Goal: Information Seeking & Learning: Find specific fact

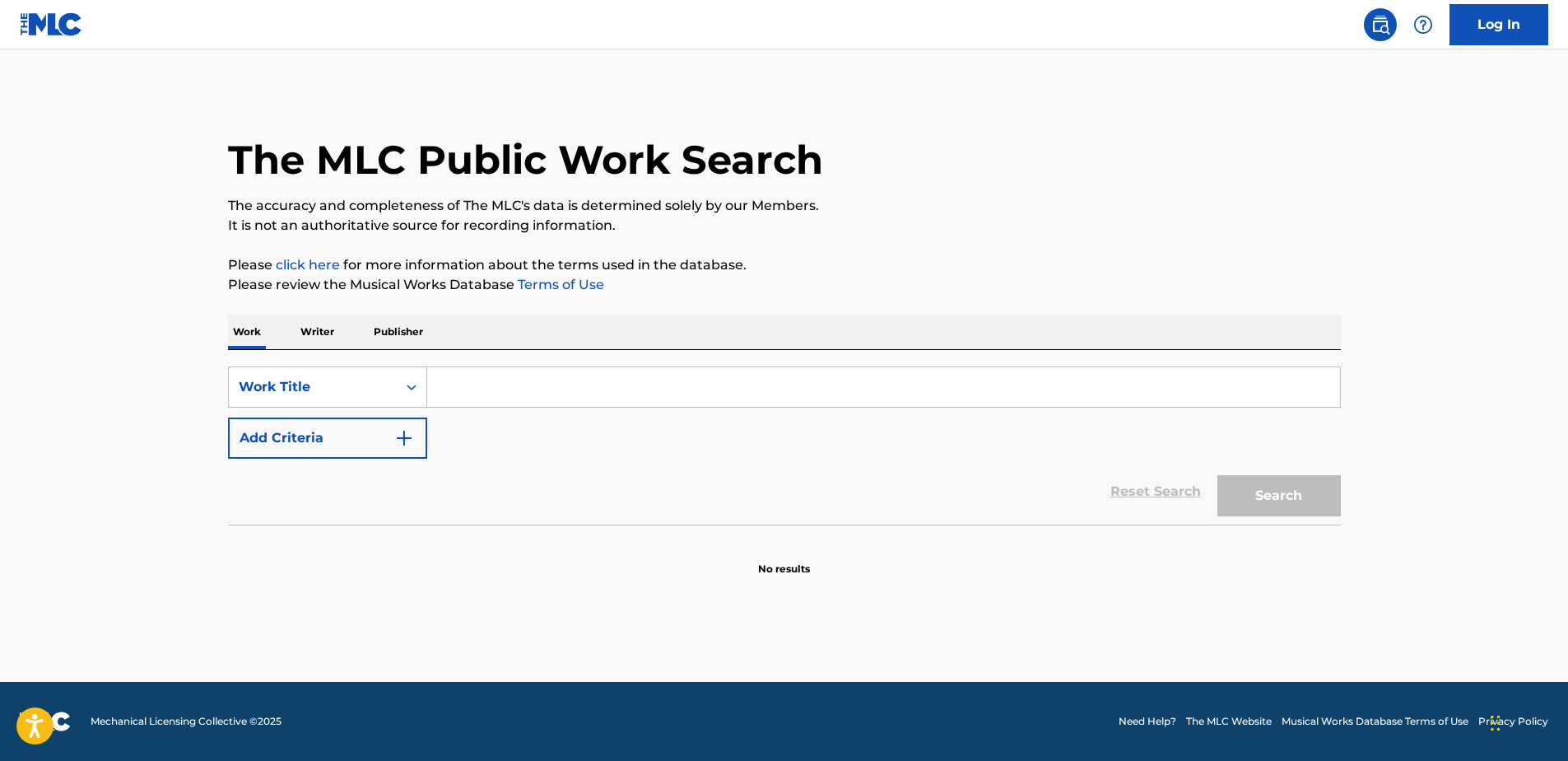
click at [471, 390] on input "Search Form" at bounding box center [883, 387] width 912 height 39
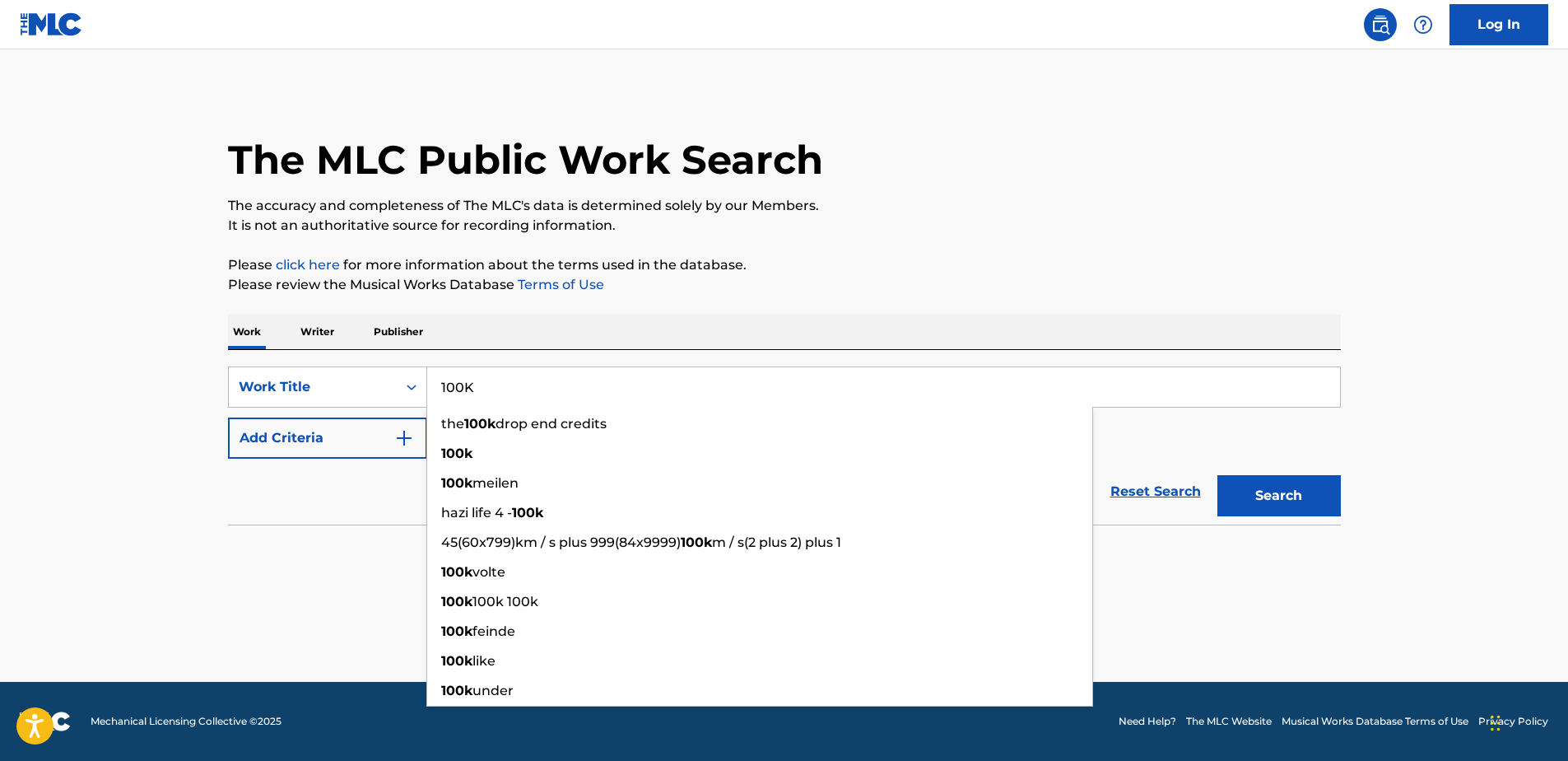
type input "100K"
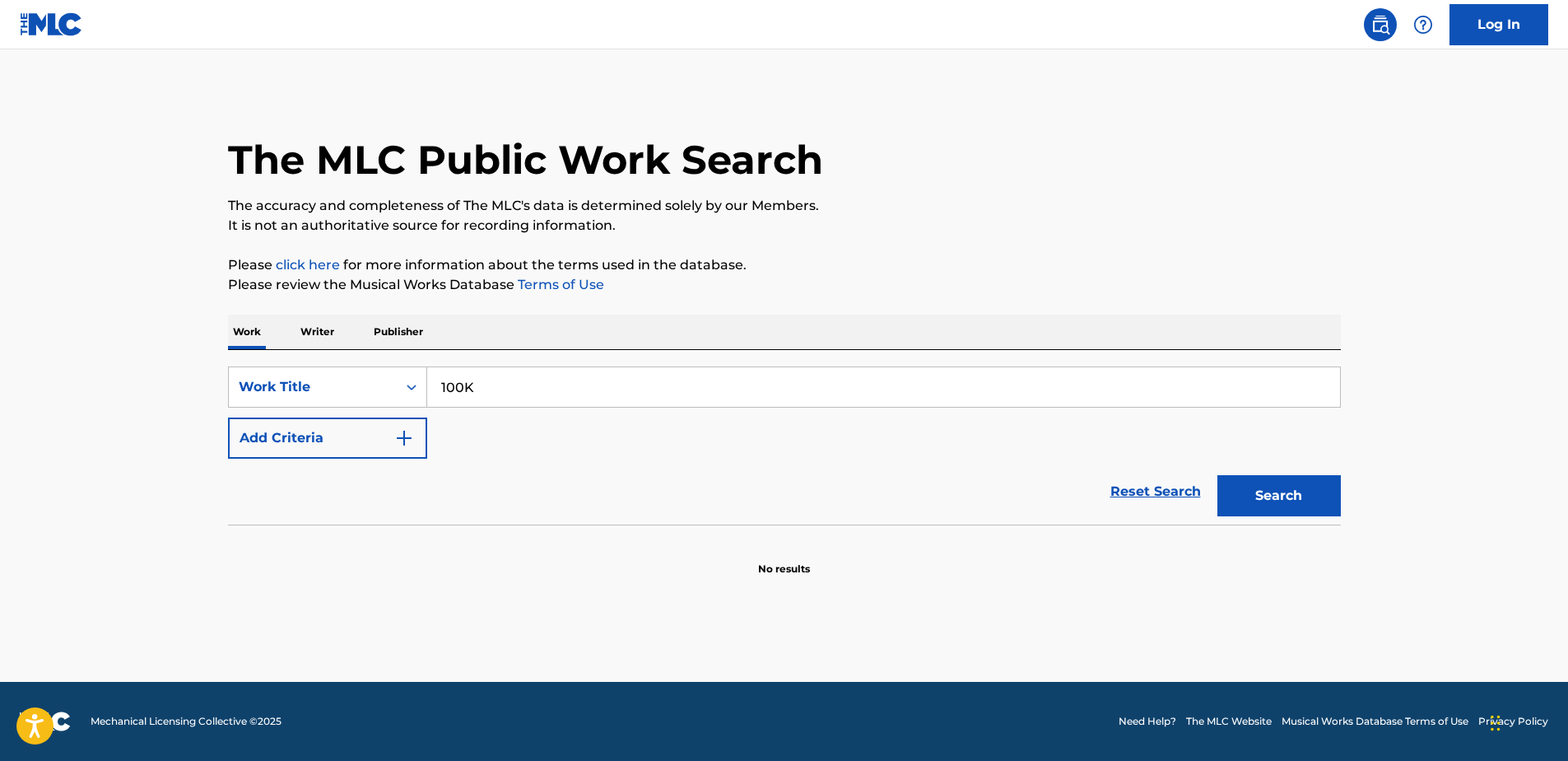
click at [407, 437] on img "Search Form" at bounding box center [405, 438] width 20 height 20
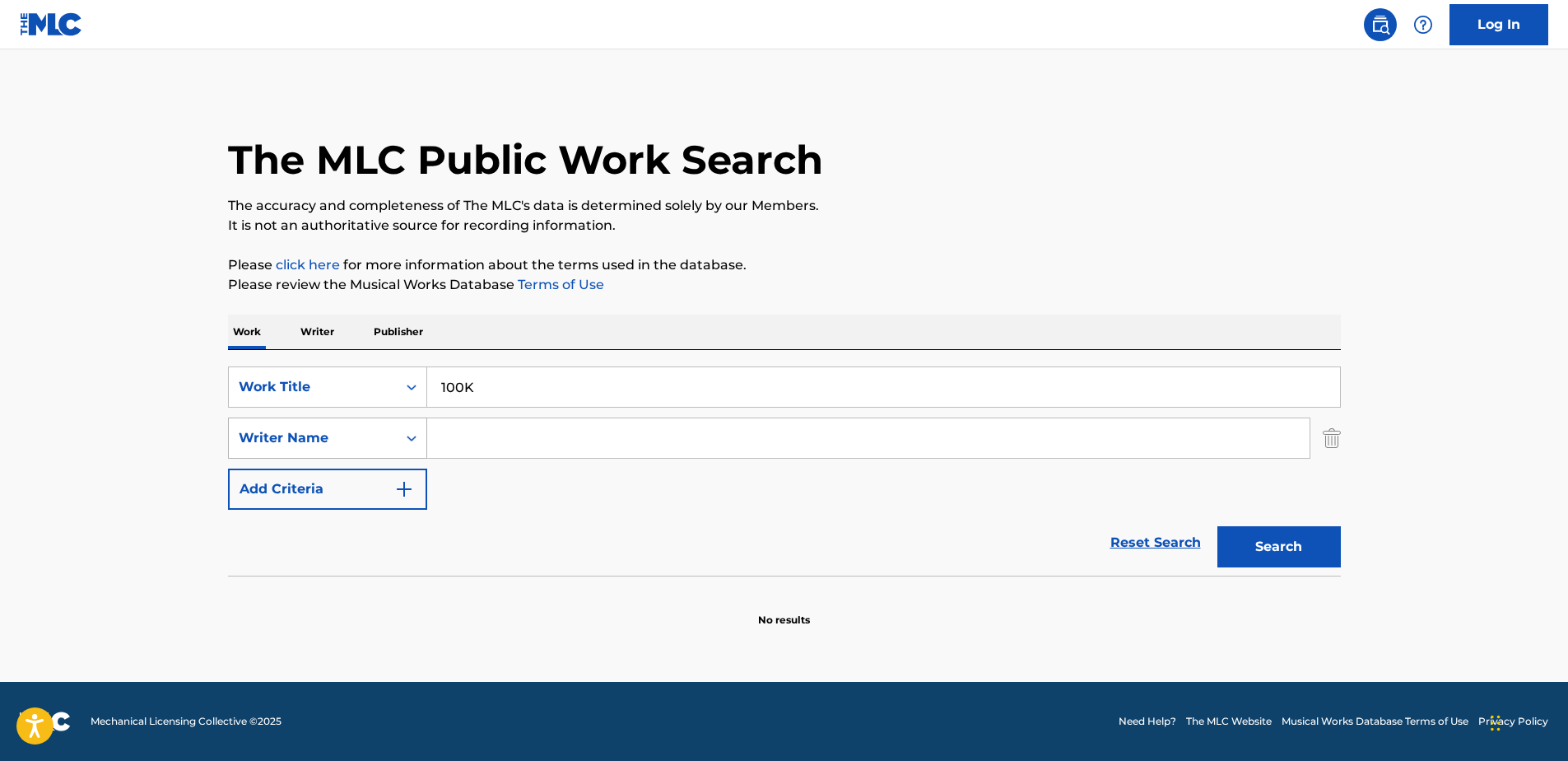
click at [416, 430] on icon "Search Form" at bounding box center [411, 438] width 17 height 17
click at [481, 432] on input "Search Form" at bounding box center [868, 438] width 882 height 39
type input "stalfors"
click at [1299, 550] on button "Search" at bounding box center [1279, 546] width 123 height 41
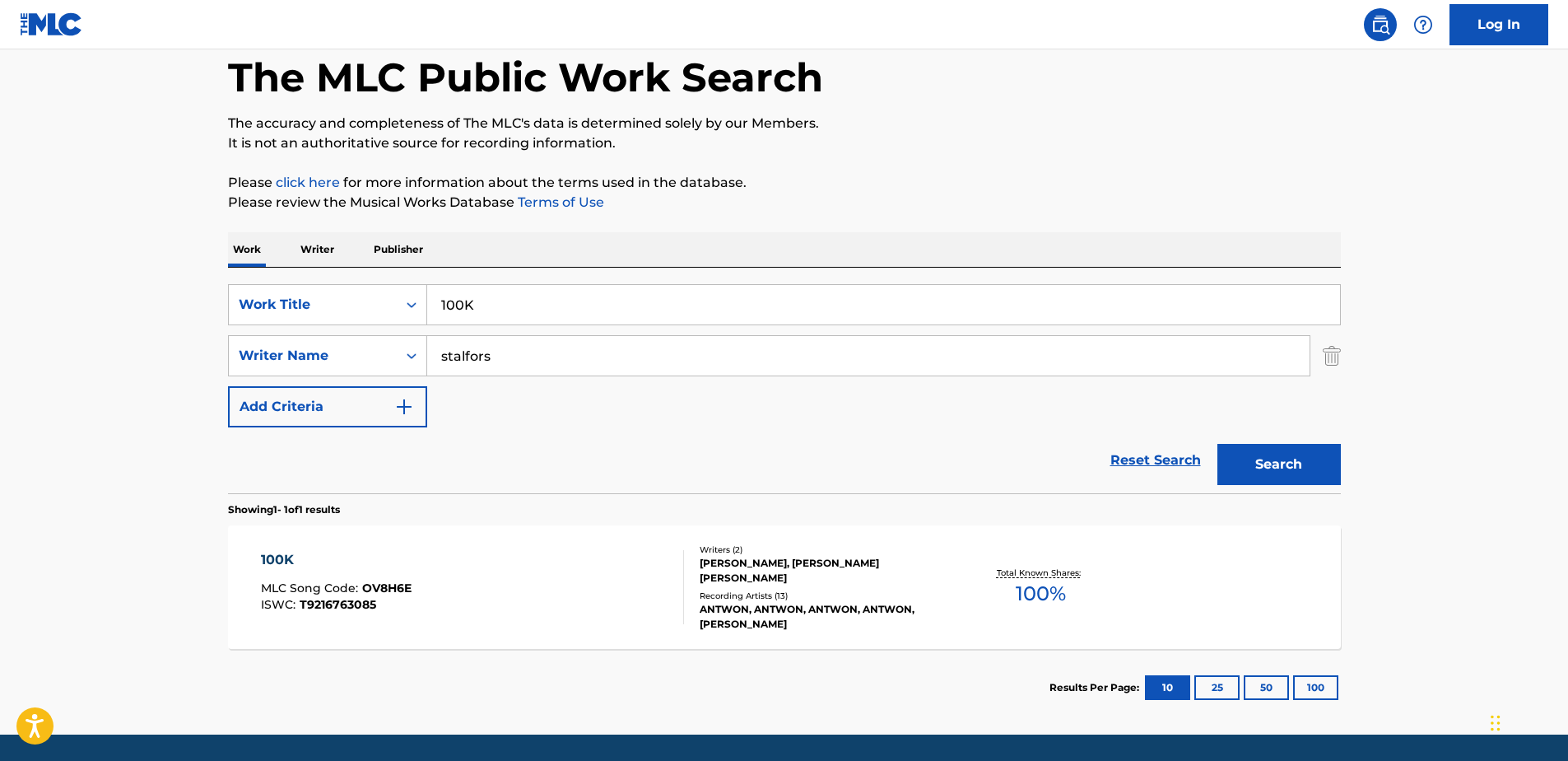
scroll to position [135, 0]
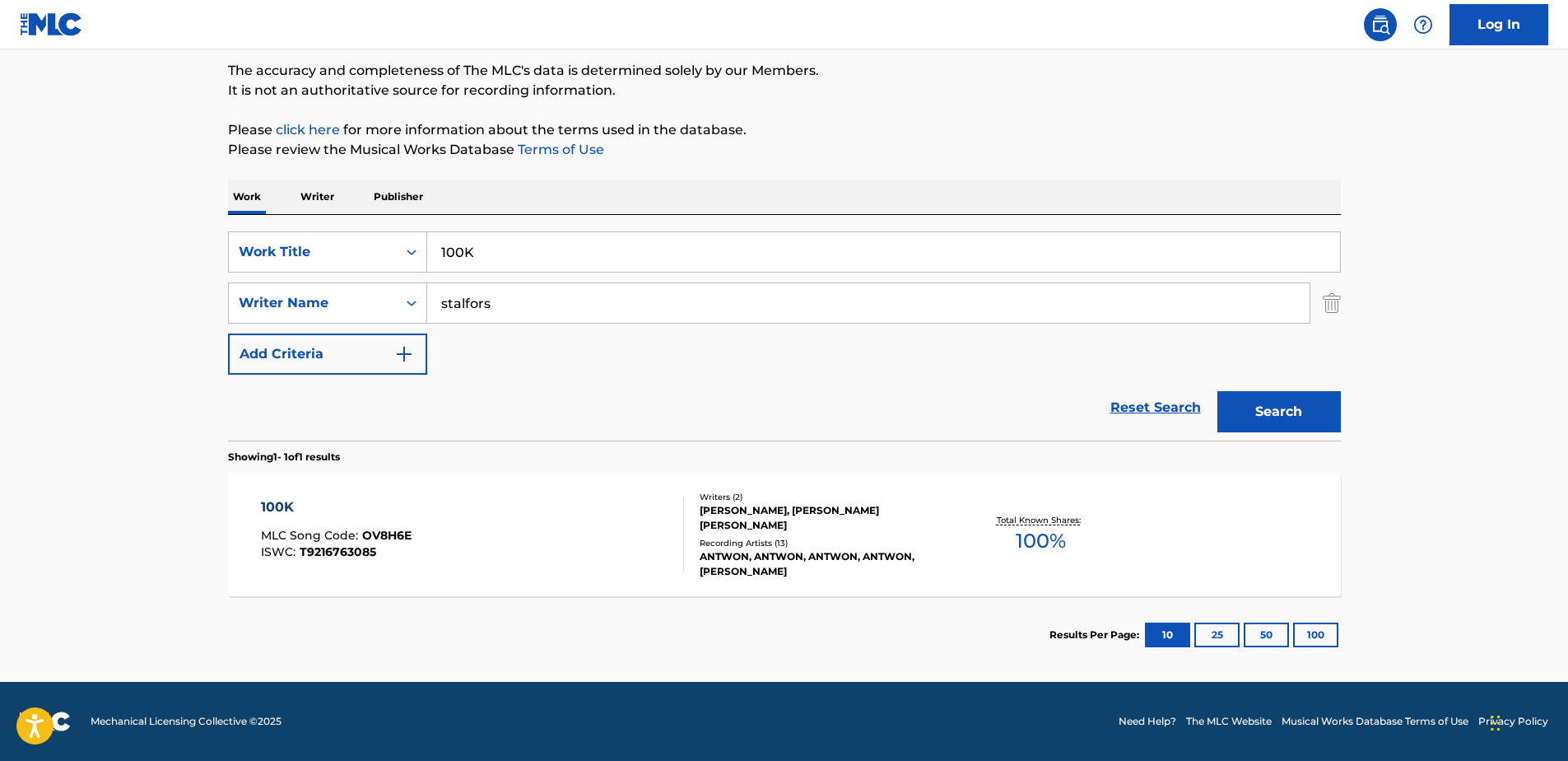
click at [806, 516] on div "[PERSON_NAME], [PERSON_NAME] [PERSON_NAME]" at bounding box center [824, 518] width 249 height 30
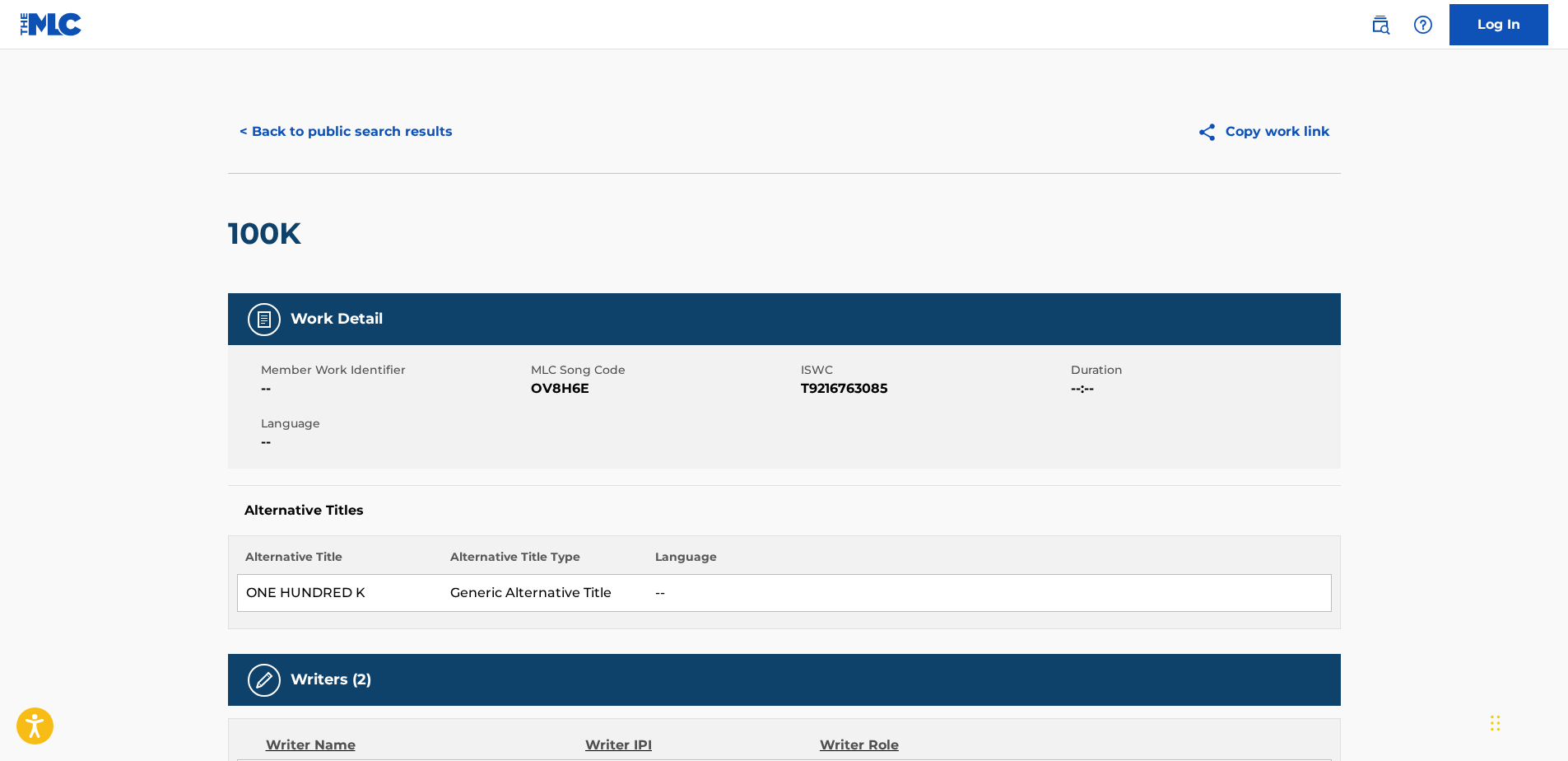
click at [249, 124] on button "< Back to public search results" at bounding box center [346, 132] width 236 height 41
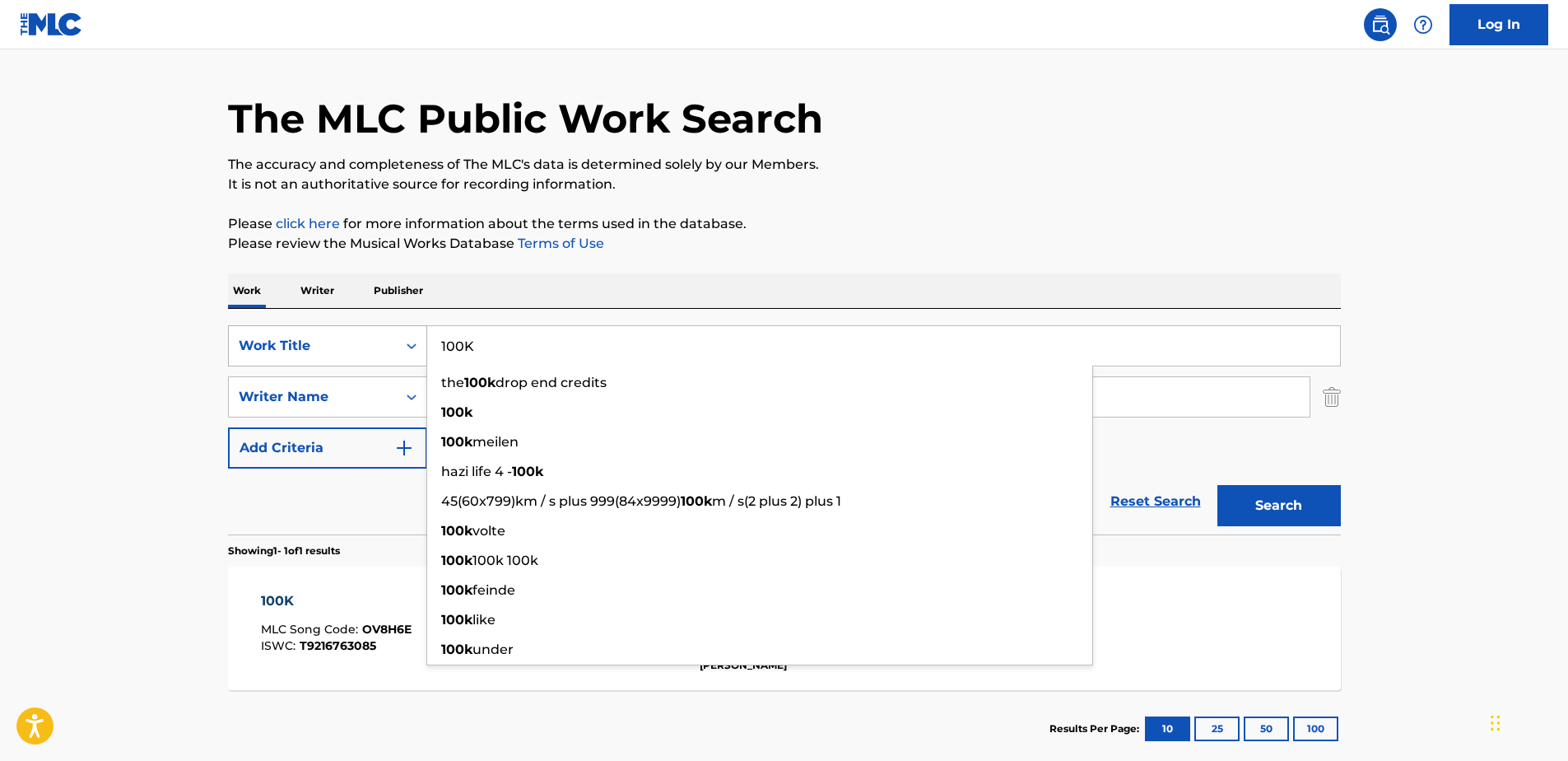
drag, startPoint x: 475, startPoint y: 346, endPoint x: 413, endPoint y: 349, distance: 62.1
click at [413, 349] on div "SearchWithCriteria71762fe5-6923-4545-a44e-4a4e12f981dc Work Title 100K the 100k…" at bounding box center [784, 346] width 1113 height 41
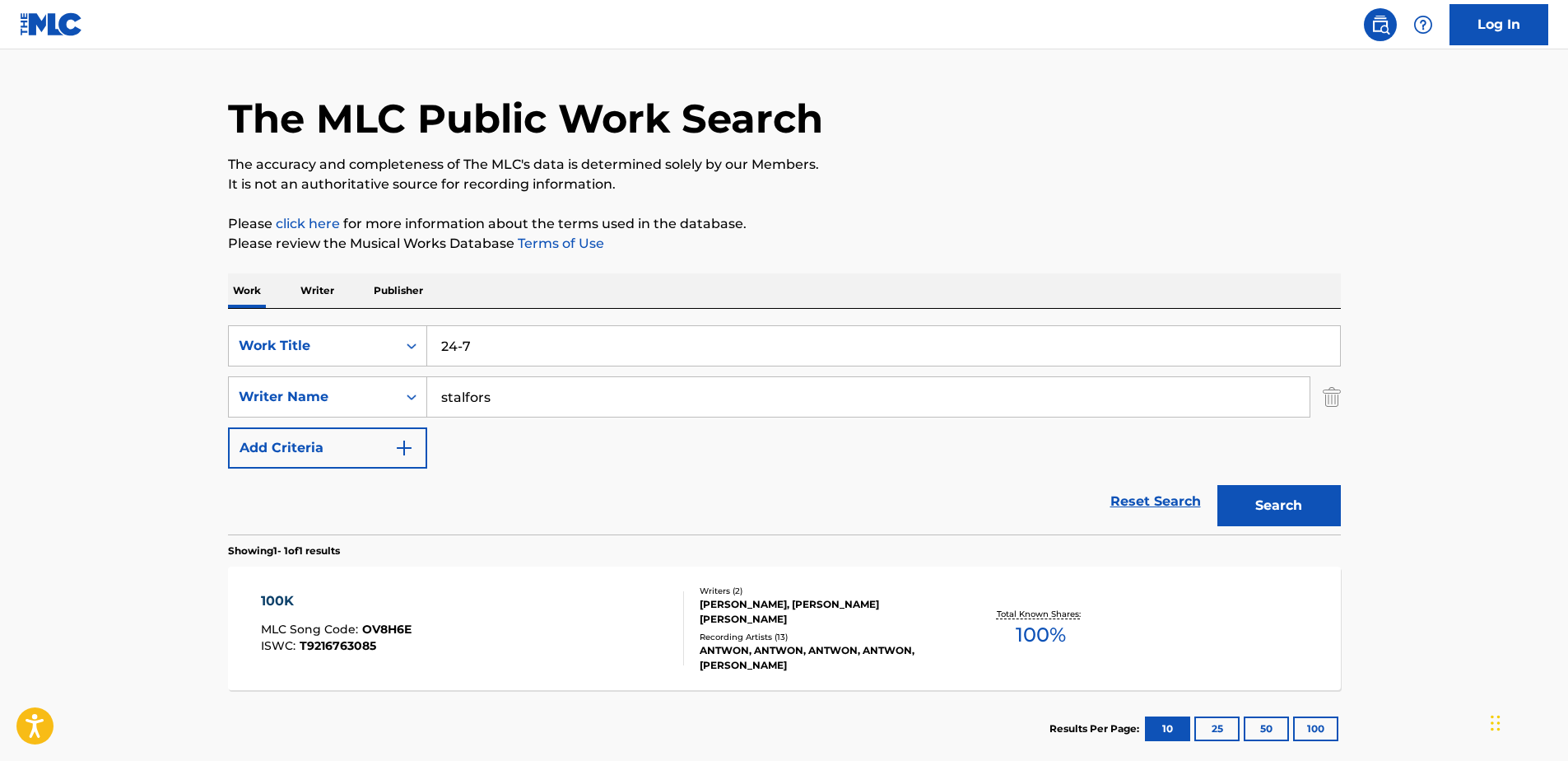
type input "24-7"
click at [1299, 500] on button "Search" at bounding box center [1279, 506] width 123 height 41
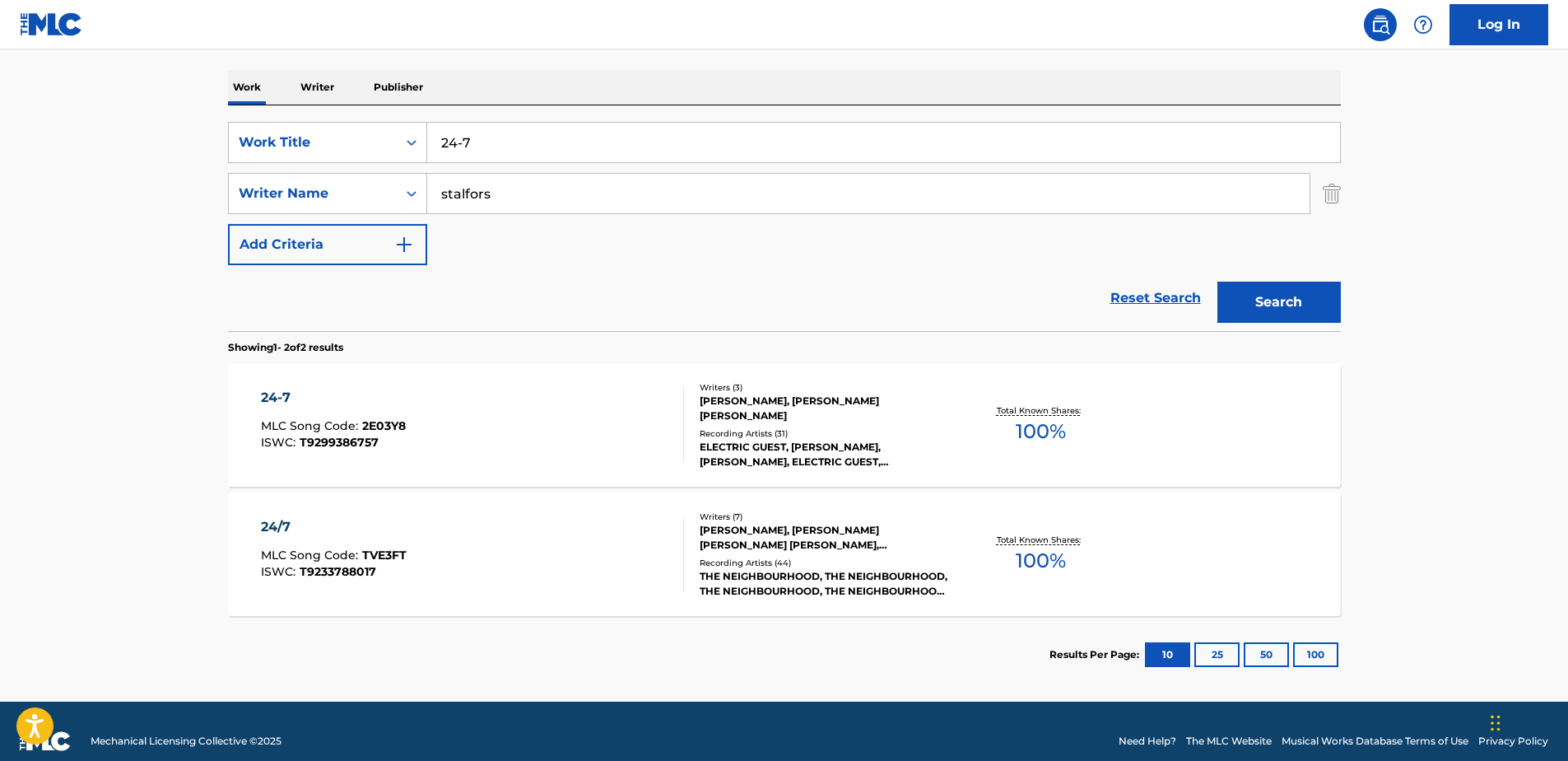
scroll to position [264, 0]
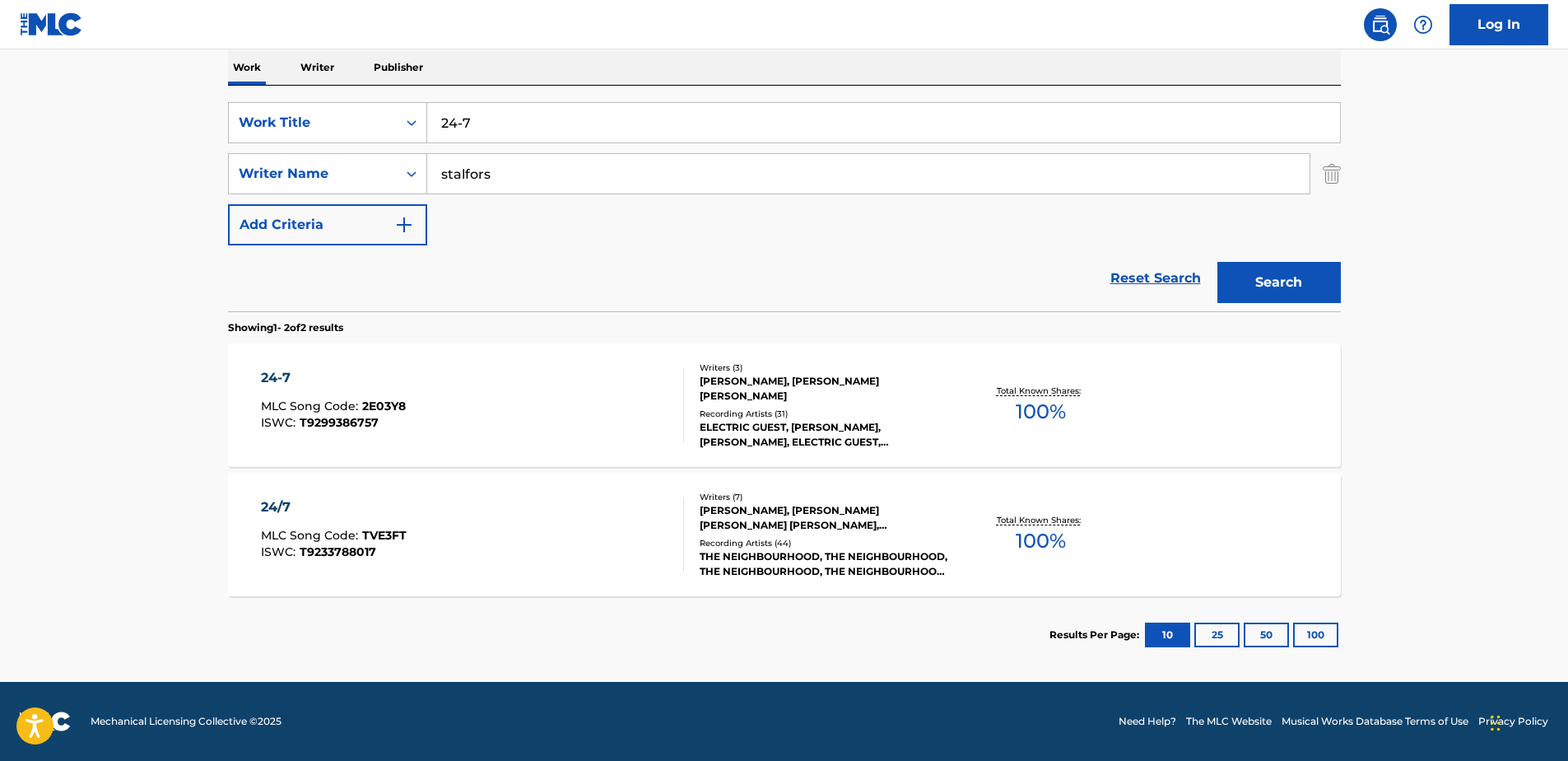
click at [380, 398] on div "24-7 MLC Song Code : 2E03Y8 ISWC : T9299386757" at bounding box center [333, 405] width 145 height 74
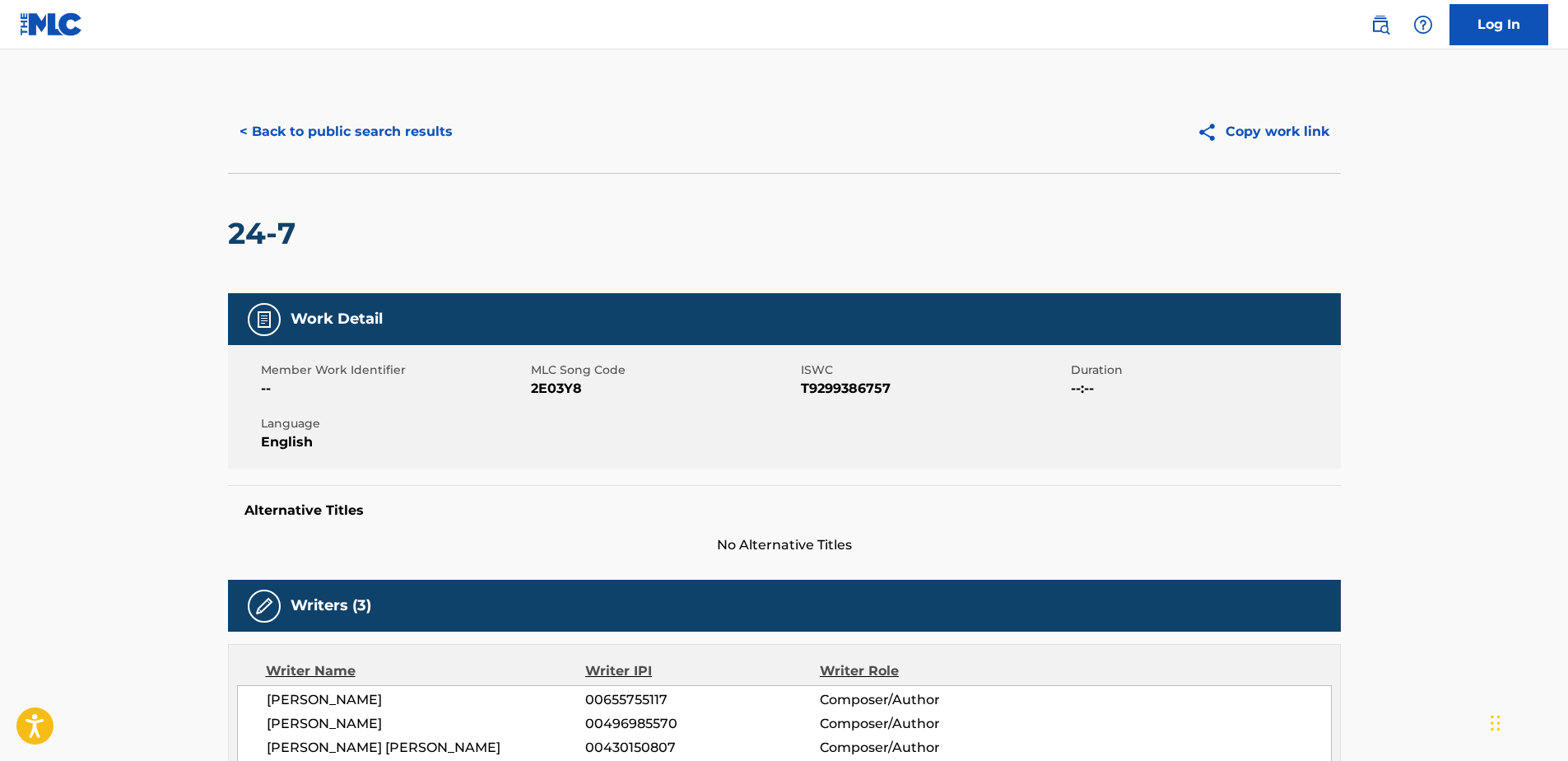
click at [241, 133] on button "< Back to public search results" at bounding box center [346, 132] width 236 height 41
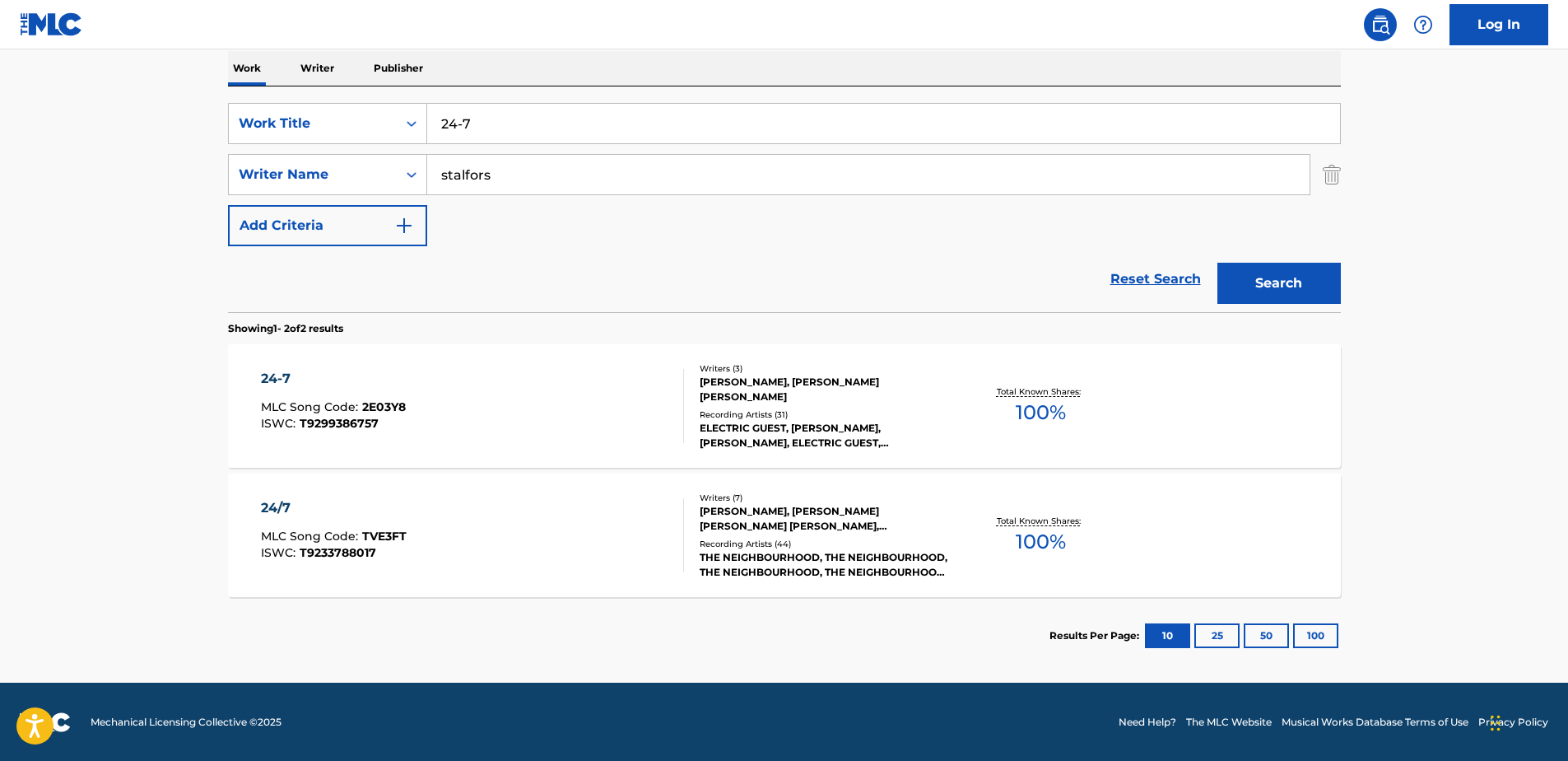
scroll to position [264, 0]
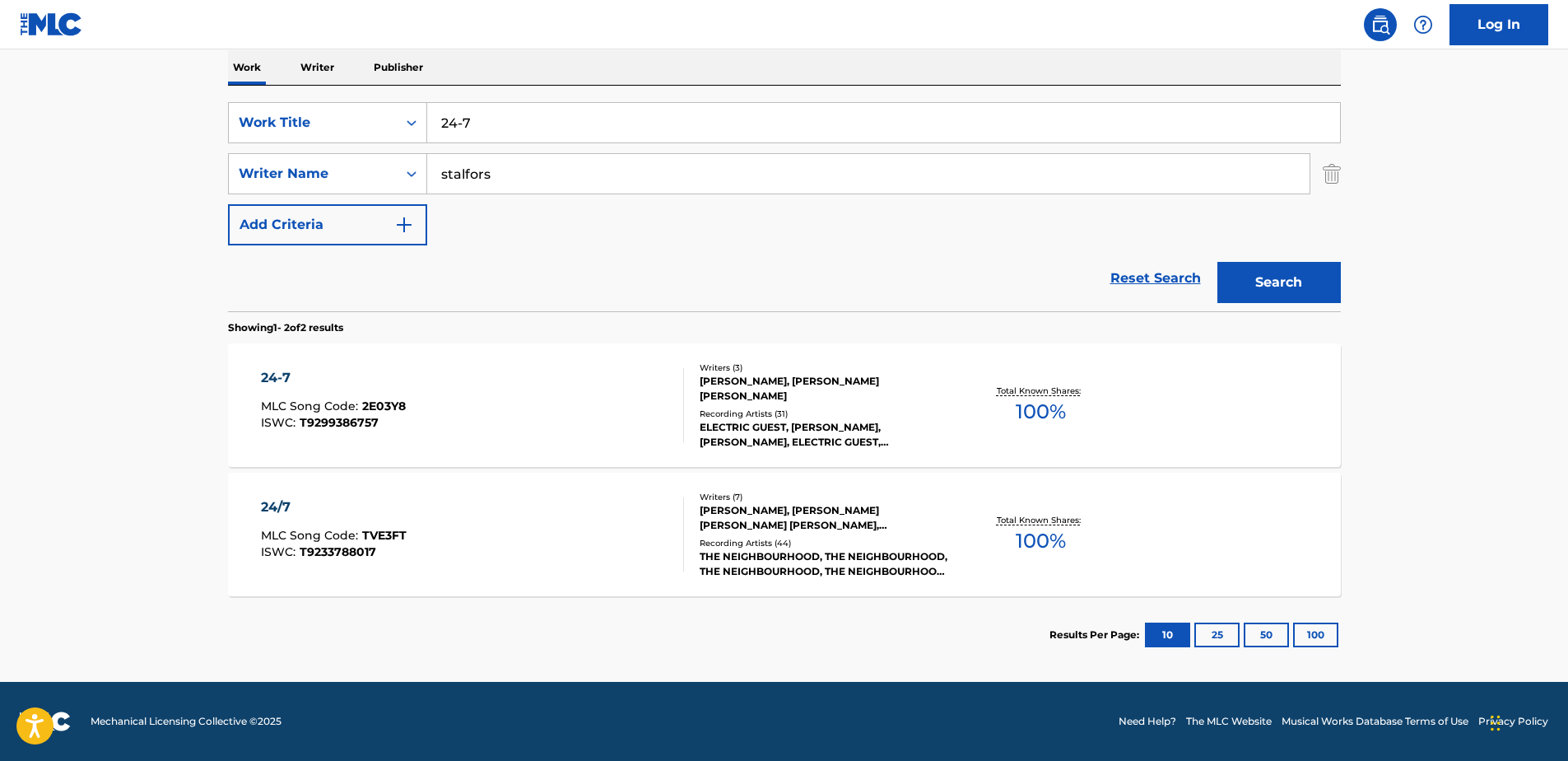
click at [734, 511] on div "[PERSON_NAME], [PERSON_NAME] [PERSON_NAME] [PERSON_NAME], [PERSON_NAME], [PERSO…" at bounding box center [824, 518] width 249 height 30
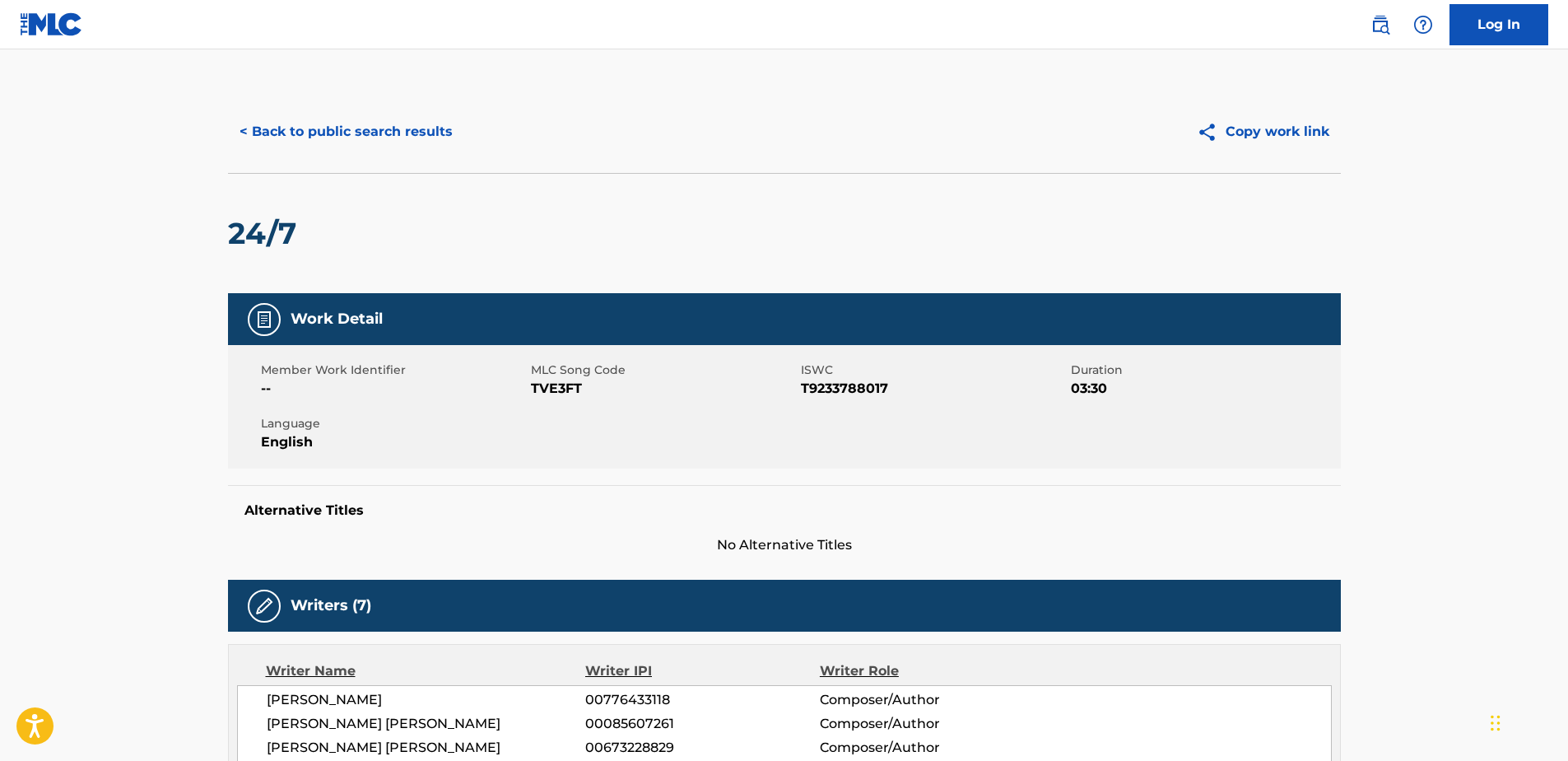
click at [239, 123] on button "< Back to public search results" at bounding box center [346, 132] width 236 height 41
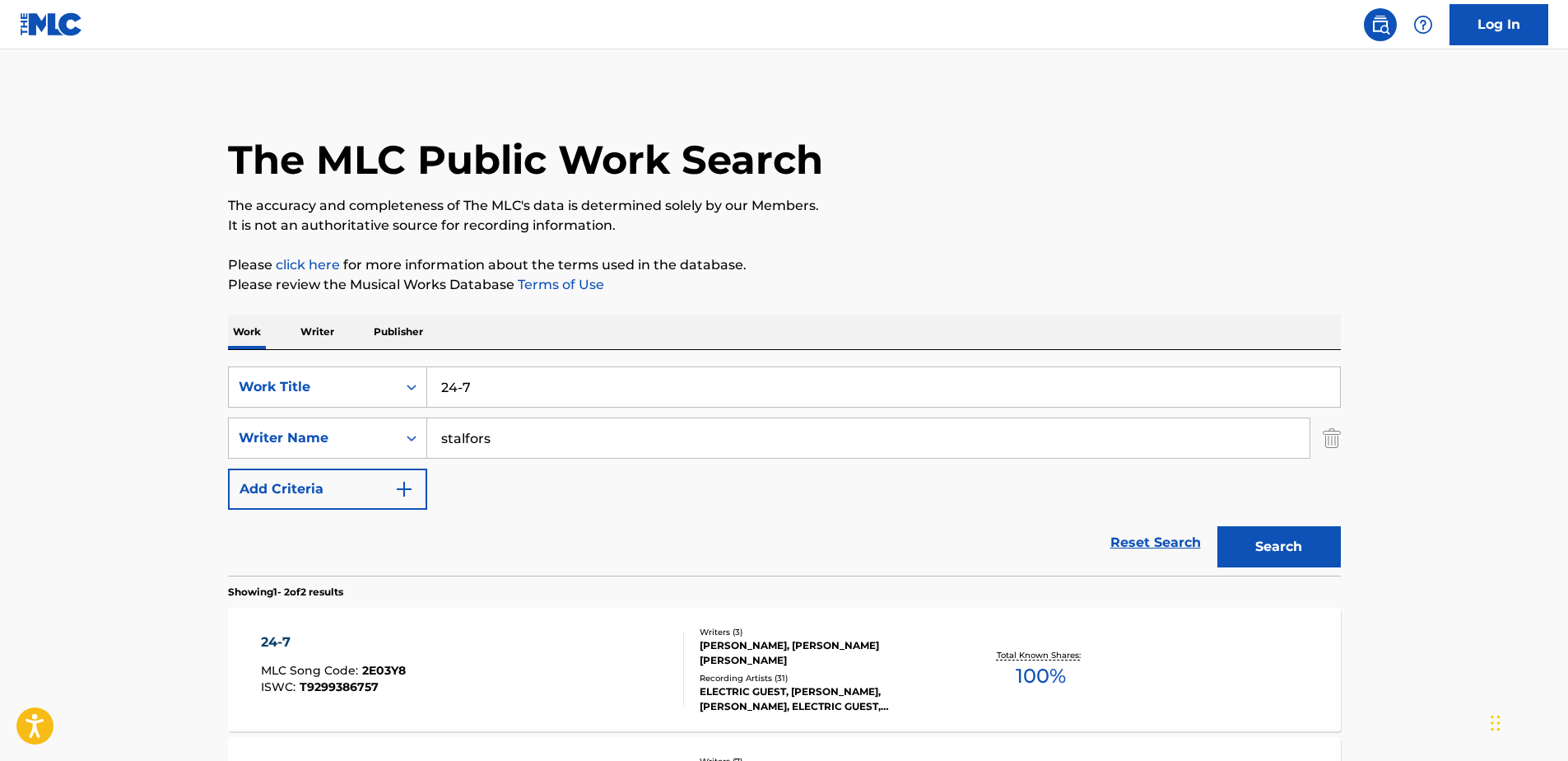
scroll to position [170, 0]
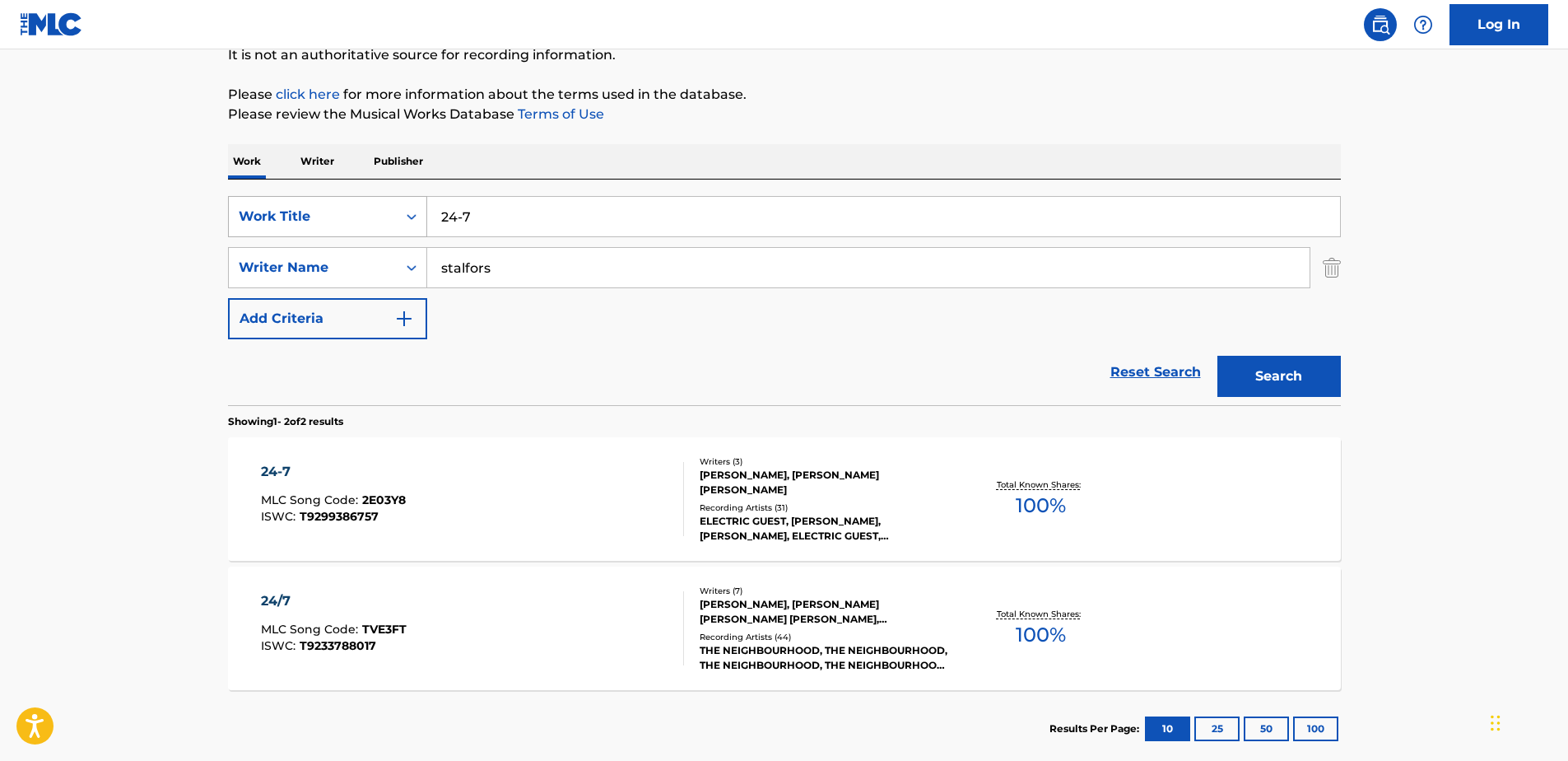
drag, startPoint x: 475, startPoint y: 212, endPoint x: 382, endPoint y: 221, distance: 93.4
click at [385, 221] on div "SearchWithCriteria71762fe5-6923-4545-a44e-4a4e12f981dc Work Title 24-7" at bounding box center [784, 217] width 1113 height 41
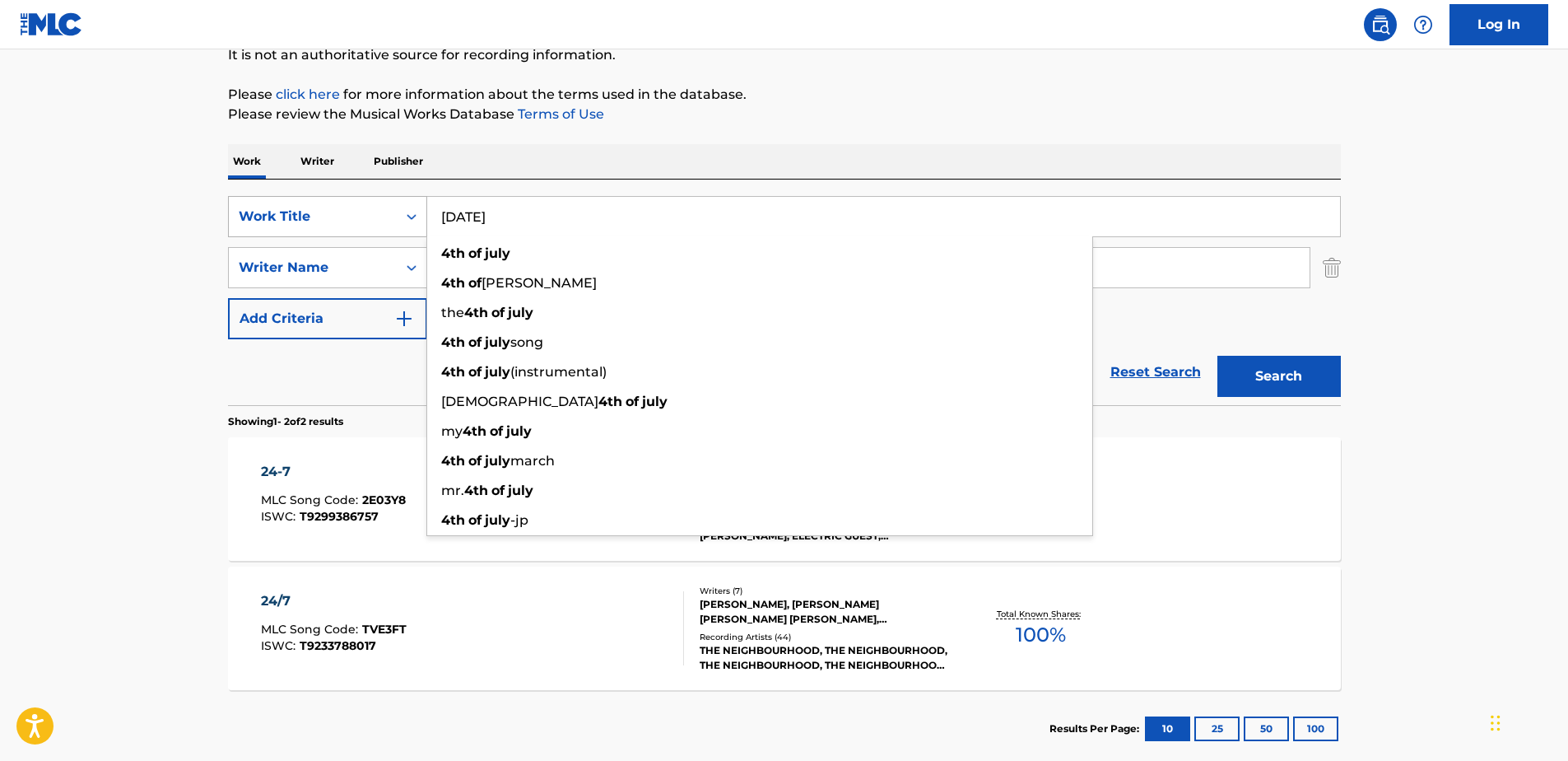
type input "[DATE]"
click at [1218, 355] on button "Search" at bounding box center [1279, 376] width 123 height 41
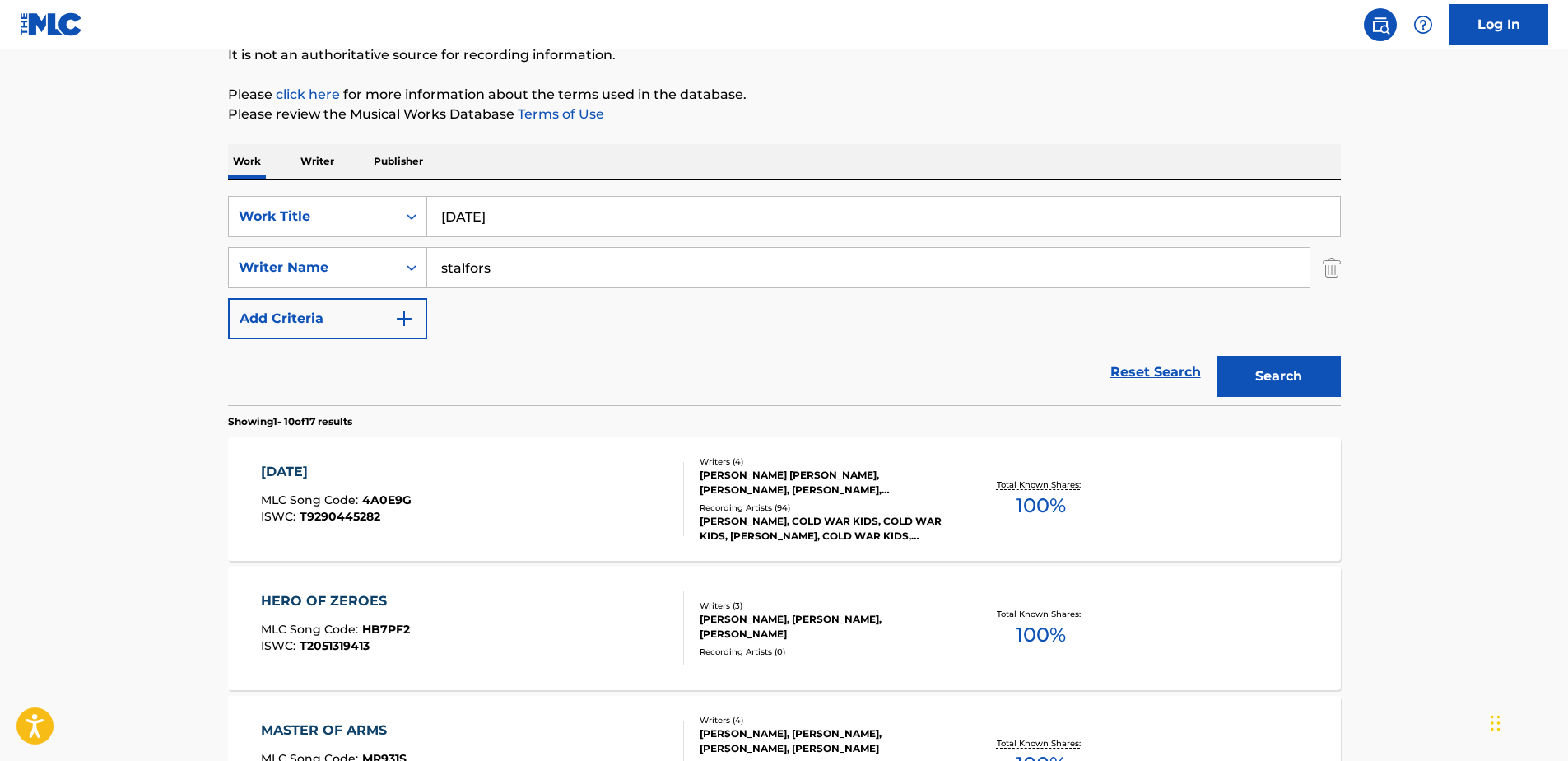
click at [804, 473] on div "[PERSON_NAME] [PERSON_NAME], [PERSON_NAME], [PERSON_NAME], [PERSON_NAME]" at bounding box center [824, 482] width 249 height 30
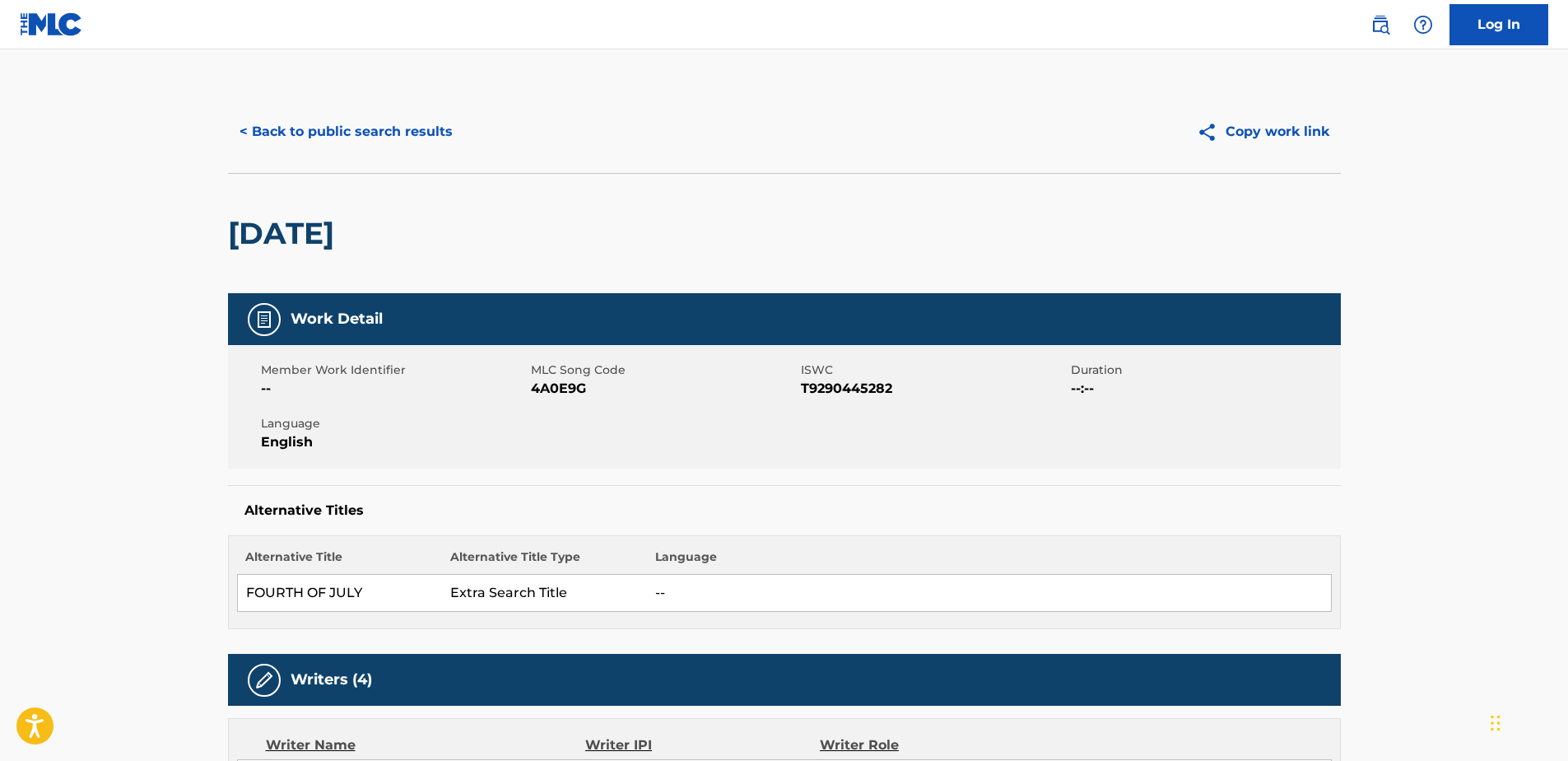
click at [247, 123] on button "< Back to public search results" at bounding box center [346, 132] width 236 height 41
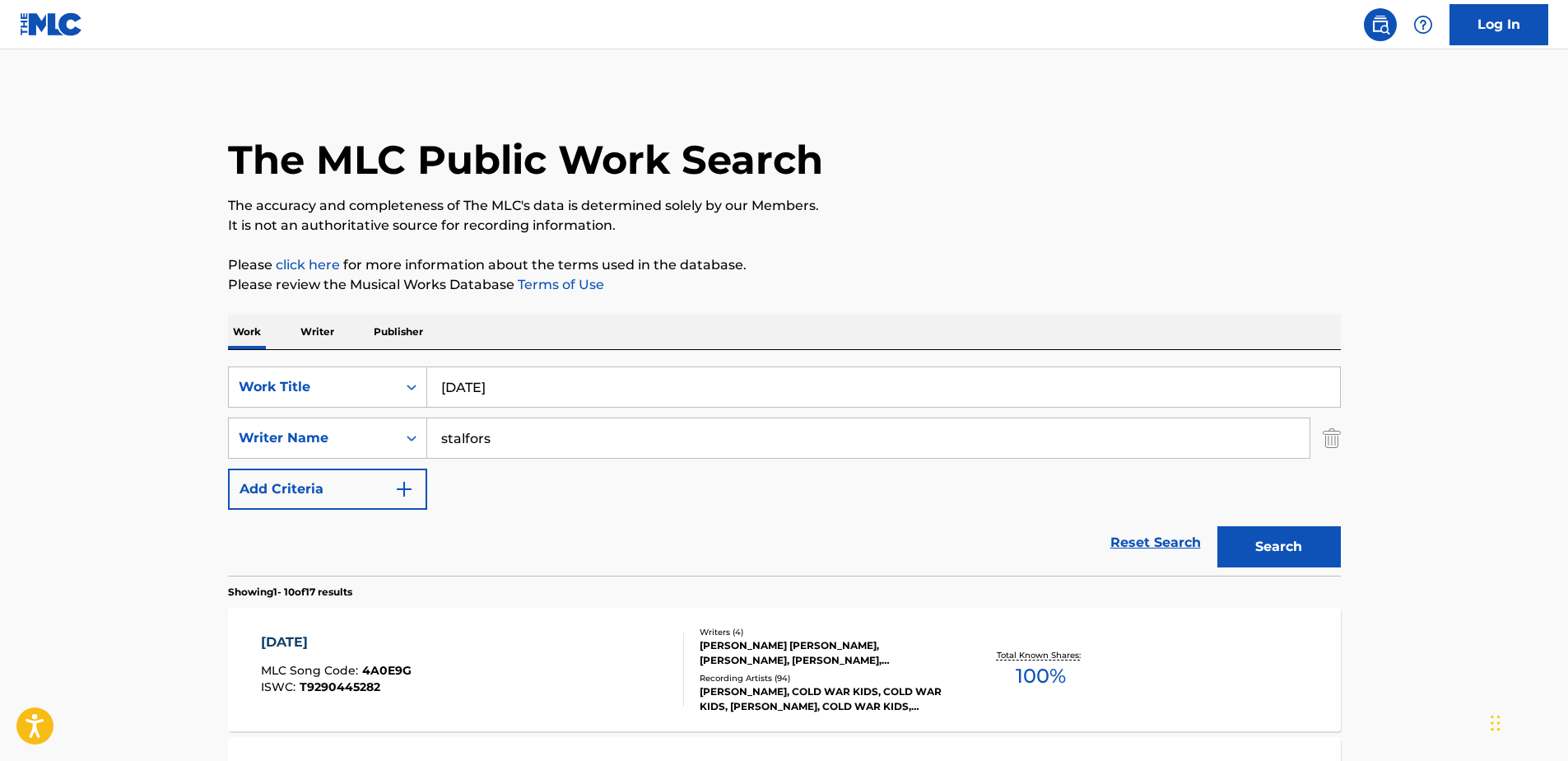
scroll to position [170, 0]
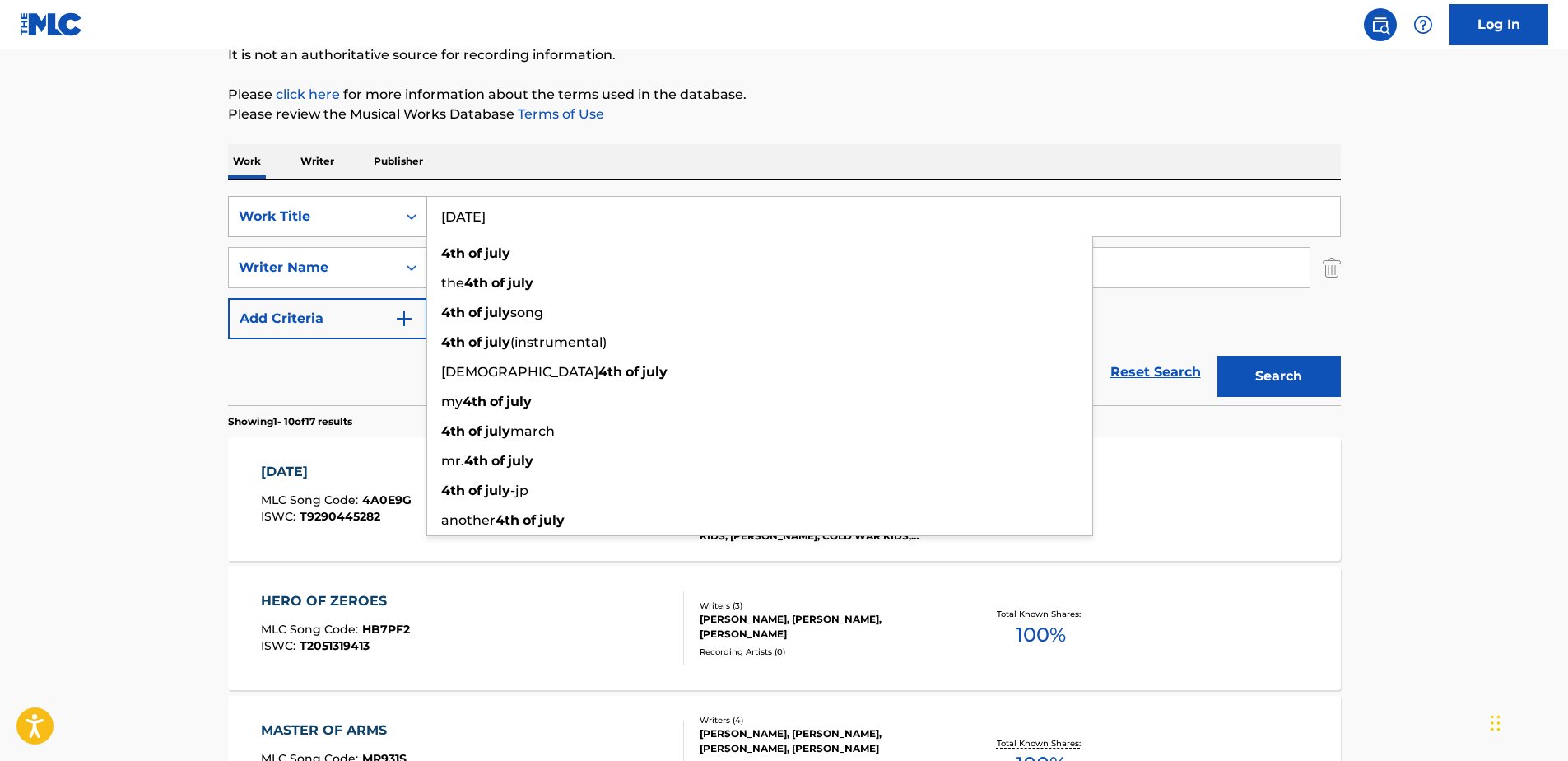
drag, startPoint x: 440, startPoint y: 213, endPoint x: 324, endPoint y: 218, distance: 116.1
click at [324, 218] on div "SearchWithCriteria71762fe5-6923-4545-a44e-4a4e12f981dc Work Title [DATE] [DATE]…" at bounding box center [784, 217] width 1113 height 41
type input "All Along"
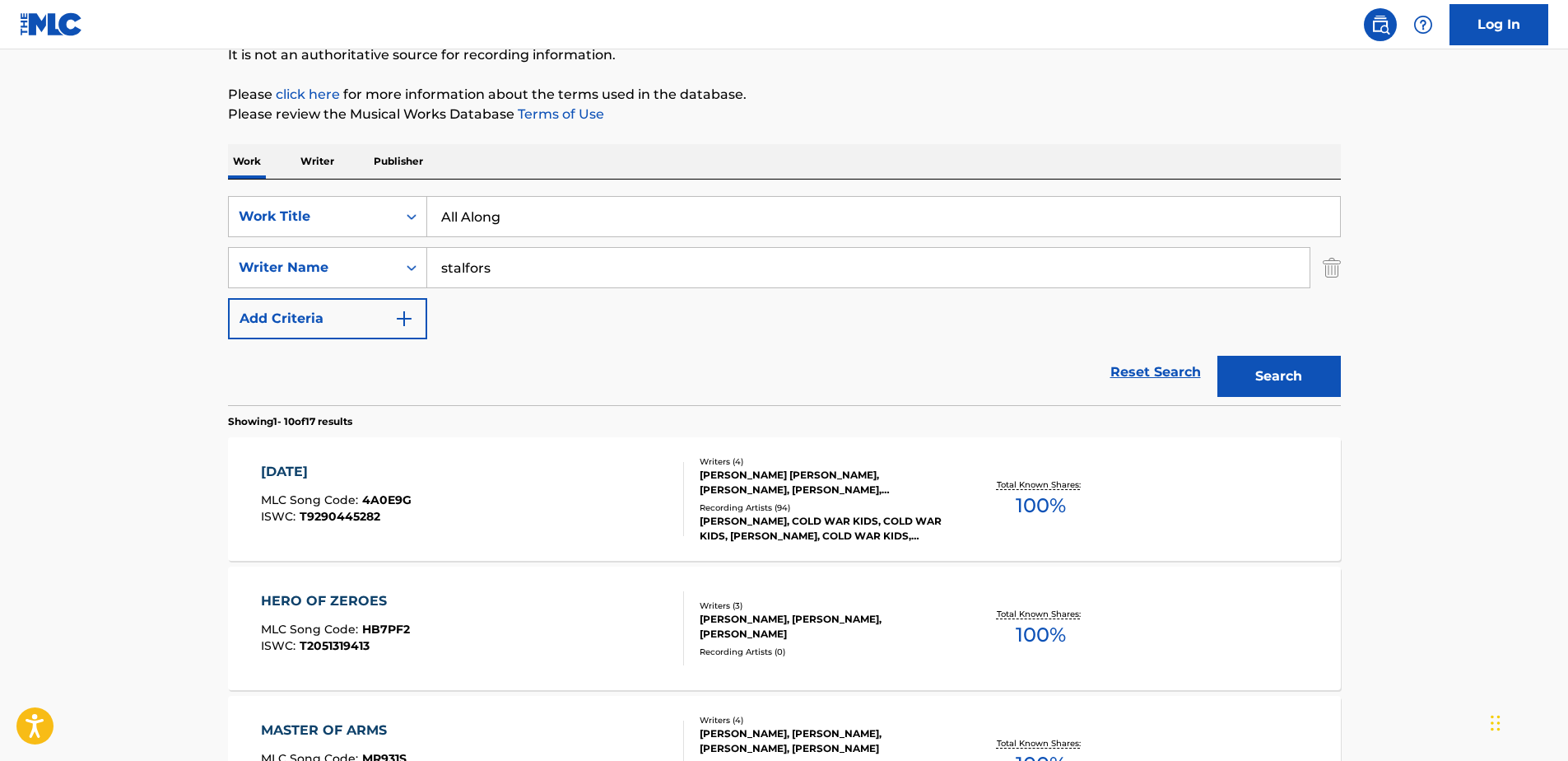
click at [1276, 384] on button "Search" at bounding box center [1279, 376] width 123 height 41
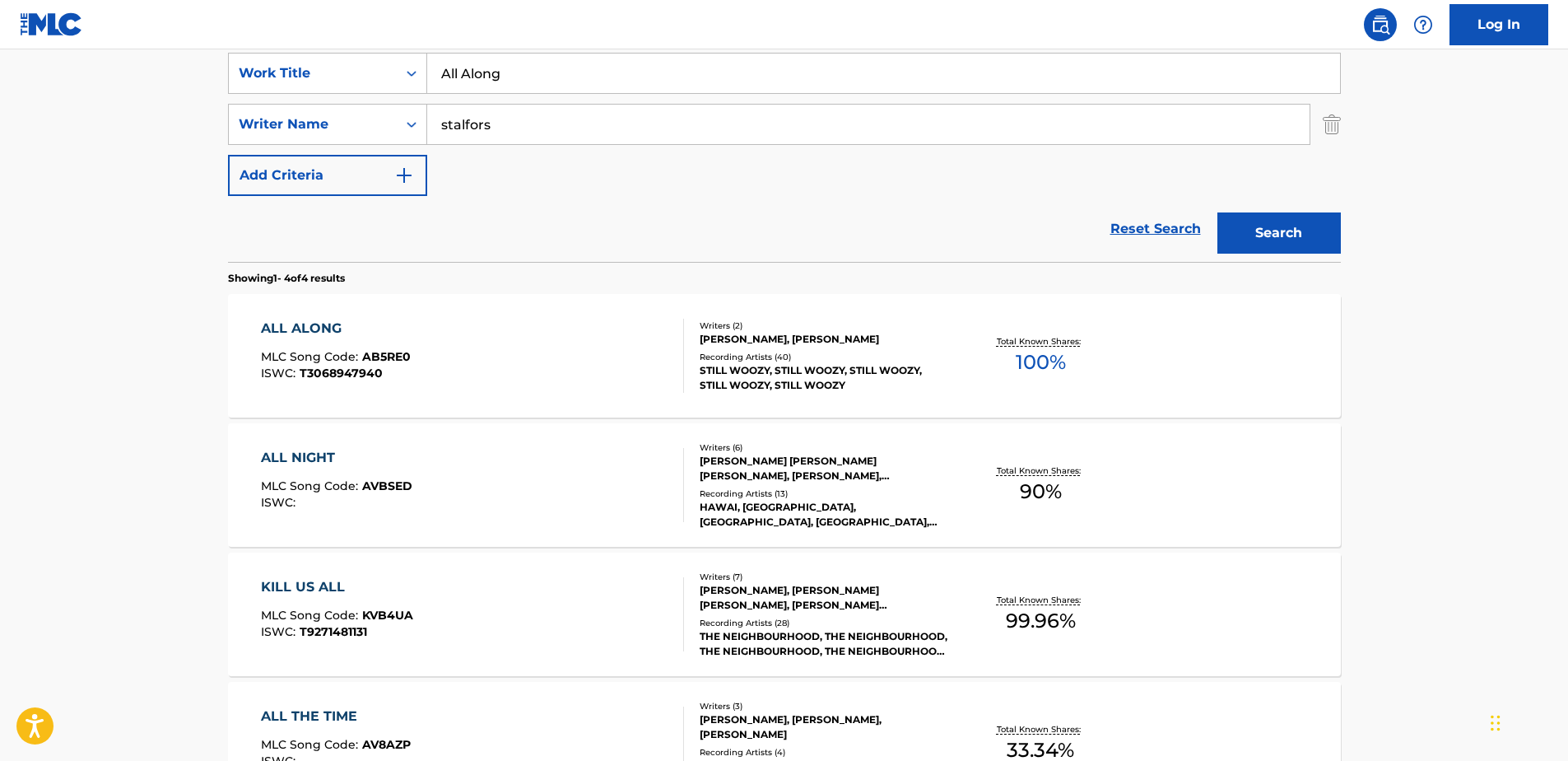
scroll to position [335, 0]
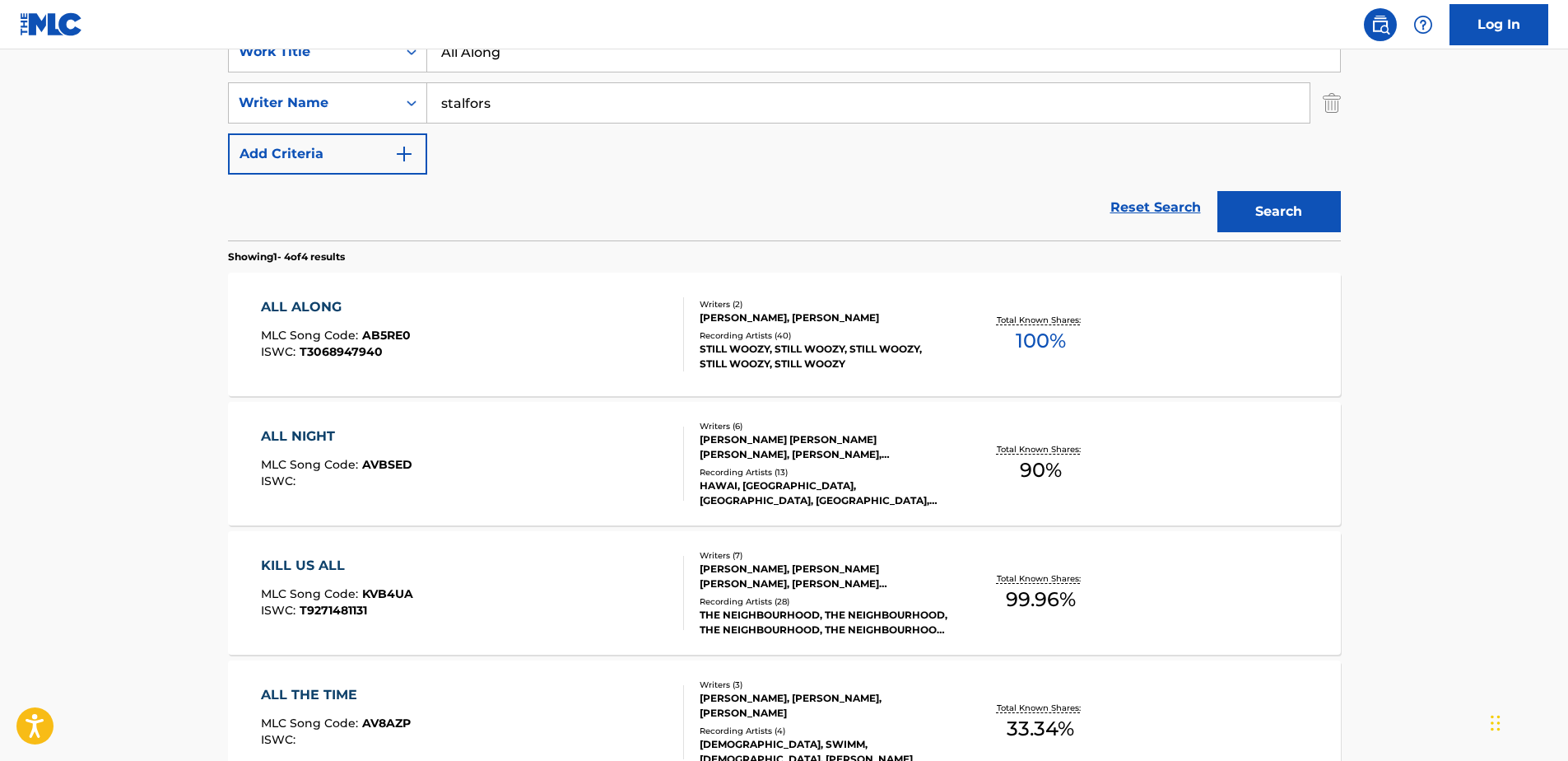
click at [790, 318] on div "[PERSON_NAME], [PERSON_NAME]" at bounding box center [824, 317] width 249 height 15
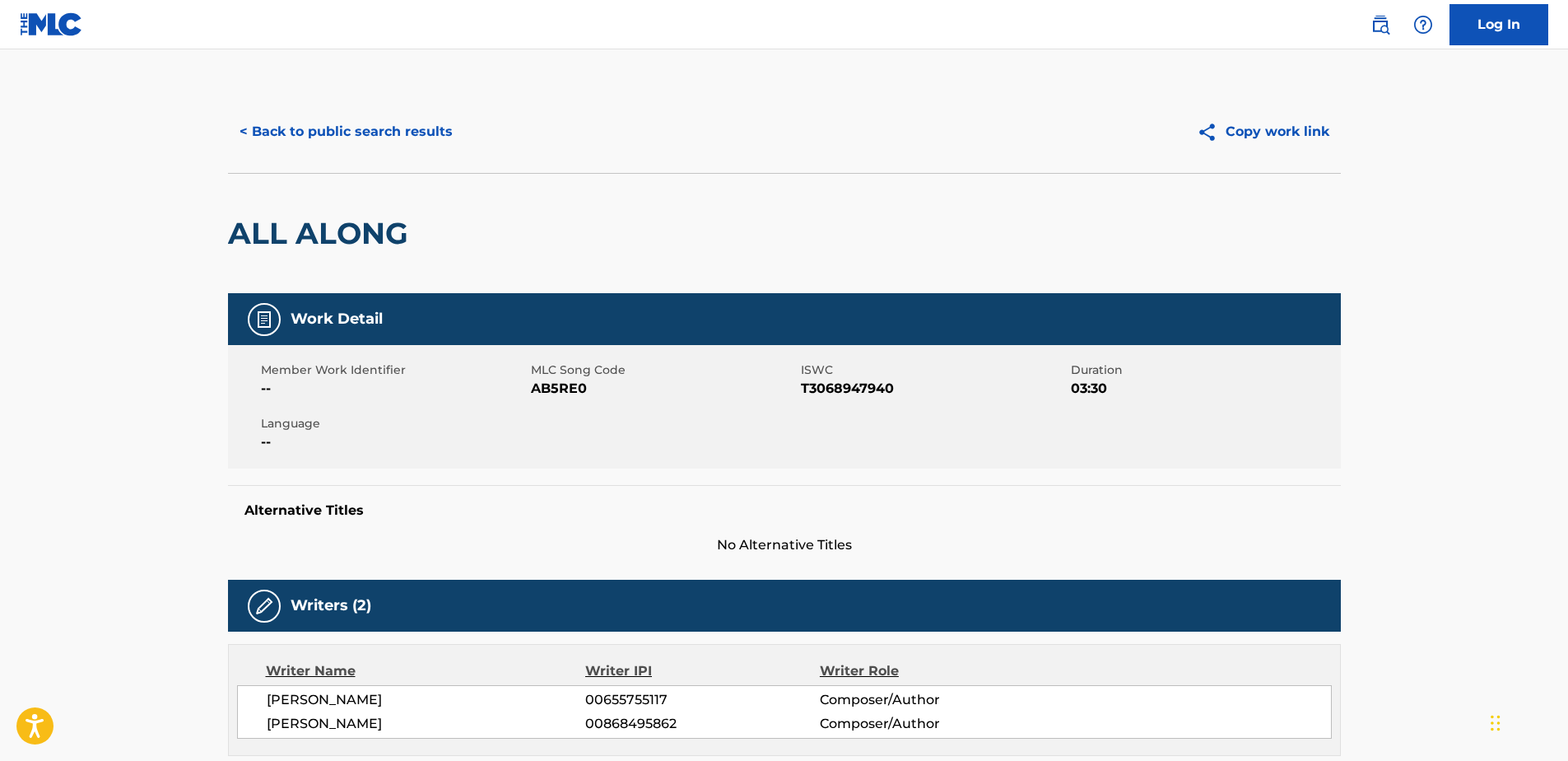
click at [242, 123] on button "< Back to public search results" at bounding box center [346, 132] width 236 height 41
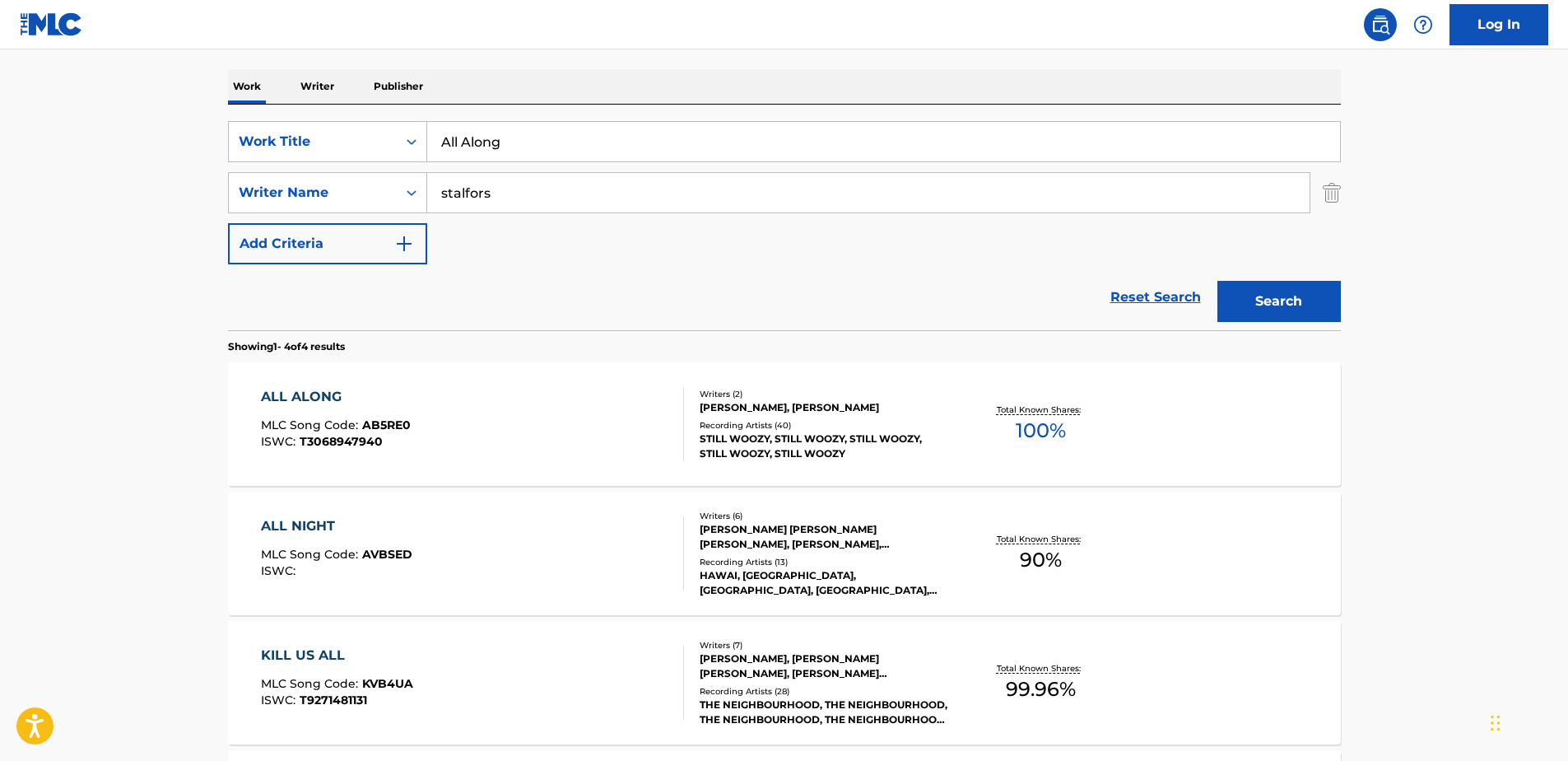
scroll to position [88, 0]
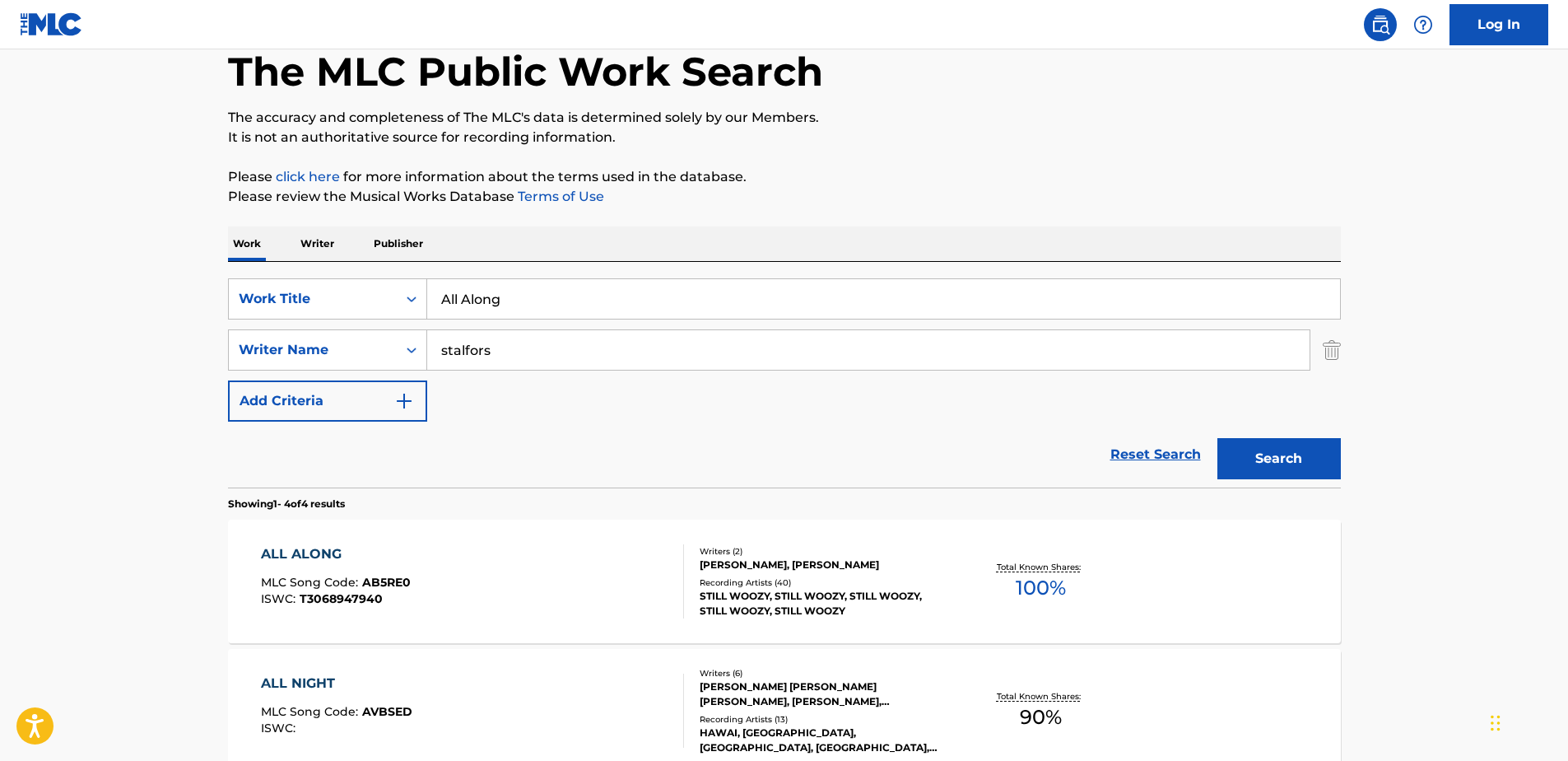
click at [543, 298] on input "All Along" at bounding box center [883, 298] width 912 height 39
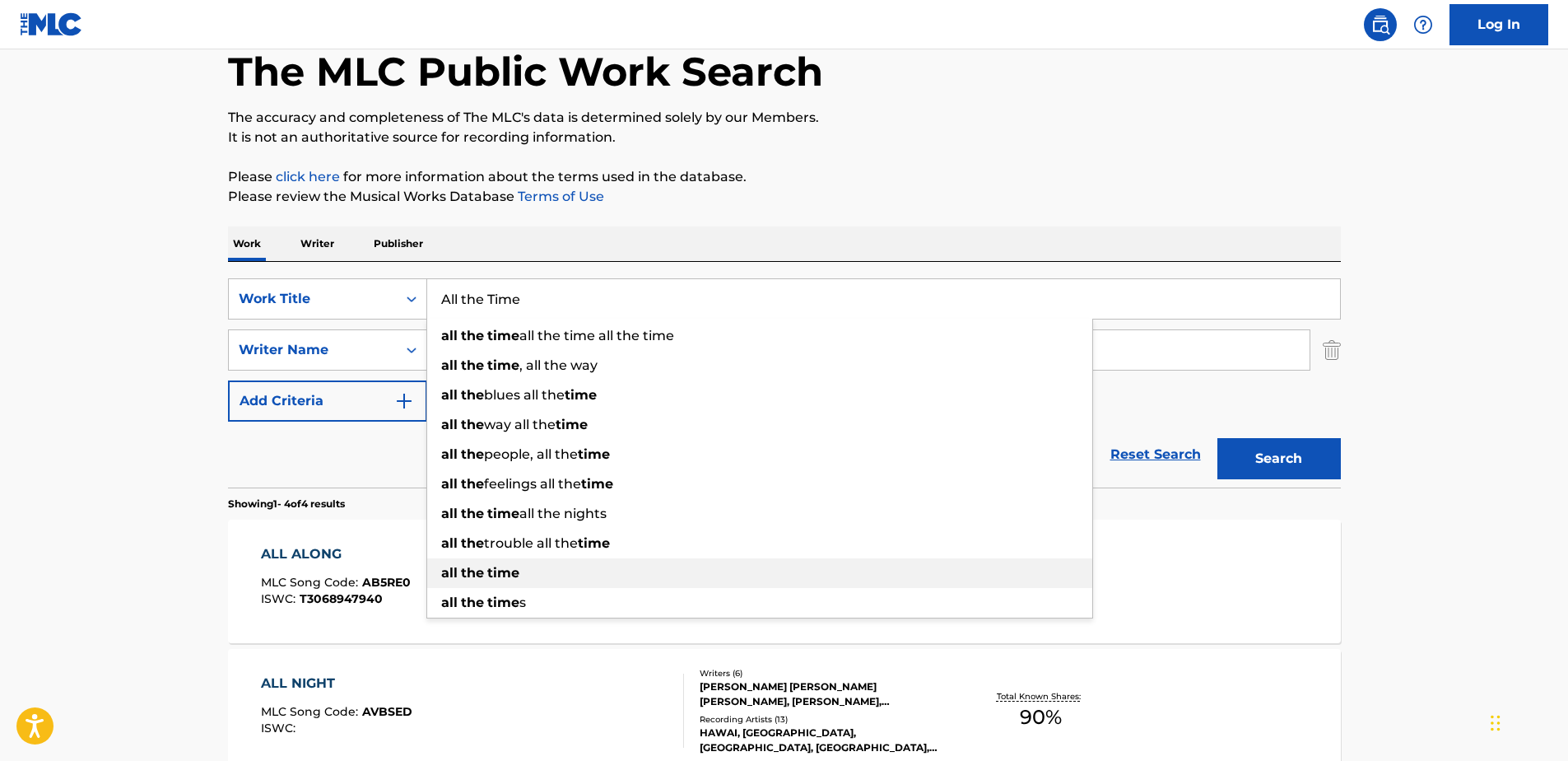
click at [516, 573] on strong "time" at bounding box center [503, 573] width 32 height 16
type input "all the time"
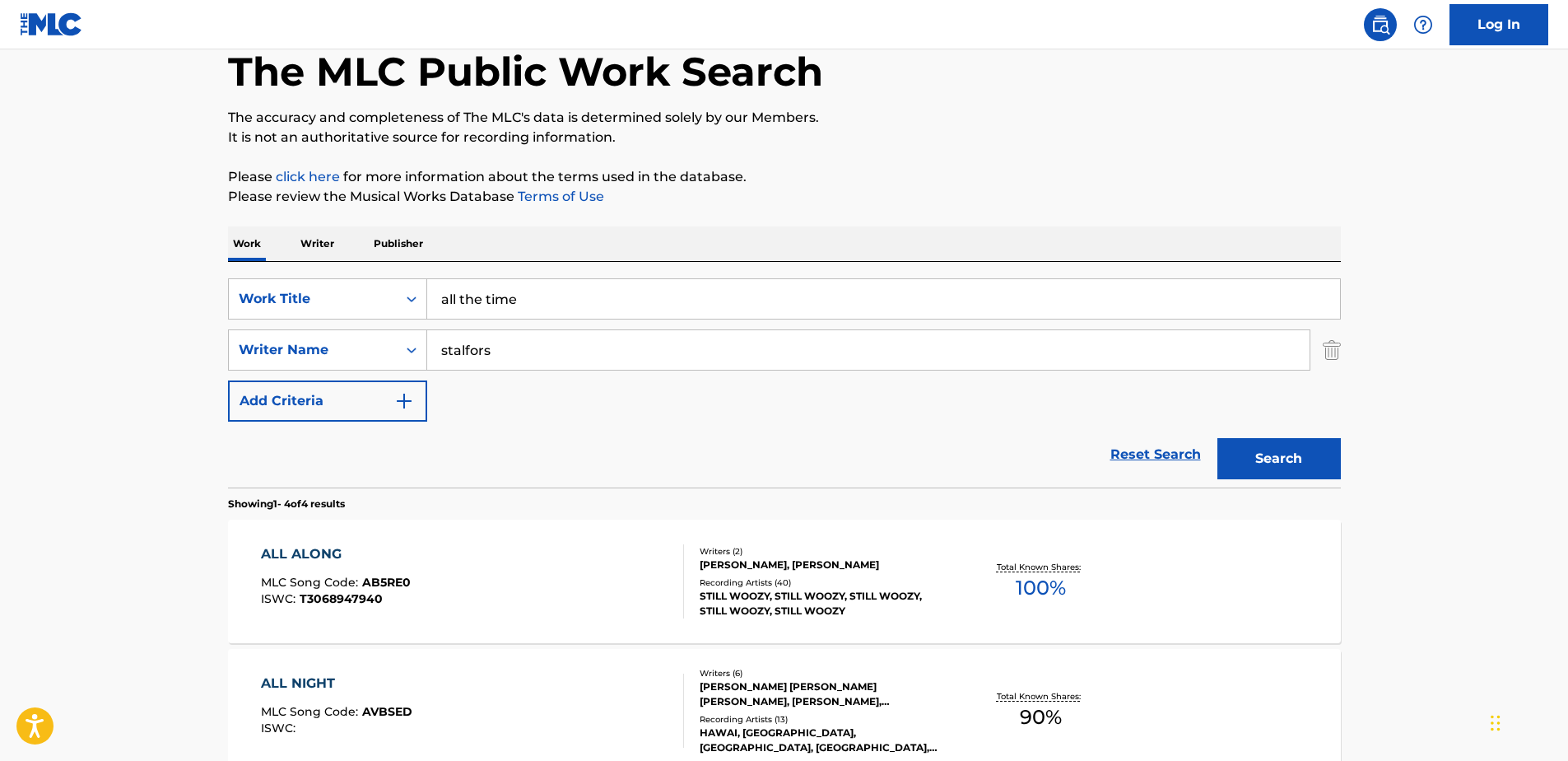
click at [1278, 467] on button "Search" at bounding box center [1279, 459] width 123 height 41
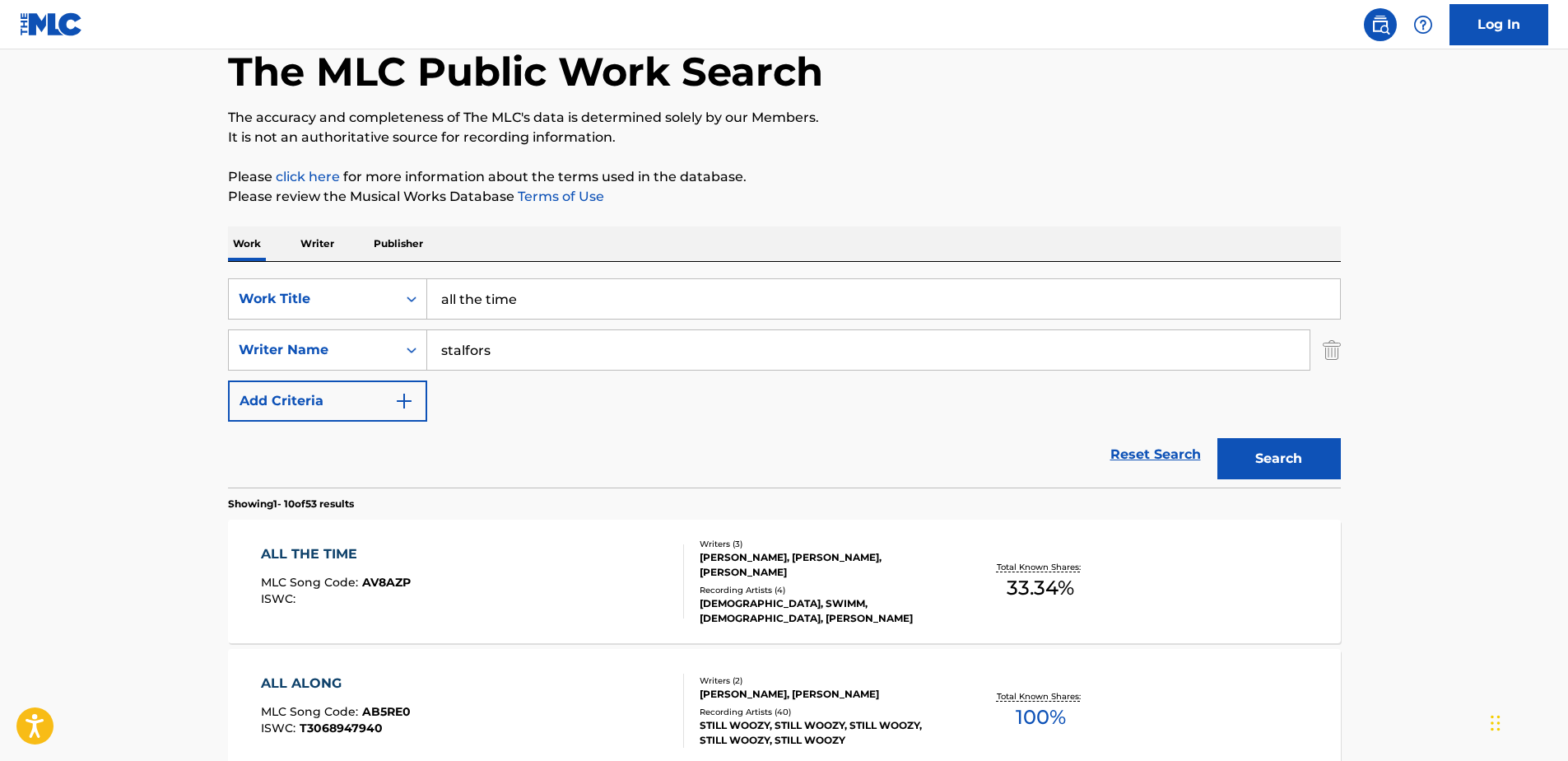
scroll to position [170, 0]
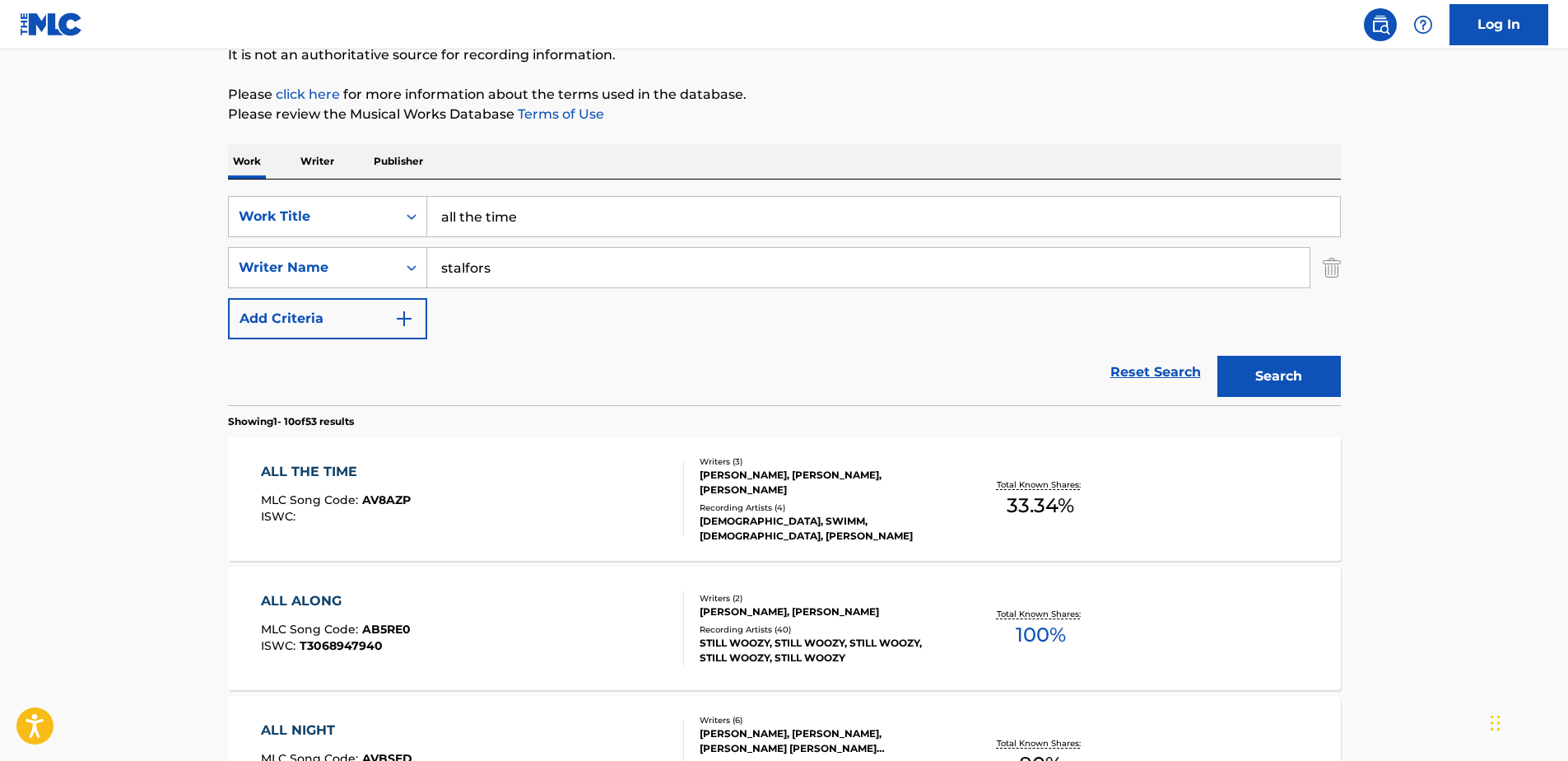
click at [832, 483] on div "[PERSON_NAME], [PERSON_NAME], [PERSON_NAME]" at bounding box center [824, 482] width 249 height 30
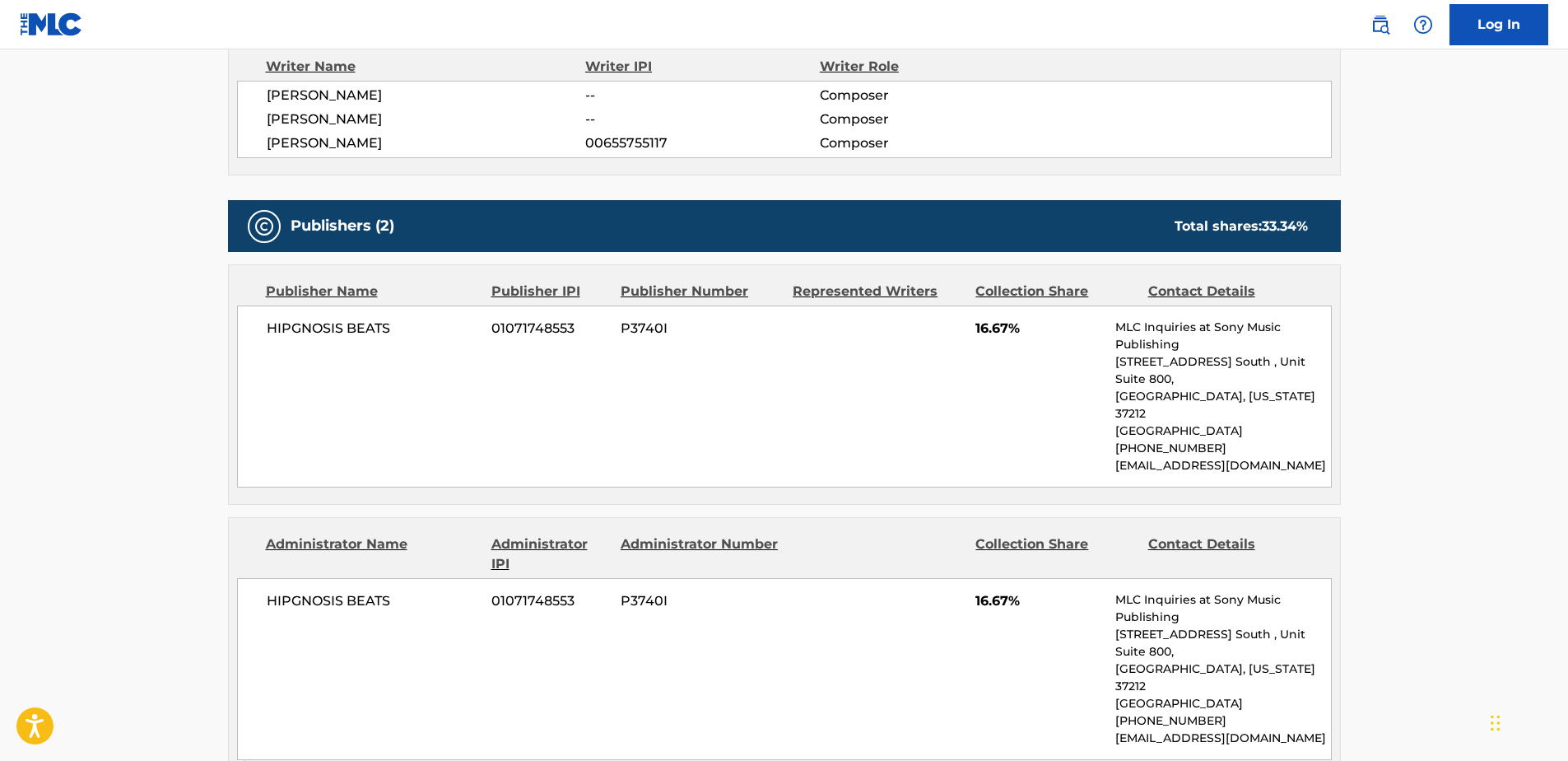
scroll to position [576, 0]
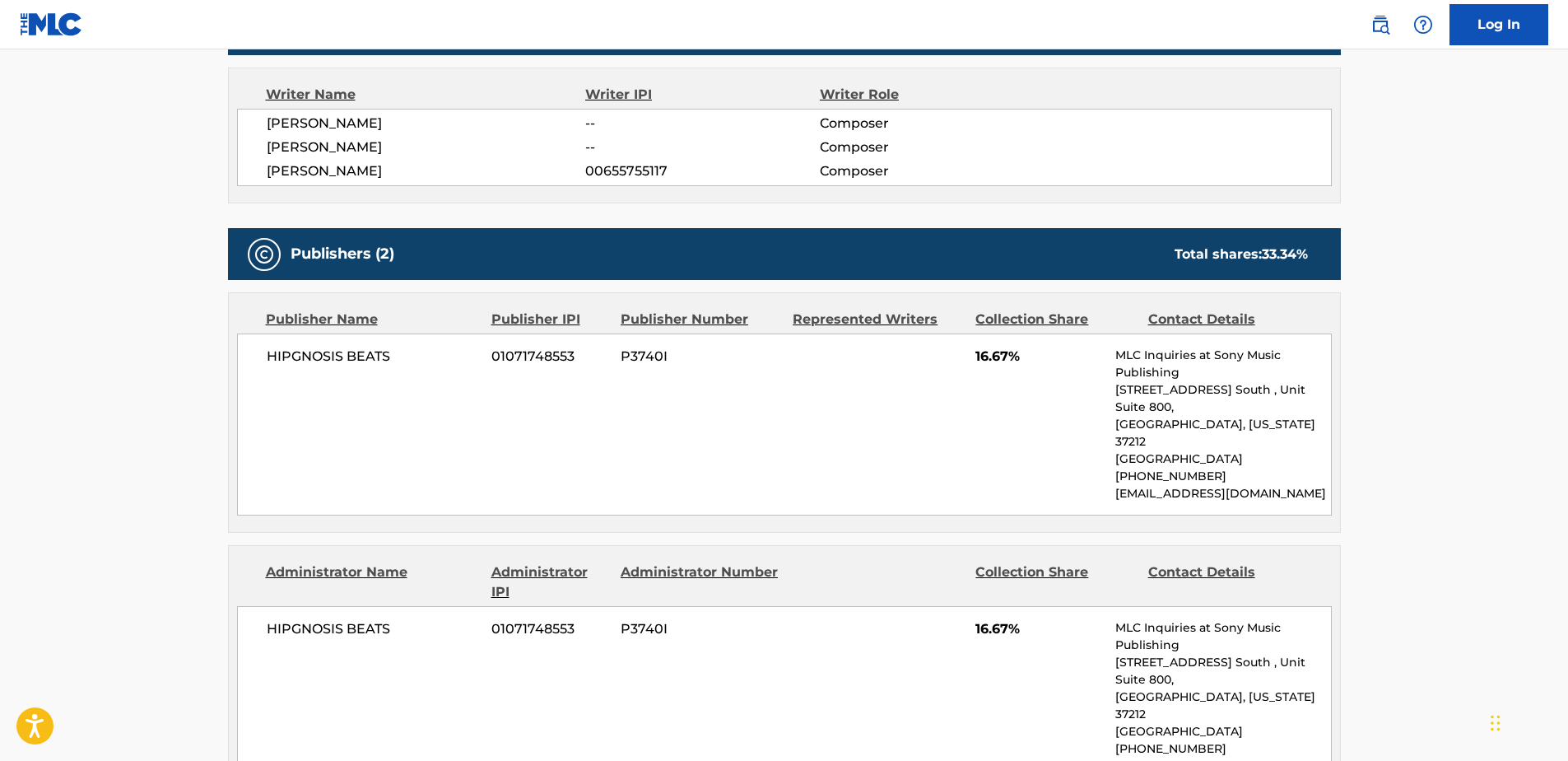
scroll to position [170, 0]
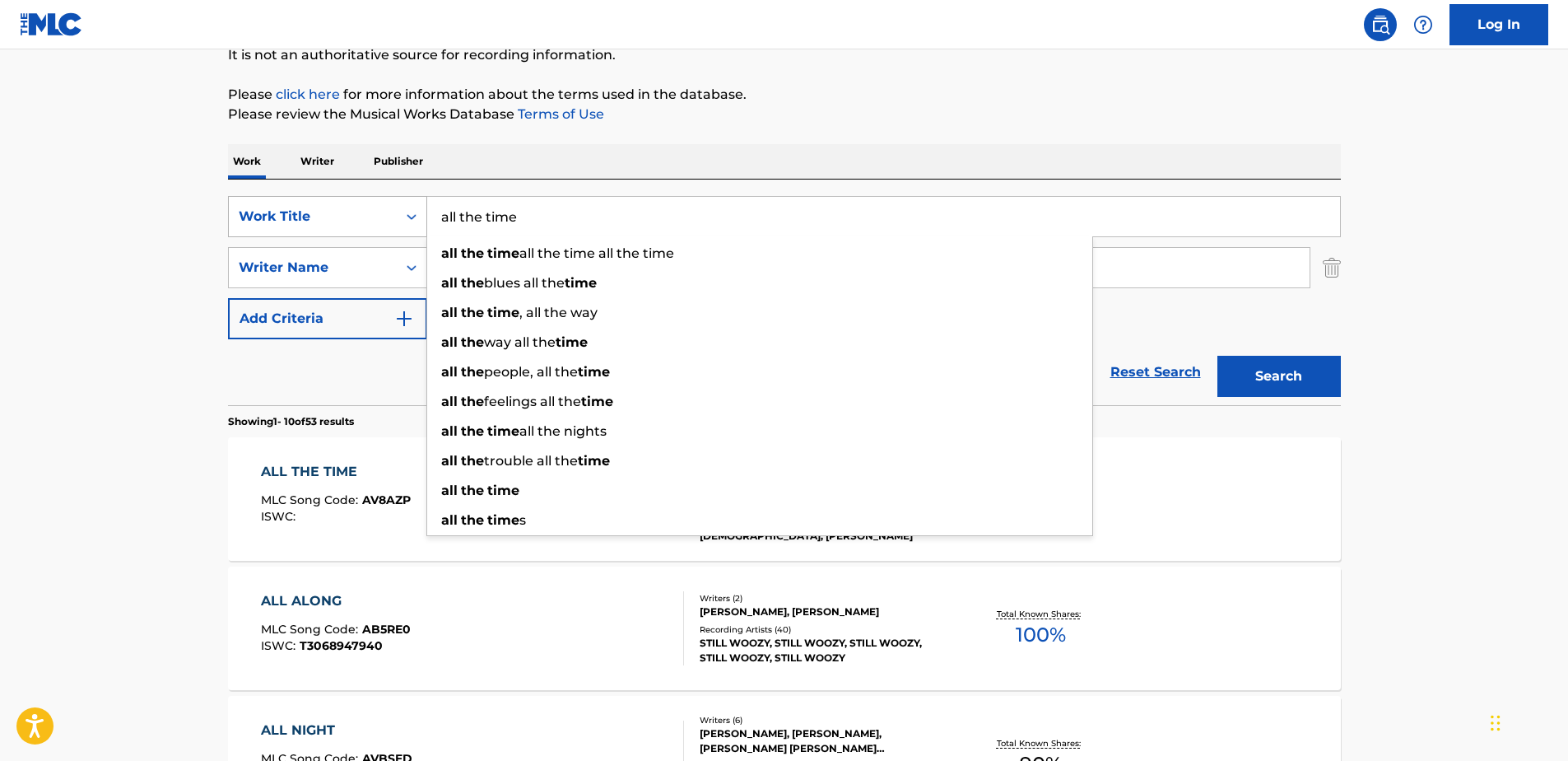
drag, startPoint x: 544, startPoint y: 221, endPoint x: 380, endPoint y: 201, distance: 165.2
click at [380, 201] on div "SearchWithCriteria71762fe5-6923-4545-a44e-4a4e12f981dc Work Title all the time …" at bounding box center [784, 217] width 1113 height 41
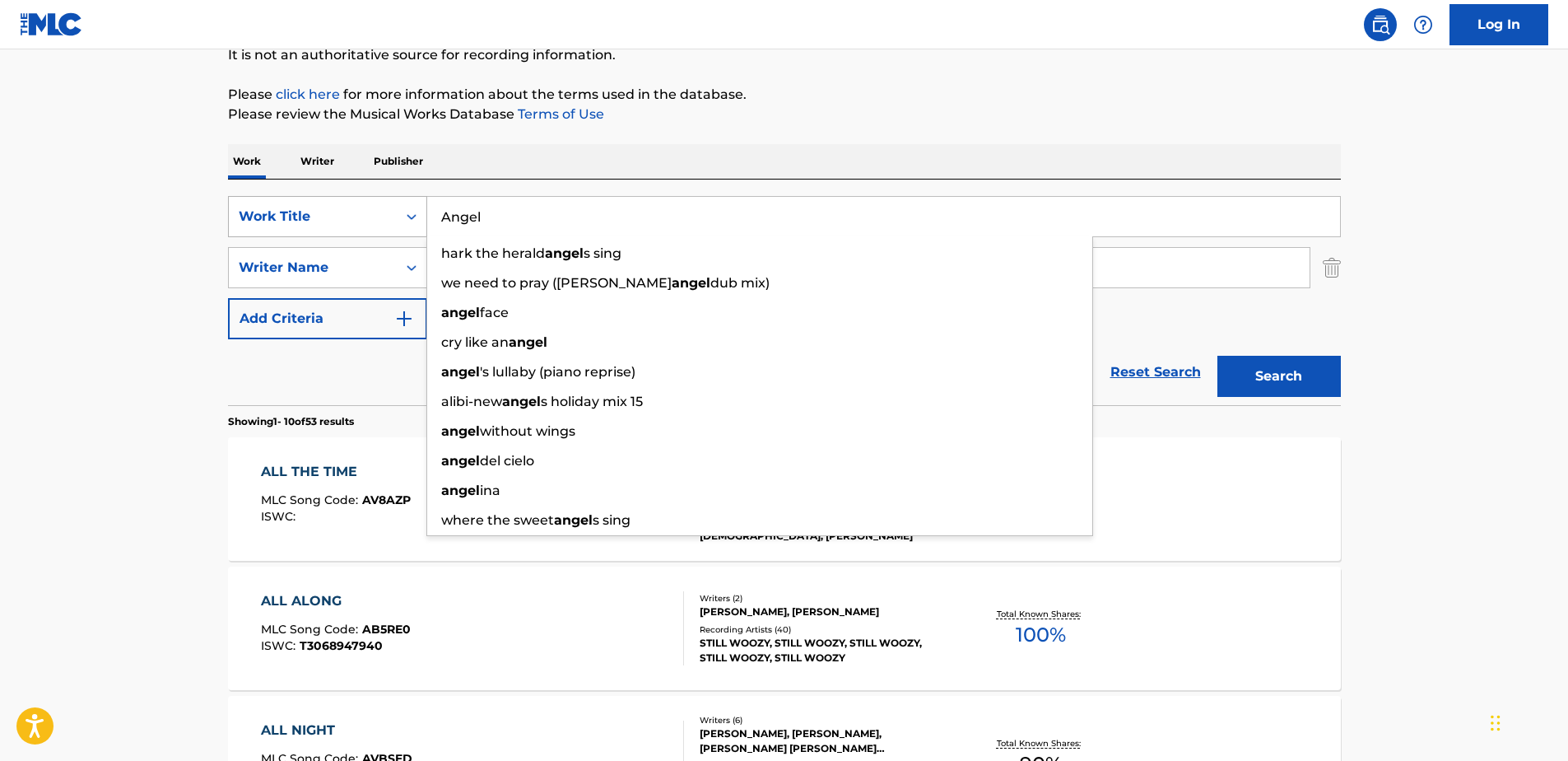
type input "Angel"
click at [1218, 355] on button "Search" at bounding box center [1279, 376] width 123 height 41
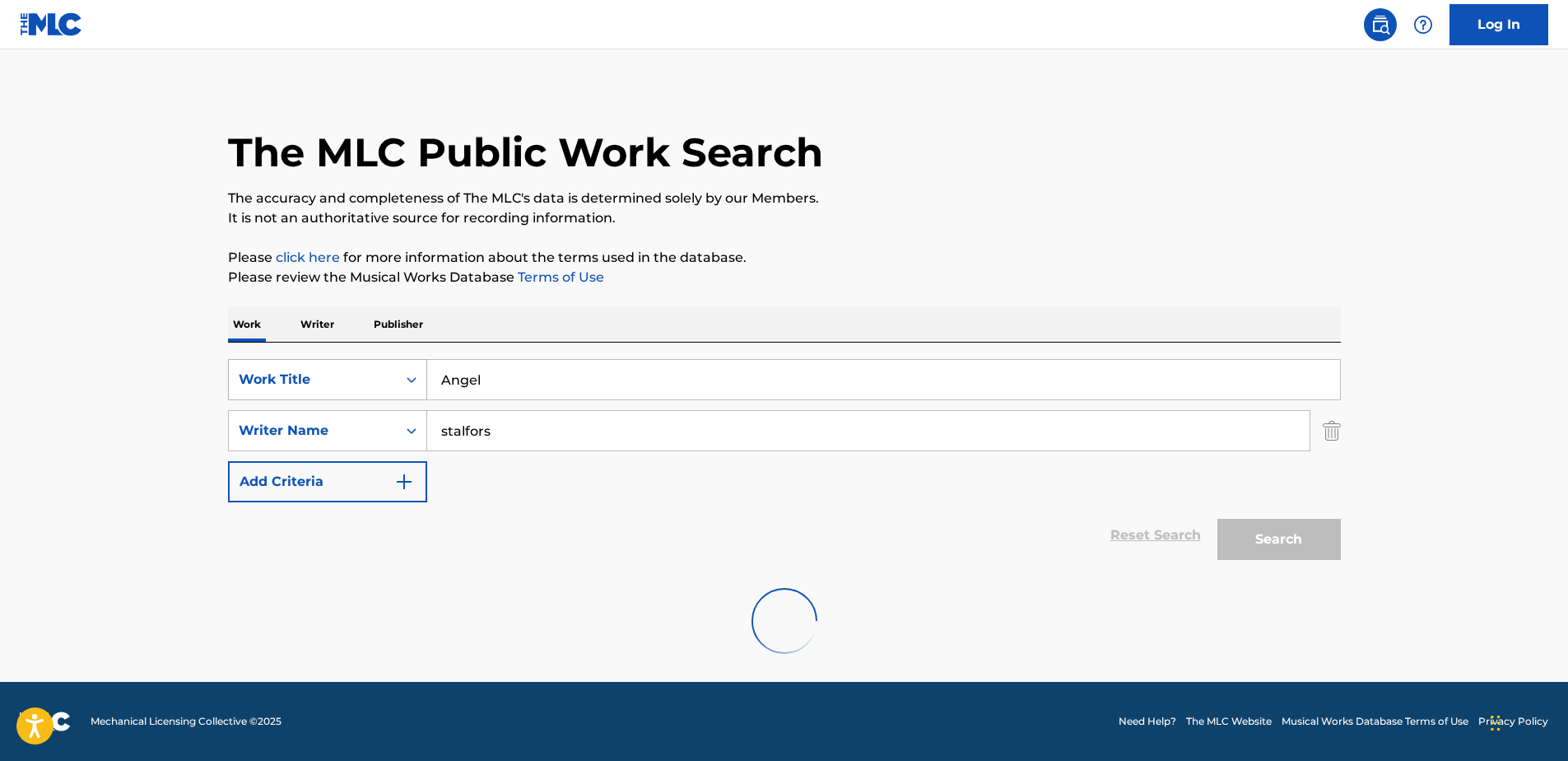
scroll to position [135, 0]
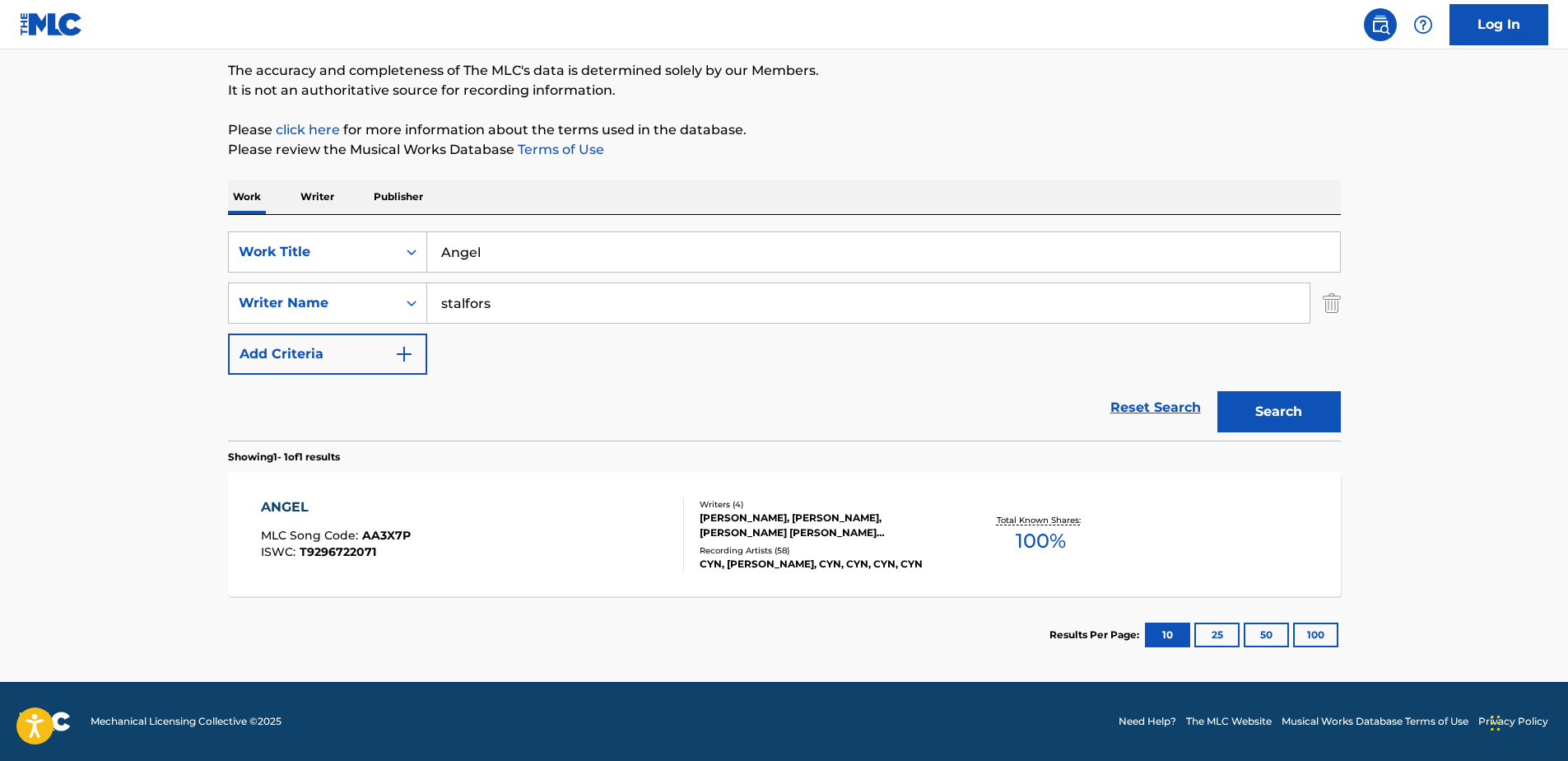
click at [296, 501] on div "ANGEL" at bounding box center [336, 507] width 150 height 20
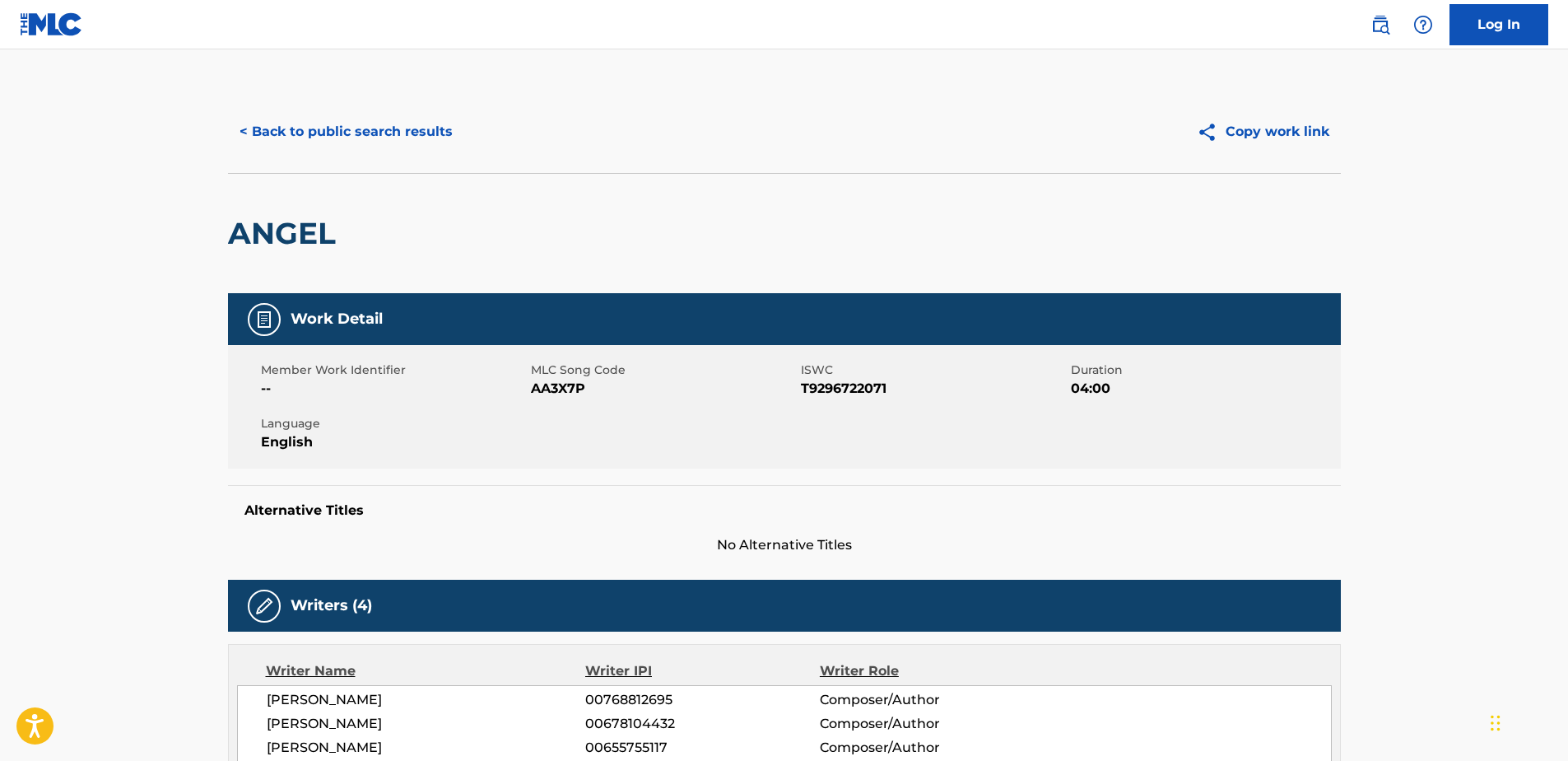
click at [249, 127] on button "< Back to public search results" at bounding box center [346, 132] width 236 height 41
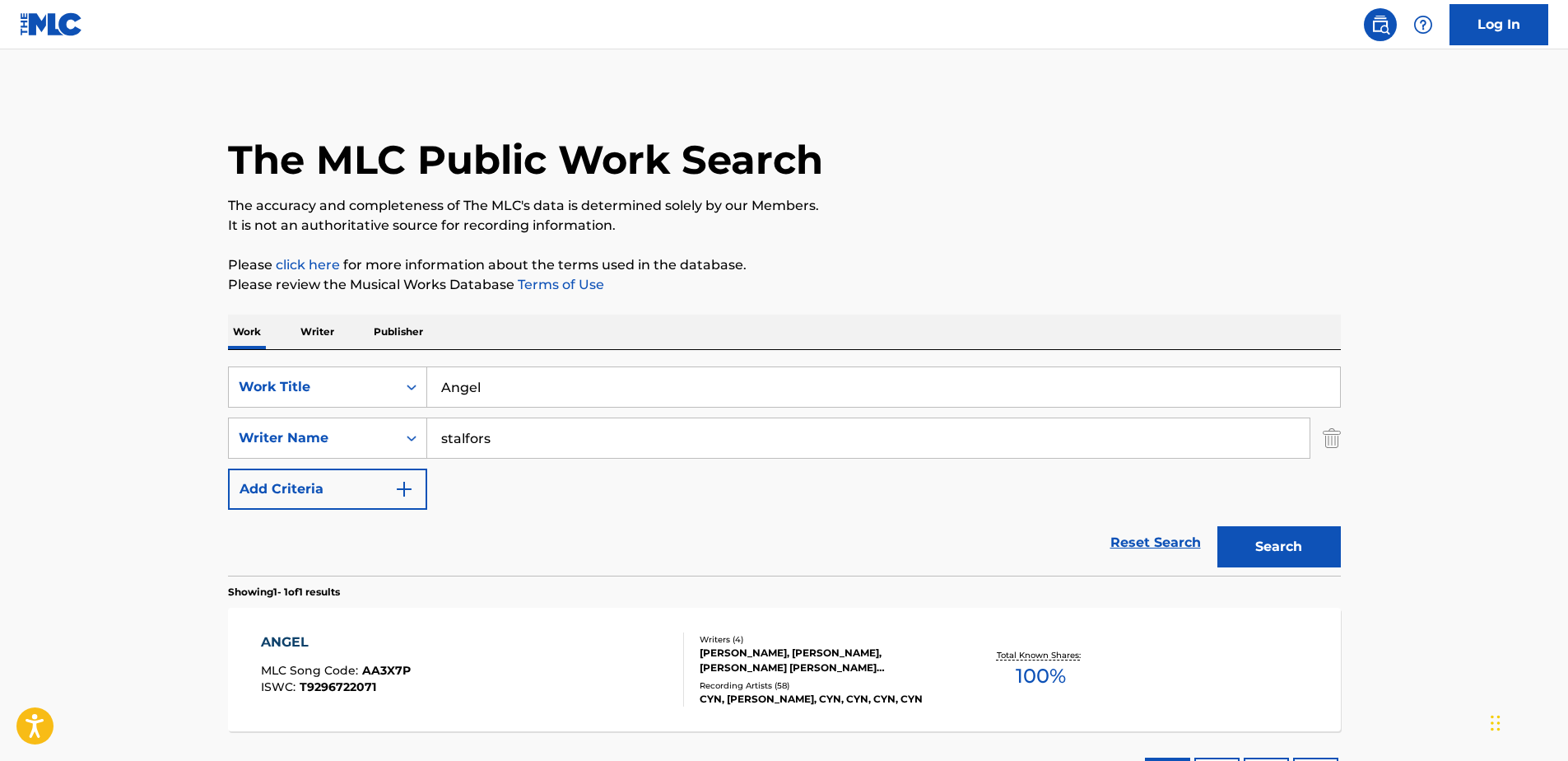
scroll to position [41, 0]
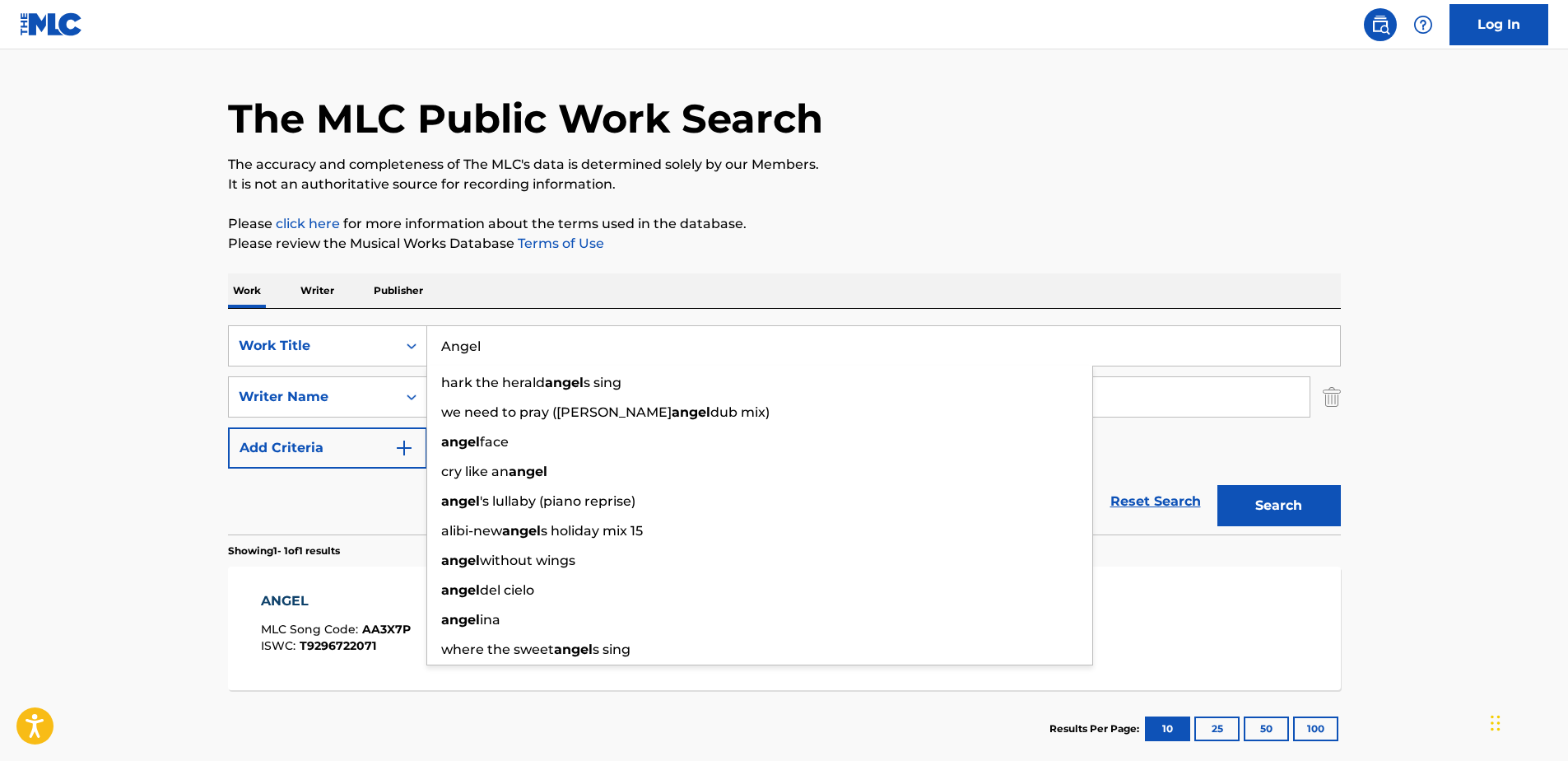
click at [509, 340] on input "Angel" at bounding box center [883, 346] width 912 height 39
drag, startPoint x: 505, startPoint y: 349, endPoint x: 346, endPoint y: 349, distance: 159.0
click at [349, 349] on div "SearchWithCriteria71762fe5-6923-4545-a44e-4a4e12f981dc Work Title [PERSON_NAME]…" at bounding box center [784, 346] width 1113 height 41
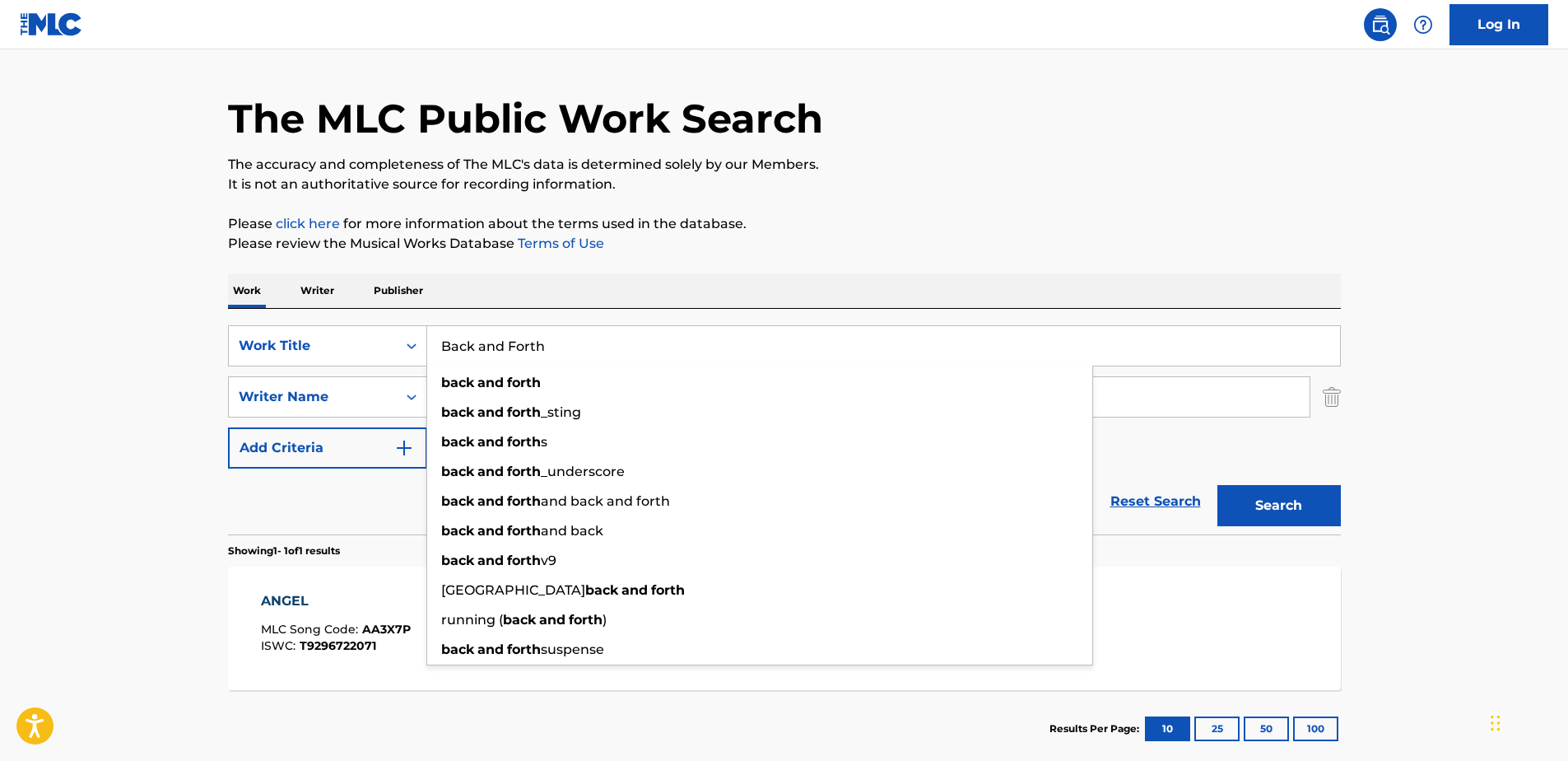
type input "Back and Forth"
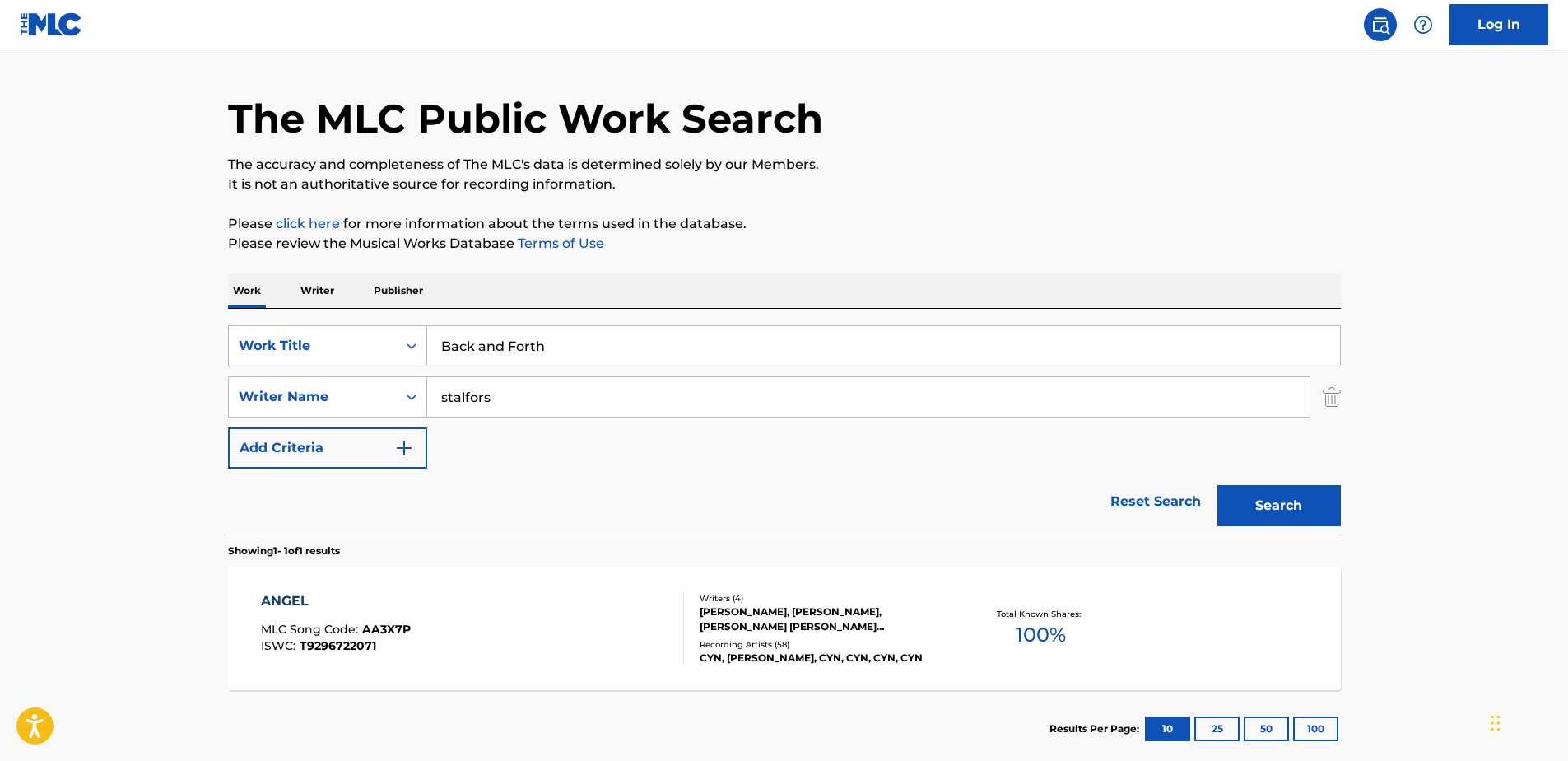
click at [1275, 501] on button "Search" at bounding box center [1279, 506] width 123 height 41
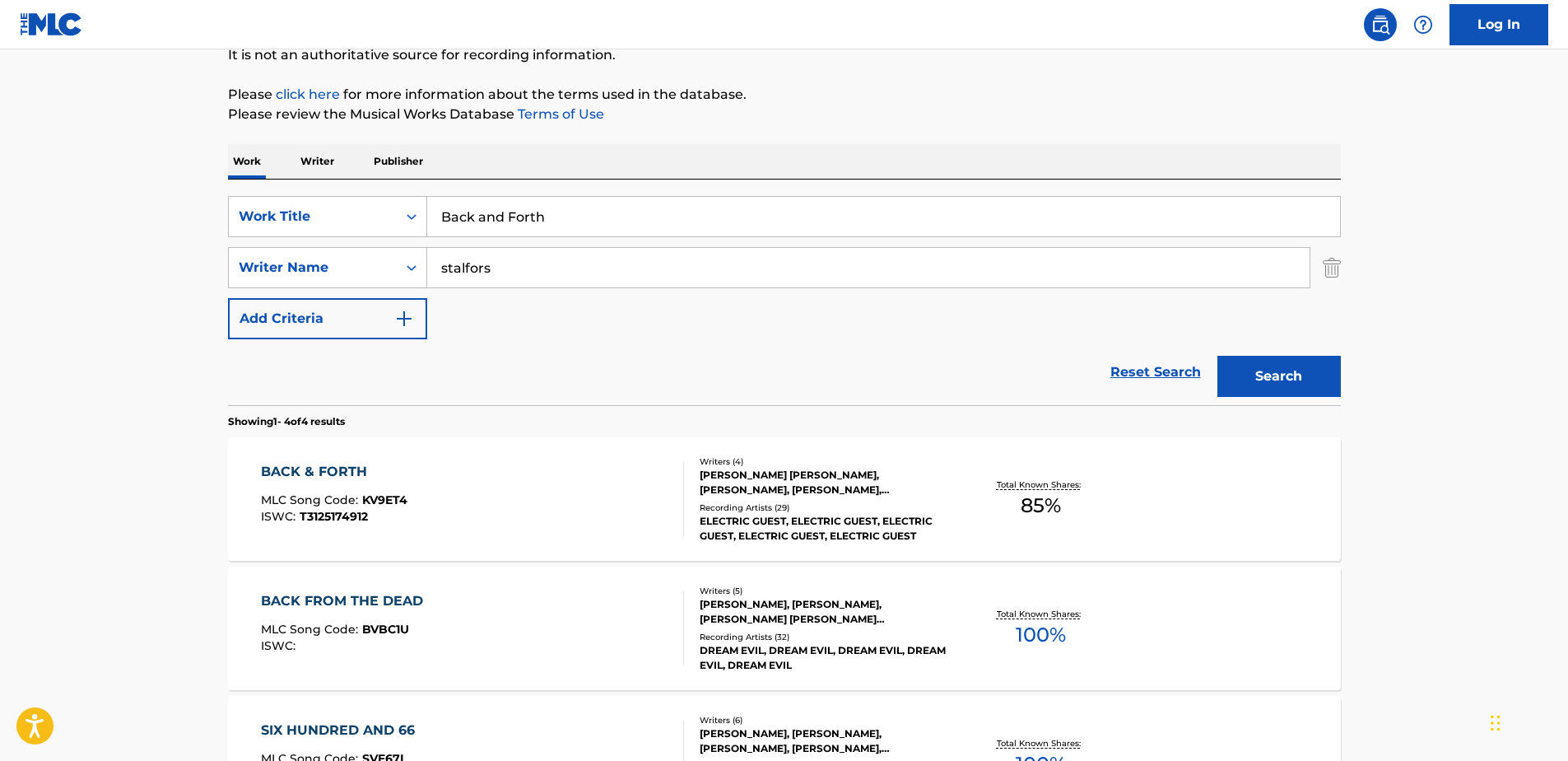
scroll to position [206, 0]
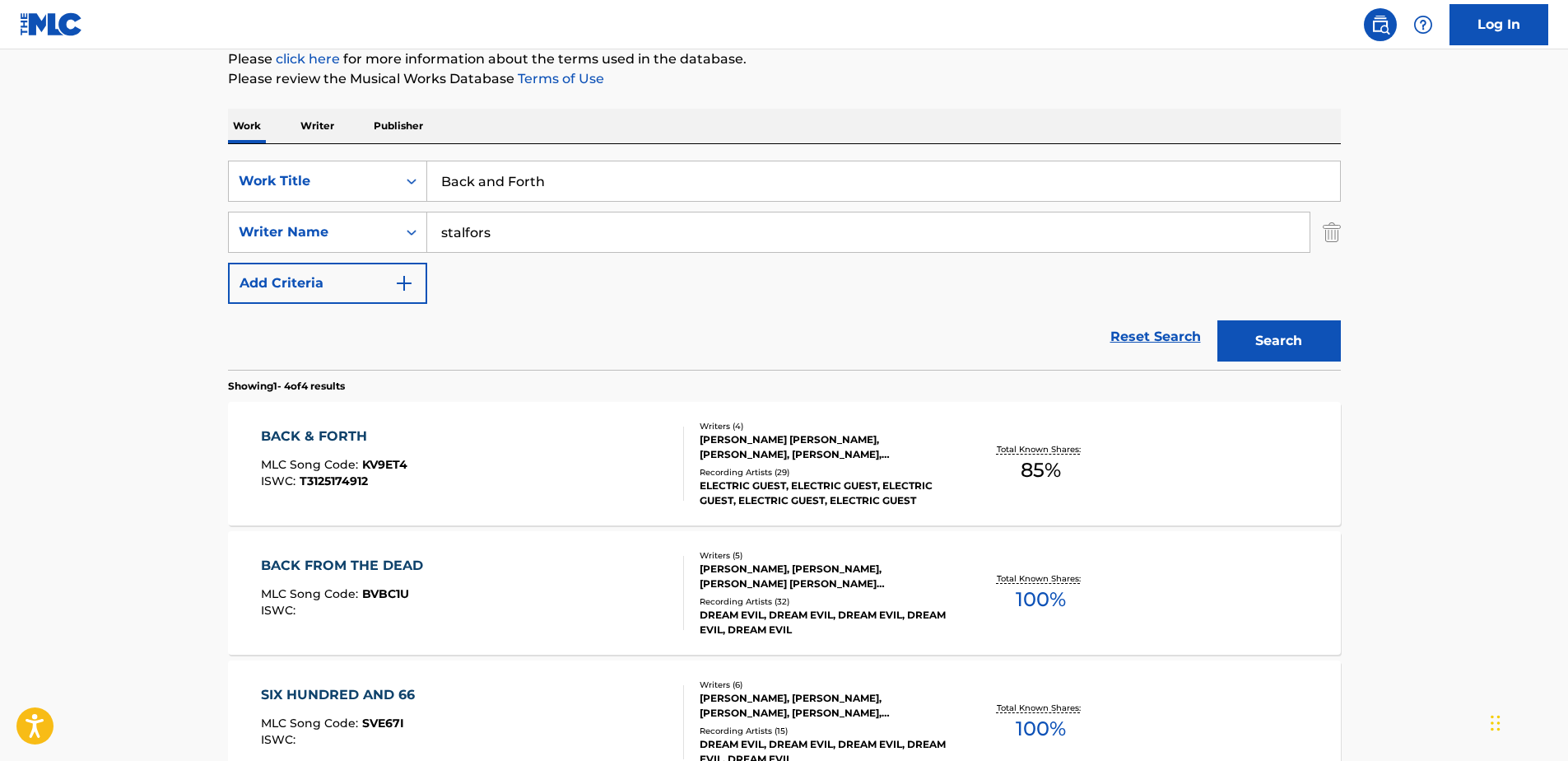
click at [737, 437] on div "[PERSON_NAME] [PERSON_NAME], [PERSON_NAME], [PERSON_NAME], [PERSON_NAME] GRIEF …" at bounding box center [824, 447] width 249 height 30
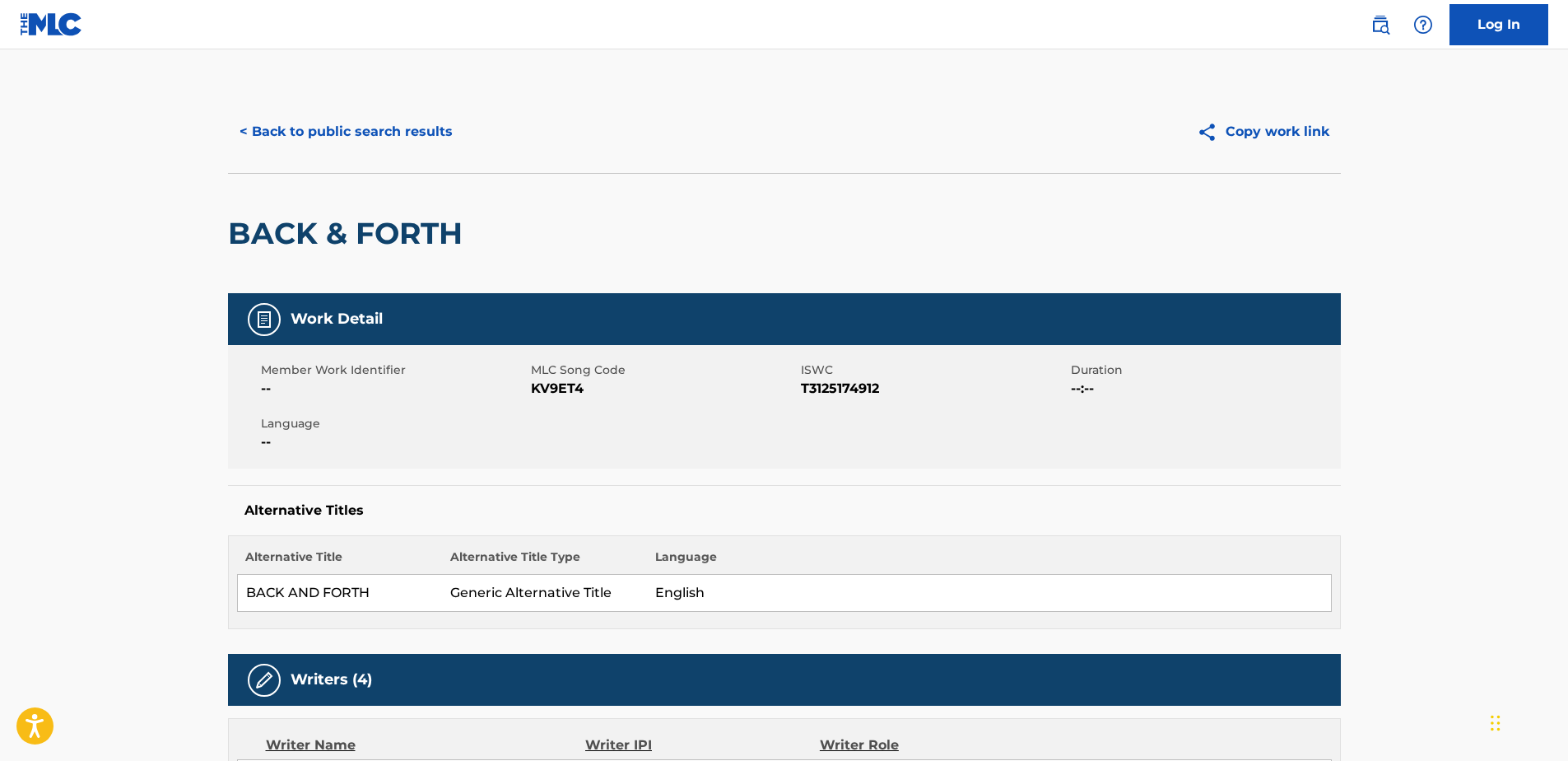
click at [255, 133] on button "< Back to public search results" at bounding box center [346, 132] width 236 height 41
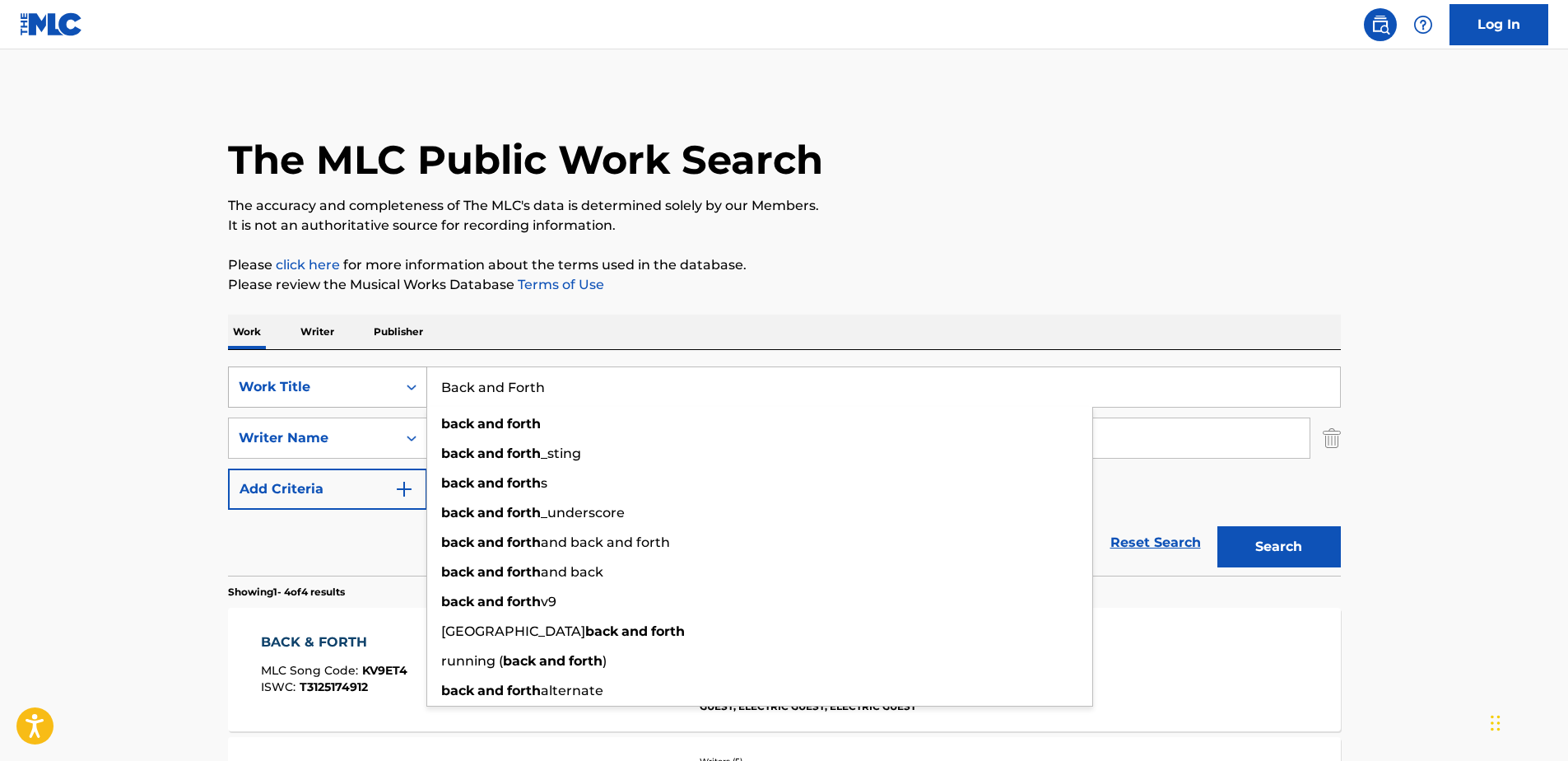
drag, startPoint x: 544, startPoint y: 395, endPoint x: 383, endPoint y: 400, distance: 161.1
click at [383, 400] on div "SearchWithCriteria71762fe5-6923-4545-a44e-4a4e12f981dc Work Title Back and Fort…" at bounding box center [784, 387] width 1113 height 41
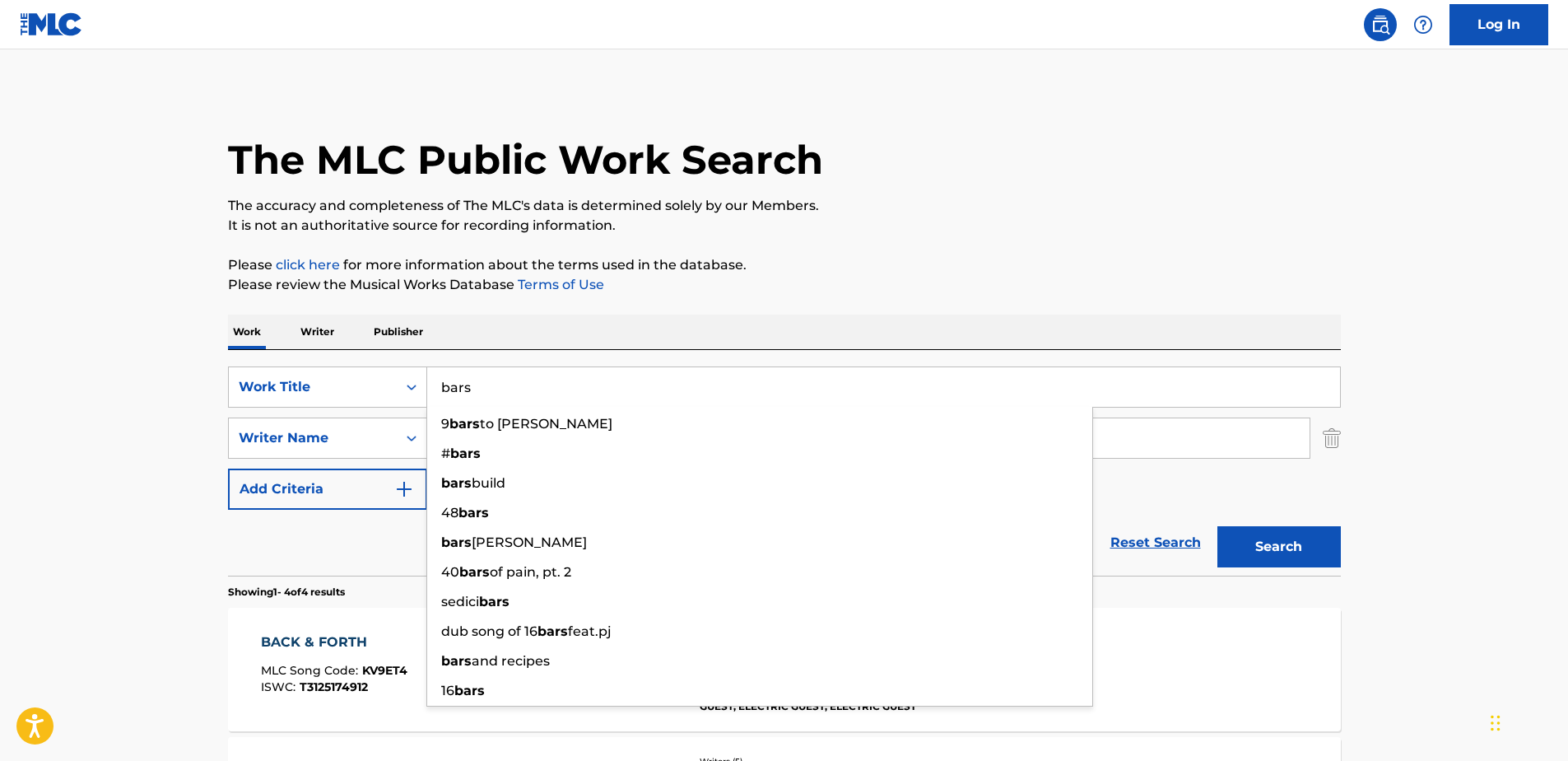
type input "bars"
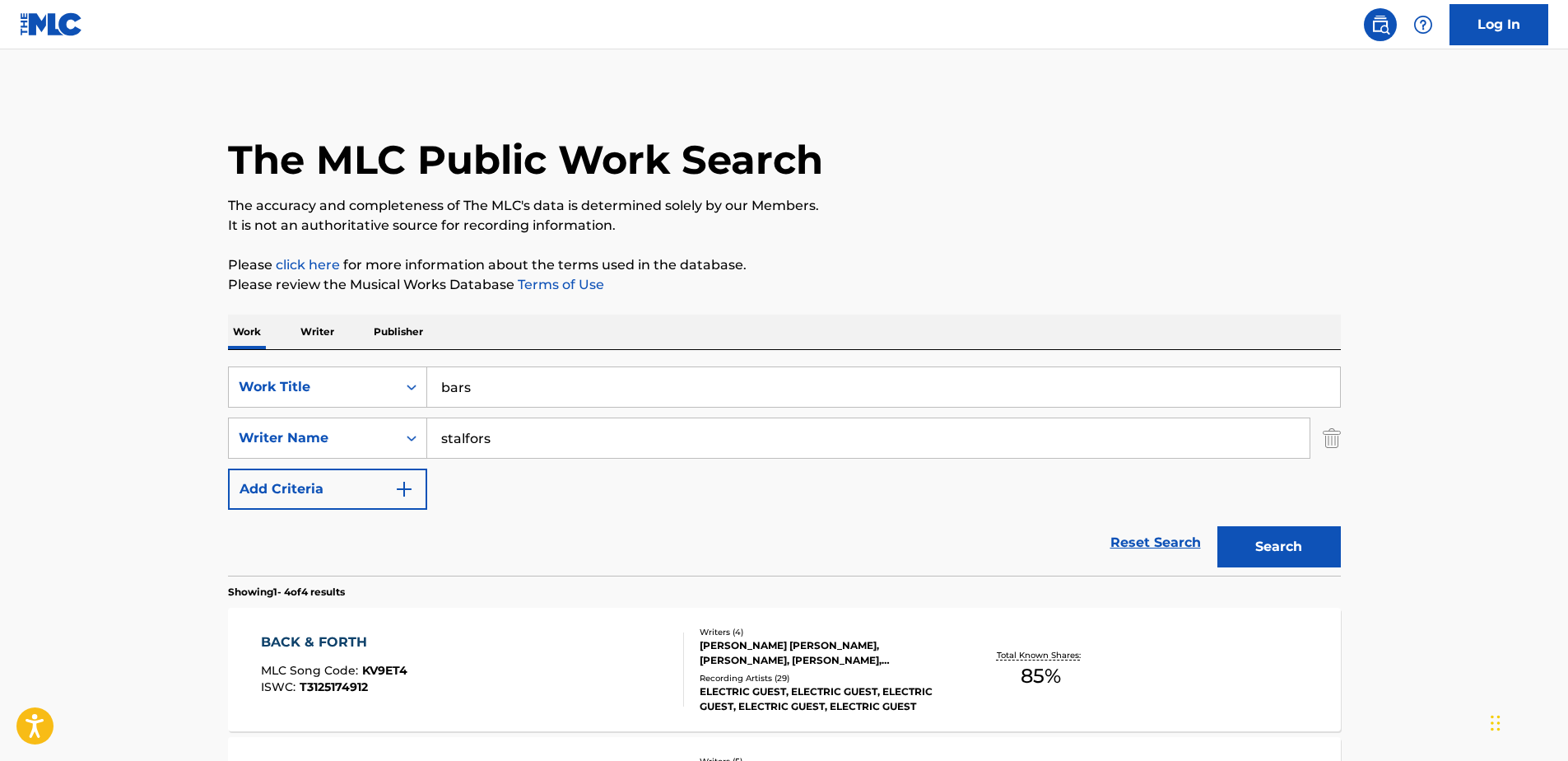
click at [1315, 544] on button "Search" at bounding box center [1279, 546] width 123 height 41
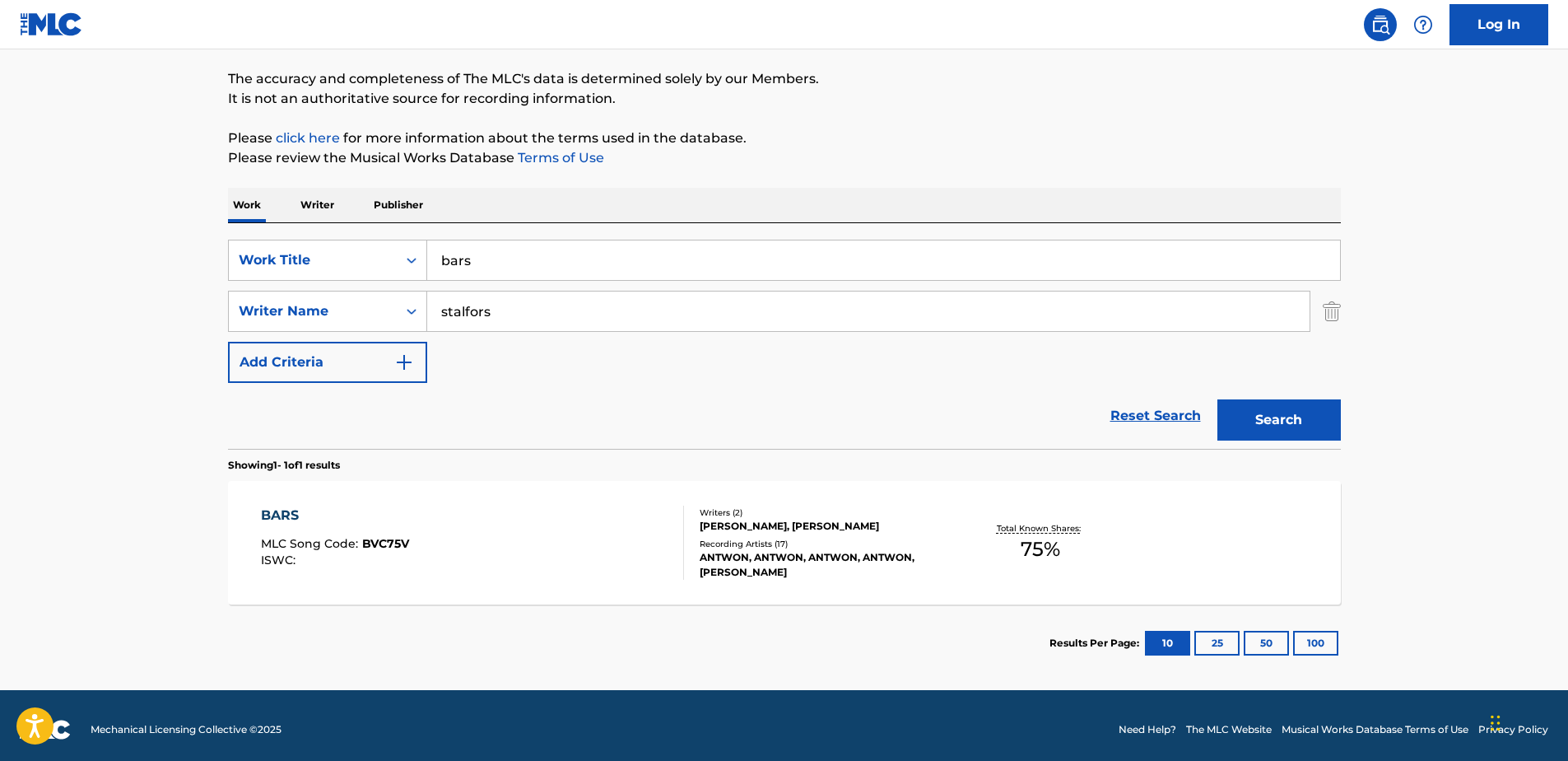
scroll to position [135, 0]
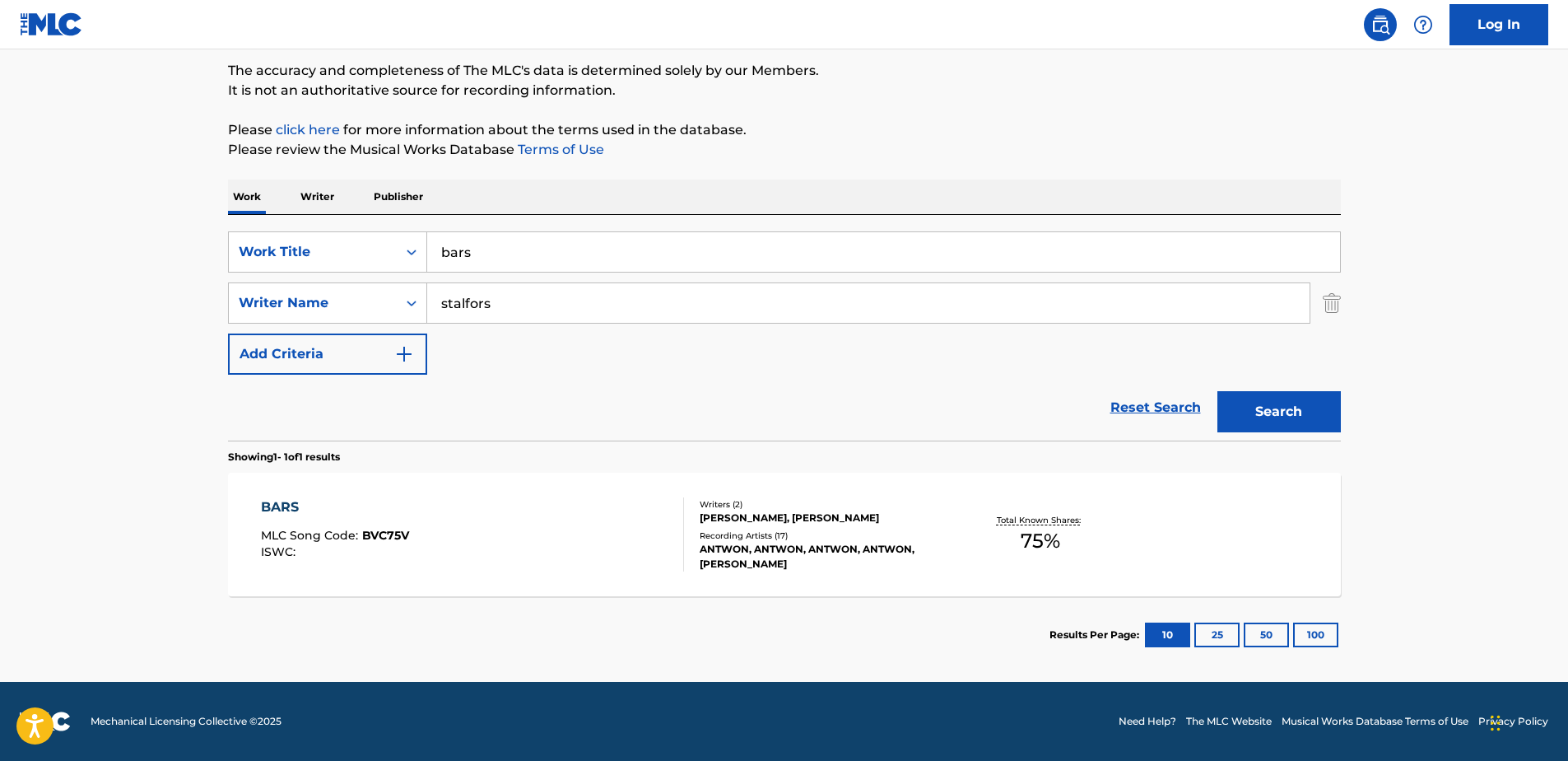
click at [296, 500] on div "BARS" at bounding box center [335, 507] width 149 height 20
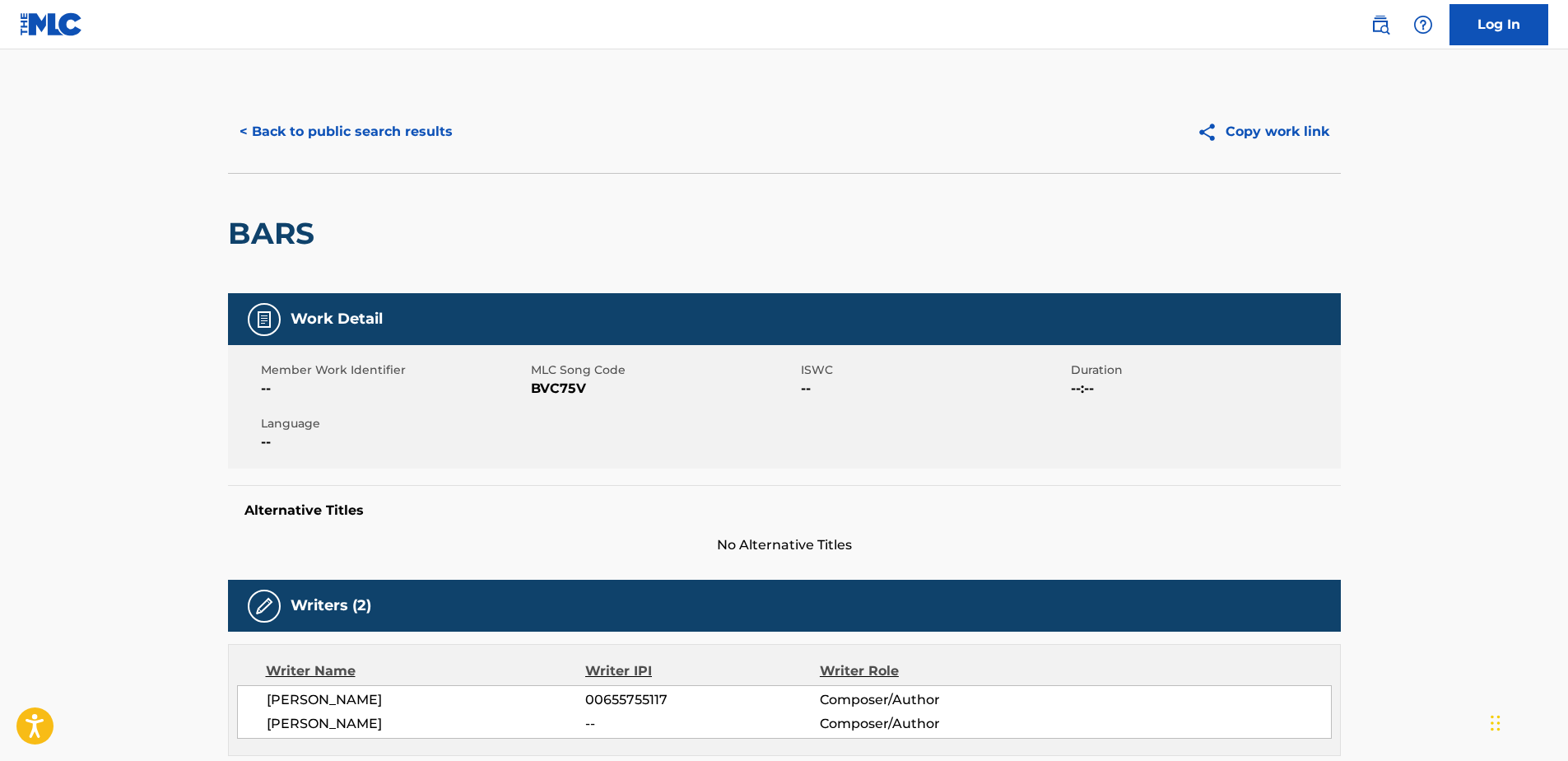
click at [252, 130] on button "< Back to public search results" at bounding box center [346, 132] width 236 height 41
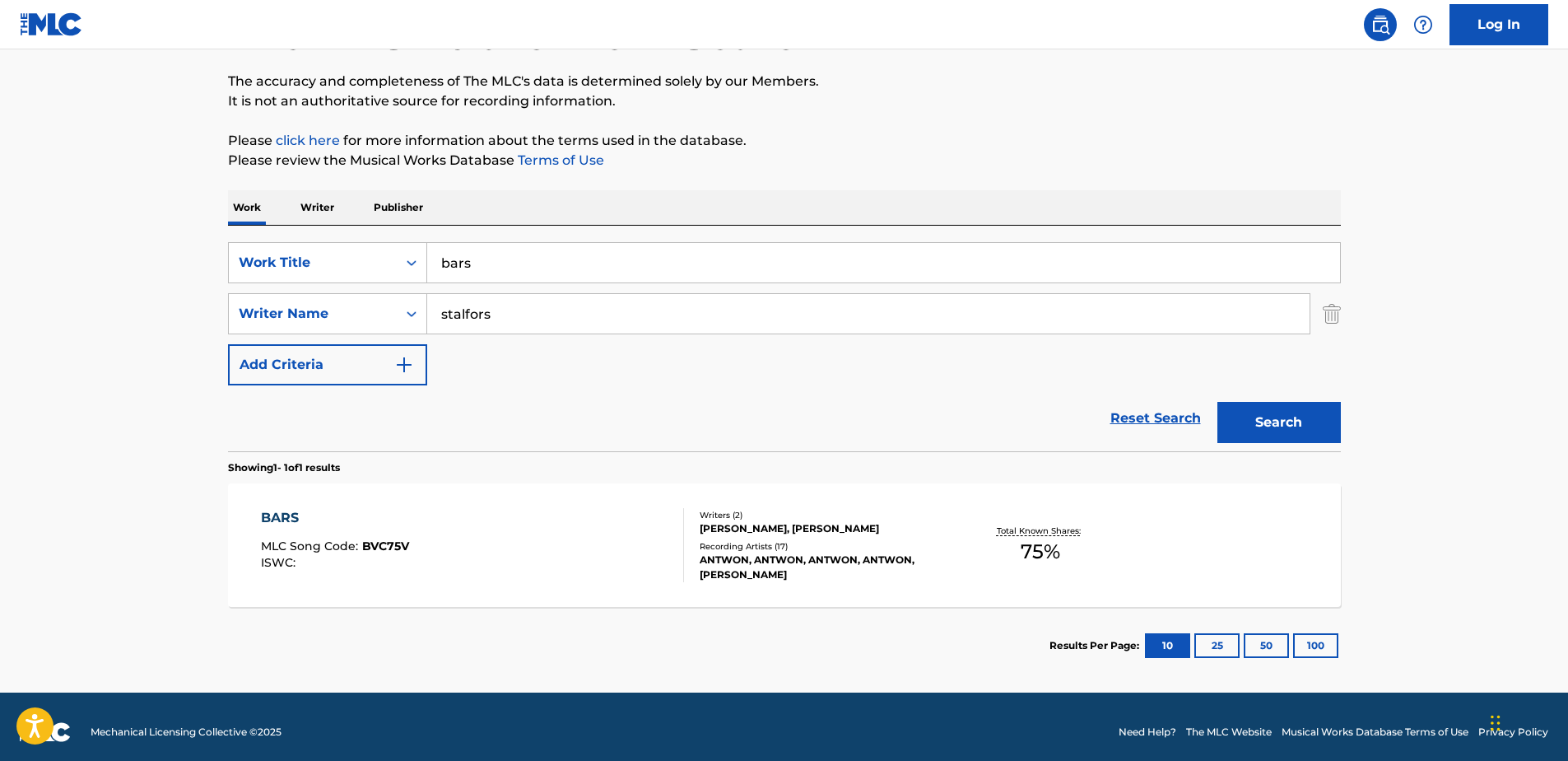
scroll to position [135, 0]
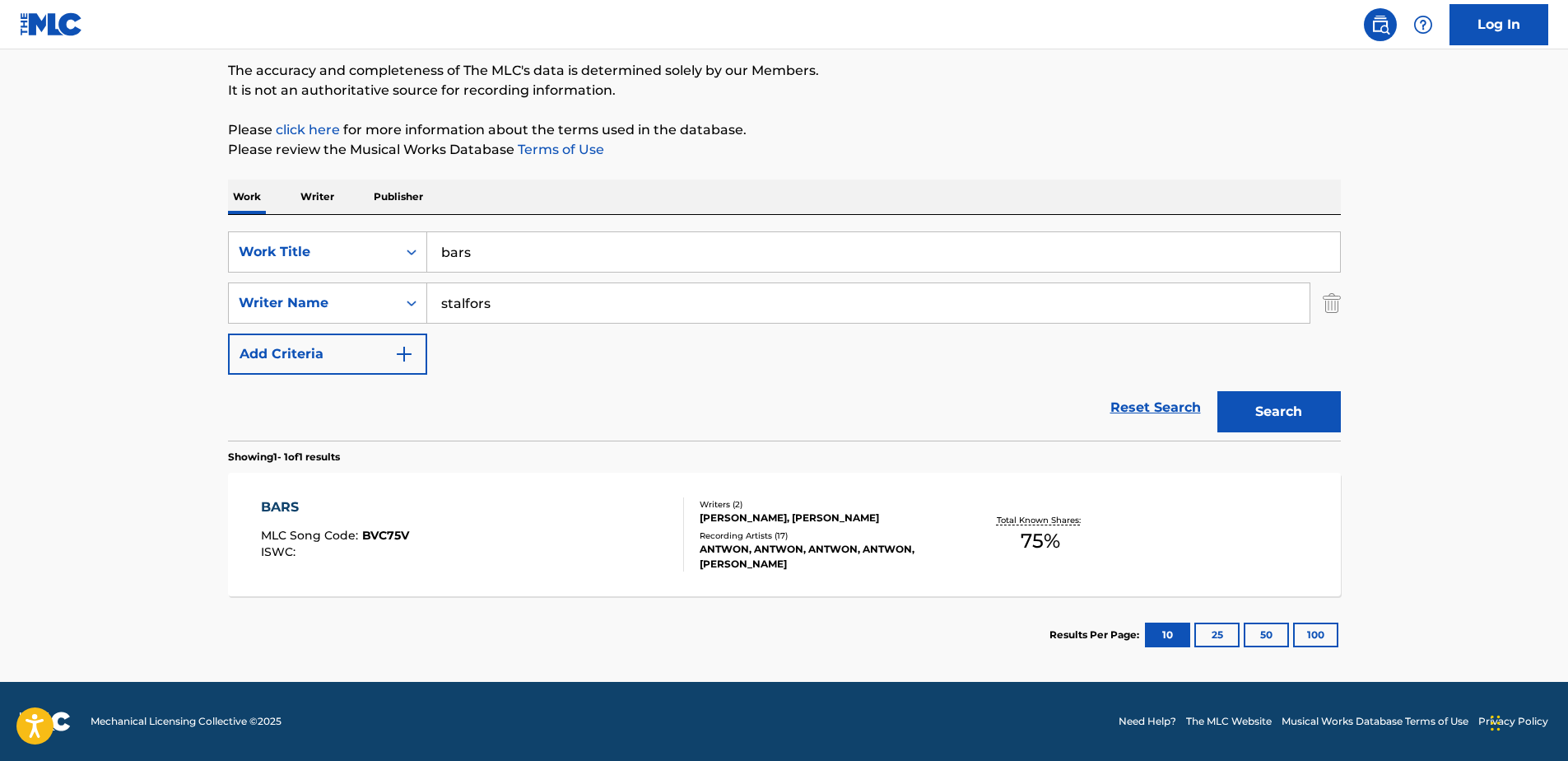
click at [299, 502] on div "BARS" at bounding box center [335, 507] width 149 height 20
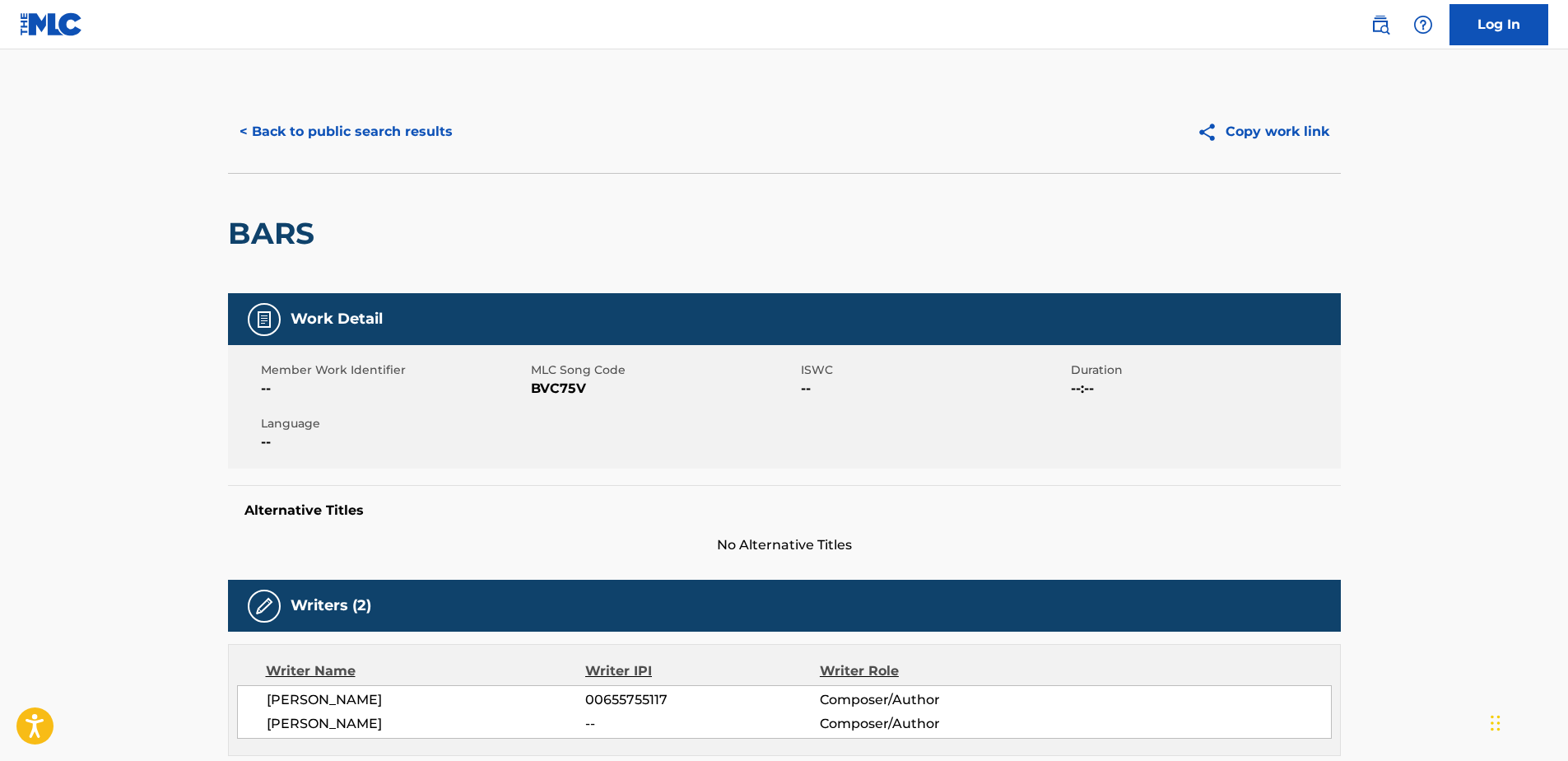
click at [252, 128] on button "< Back to public search results" at bounding box center [346, 132] width 236 height 41
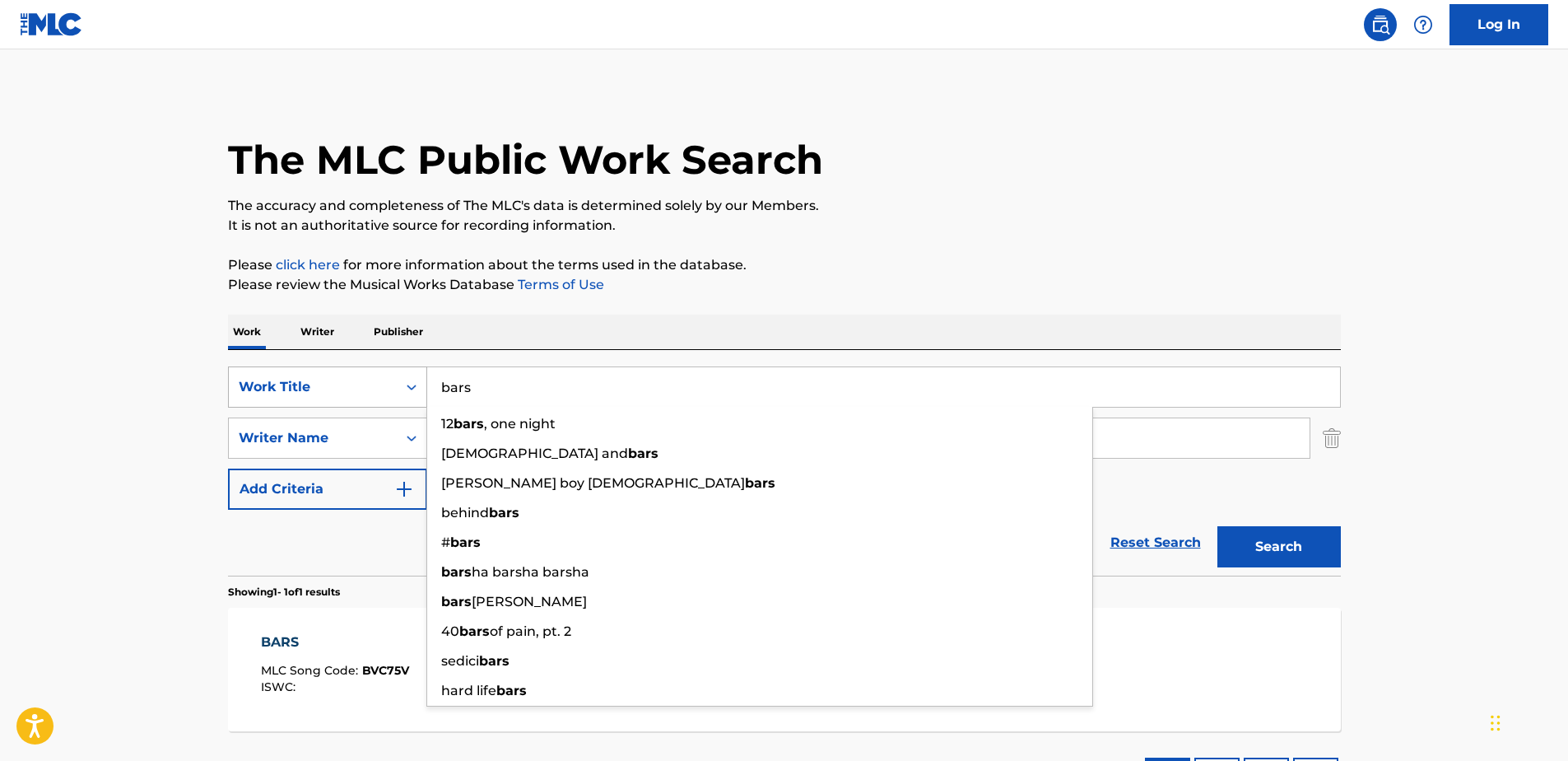
drag, startPoint x: 485, startPoint y: 386, endPoint x: 390, endPoint y: 399, distance: 95.9
click at [392, 398] on div "SearchWithCriteria71762fe5-6923-4545-a44e-4a4e12f981dc Work Title bars 12 bars …" at bounding box center [784, 387] width 1113 height 41
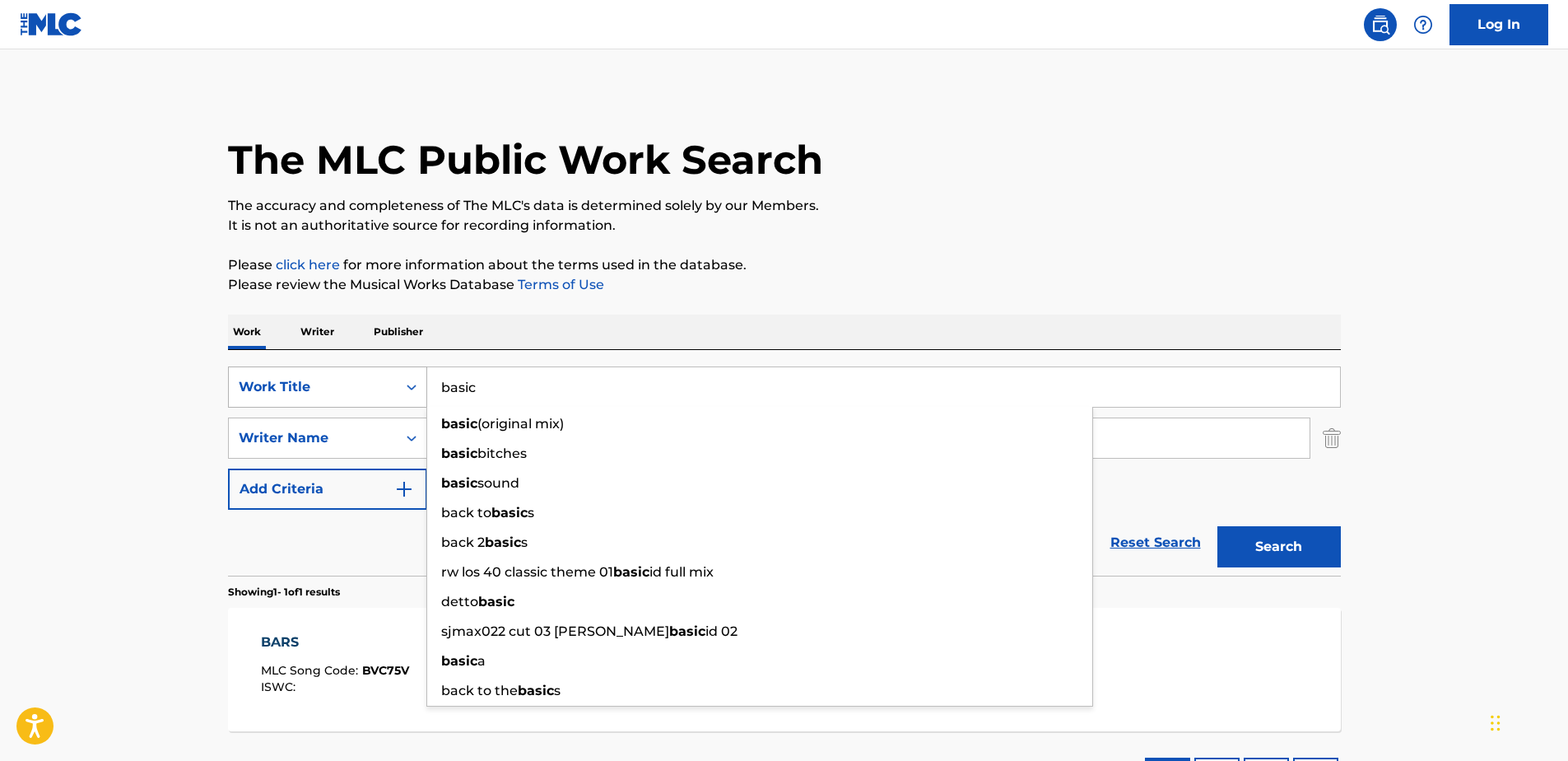
type input "basic"
click at [1218, 526] on button "Search" at bounding box center [1279, 546] width 123 height 41
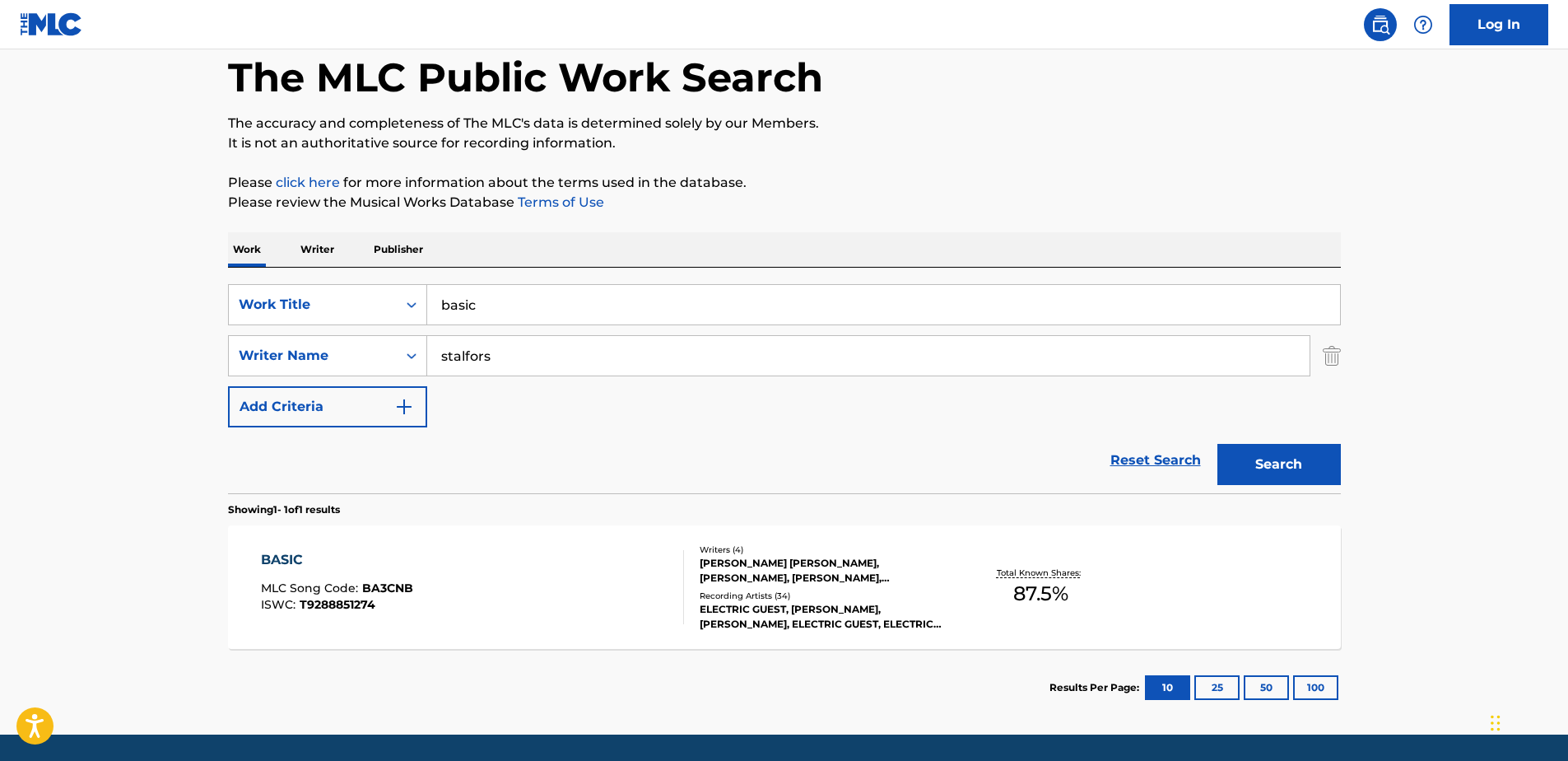
scroll to position [135, 0]
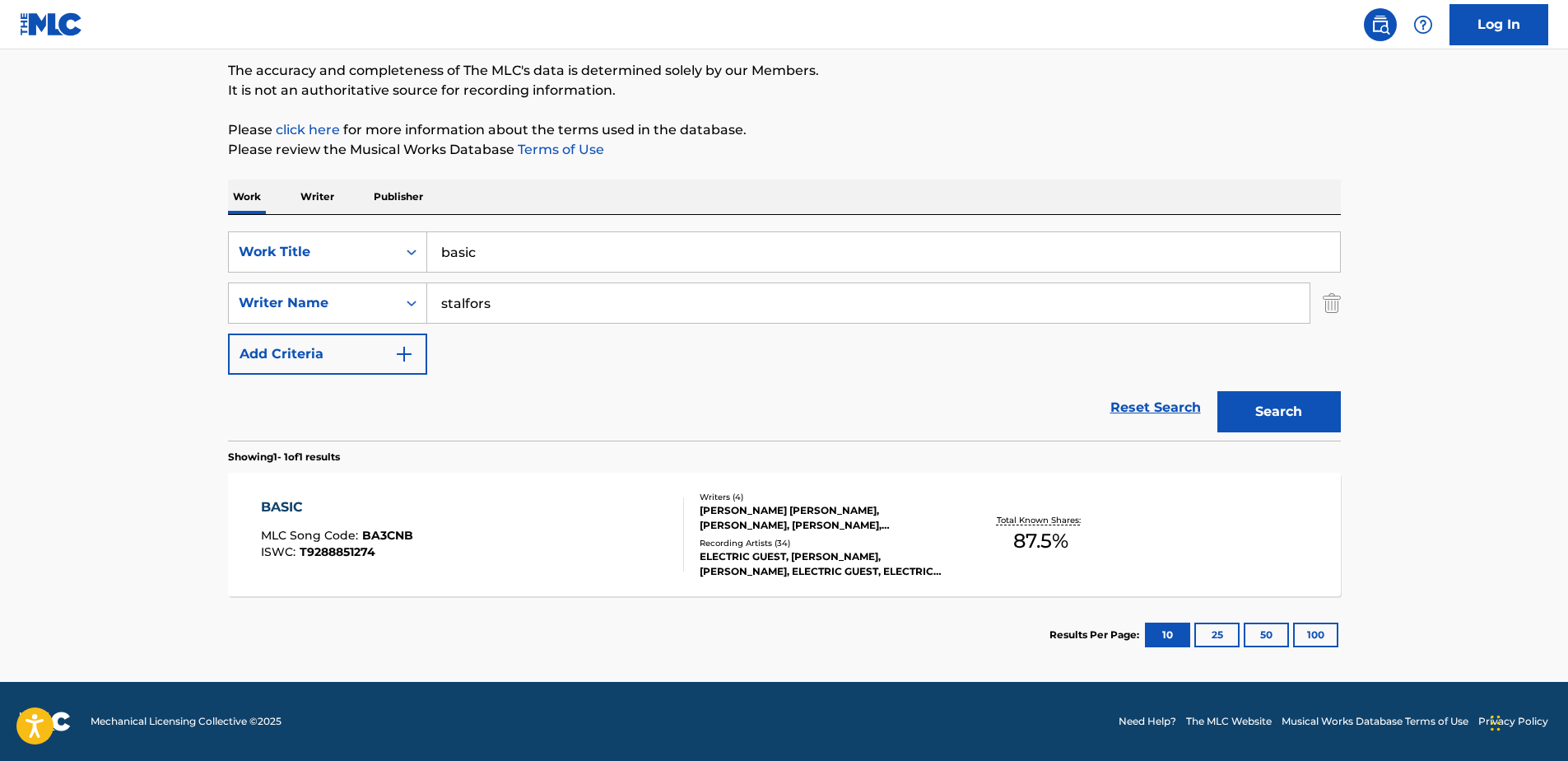
click at [1300, 404] on button "Search" at bounding box center [1279, 412] width 123 height 41
click at [302, 499] on div "BASIC" at bounding box center [337, 507] width 153 height 20
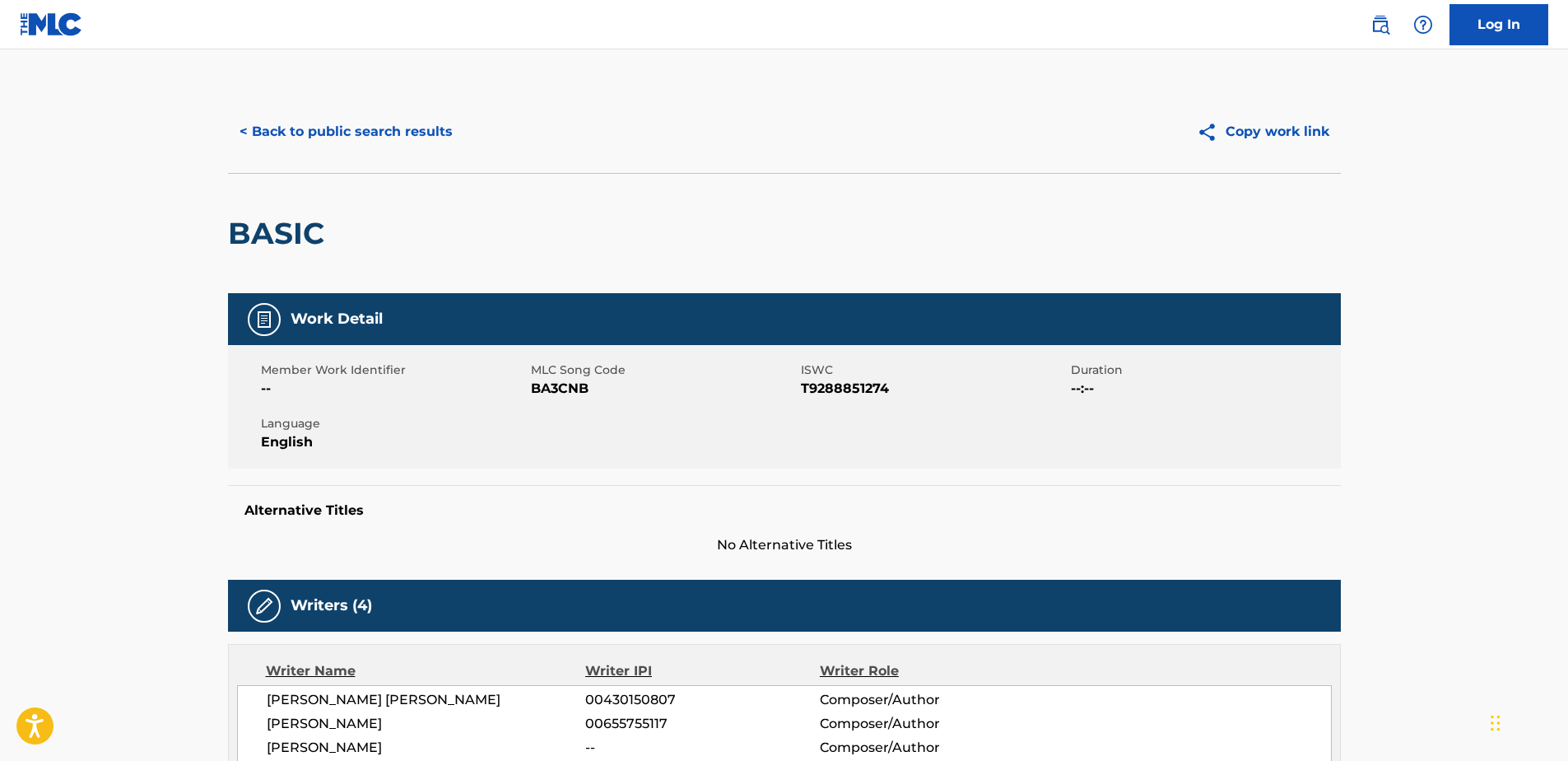
click at [244, 129] on button "< Back to public search results" at bounding box center [346, 132] width 236 height 41
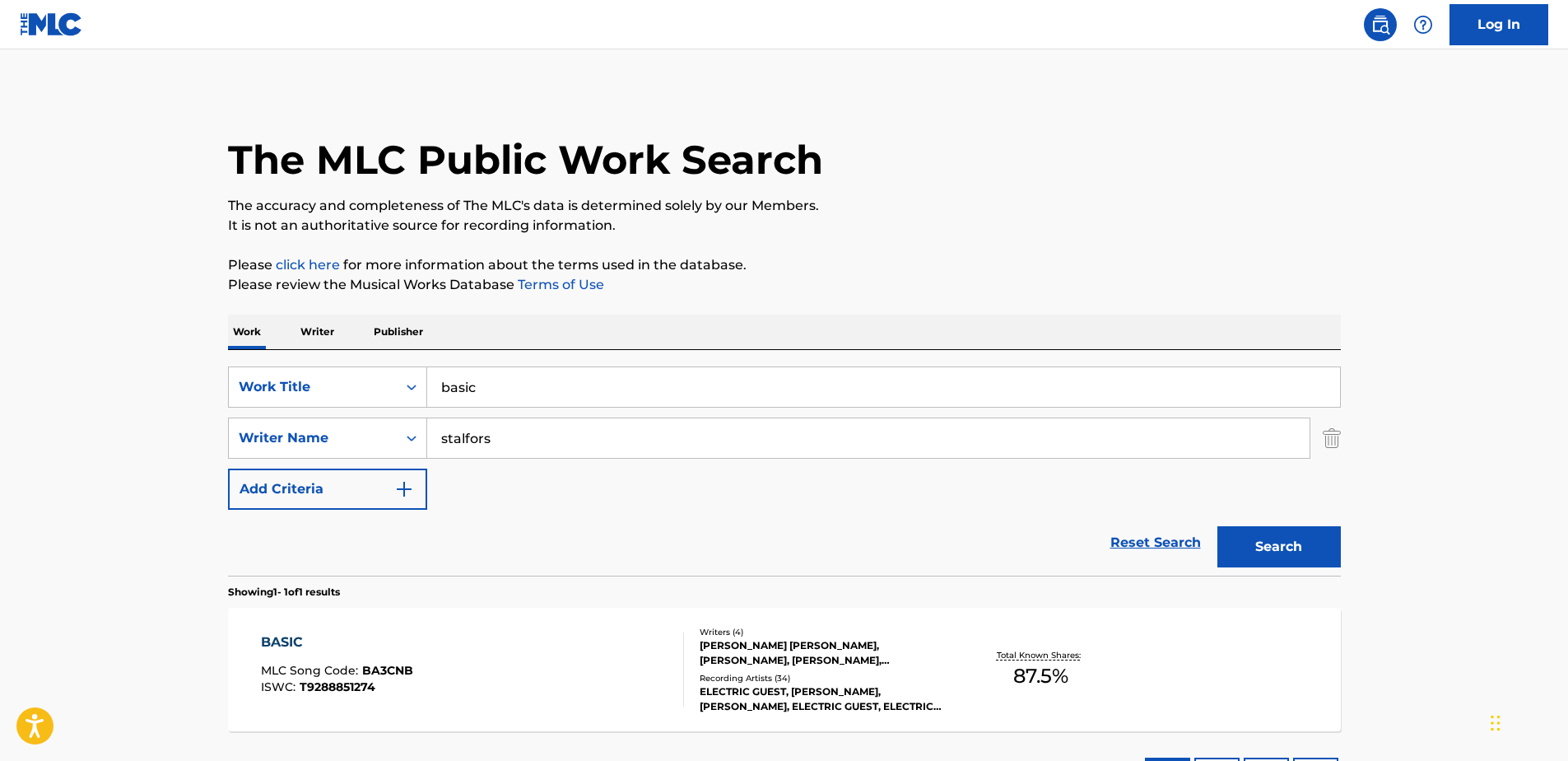
scroll to position [41, 0]
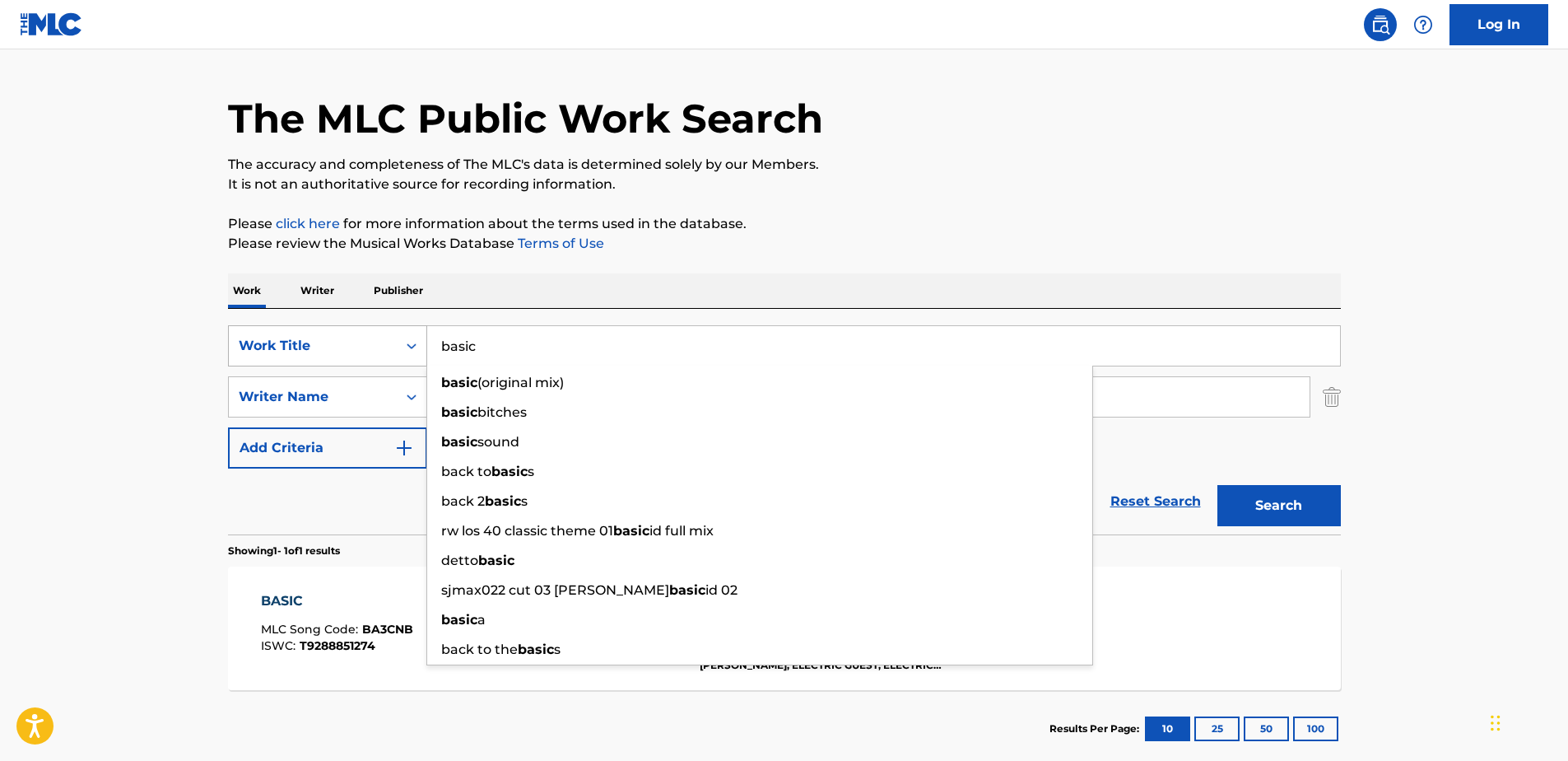
drag, startPoint x: 489, startPoint y: 350, endPoint x: 411, endPoint y: 356, distance: 78.2
click at [411, 356] on div "SearchWithCriteria71762fe5-6923-4545-a44e-4a4e12f981dc Work Title basic basic (…" at bounding box center [784, 346] width 1113 height 41
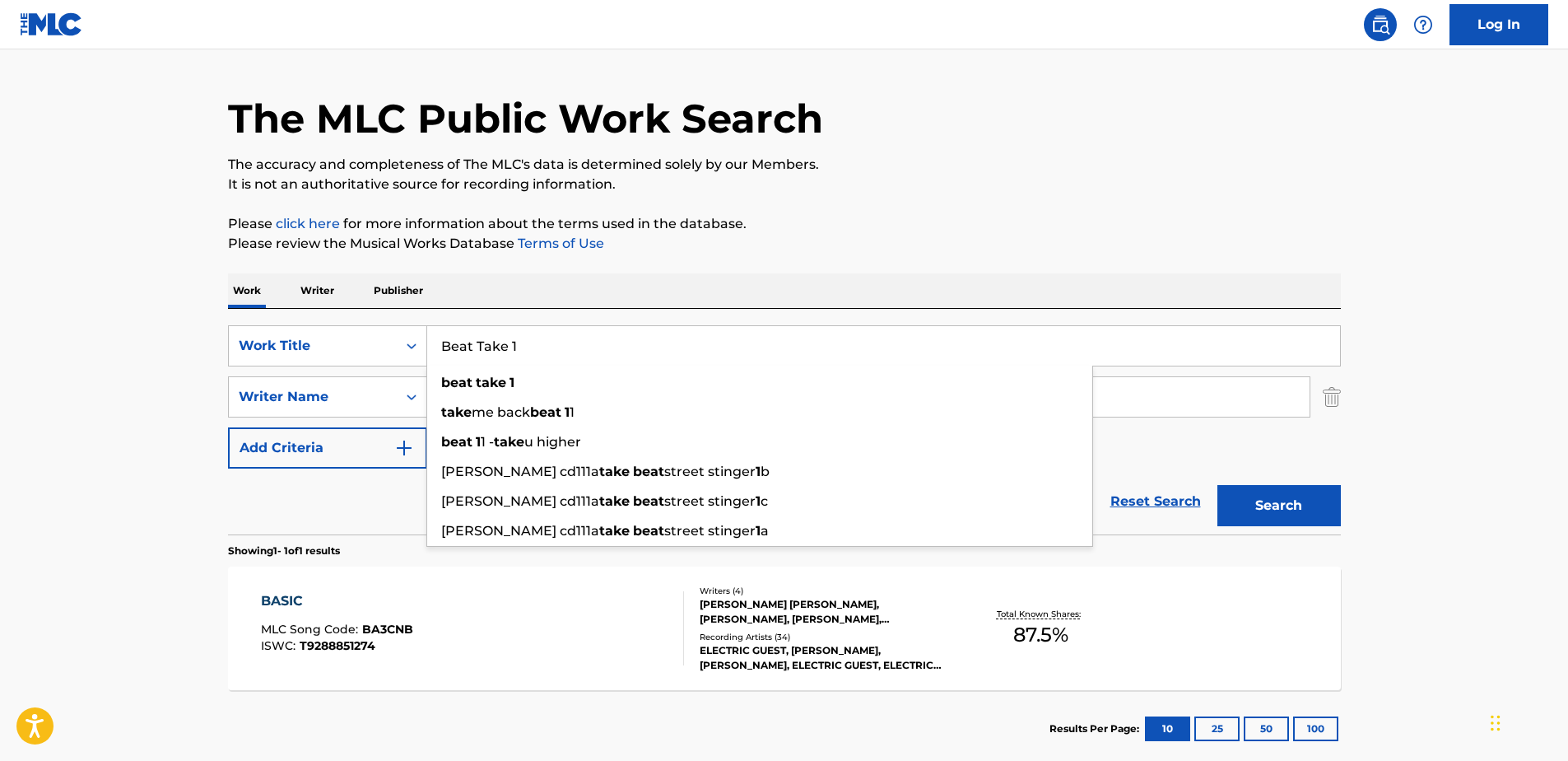
type input "Beat Take 1"
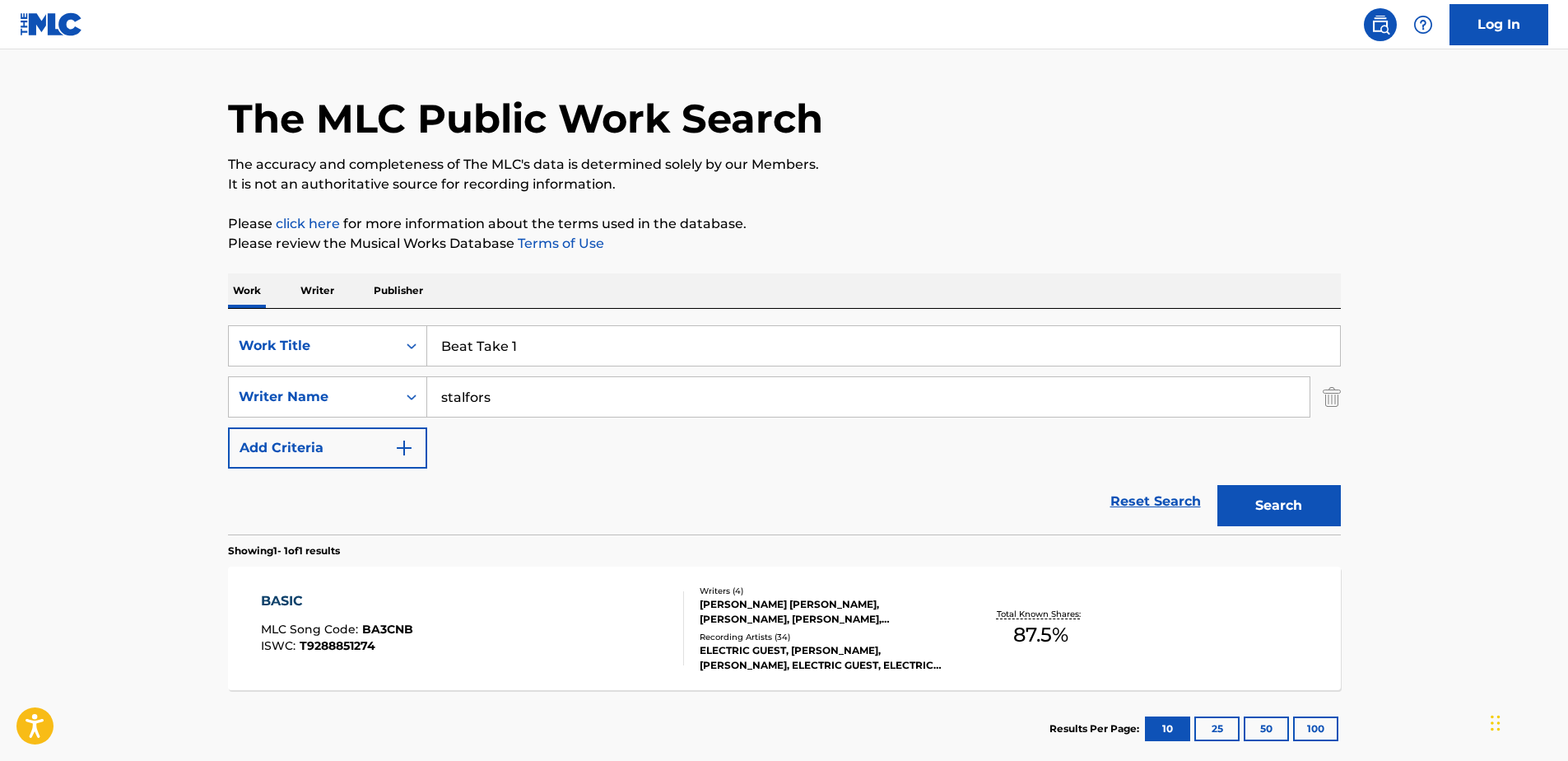
click at [1273, 509] on button "Search" at bounding box center [1279, 506] width 123 height 41
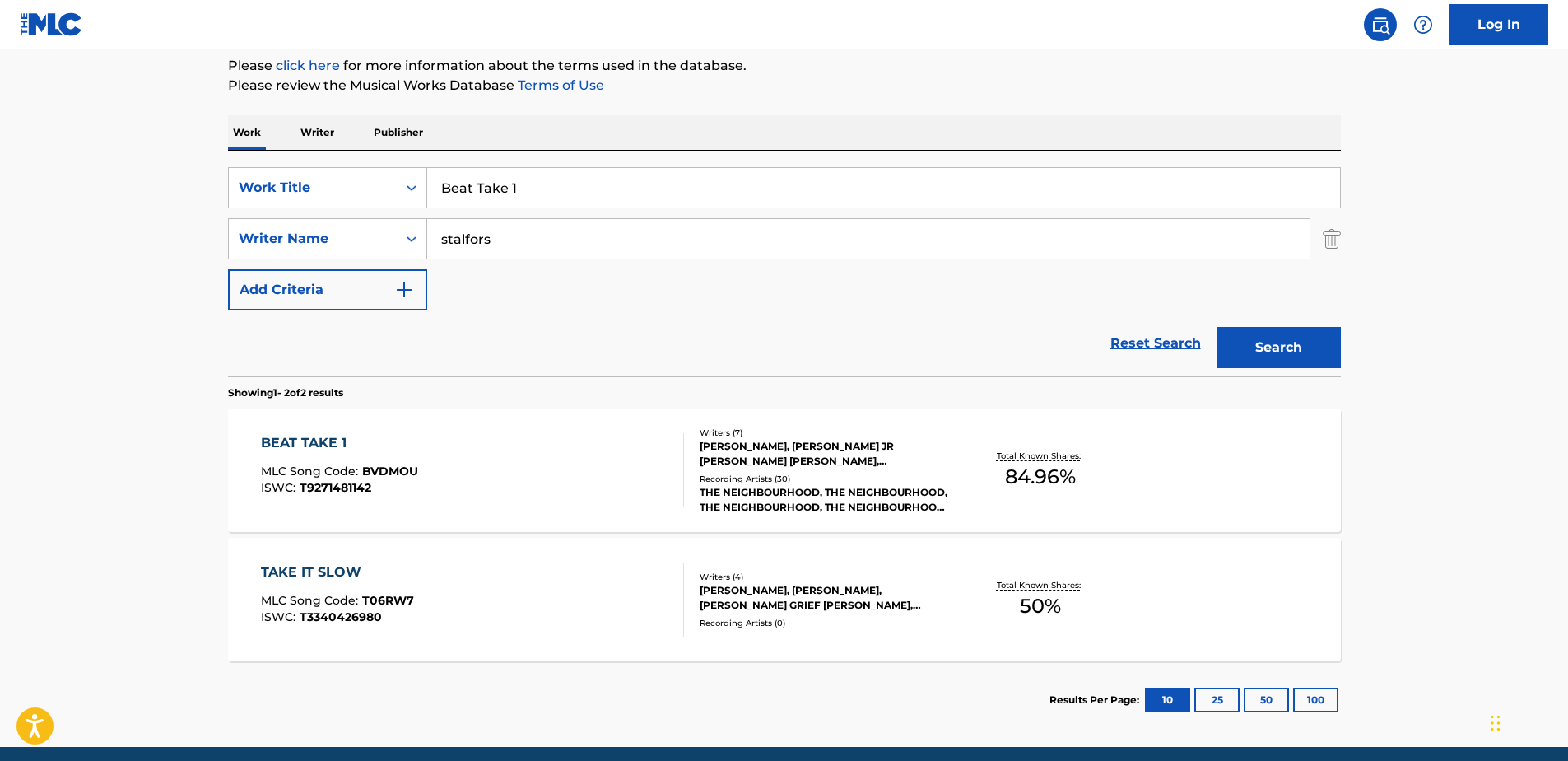
scroll to position [206, 0]
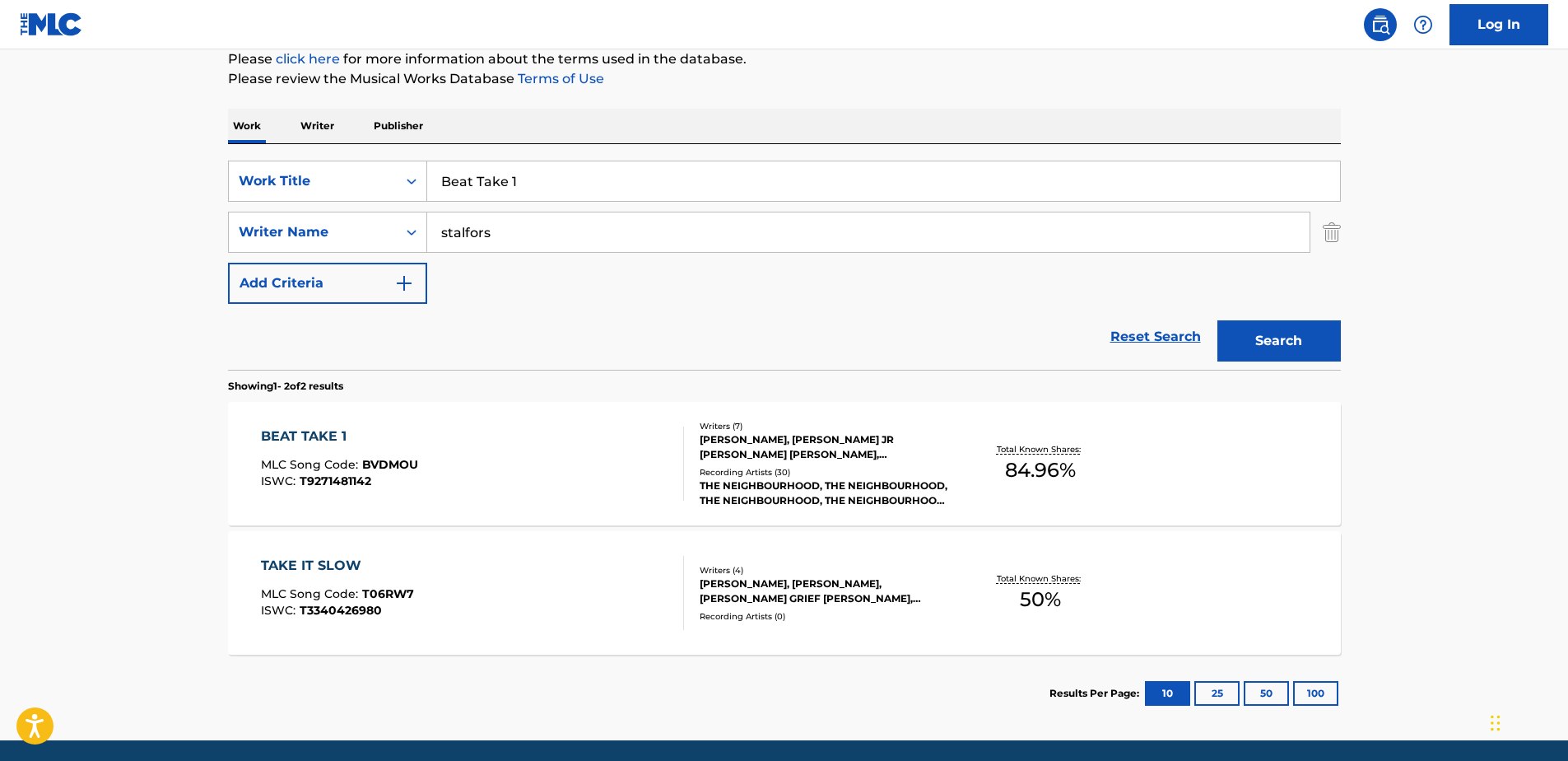
click at [337, 431] on div "BEAT TAKE 1" at bounding box center [340, 436] width 157 height 20
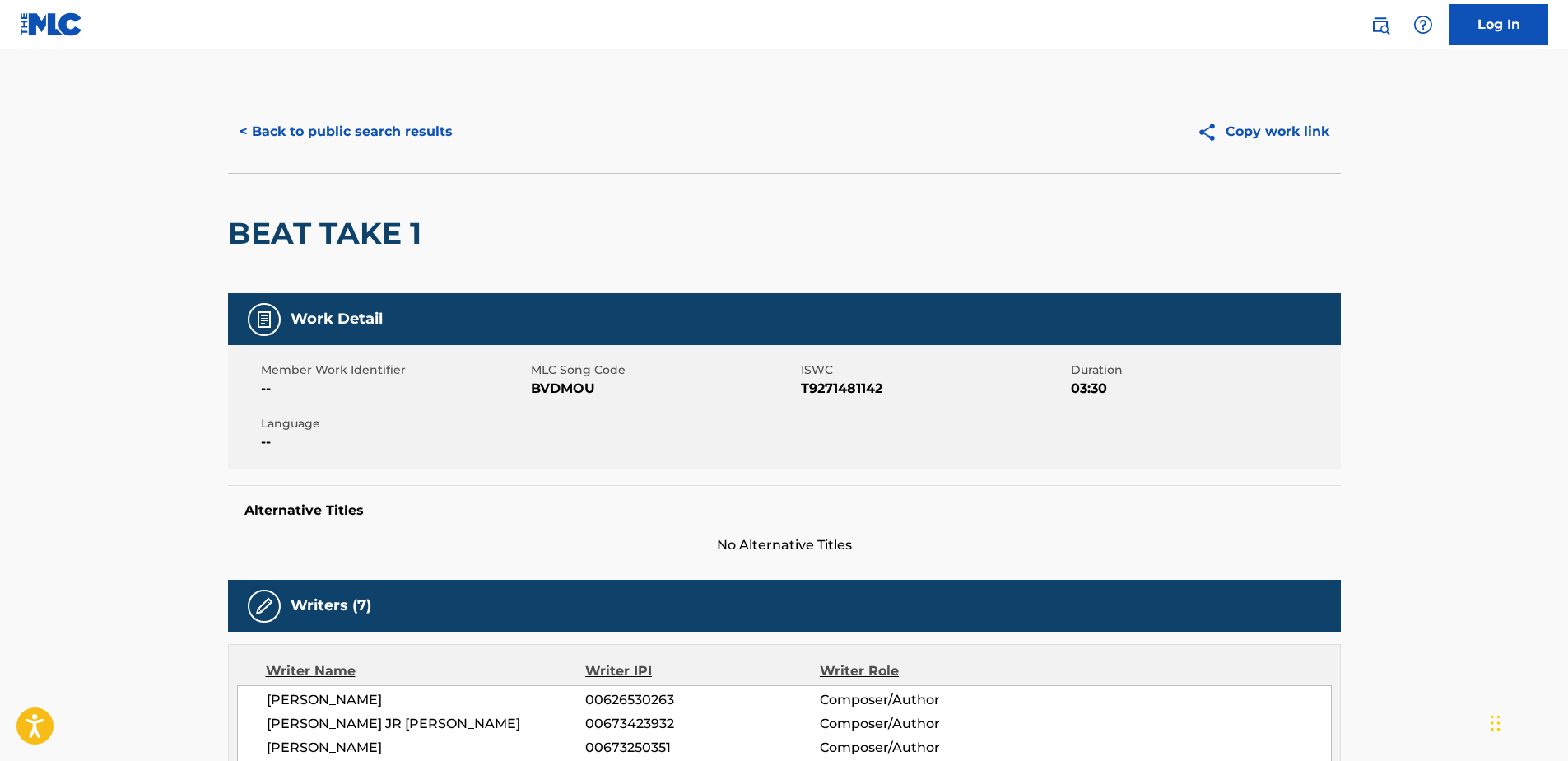
click at [245, 128] on button "< Back to public search results" at bounding box center [346, 132] width 236 height 41
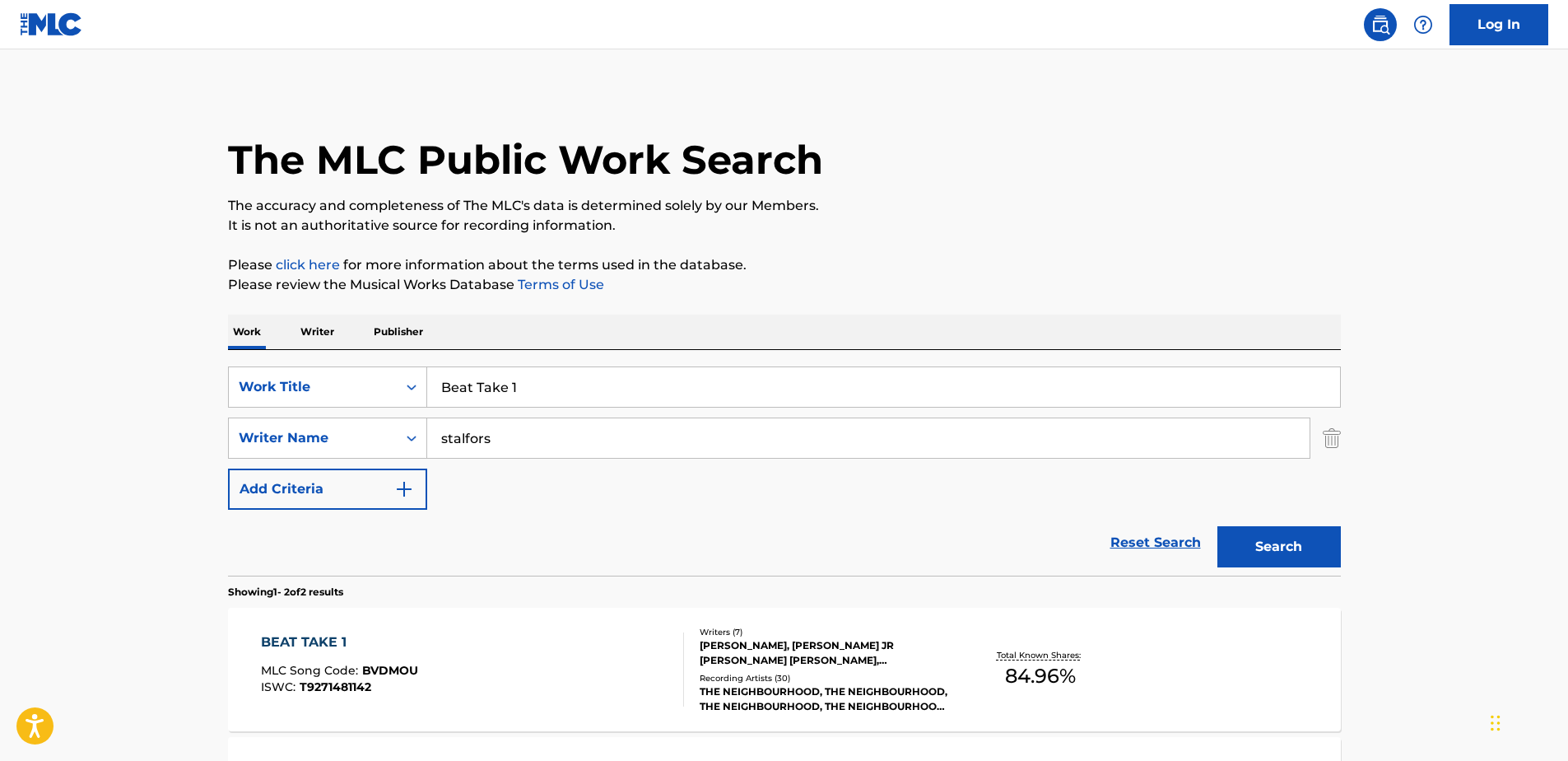
scroll to position [170, 0]
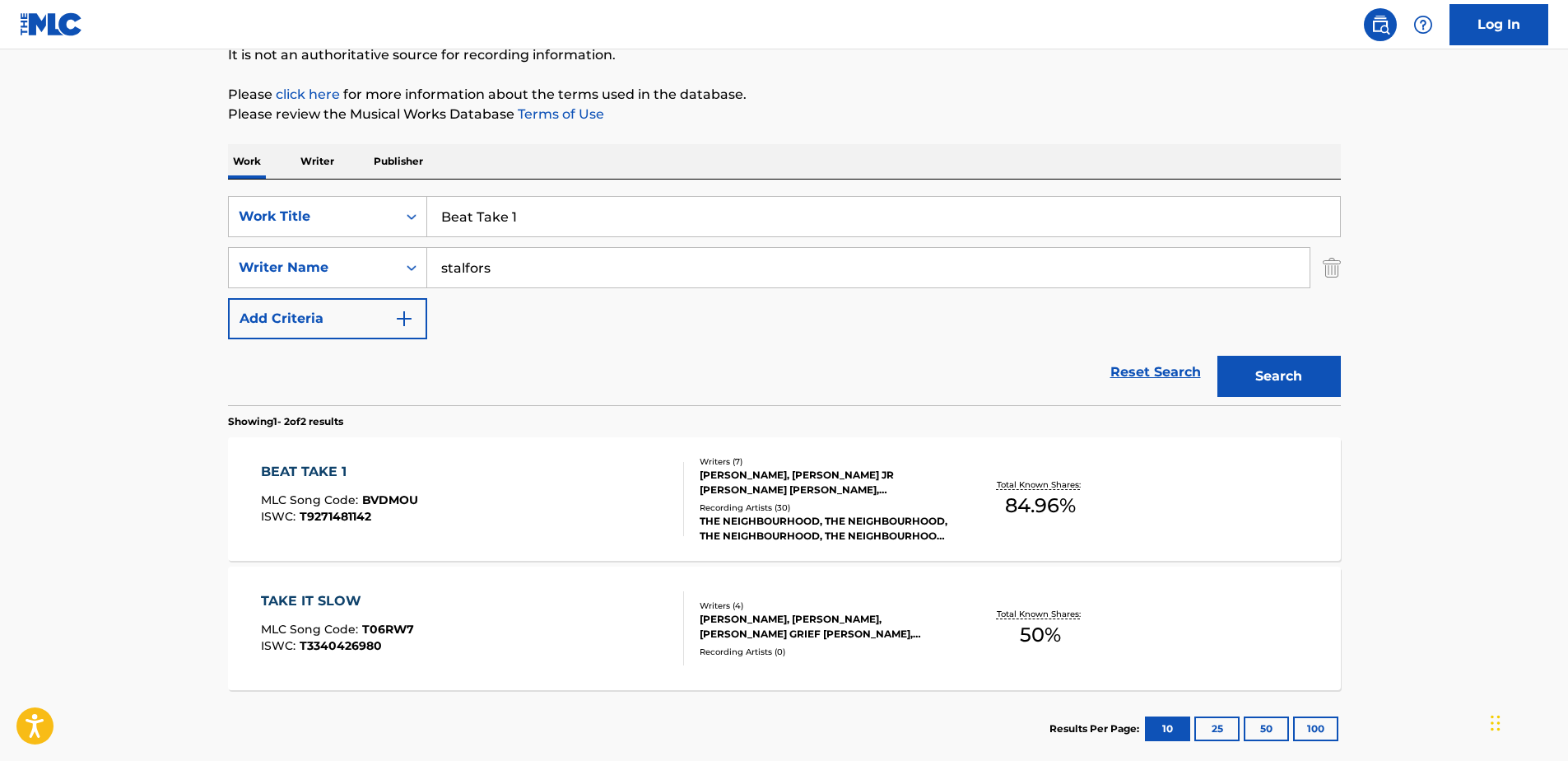
click at [539, 222] on input "Beat Take 1" at bounding box center [883, 217] width 912 height 39
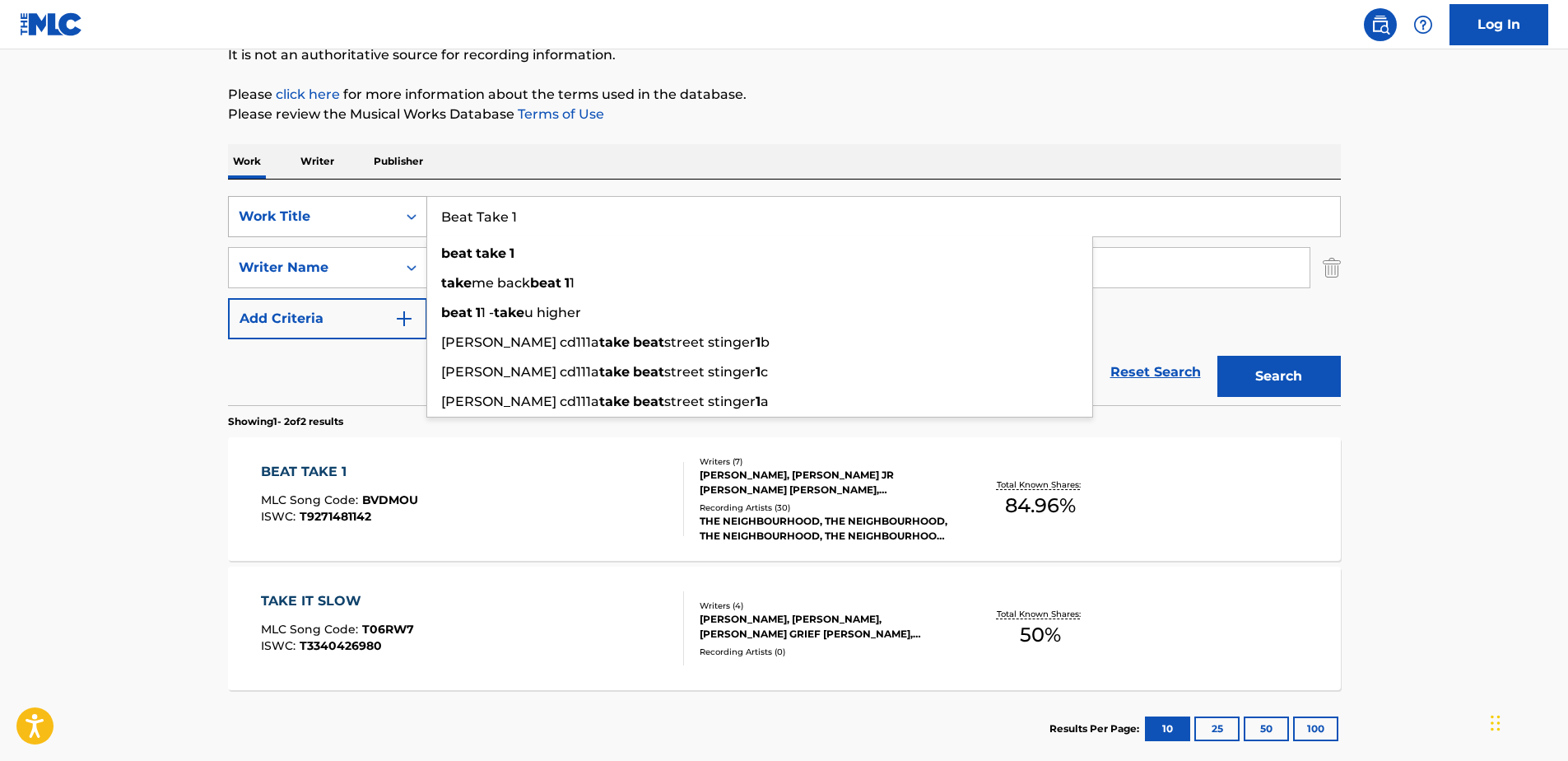
drag, startPoint x: 539, startPoint y: 221, endPoint x: 354, endPoint y: 214, distance: 185.1
click at [354, 214] on div "SearchWithCriteria71762fe5-6923-4545-a44e-4a4e12f981dc Work Title Beat Take 1 b…" at bounding box center [784, 217] width 1113 height 41
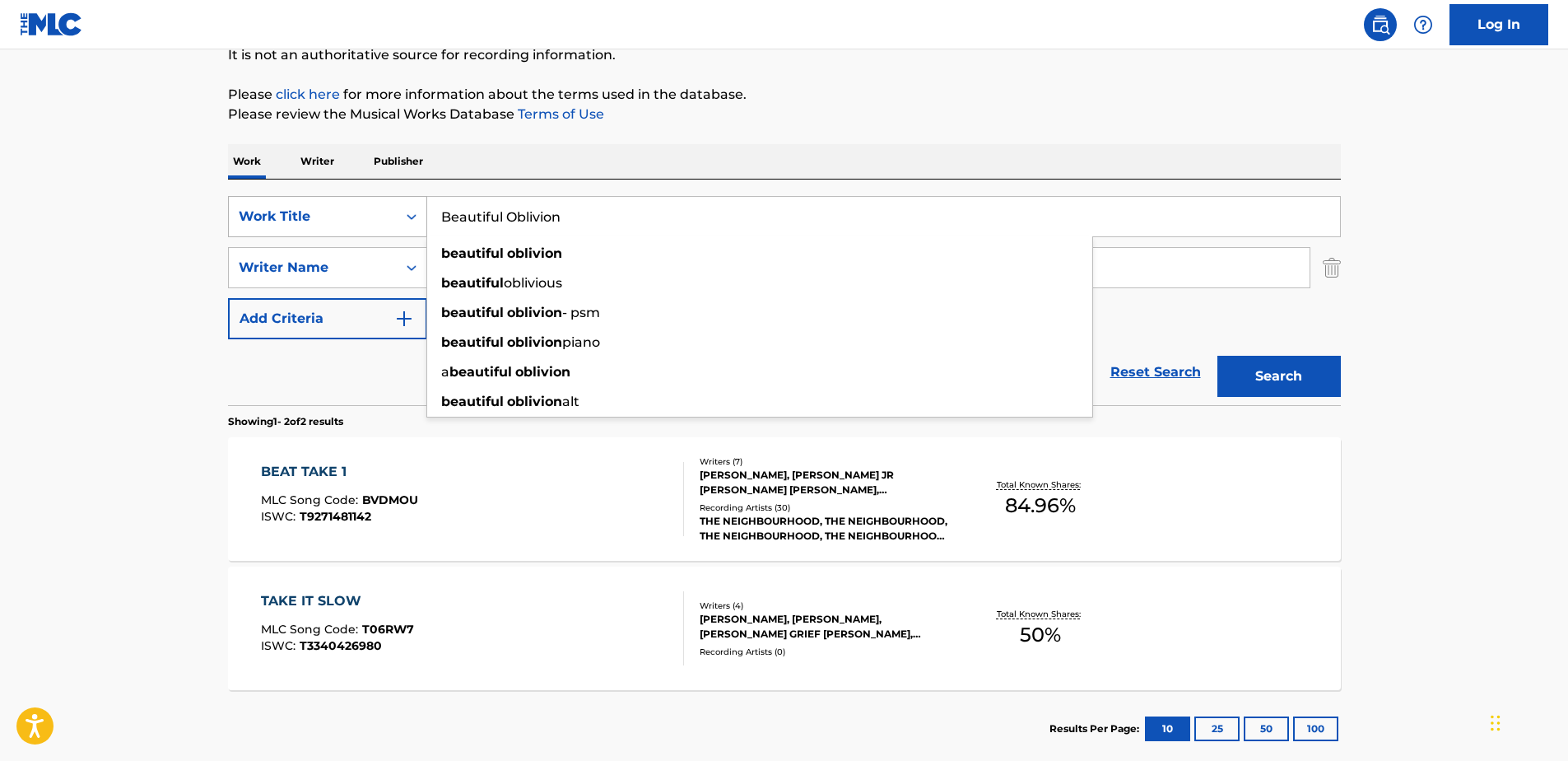
type input "Beautiful Oblivion"
click at [1218, 355] on button "Search" at bounding box center [1279, 376] width 123 height 41
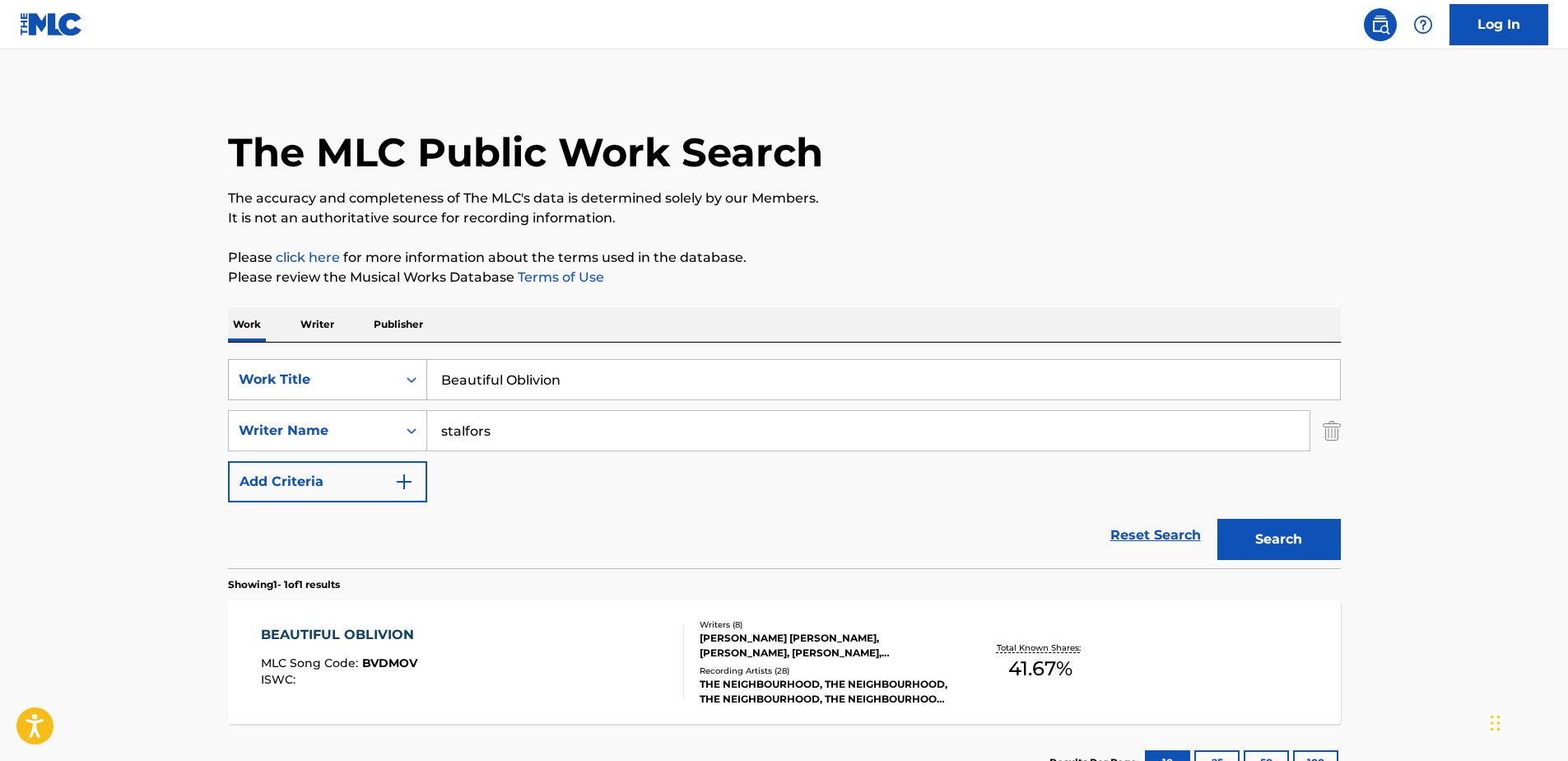
scroll to position [135, 0]
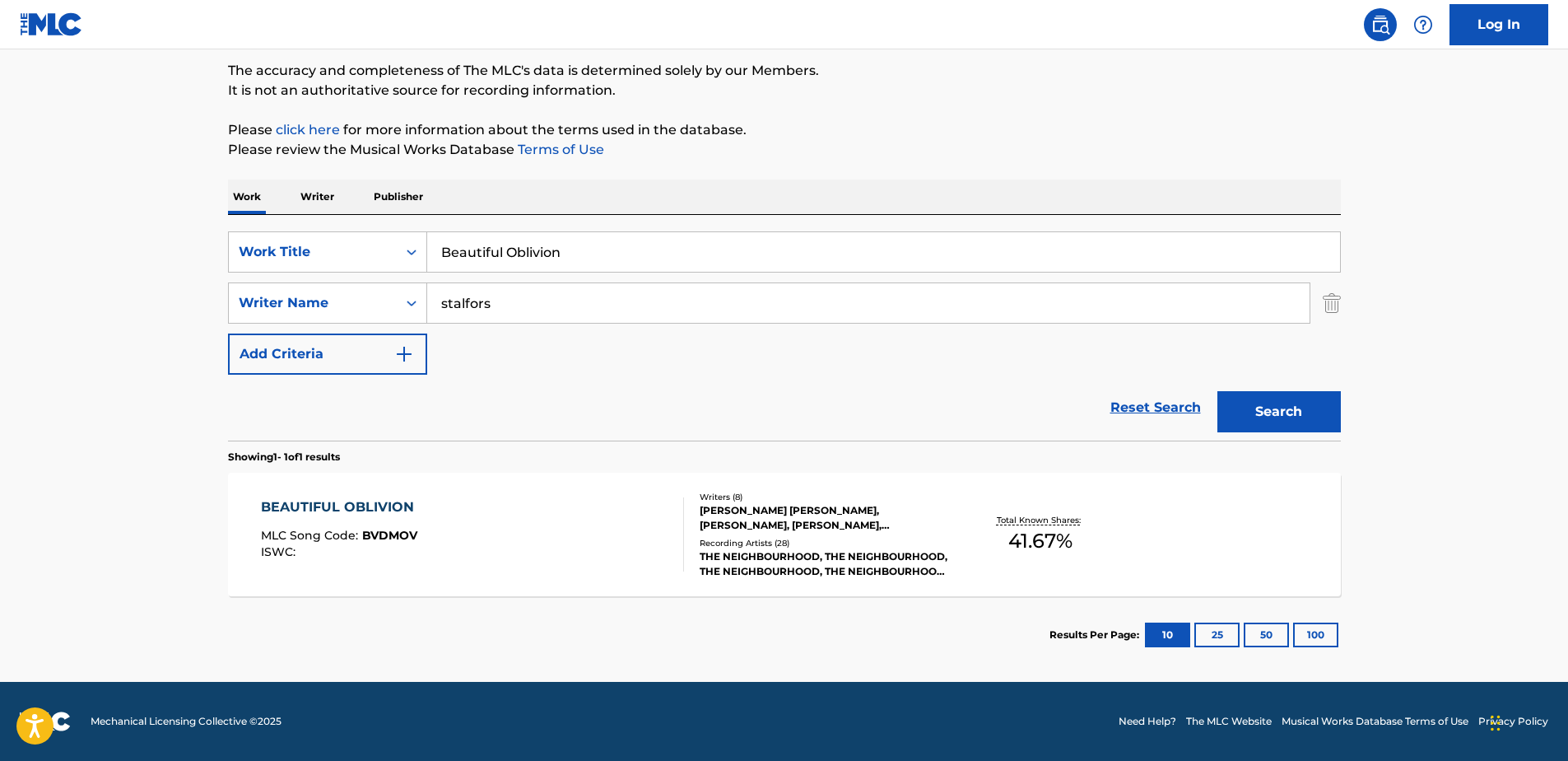
click at [371, 500] on div "BEAUTIFUL OBLIVION" at bounding box center [342, 507] width 161 height 20
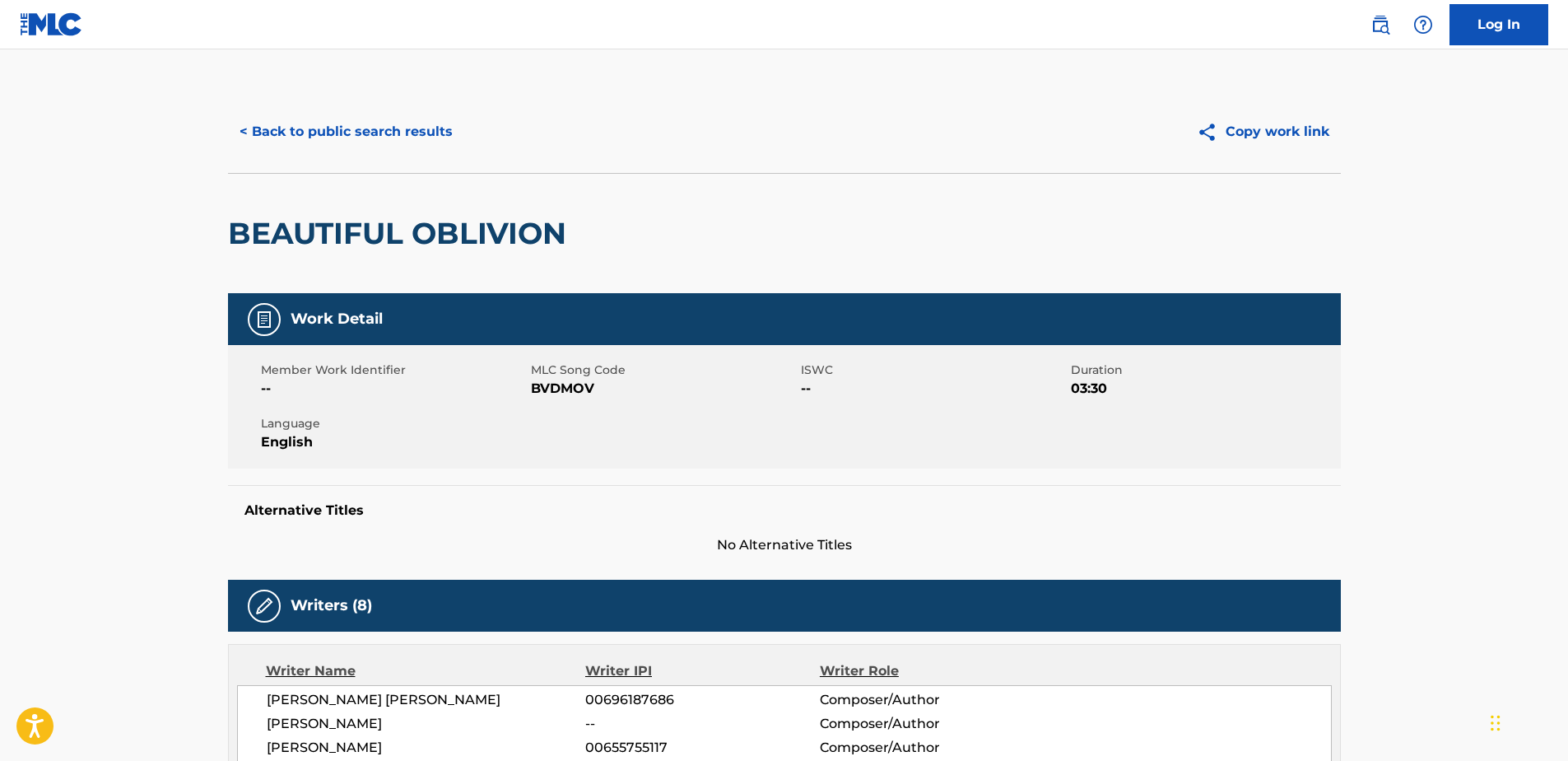
click at [250, 128] on button "< Back to public search results" at bounding box center [346, 132] width 236 height 41
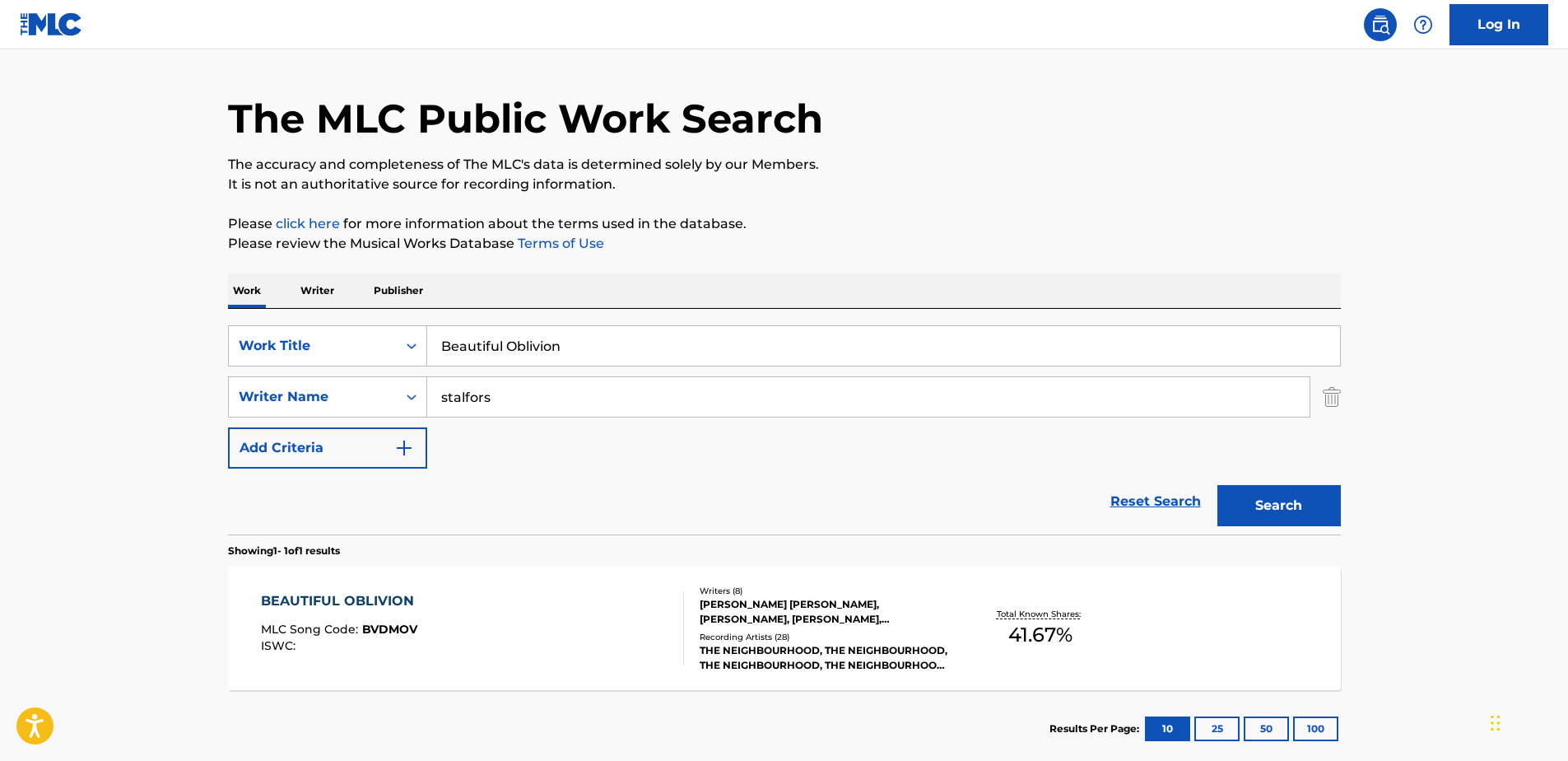
click at [577, 341] on input "Beautiful Oblivion" at bounding box center [883, 346] width 912 height 39
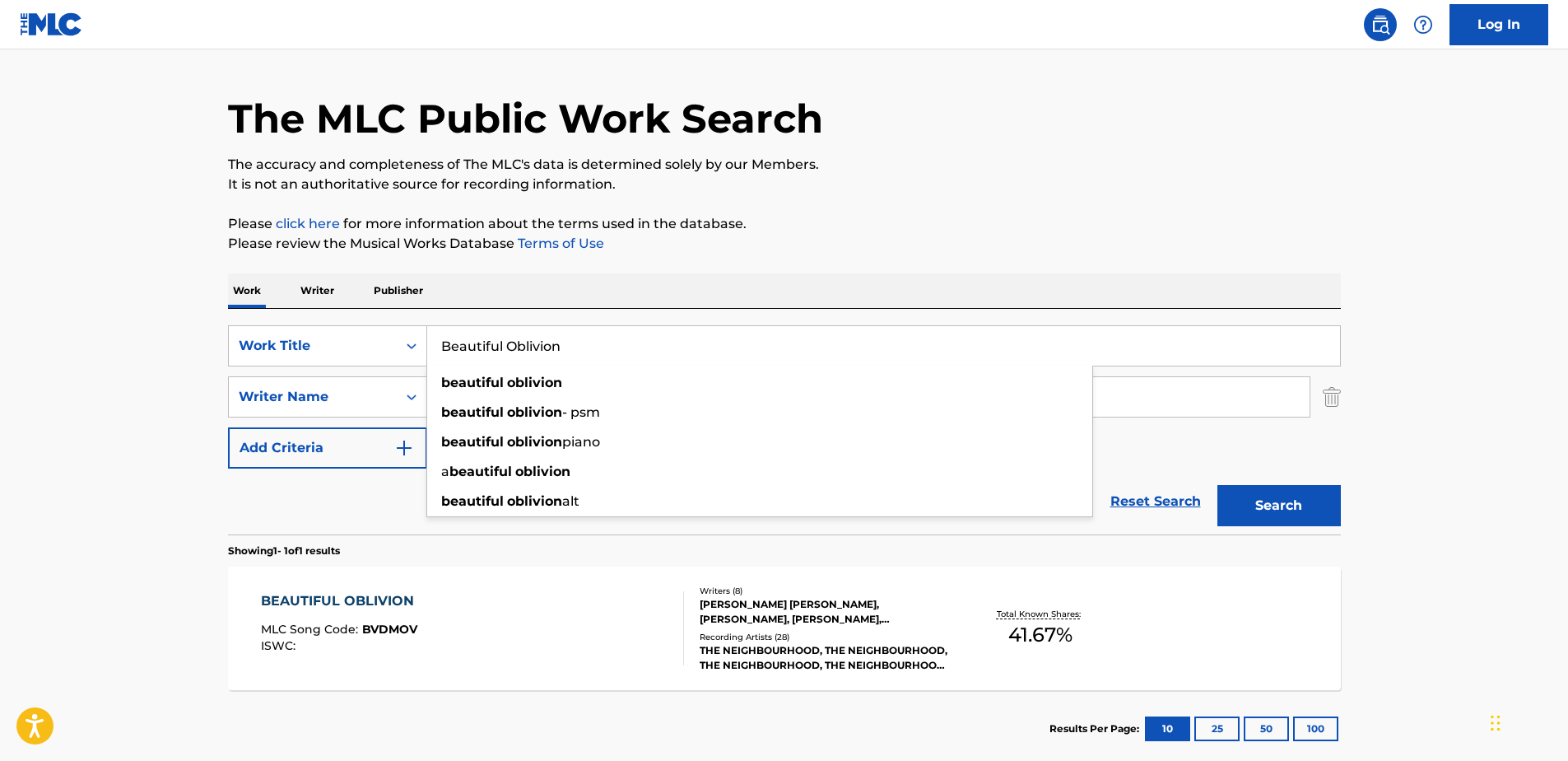
drag, startPoint x: 577, startPoint y: 341, endPoint x: 446, endPoint y: 346, distance: 131.1
click at [446, 346] on input "Beautiful Oblivion" at bounding box center [883, 346] width 912 height 39
type input "B"
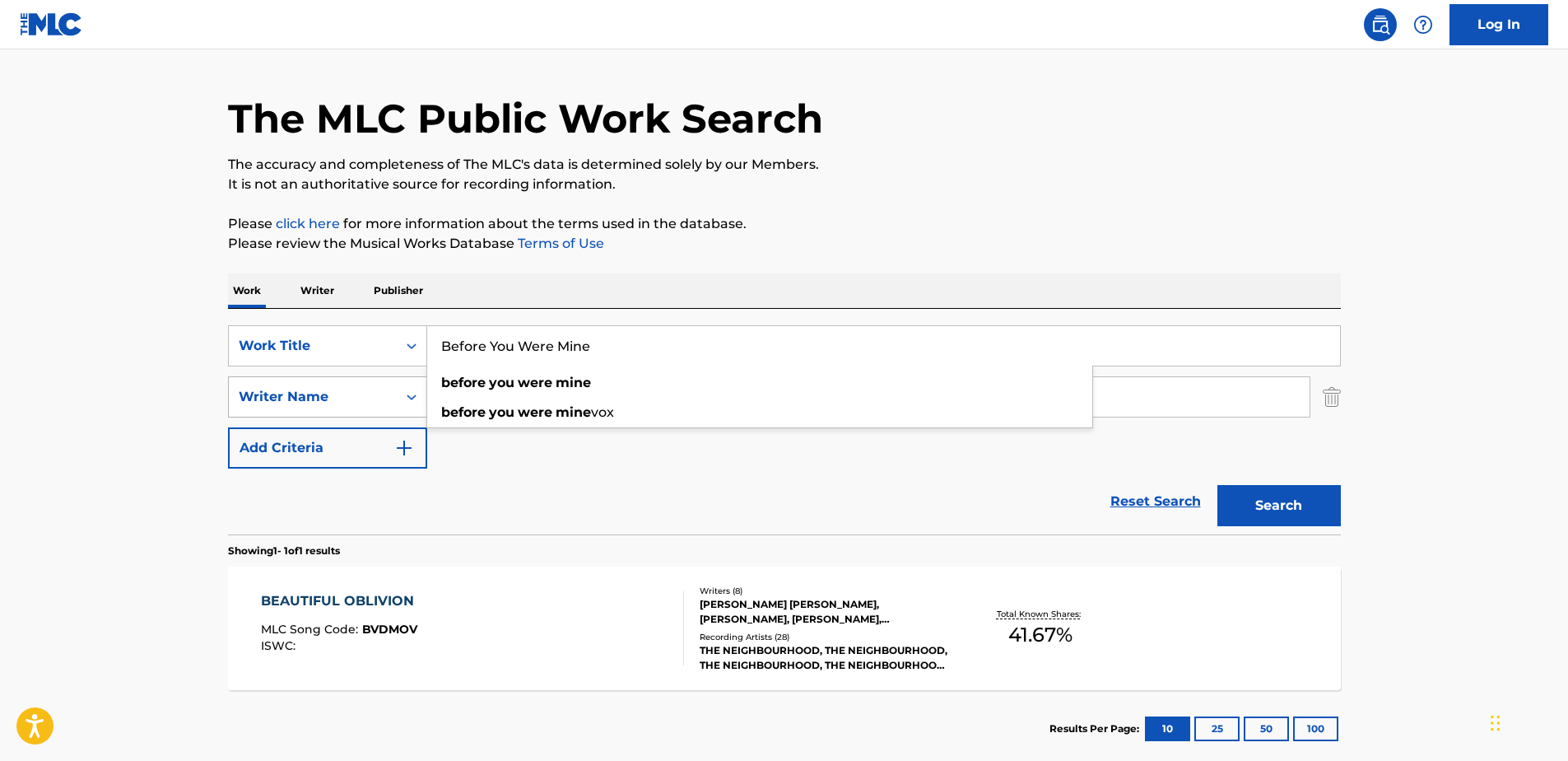
type input "Before You Were Mine"
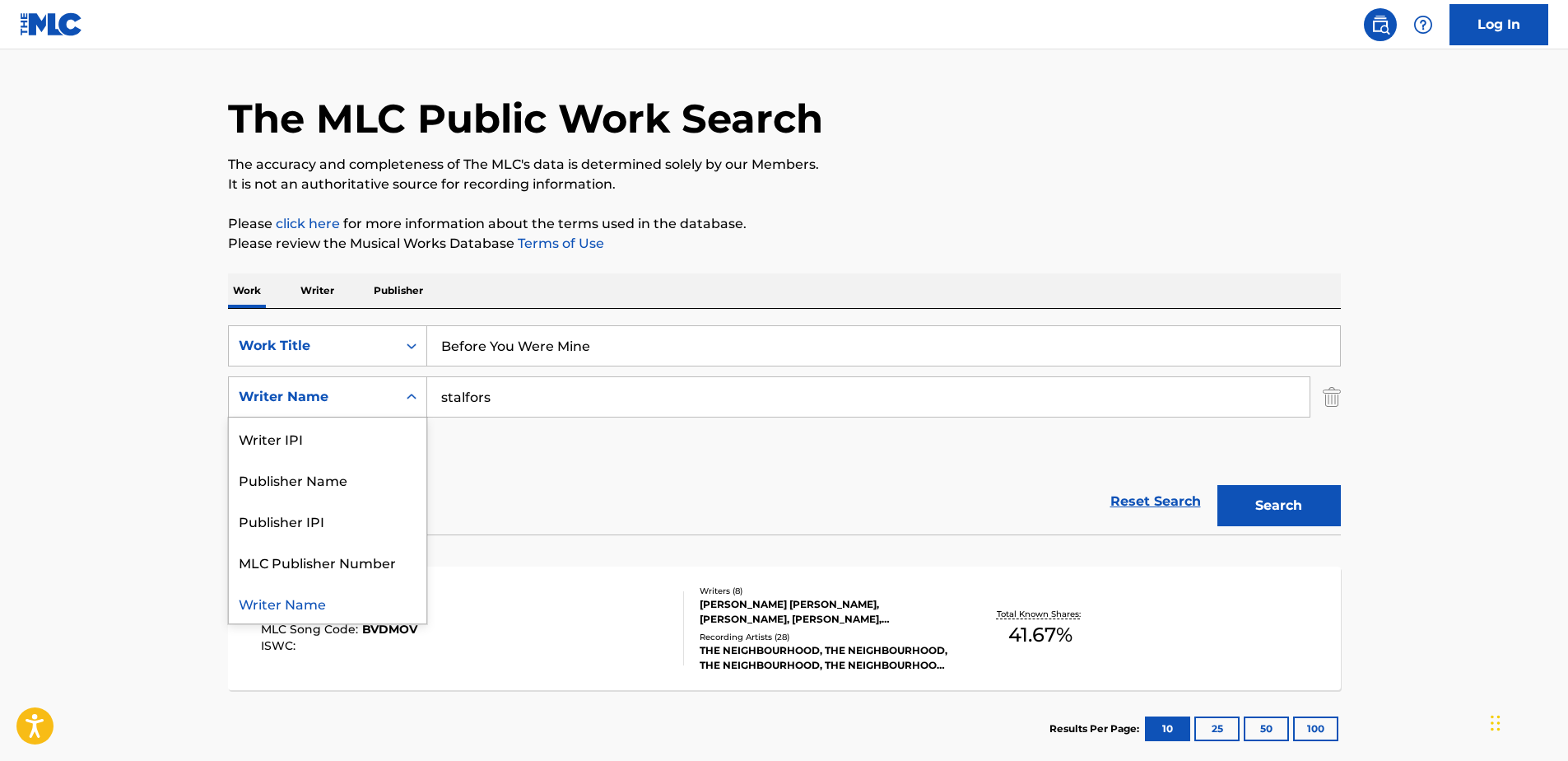
click at [350, 384] on div "Writer Name" at bounding box center [312, 397] width 168 height 32
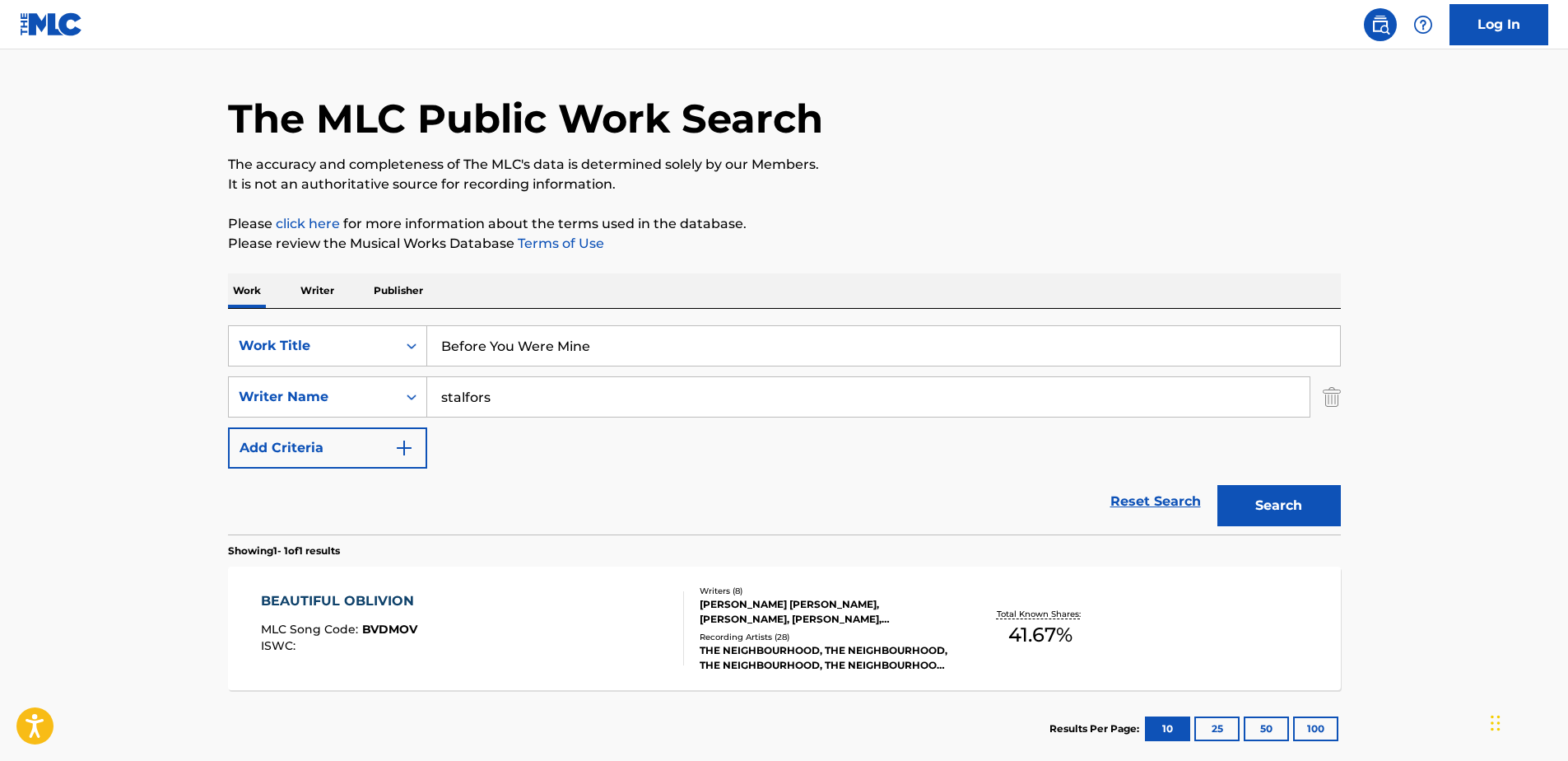
click at [1276, 500] on button "Search" at bounding box center [1279, 506] width 123 height 41
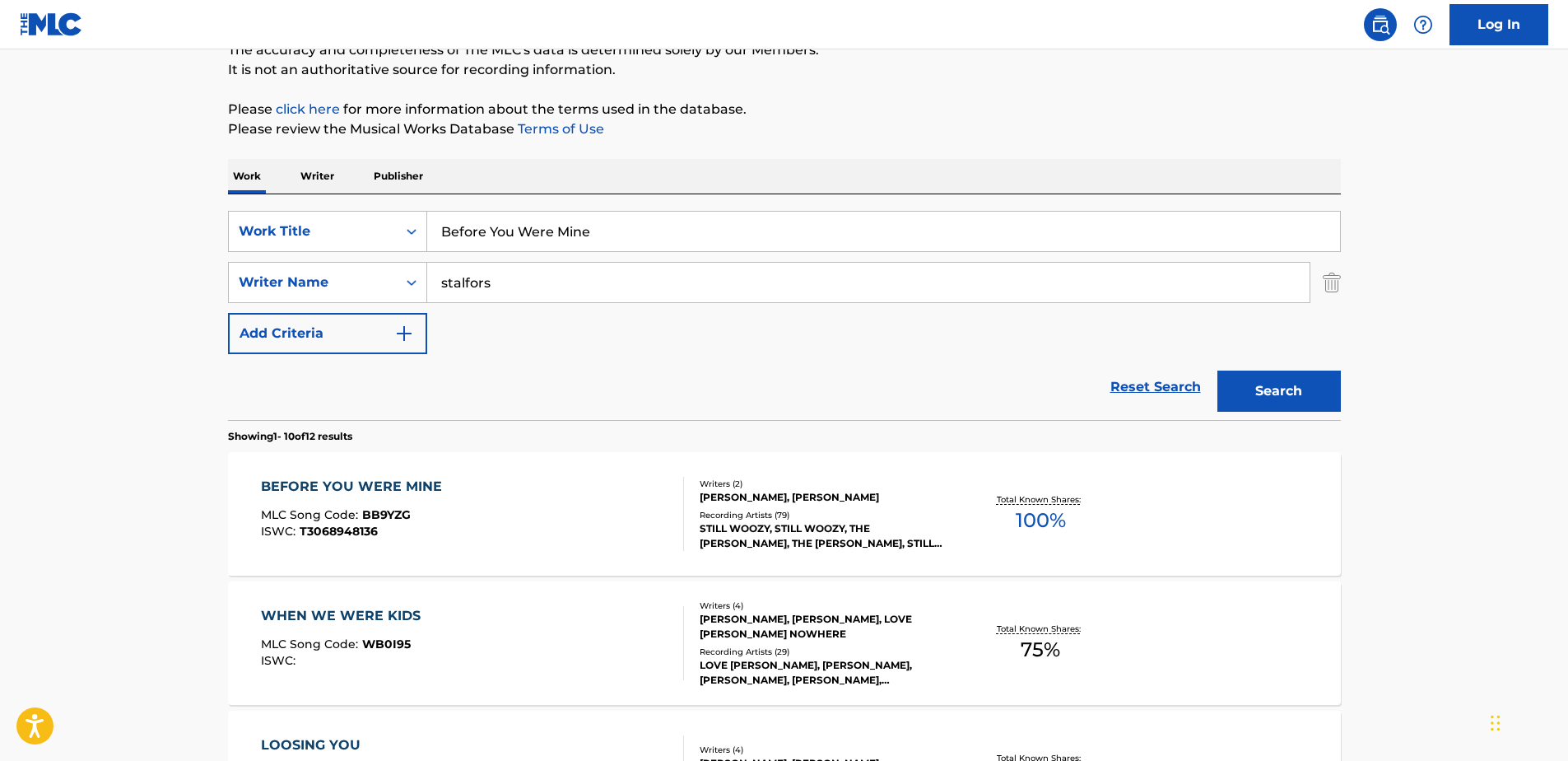
scroll to position [206, 0]
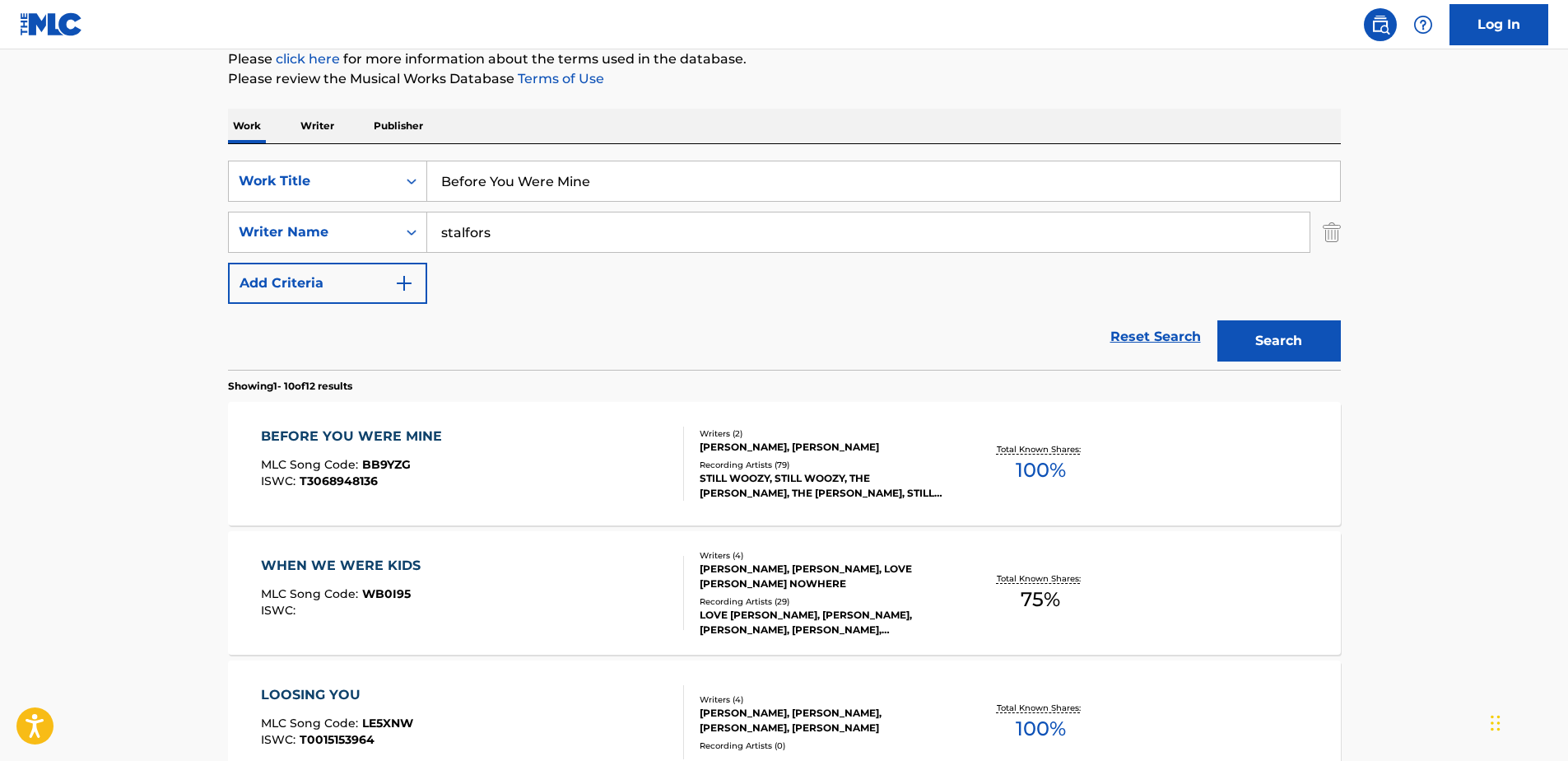
click at [741, 444] on div "[PERSON_NAME], [PERSON_NAME]" at bounding box center [824, 447] width 249 height 15
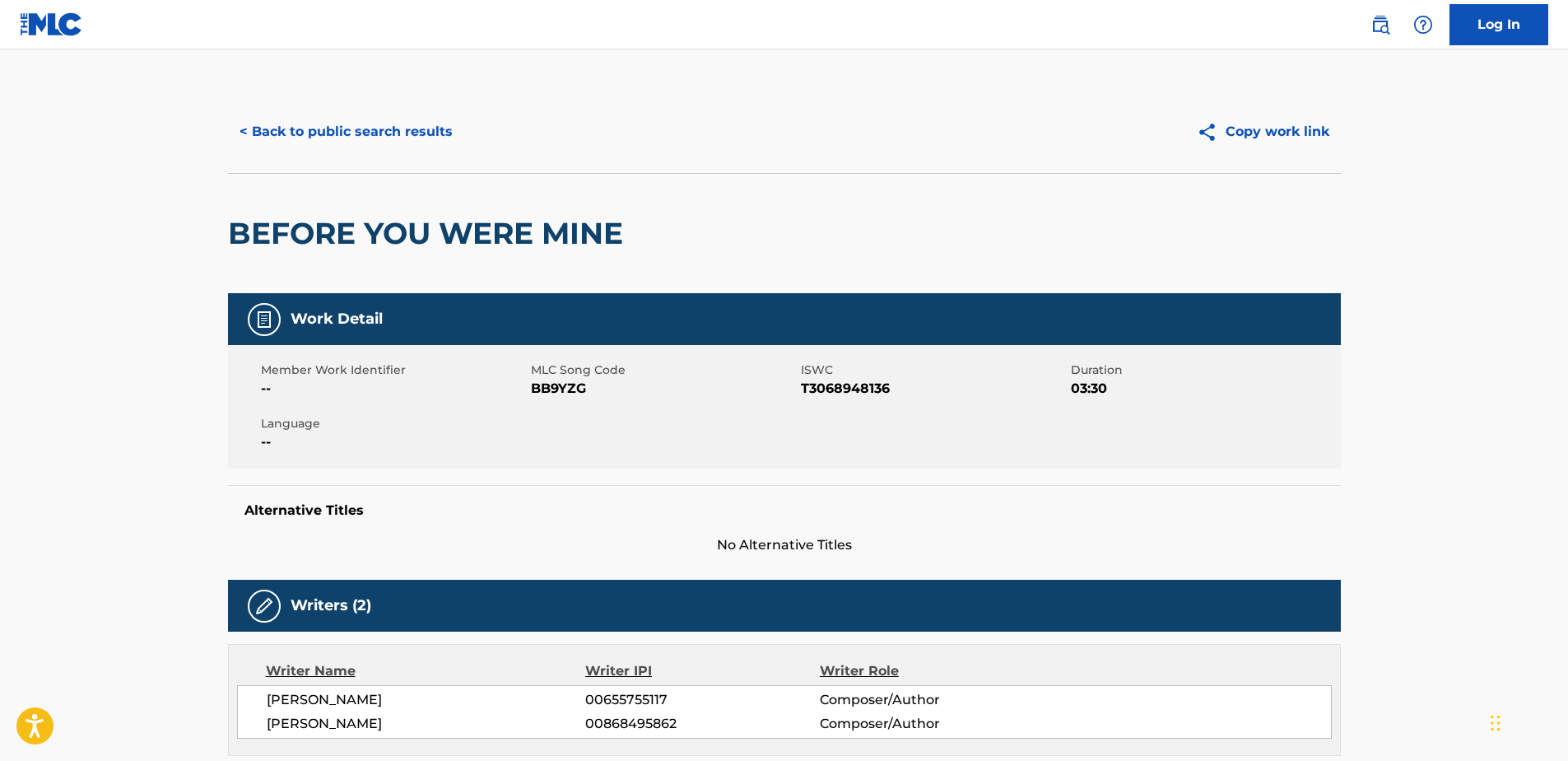
click at [251, 130] on button "< Back to public search results" at bounding box center [346, 132] width 236 height 41
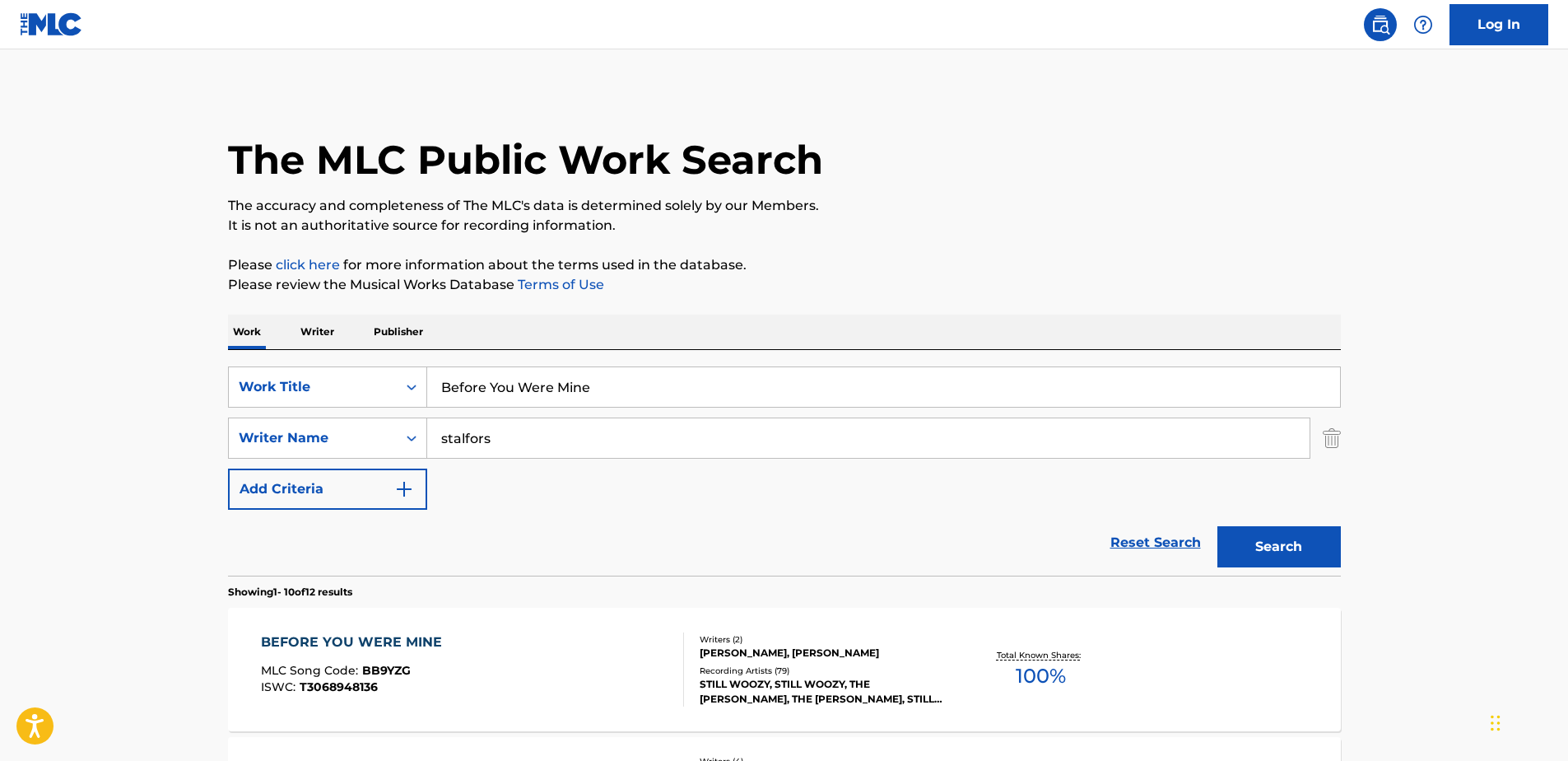
scroll to position [206, 0]
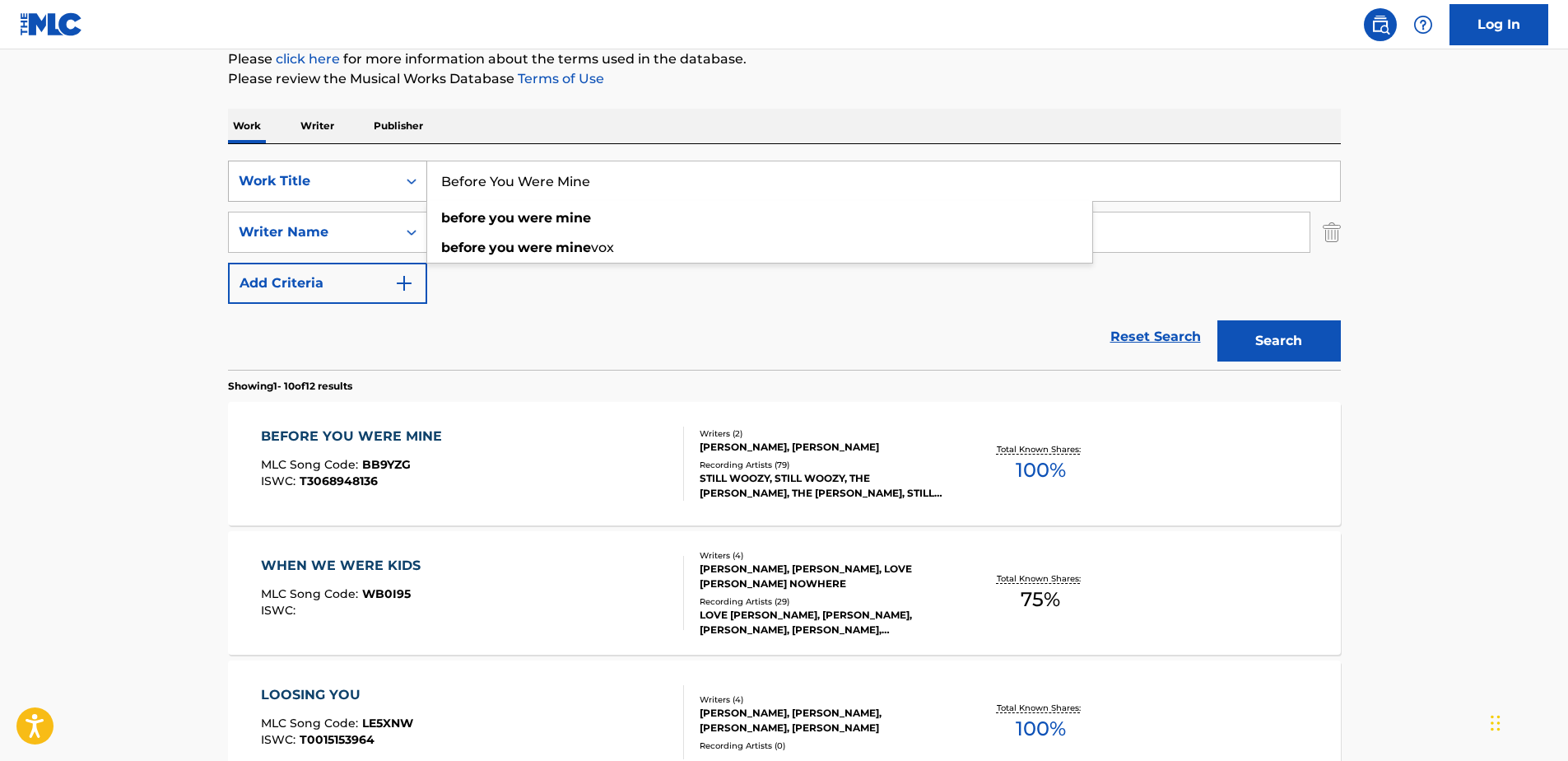
drag, startPoint x: 594, startPoint y: 176, endPoint x: 424, endPoint y: 173, distance: 170.0
click at [424, 173] on div "SearchWithCriteria71762fe5-6923-4545-a44e-4a4e12f981dc Work Title Before You We…" at bounding box center [784, 181] width 1113 height 41
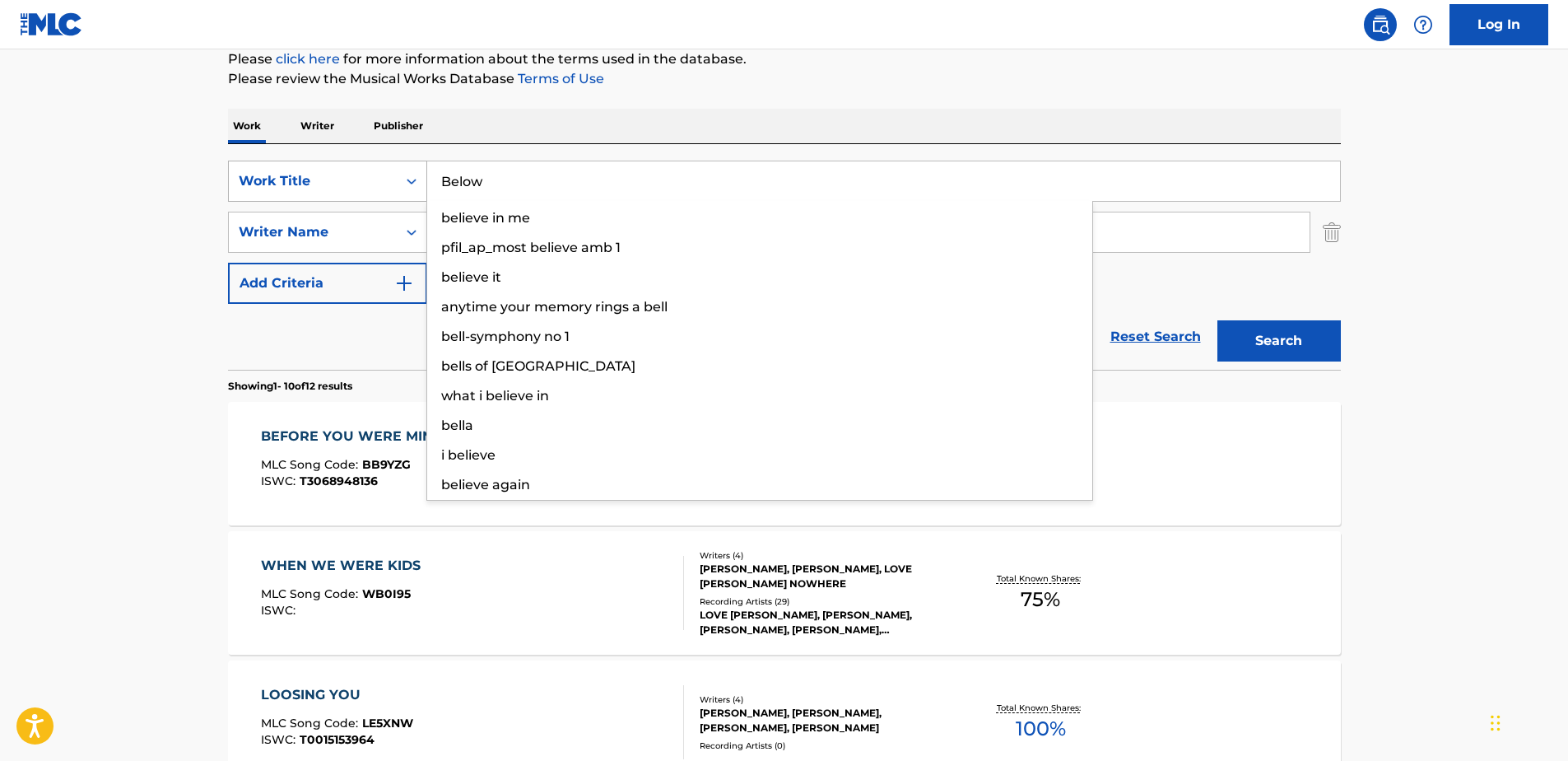
type input "Below"
click at [1218, 320] on button "Search" at bounding box center [1279, 341] width 123 height 41
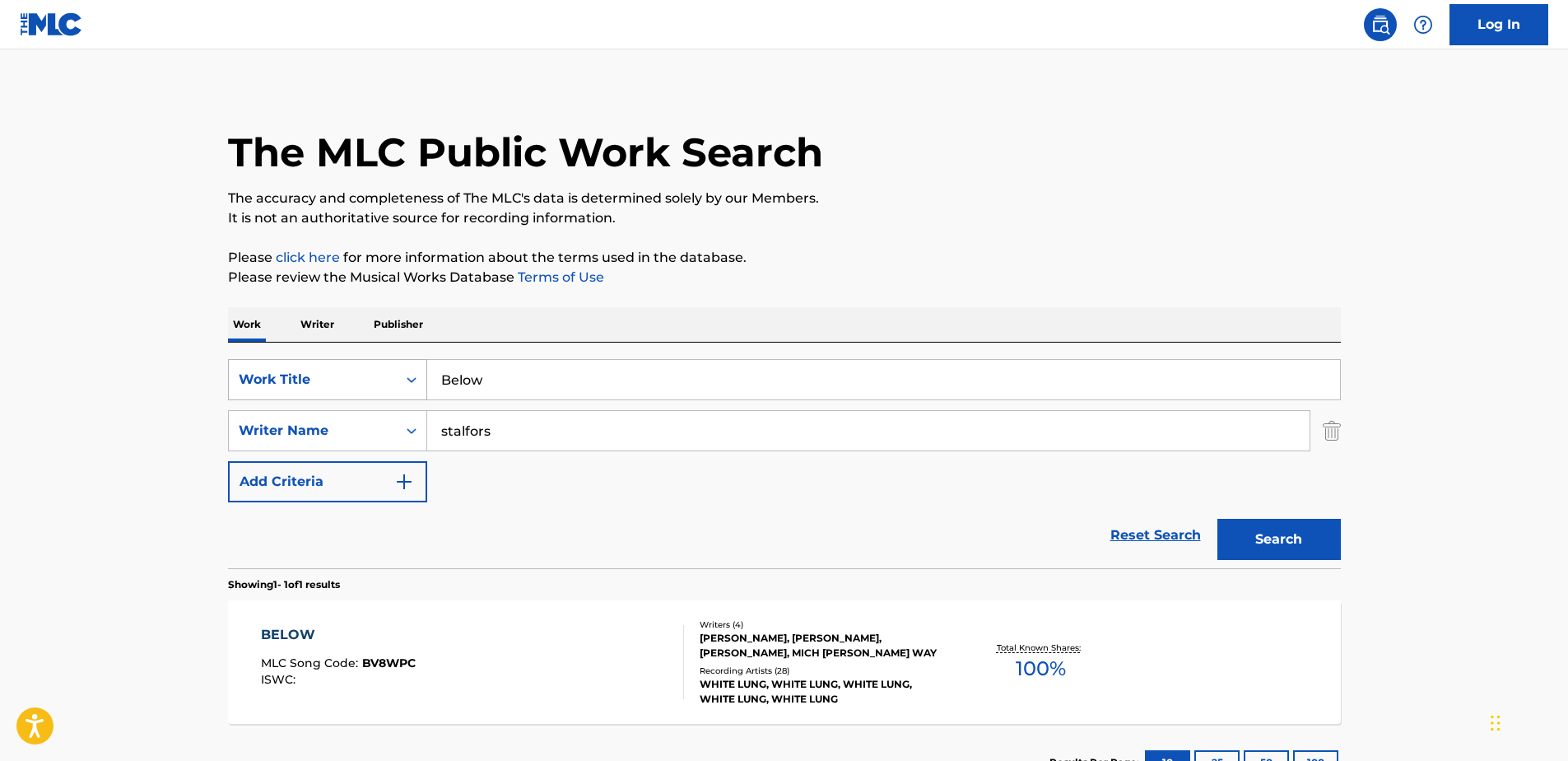
scroll to position [135, 0]
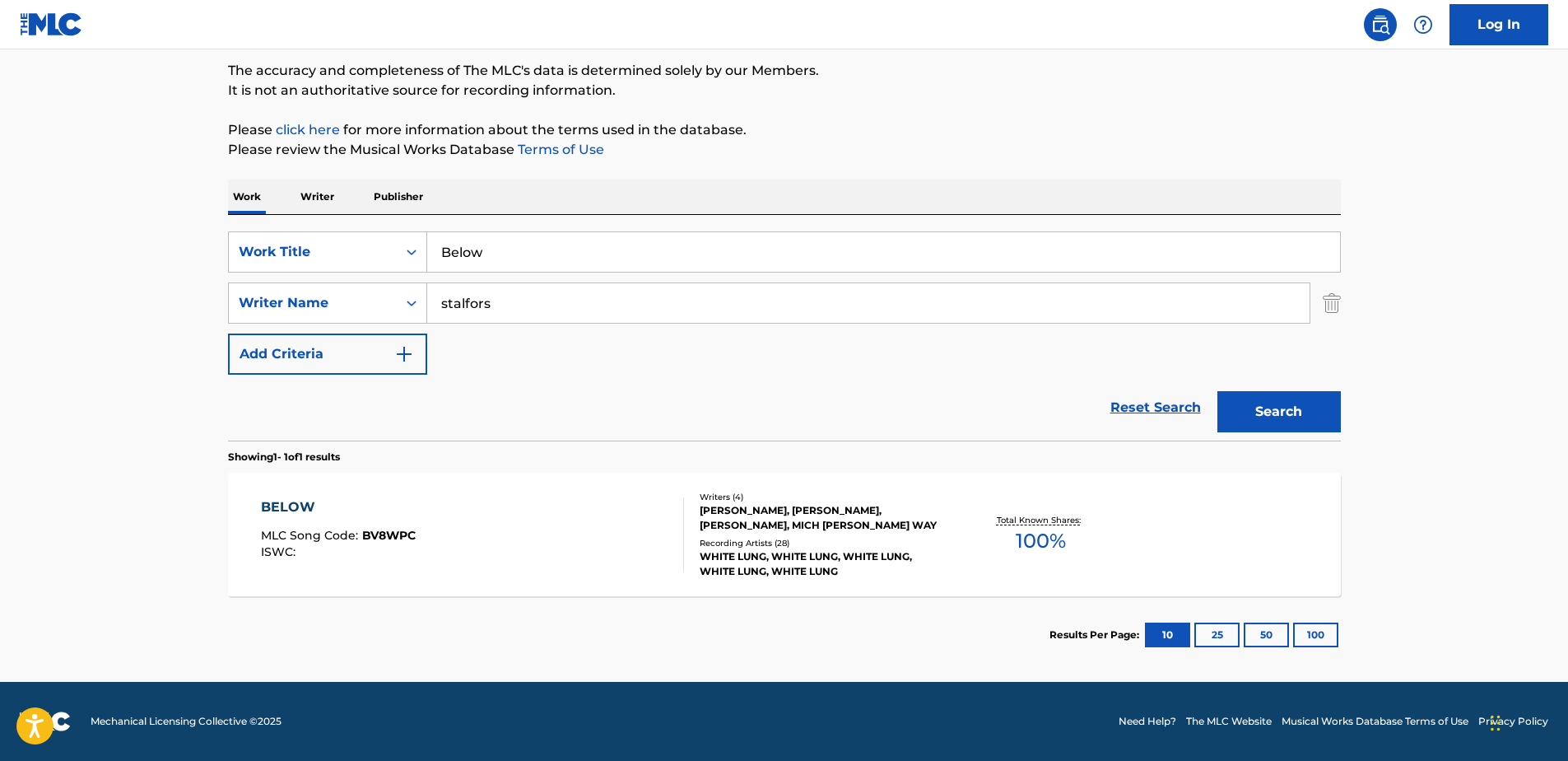
click at [762, 514] on div "[PERSON_NAME], [PERSON_NAME], [PERSON_NAME], MICH [PERSON_NAME] WAY" at bounding box center [824, 518] width 249 height 30
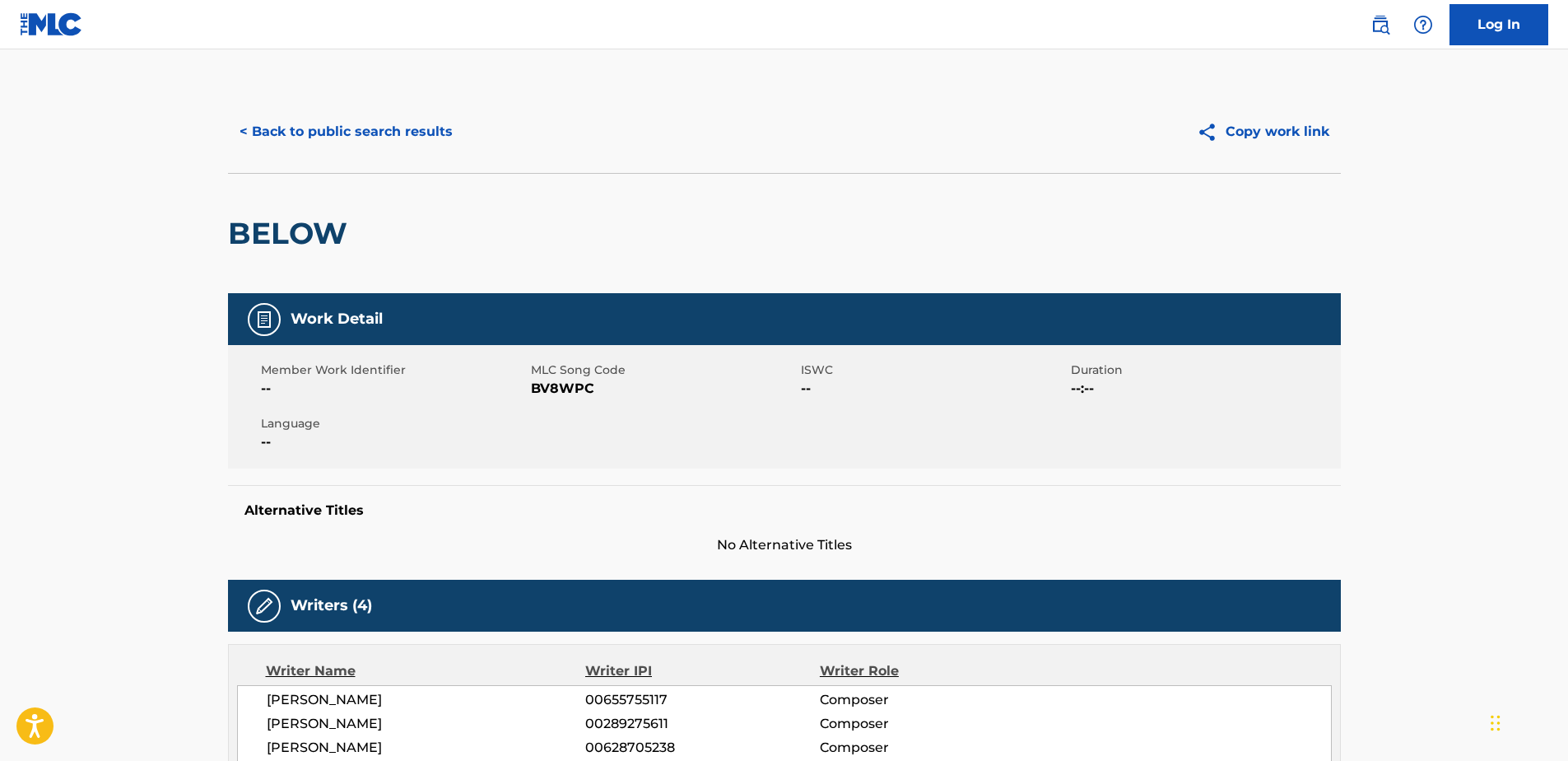
click at [253, 125] on button "< Back to public search results" at bounding box center [346, 132] width 236 height 41
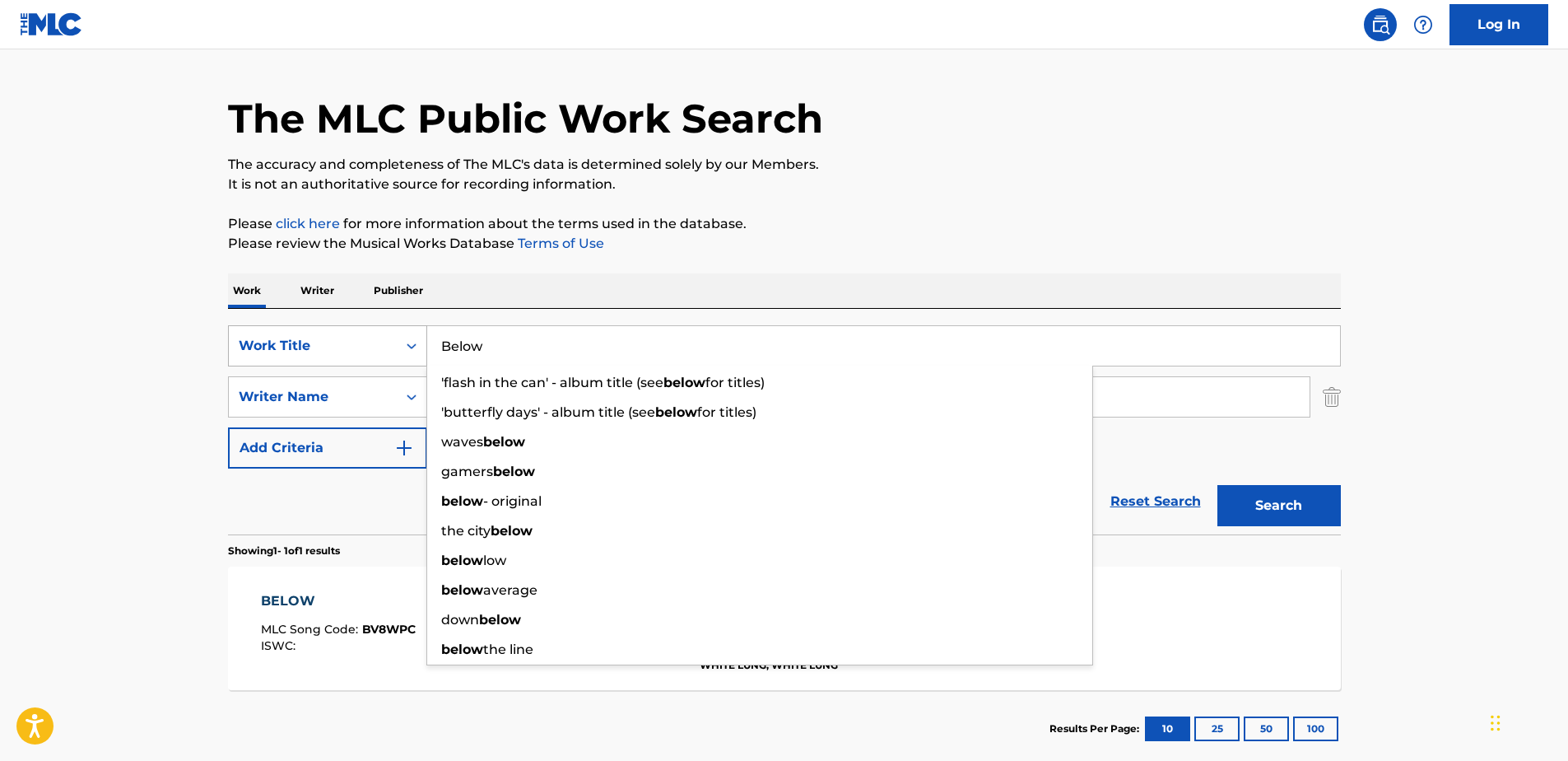
drag, startPoint x: 485, startPoint y: 342, endPoint x: 401, endPoint y: 346, distance: 84.1
click at [401, 346] on div "SearchWithCriteria71762fe5-6923-4545-a44e-4a4e12f981dc Work Title Below 'flash …" at bounding box center [784, 346] width 1113 height 41
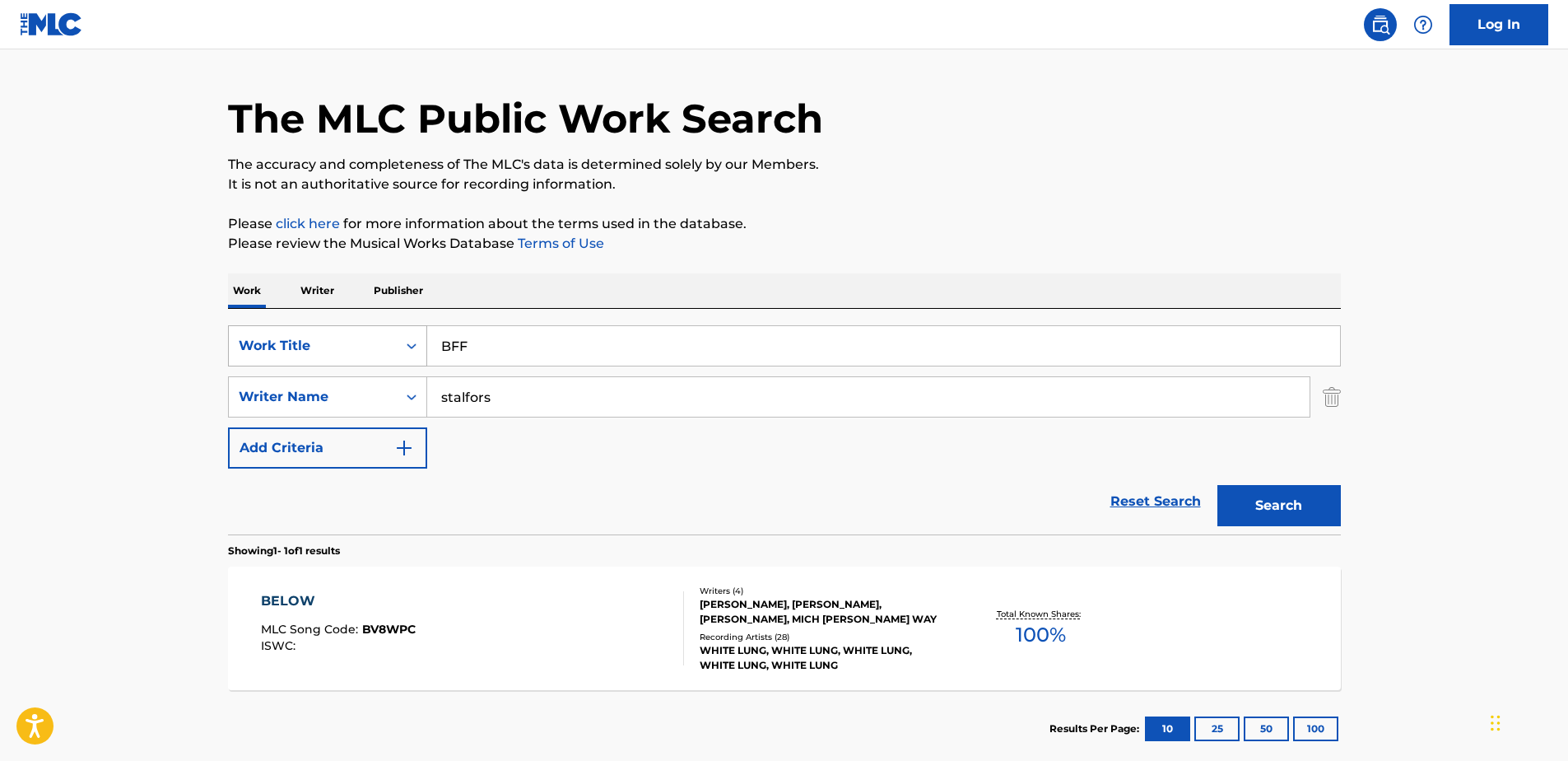
type input "BFF"
click at [1218, 485] on button "Search" at bounding box center [1279, 506] width 123 height 41
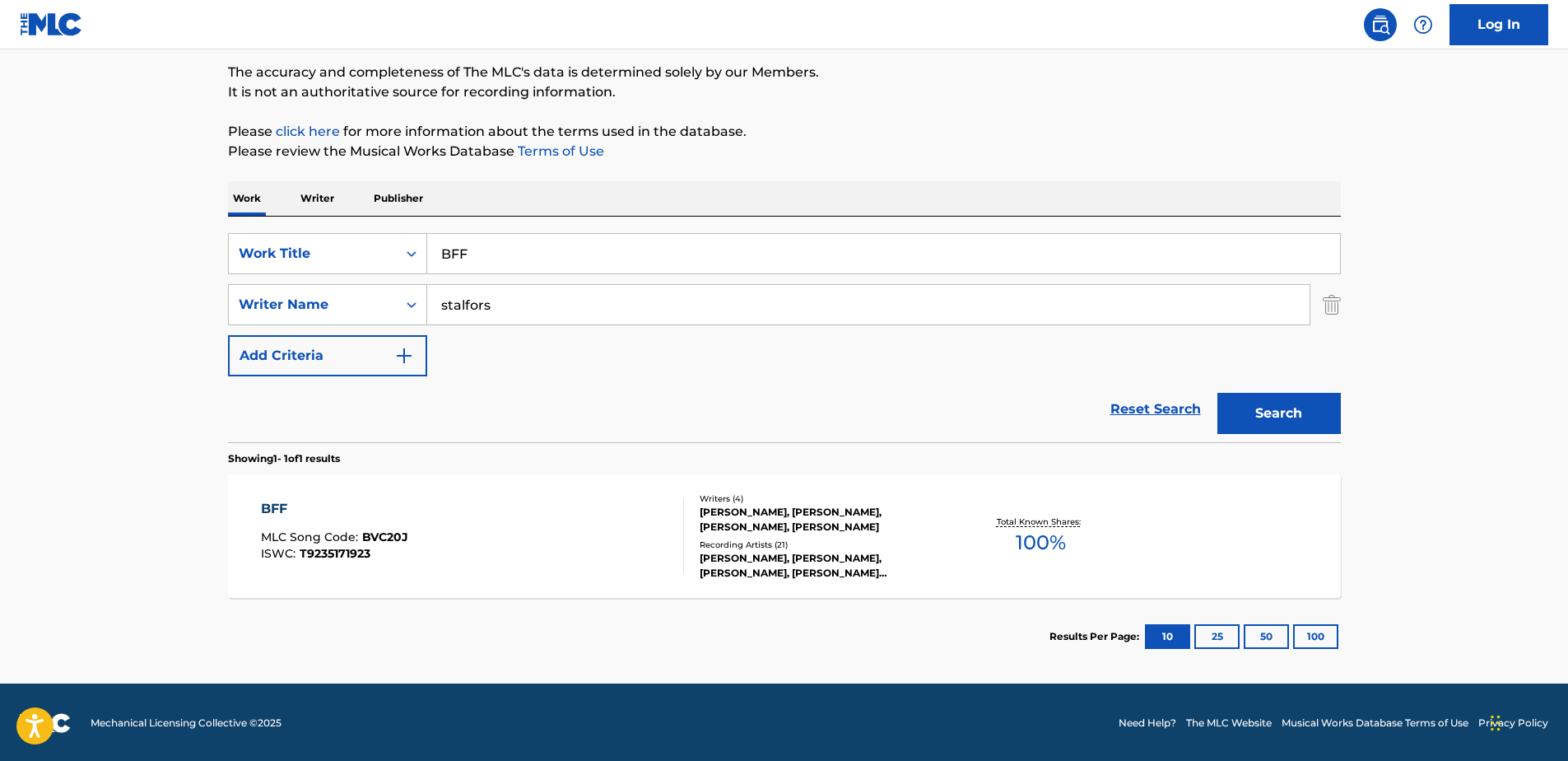
scroll to position [135, 0]
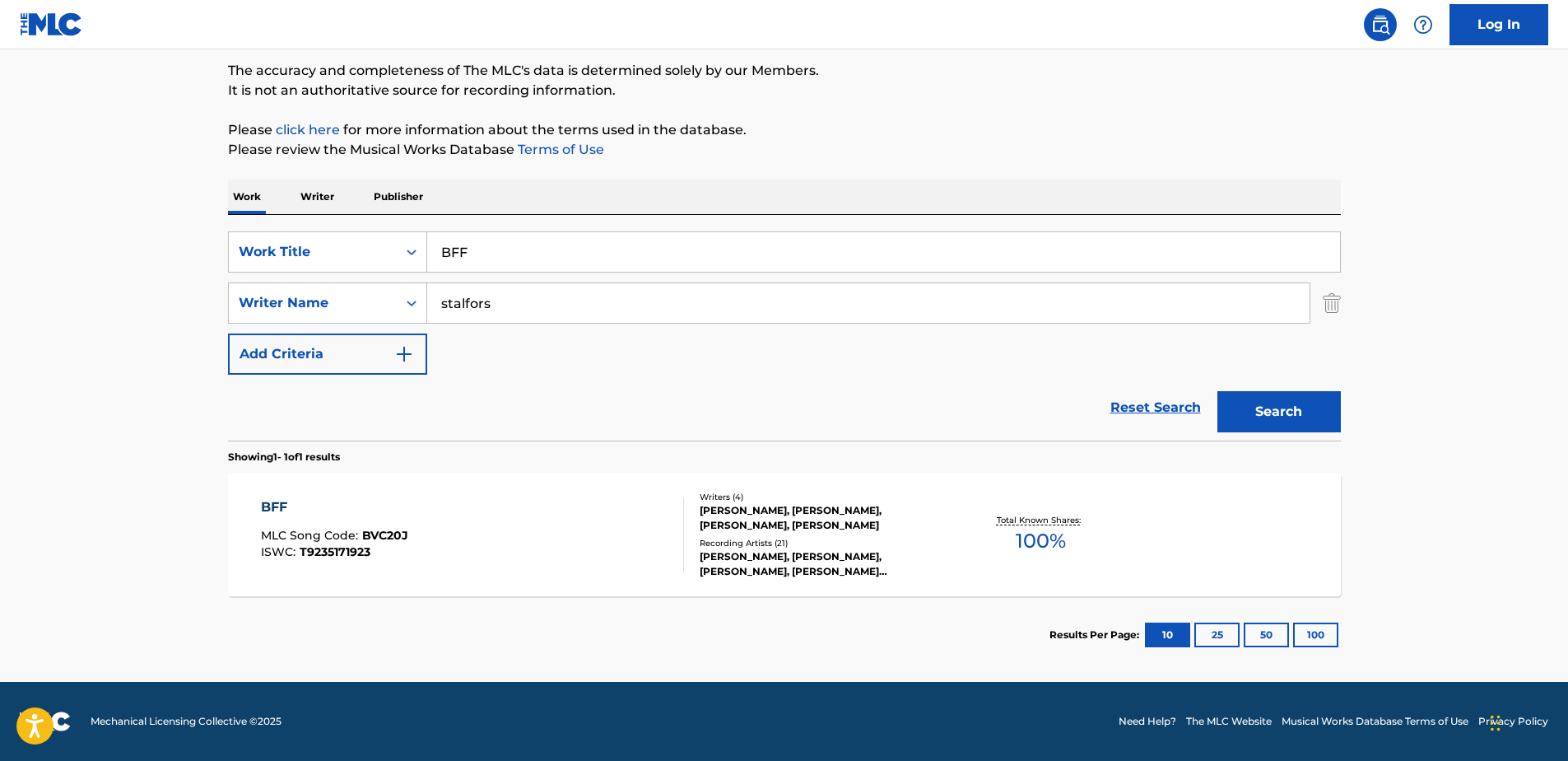
click at [801, 507] on div "[PERSON_NAME], [PERSON_NAME], [PERSON_NAME], [PERSON_NAME]" at bounding box center [824, 518] width 249 height 30
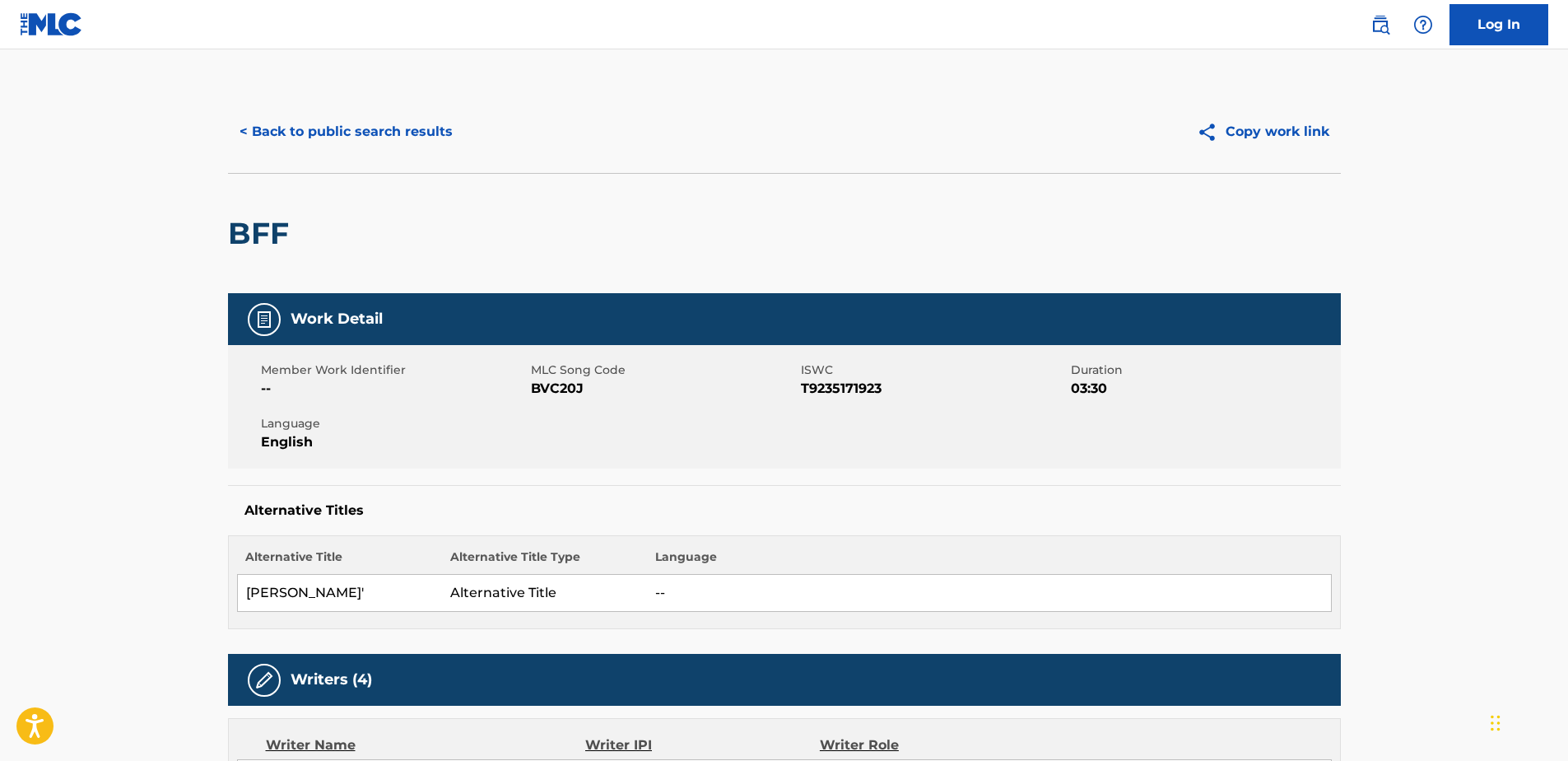
click at [258, 135] on button "< Back to public search results" at bounding box center [346, 132] width 236 height 41
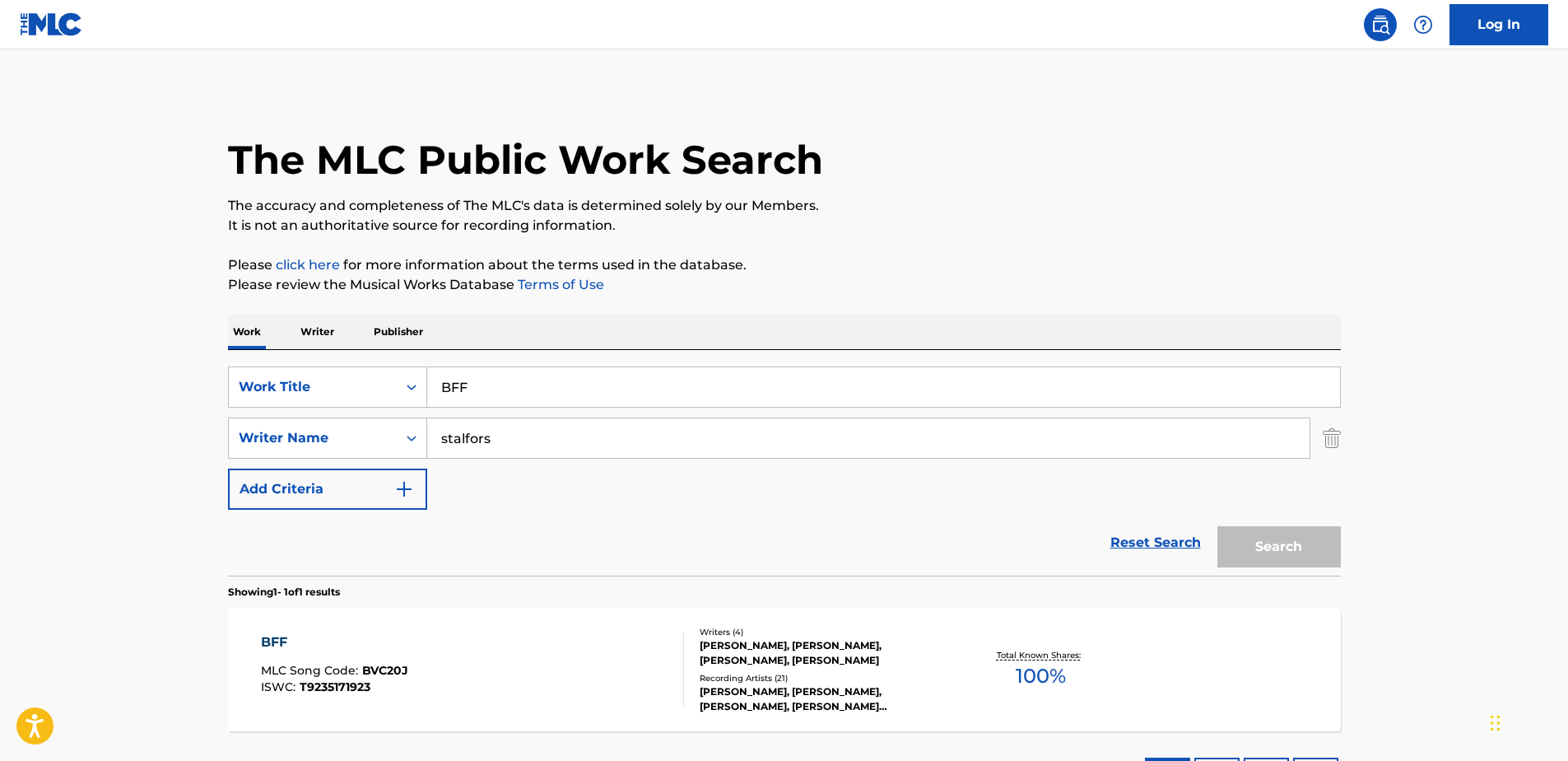
scroll to position [41, 0]
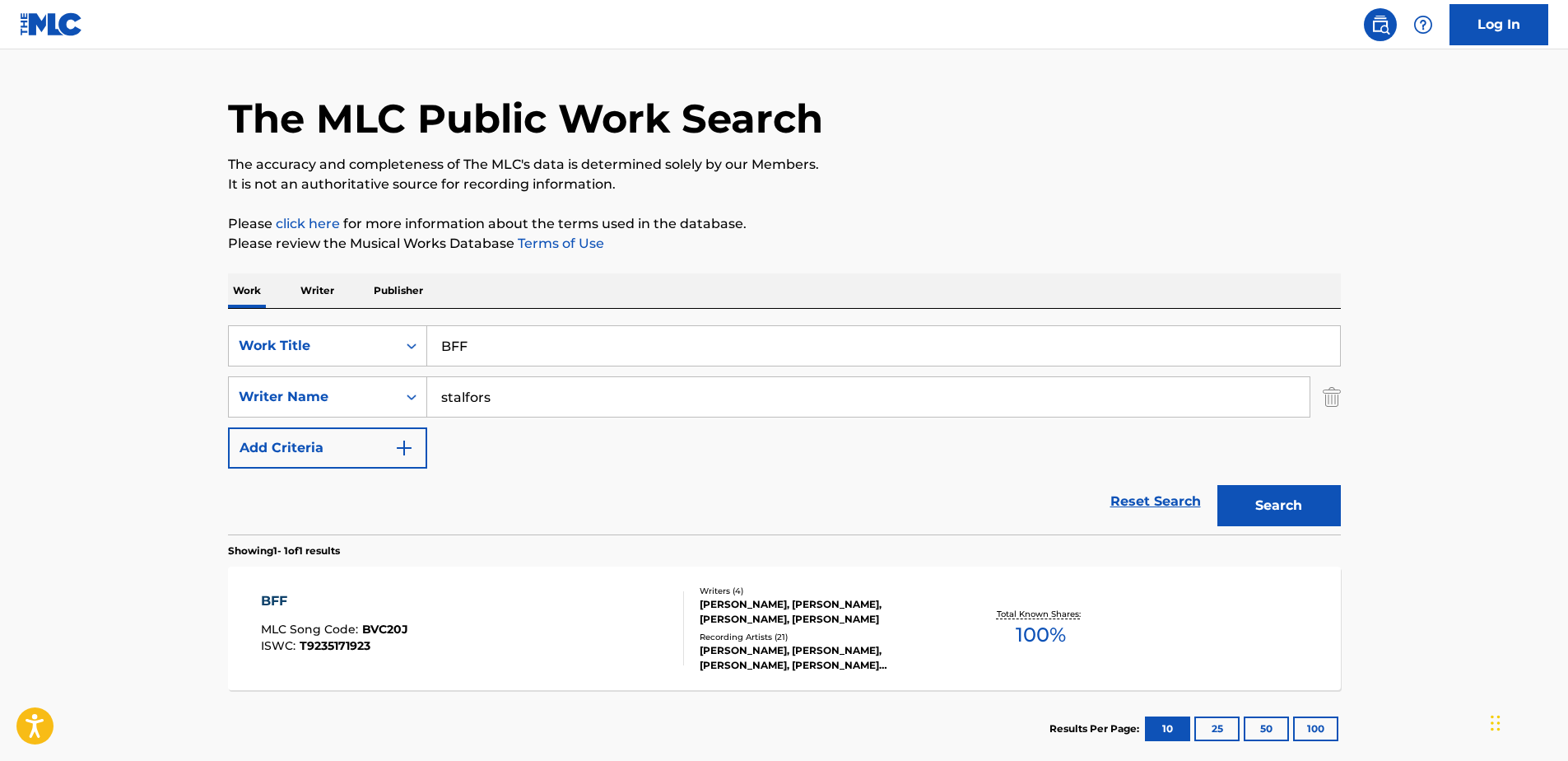
click at [473, 349] on input "BFF" at bounding box center [883, 346] width 912 height 39
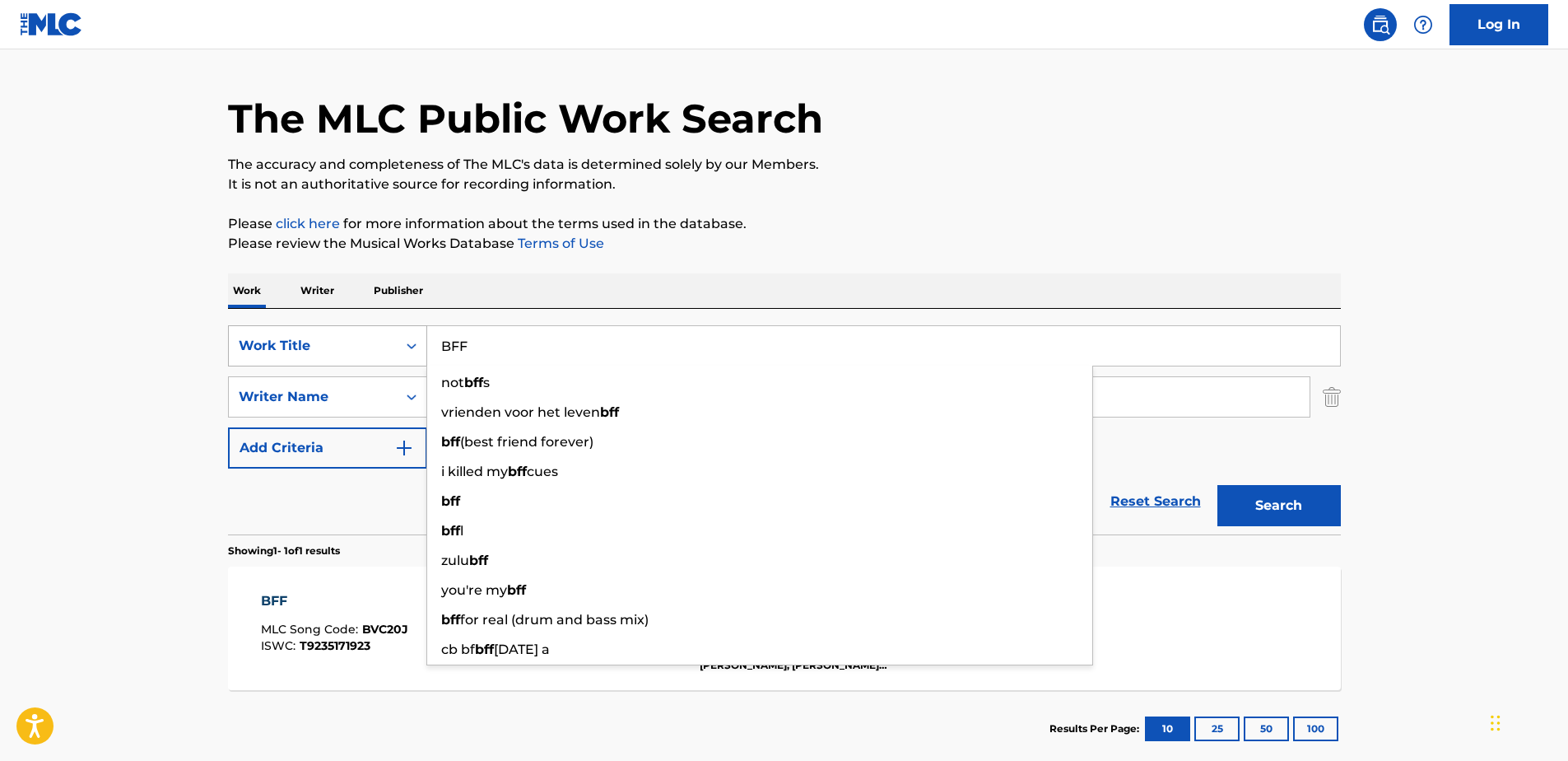
drag, startPoint x: 465, startPoint y: 342, endPoint x: 415, endPoint y: 344, distance: 50.0
click at [415, 344] on div "SearchWithCriteria71762fe5-6923-4545-a44e-4a4e12f981dc Work Title BFF not bff s…" at bounding box center [784, 346] width 1113 height 41
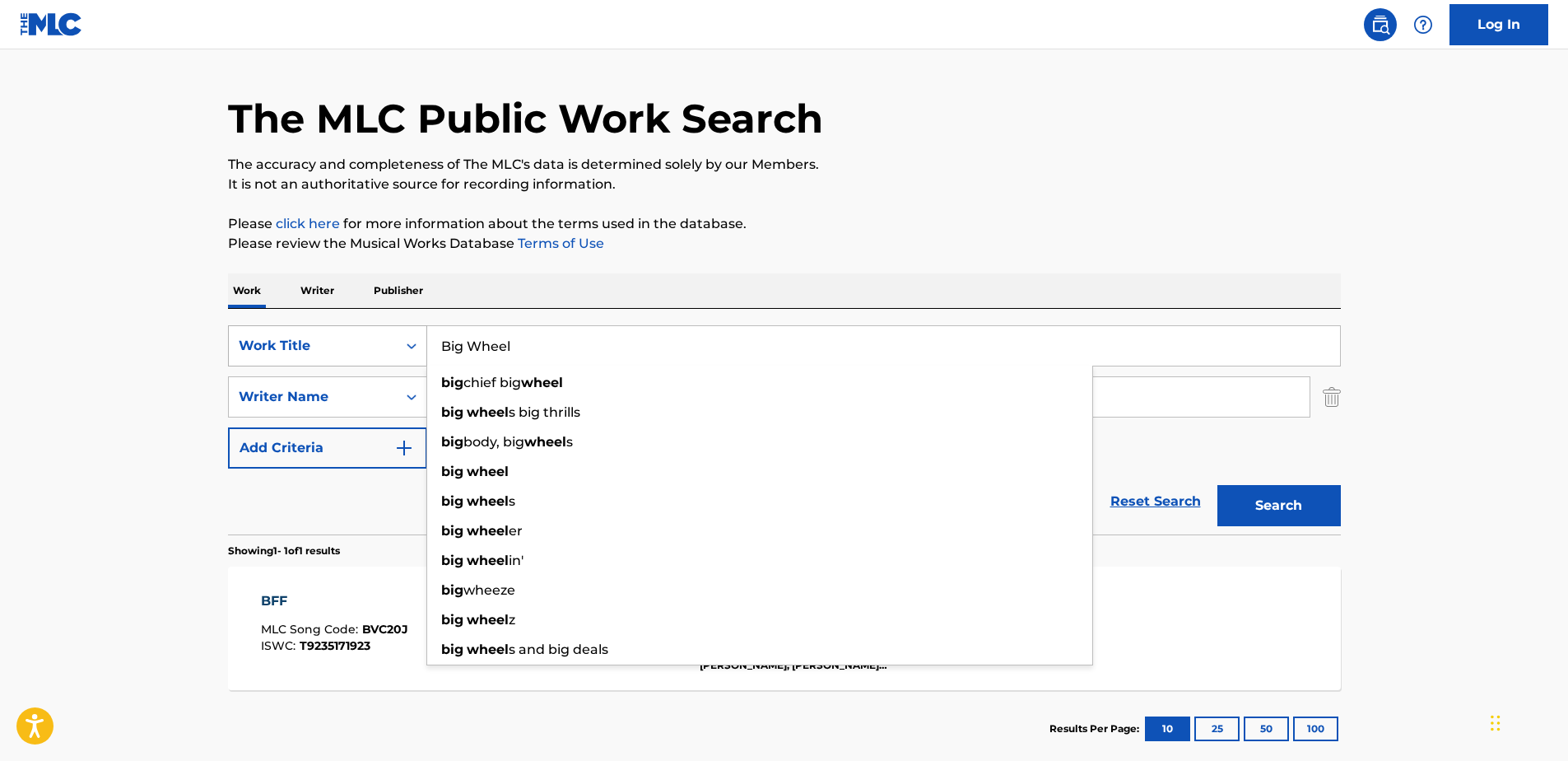
type input "Big Wheel"
click at [1218, 485] on button "Search" at bounding box center [1279, 506] width 123 height 41
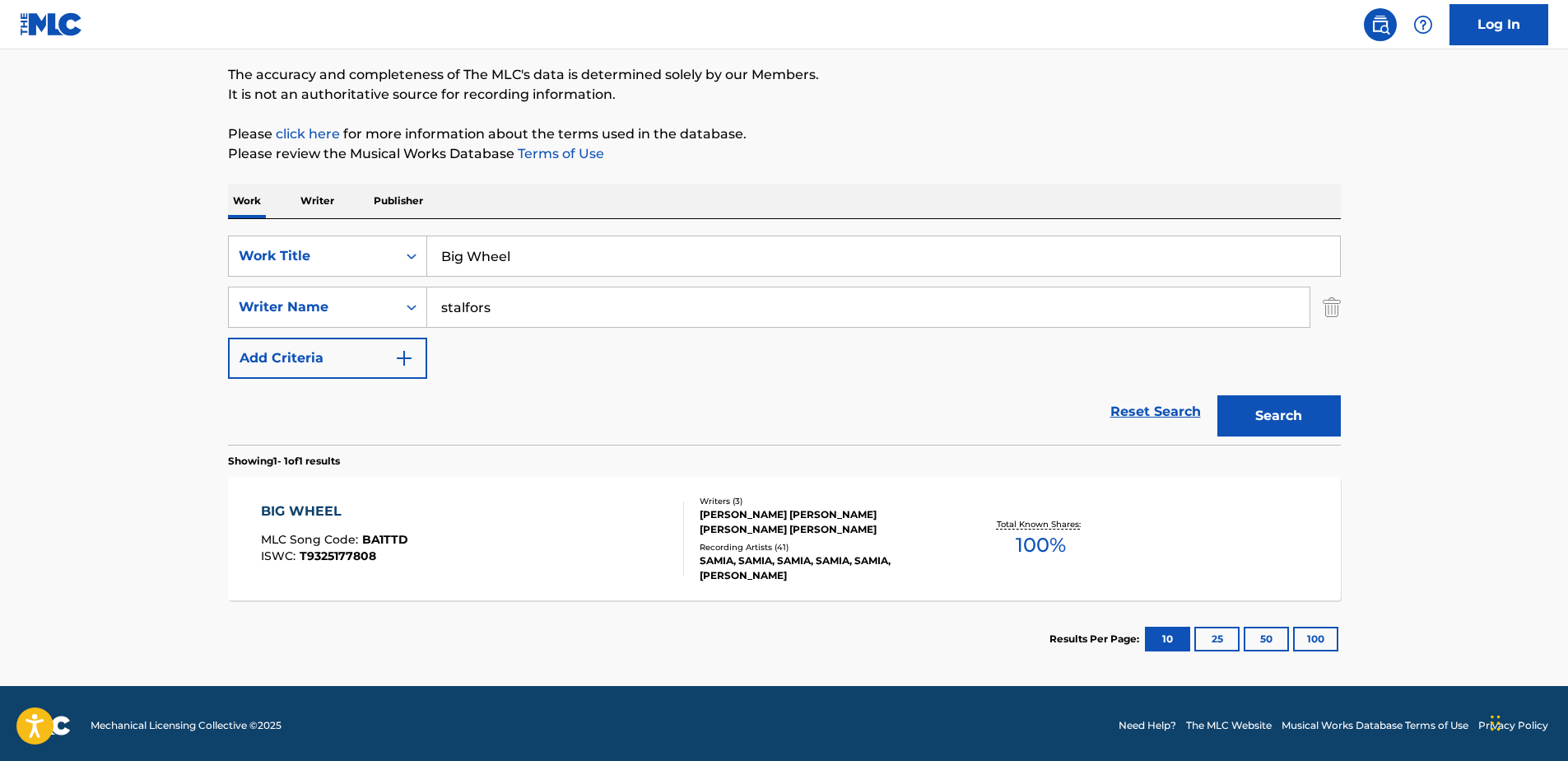
scroll to position [135, 0]
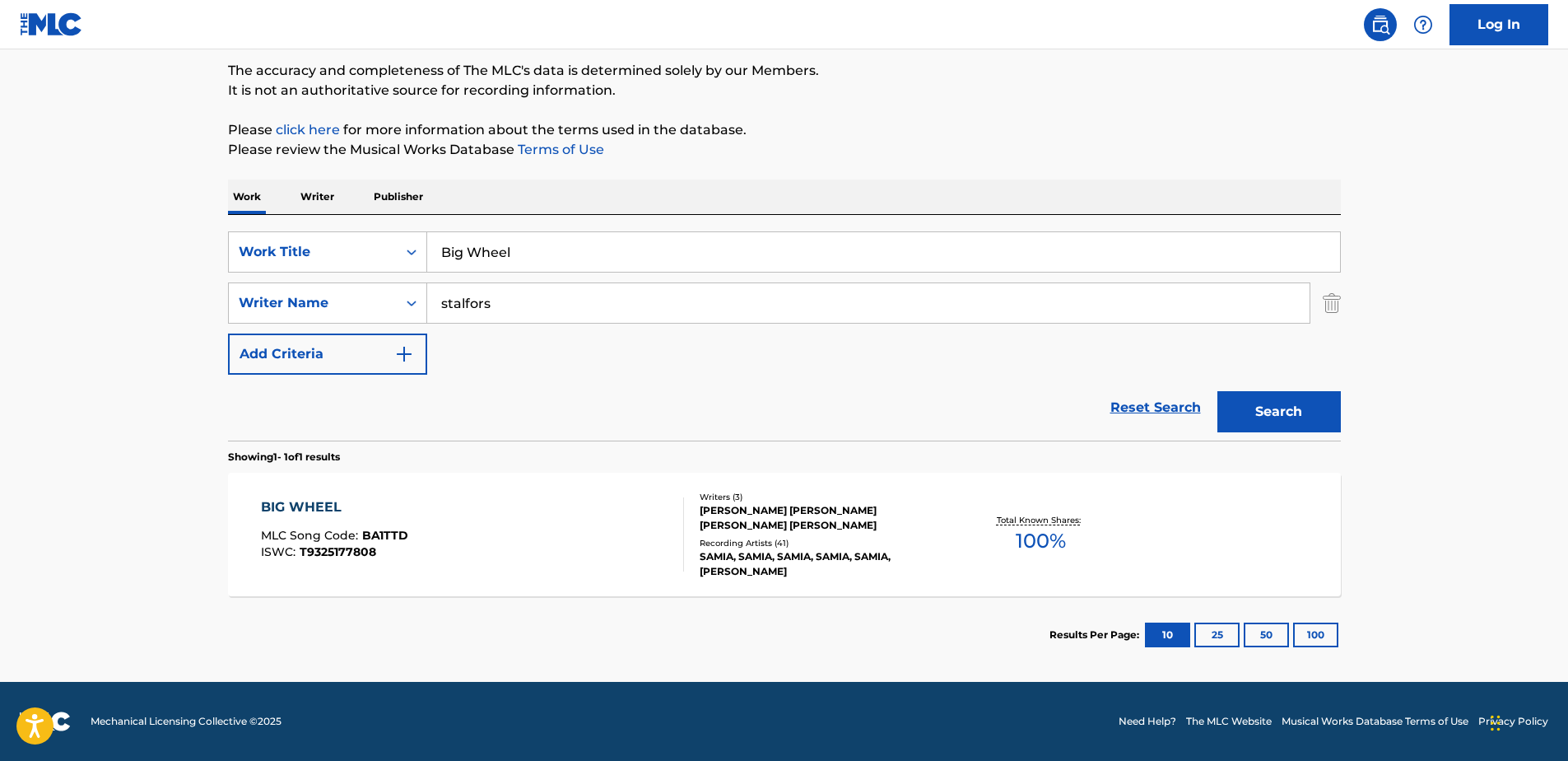
click at [332, 503] on div "BIG WHEEL" at bounding box center [335, 507] width 148 height 20
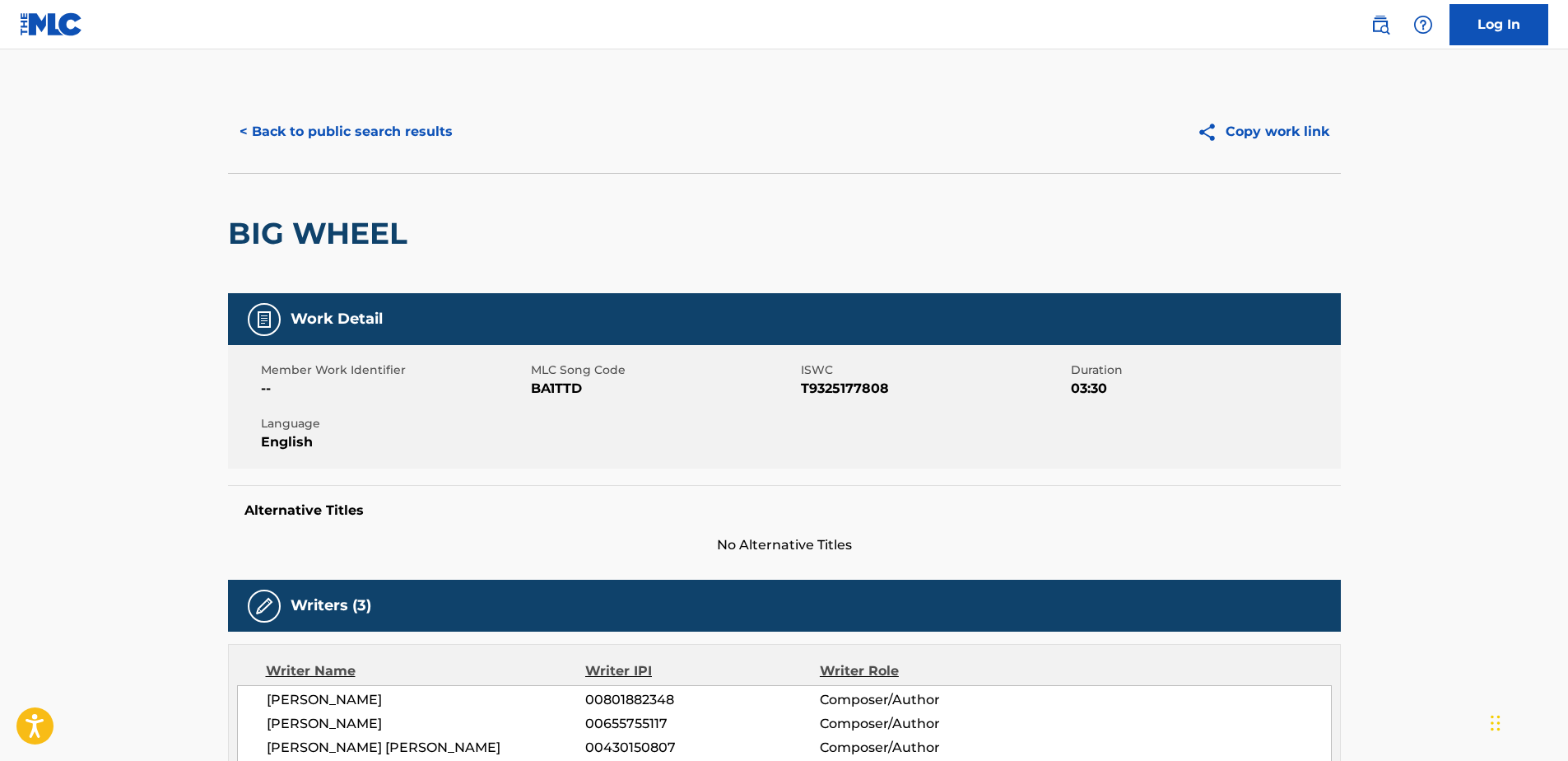
click at [261, 128] on button "< Back to public search results" at bounding box center [346, 132] width 236 height 41
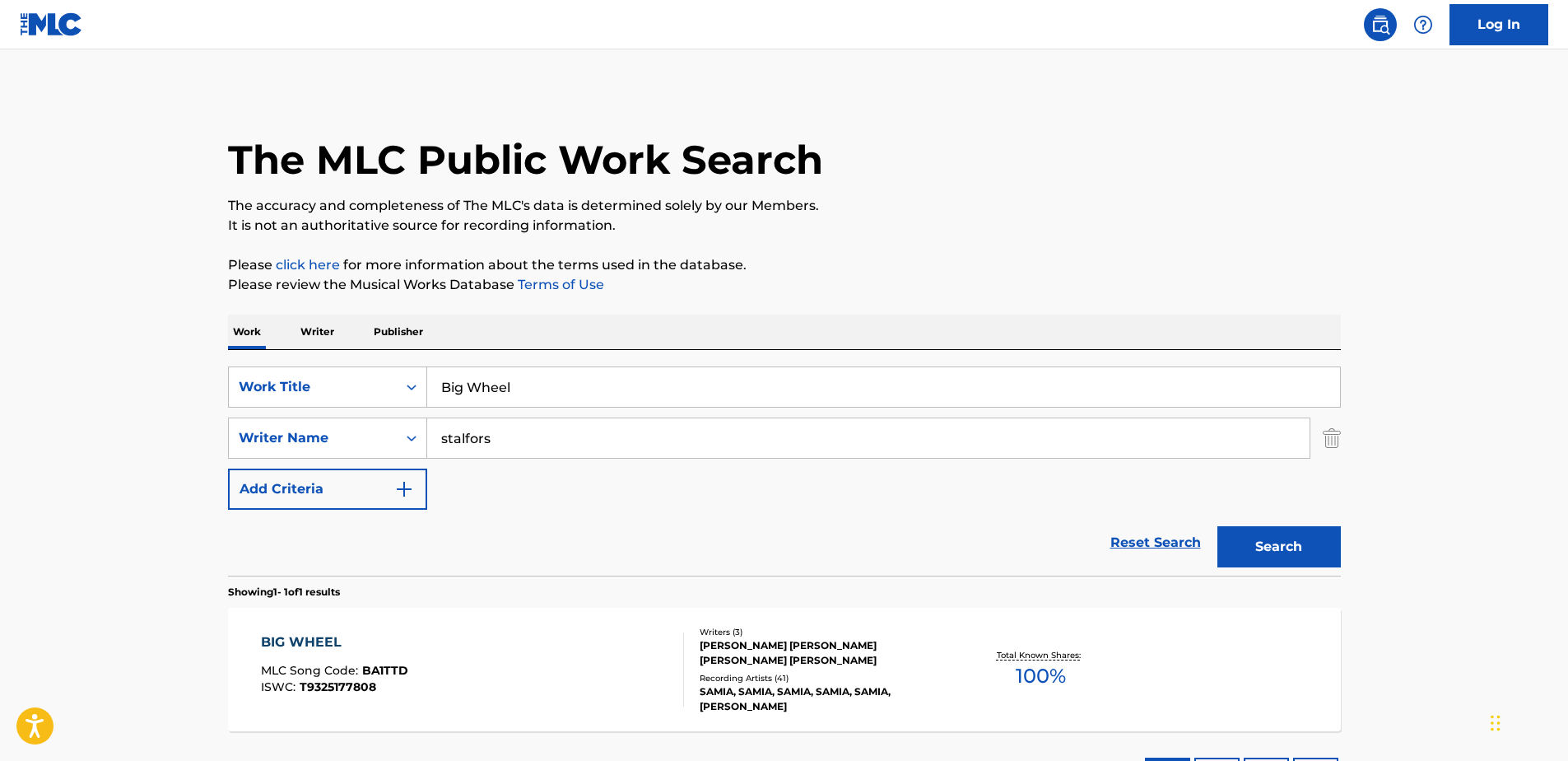
scroll to position [41, 0]
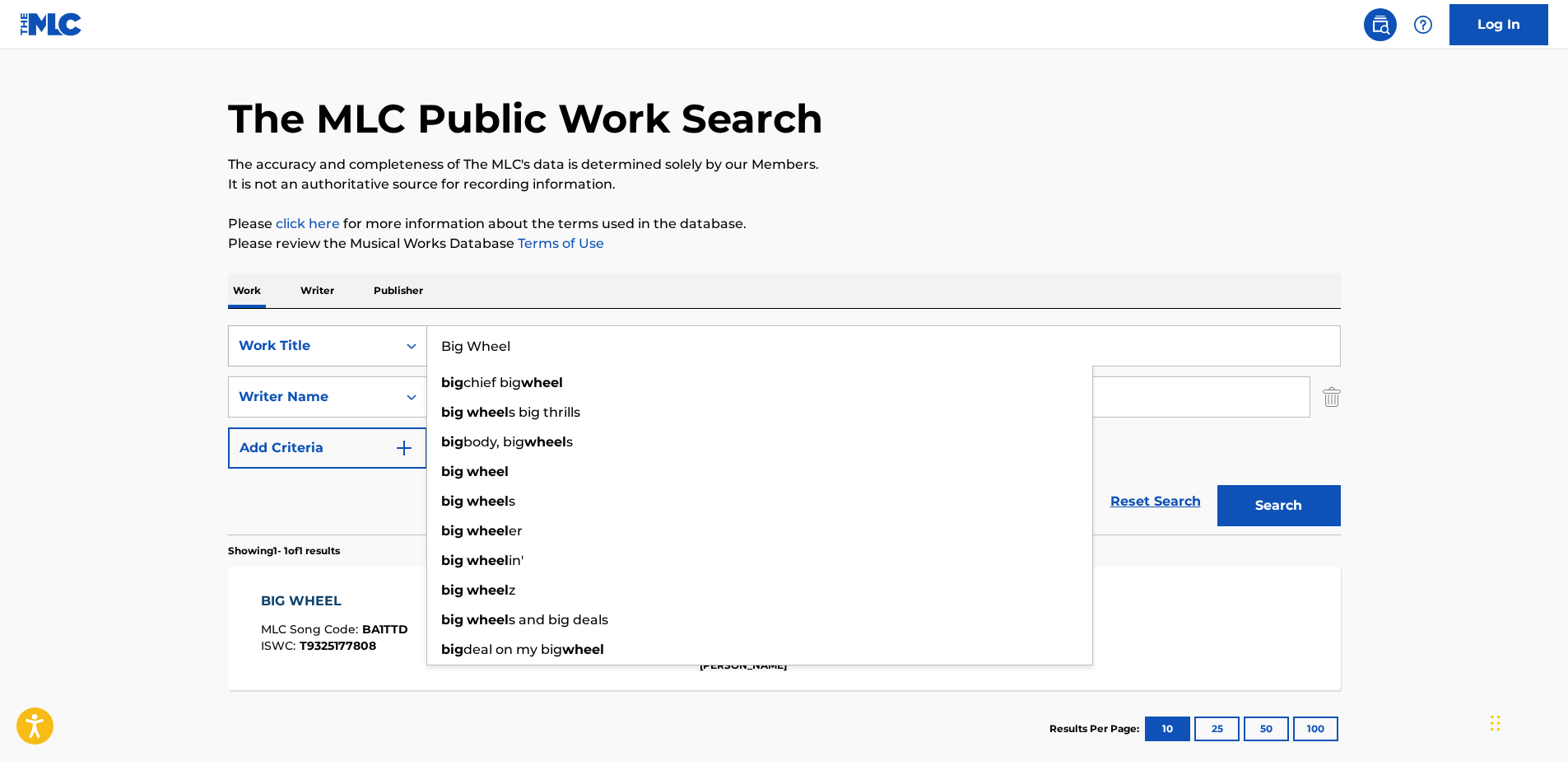
drag, startPoint x: 516, startPoint y: 337, endPoint x: 342, endPoint y: 350, distance: 174.5
click at [352, 349] on div "SearchWithCriteria71762fe5-6923-4545-a44e-4a4e12f981dc Work Title Big Wheel big…" at bounding box center [784, 346] width 1113 height 41
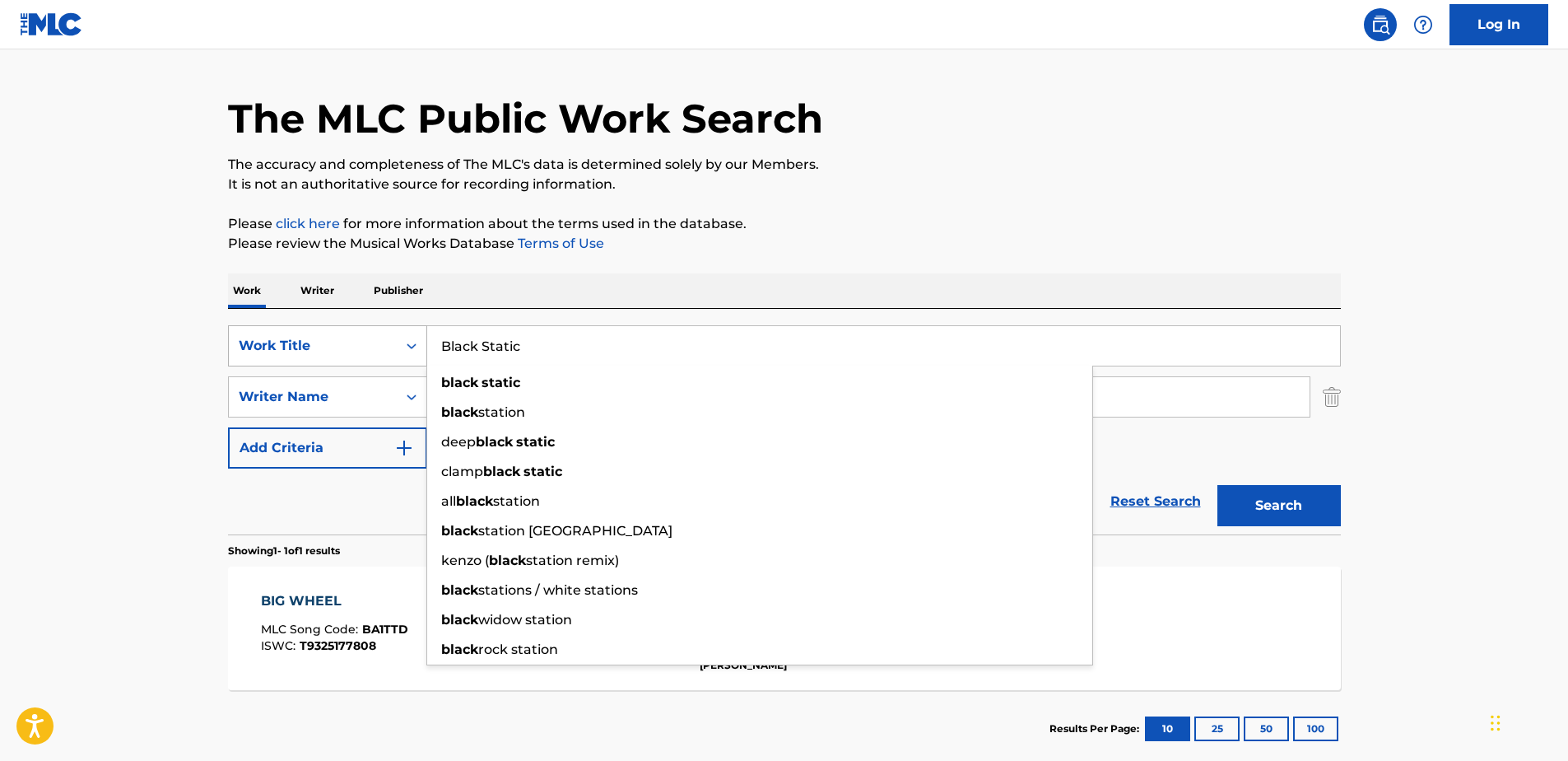
type input "Black Static"
click at [1218, 485] on button "Search" at bounding box center [1279, 506] width 123 height 41
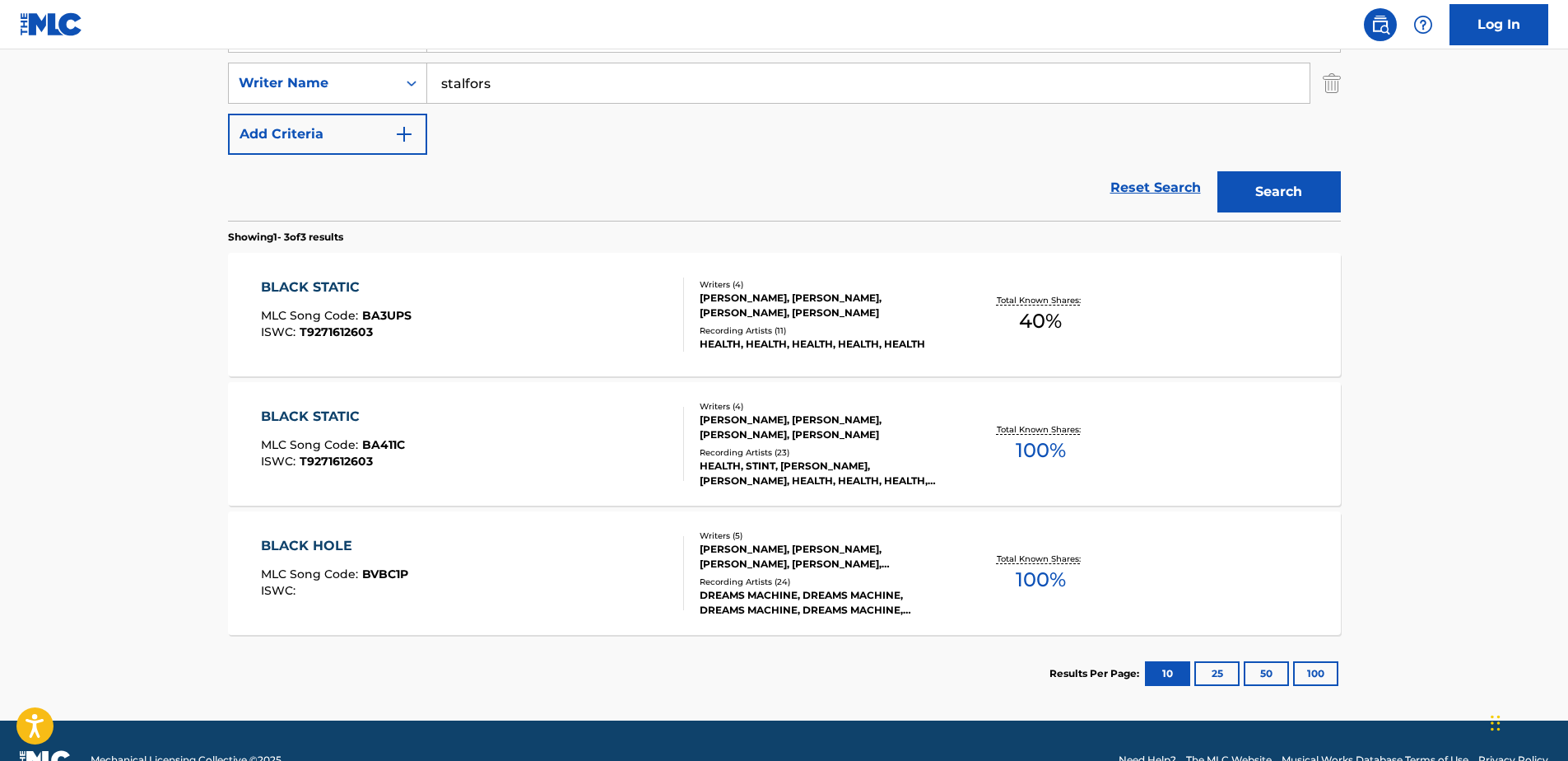
scroll to position [370, 0]
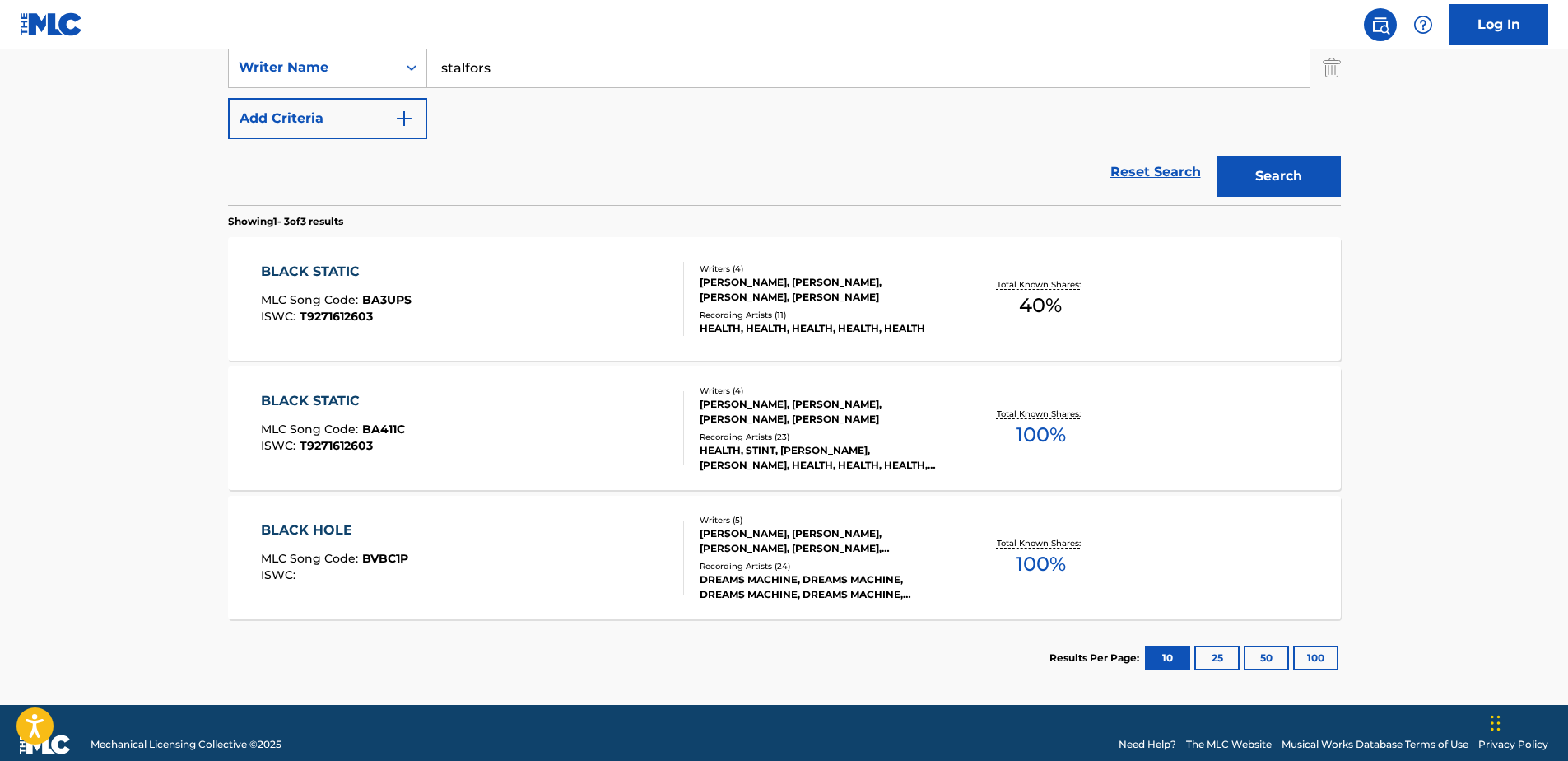
click at [324, 264] on div "BLACK STATIC" at bounding box center [336, 272] width 151 height 20
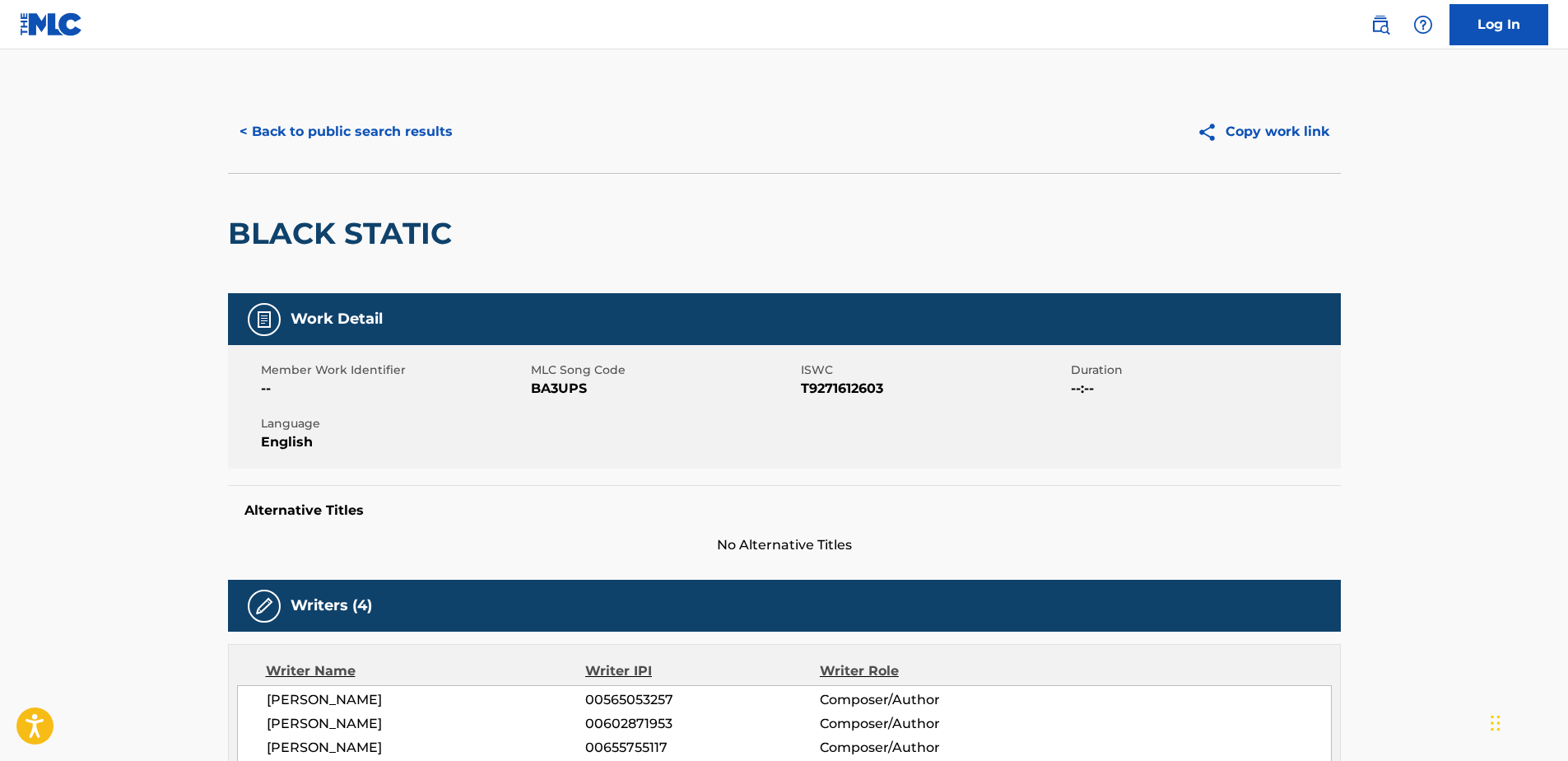
click at [241, 126] on button "< Back to public search results" at bounding box center [346, 132] width 236 height 41
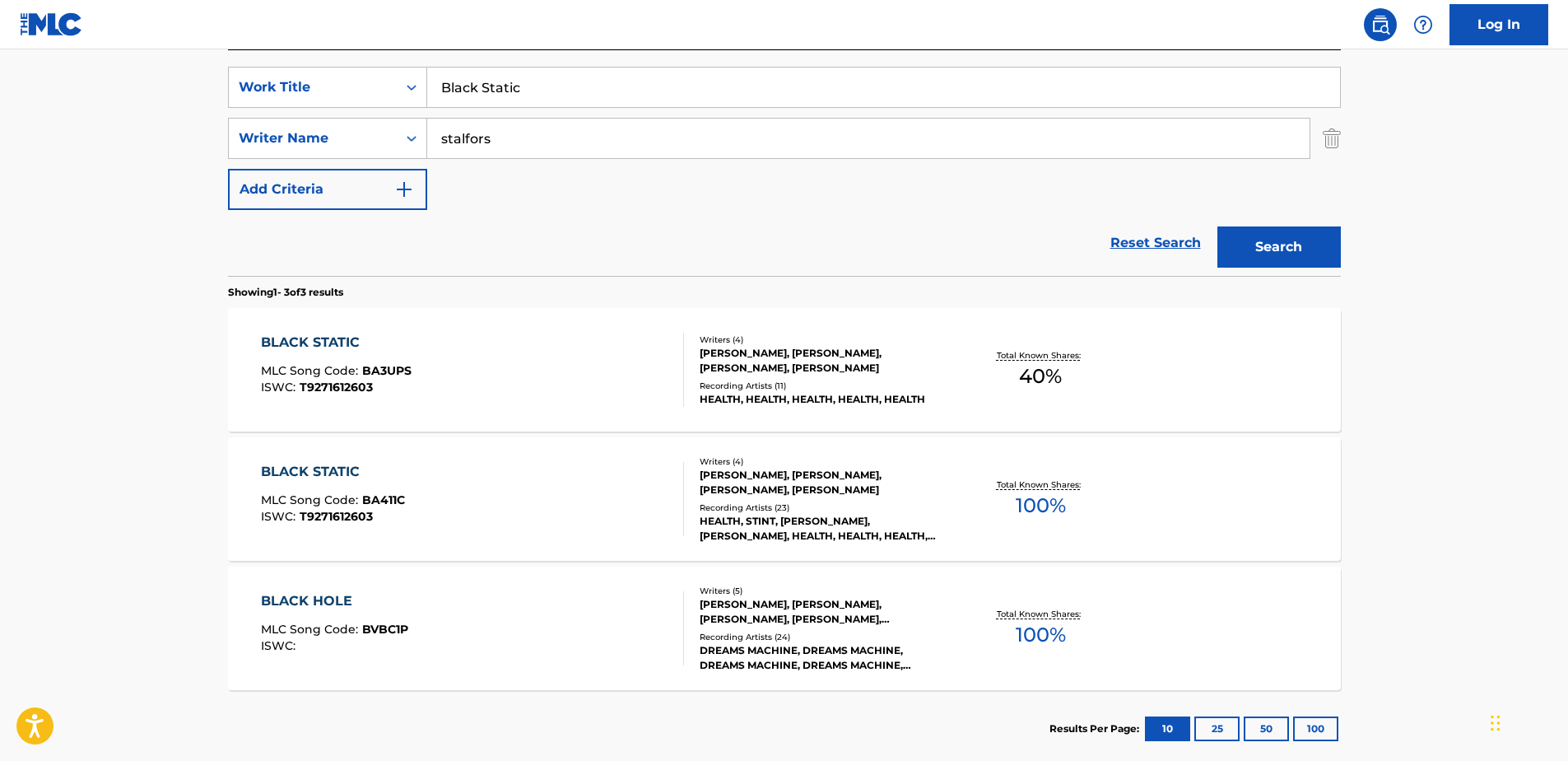
click at [770, 469] on div "[PERSON_NAME], [PERSON_NAME], [PERSON_NAME], [PERSON_NAME]" at bounding box center [824, 482] width 249 height 30
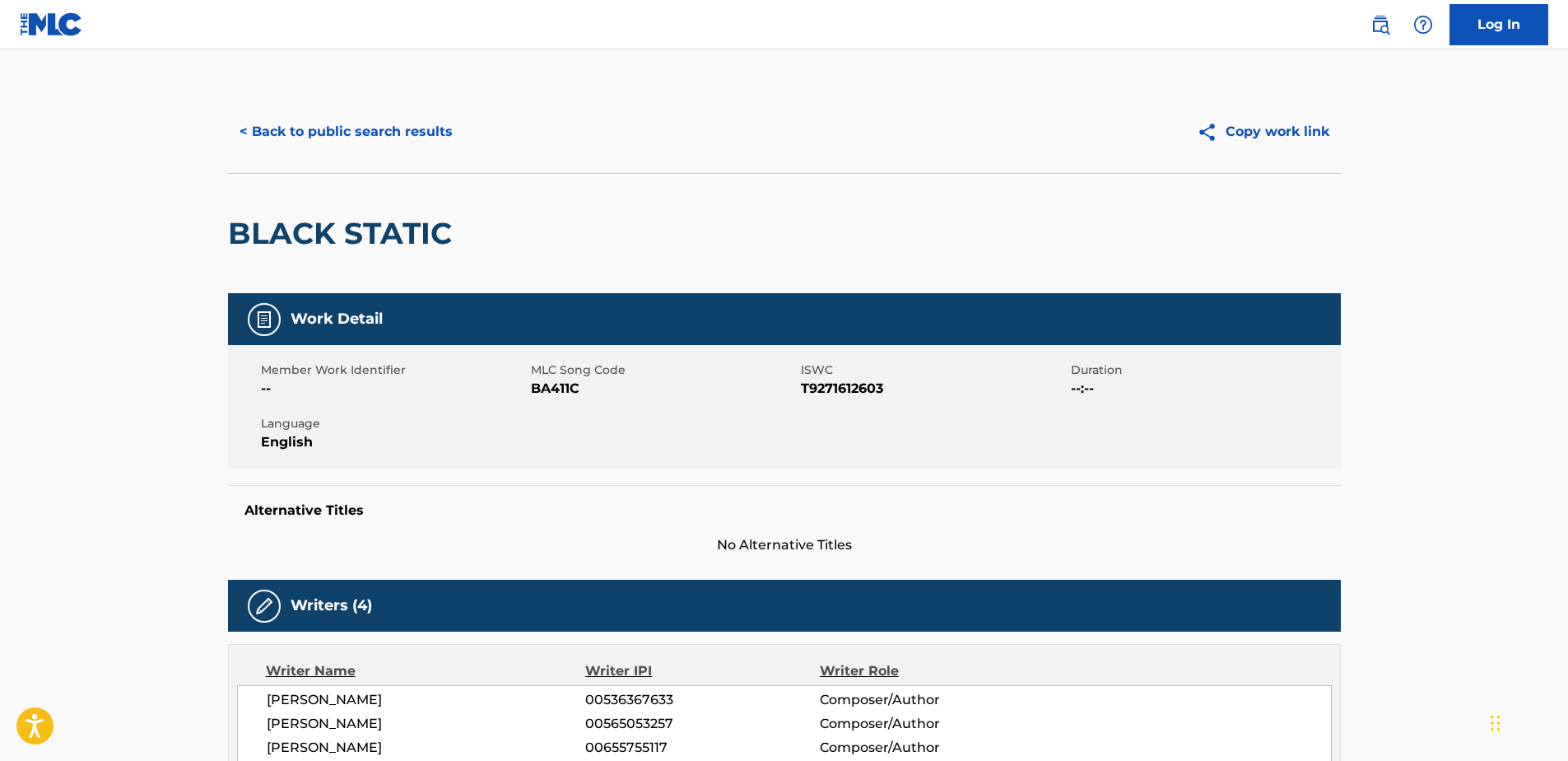
click at [245, 123] on button "< Back to public search results" at bounding box center [346, 132] width 236 height 41
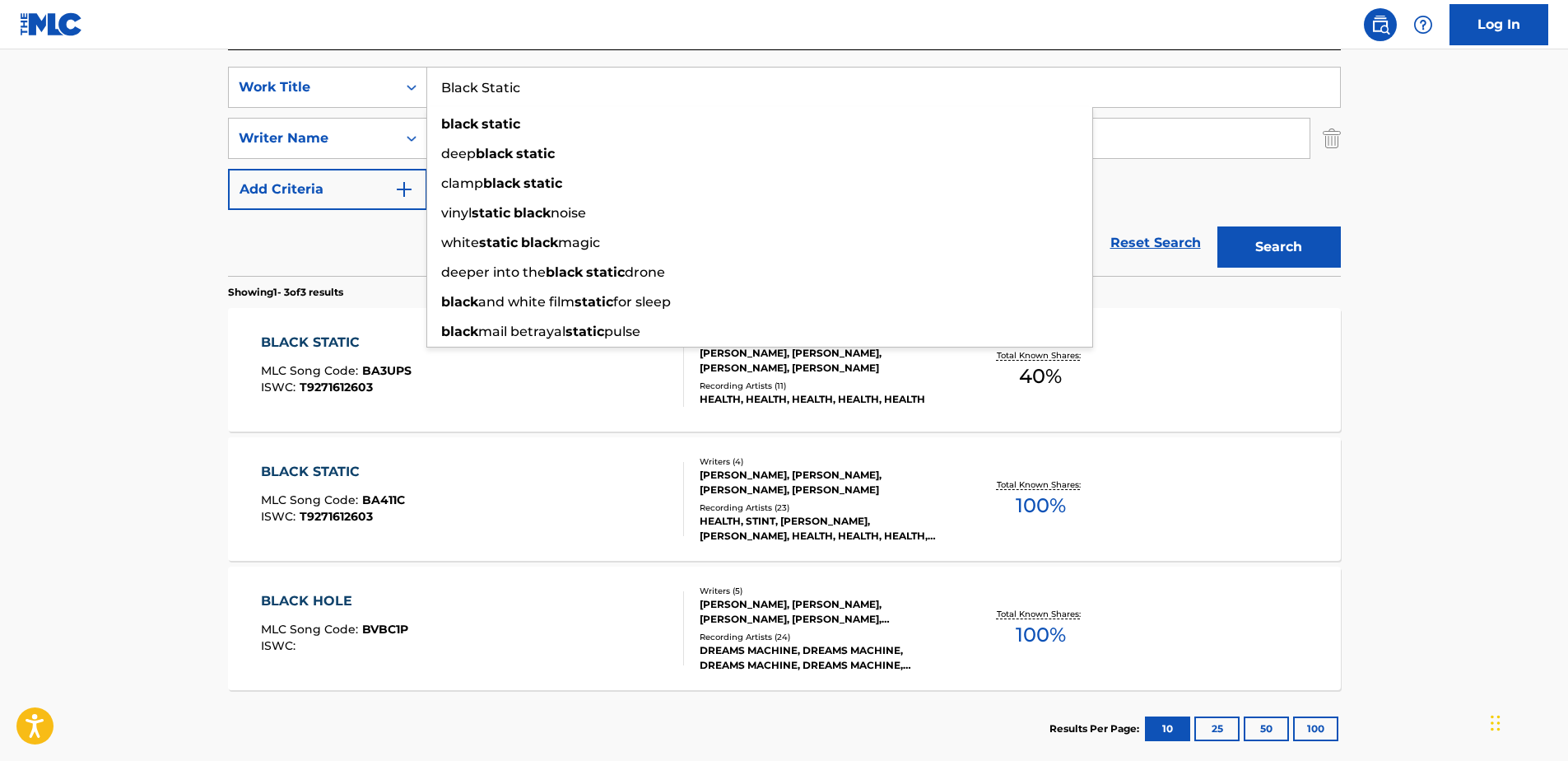
click at [525, 88] on input "Black Static" at bounding box center [883, 88] width 912 height 39
drag, startPoint x: 525, startPoint y: 88, endPoint x: 328, endPoint y: 91, distance: 197.0
click at [328, 91] on div "SearchWithCriteria71762fe5-6923-4545-a44e-4a4e12f981dc Work Title Black Static …" at bounding box center [784, 88] width 1113 height 41
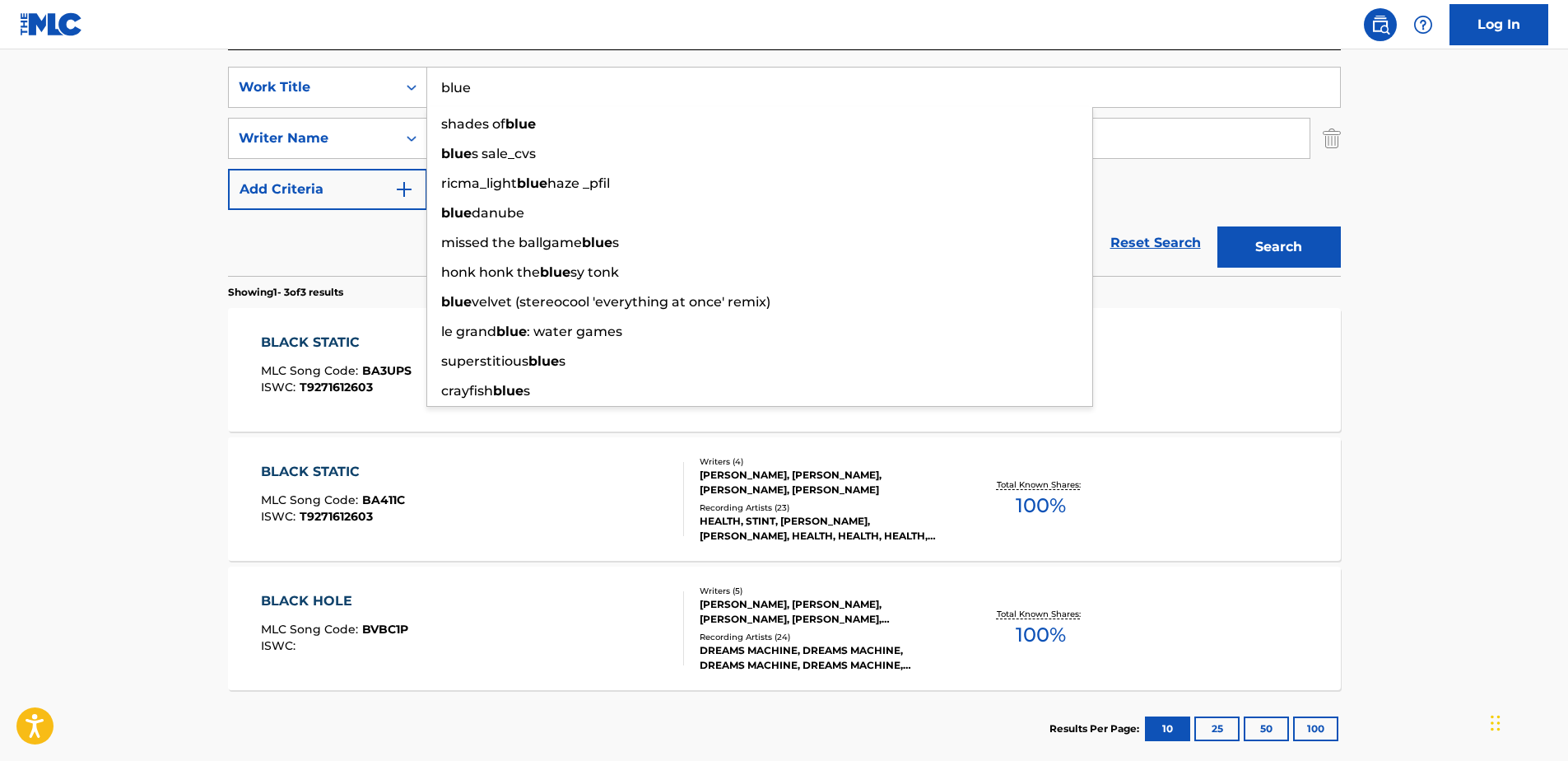
type input "blue"
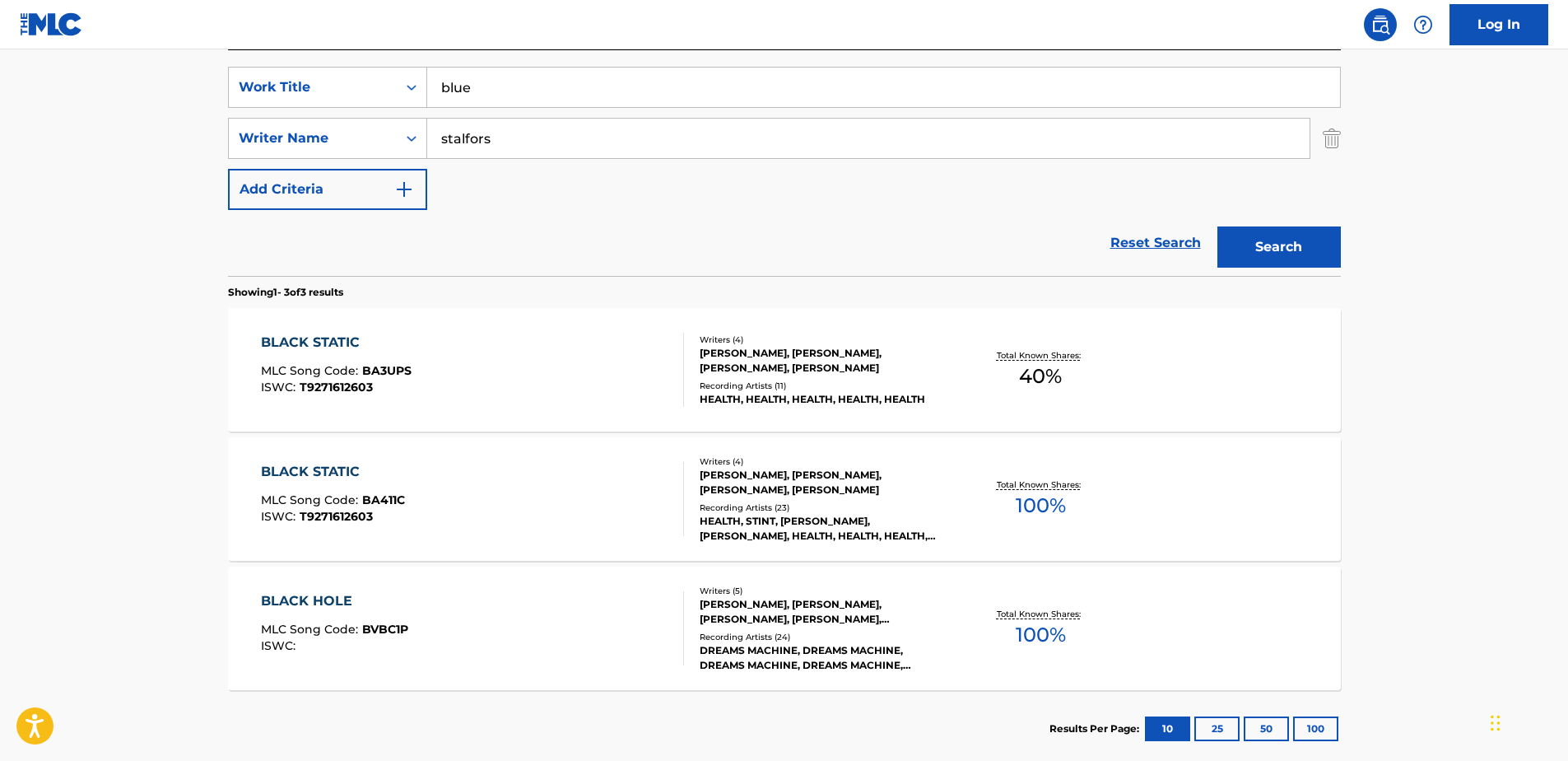
click at [1286, 243] on button "Search" at bounding box center [1279, 247] width 123 height 41
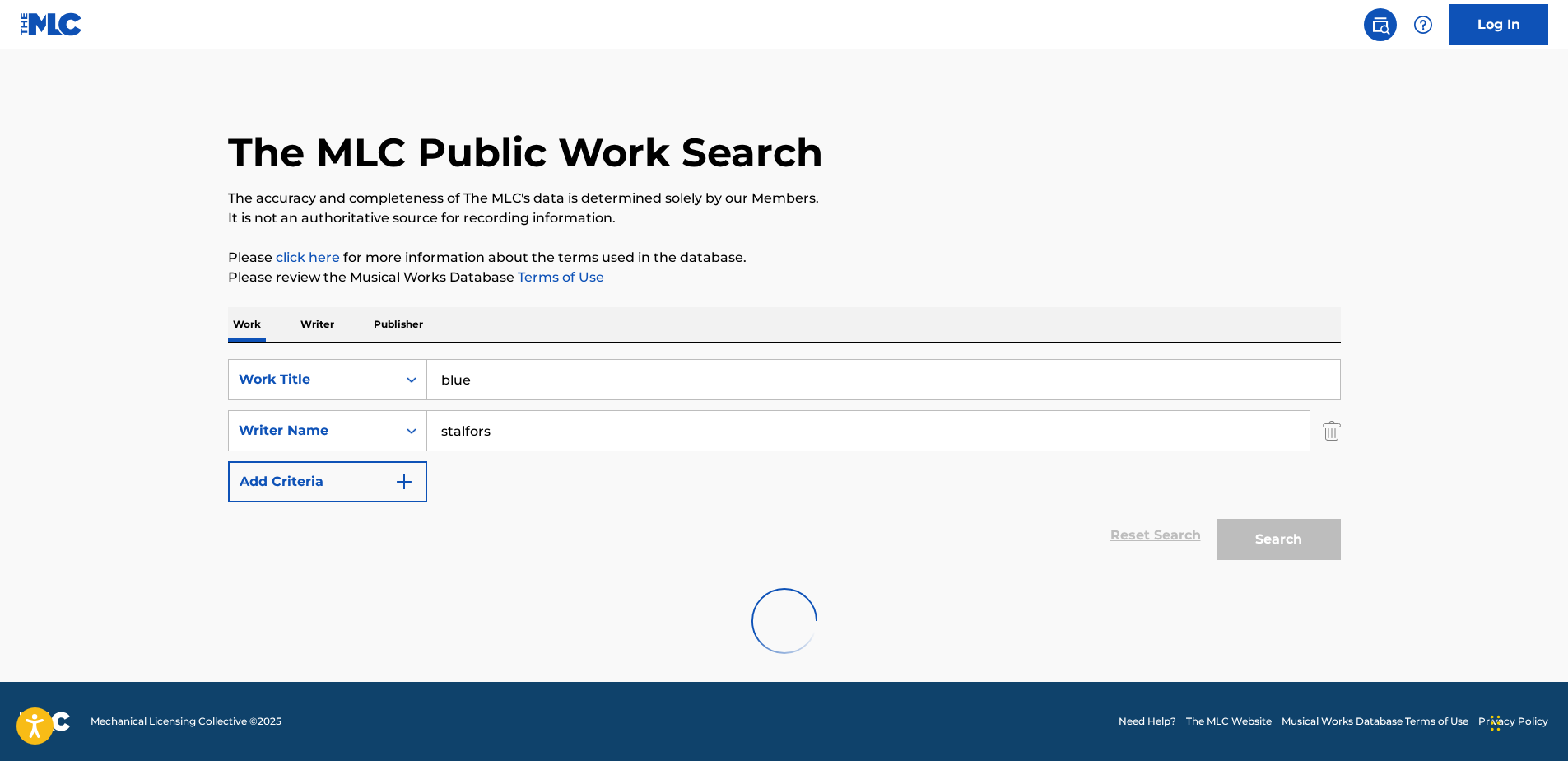
scroll to position [264, 0]
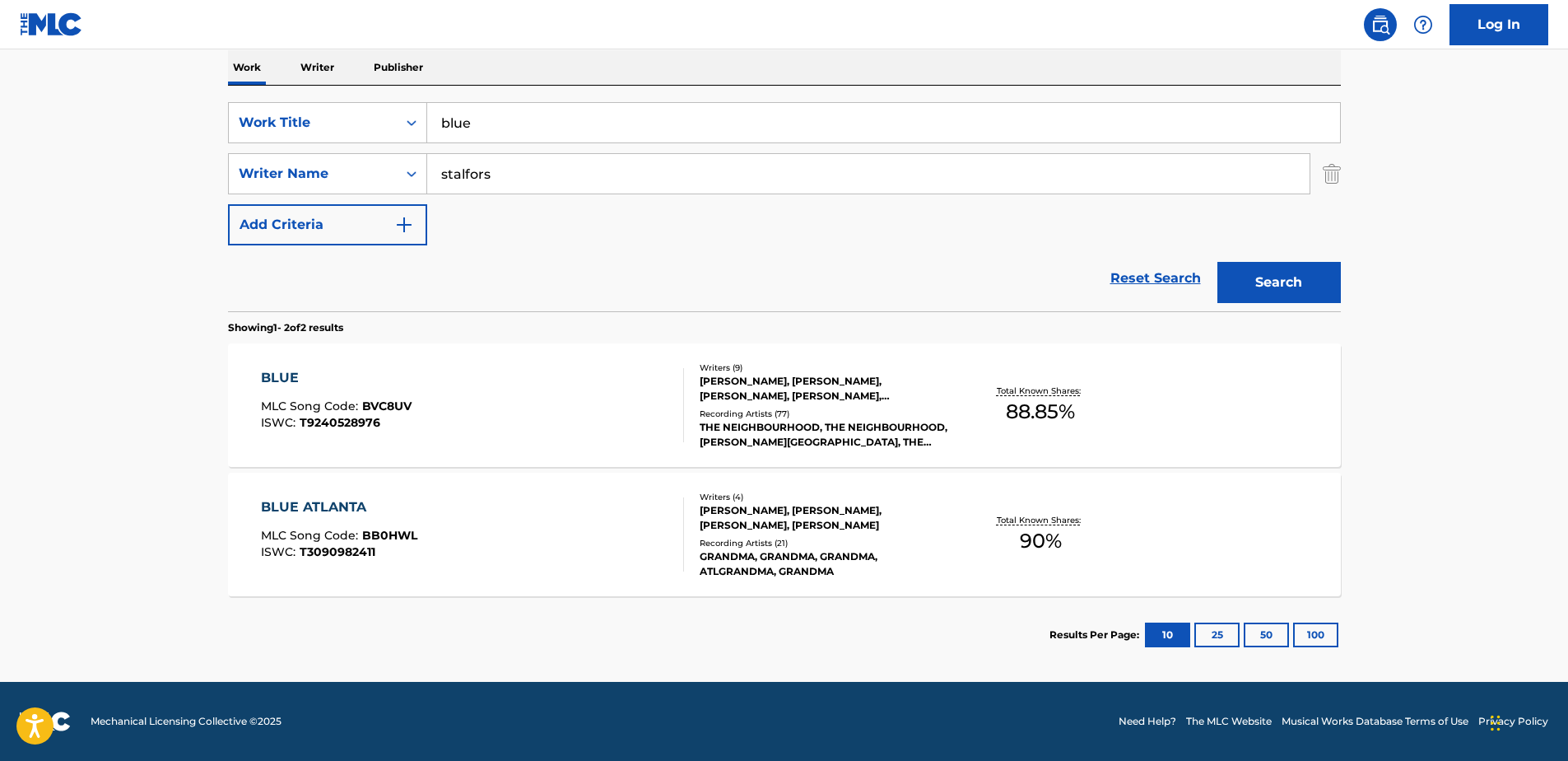
click at [767, 387] on div "[PERSON_NAME], [PERSON_NAME], [PERSON_NAME], [PERSON_NAME], [PERSON_NAME] [PERS…" at bounding box center [824, 389] width 249 height 30
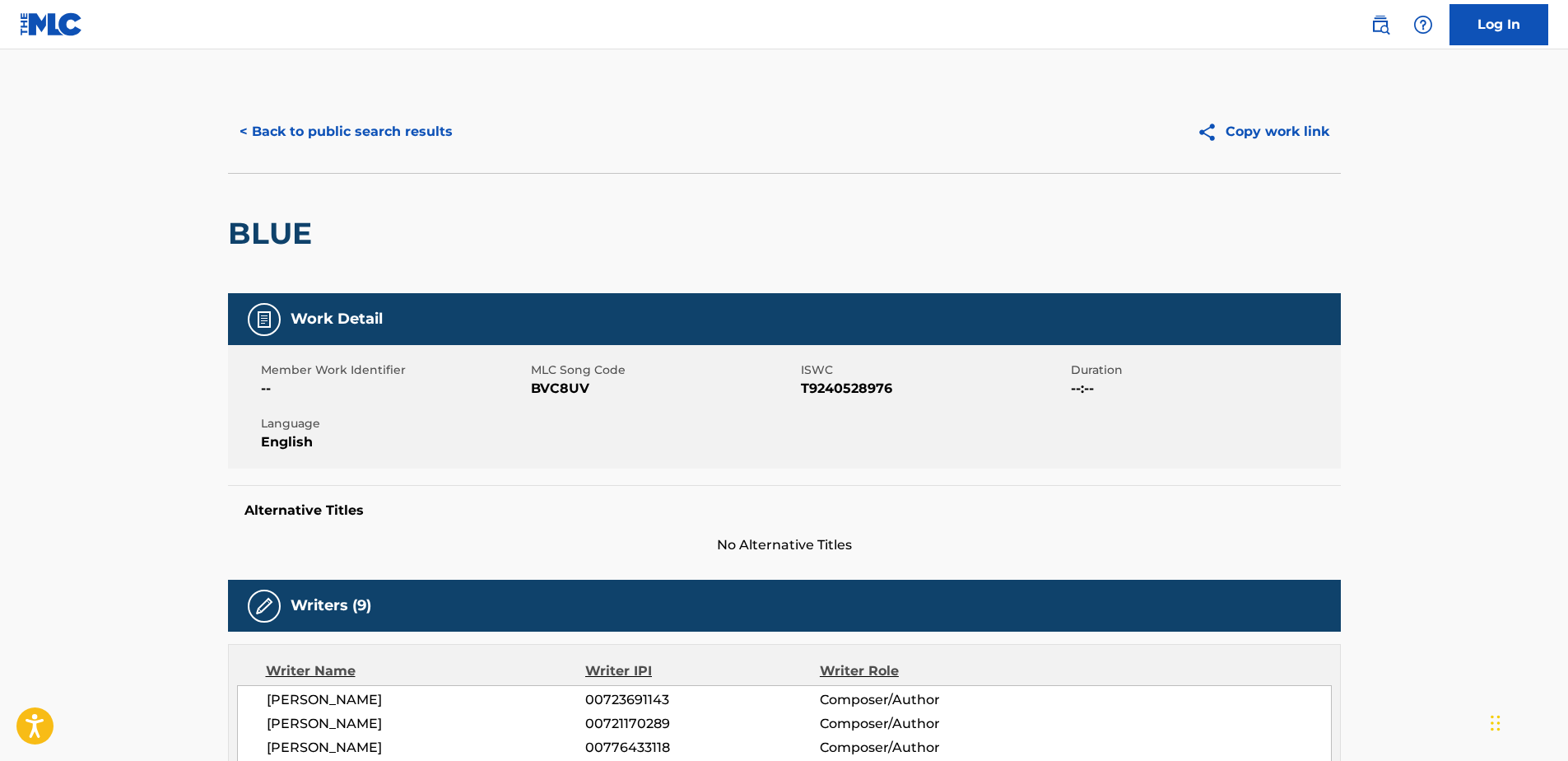
click at [254, 130] on button "< Back to public search results" at bounding box center [346, 132] width 236 height 41
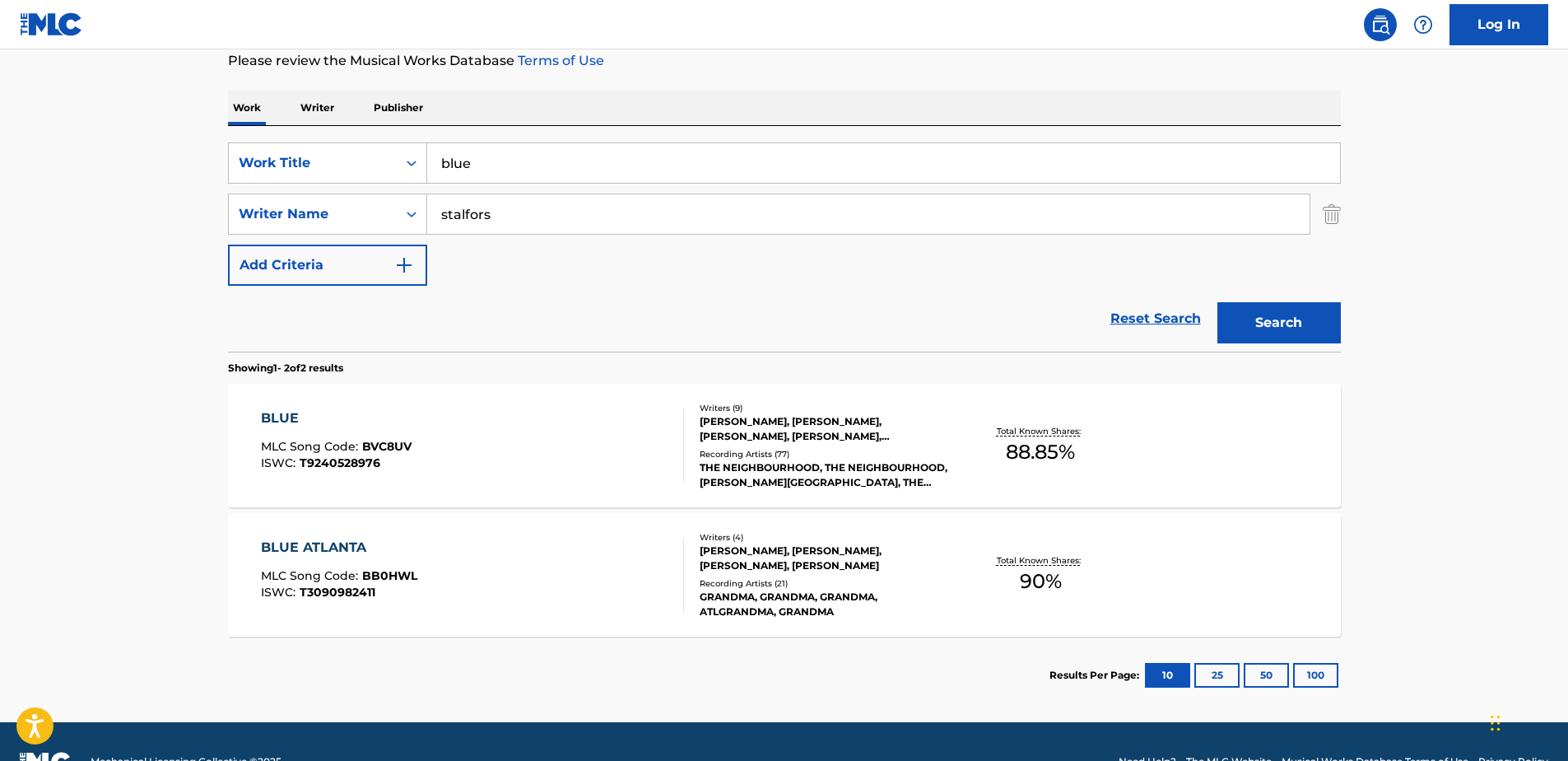
scroll to position [264, 0]
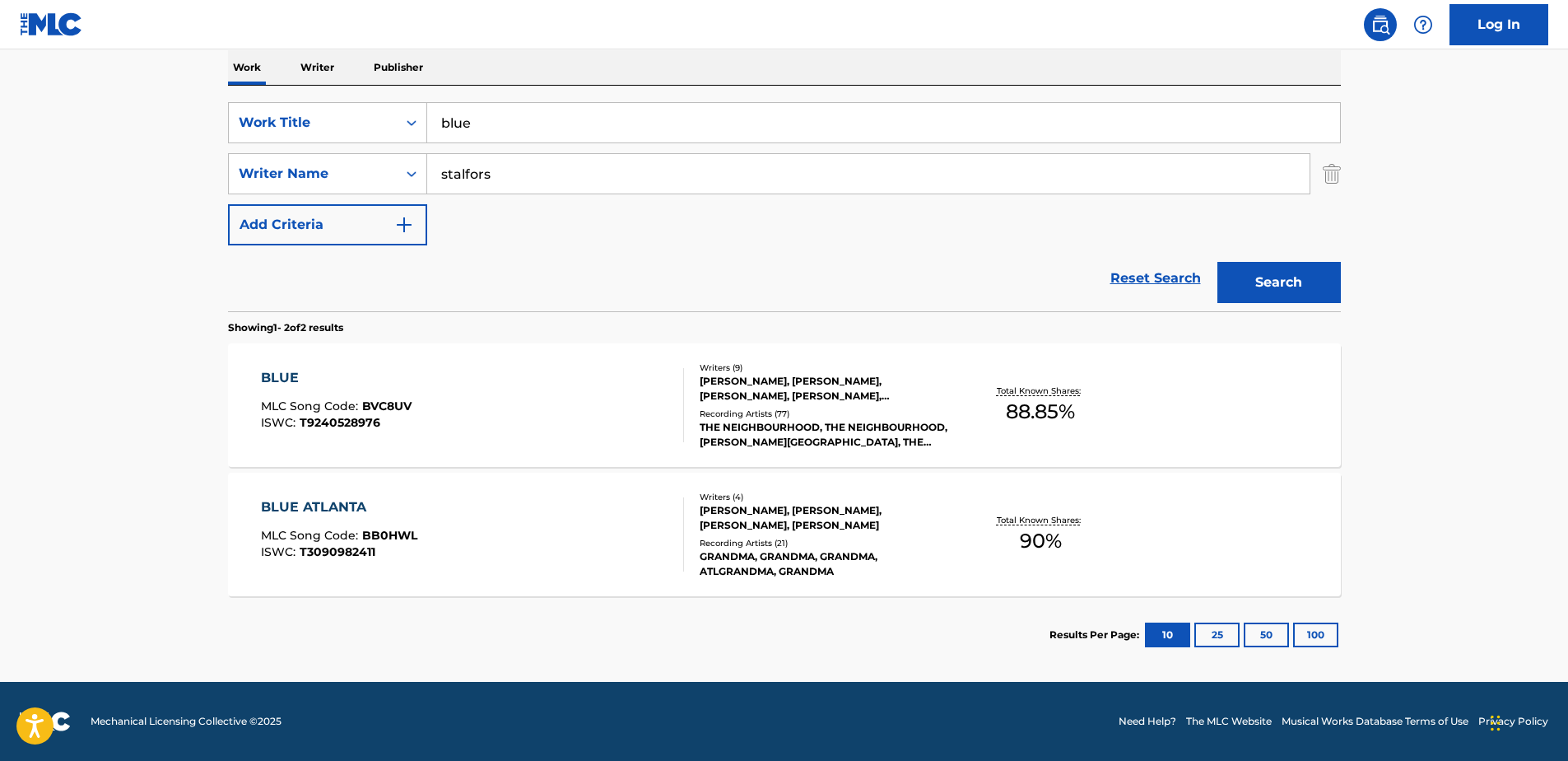
click at [340, 507] on div "BLUE ATLANTA" at bounding box center [339, 507] width 157 height 20
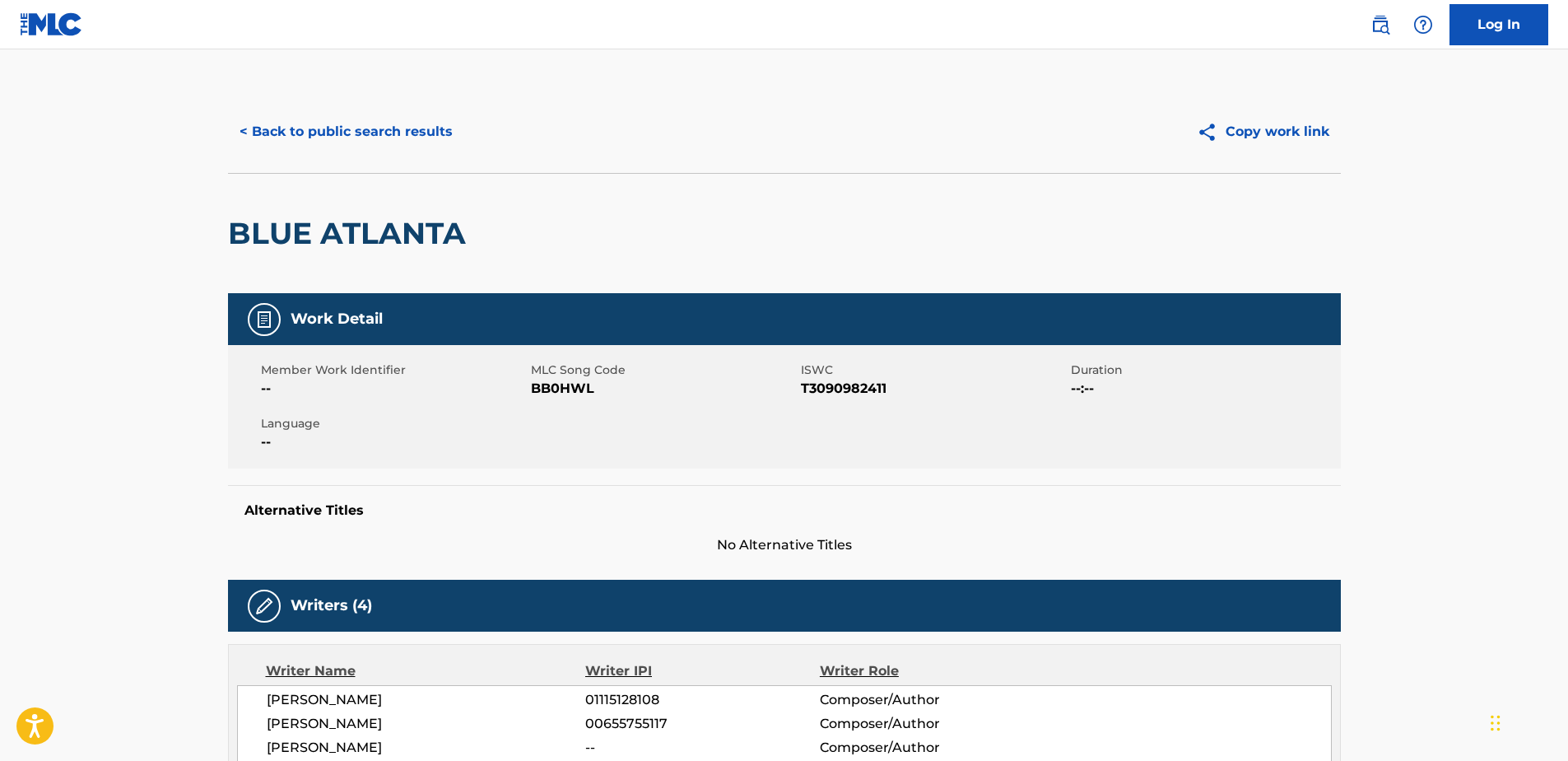
click at [252, 123] on button "< Back to public search results" at bounding box center [346, 132] width 236 height 41
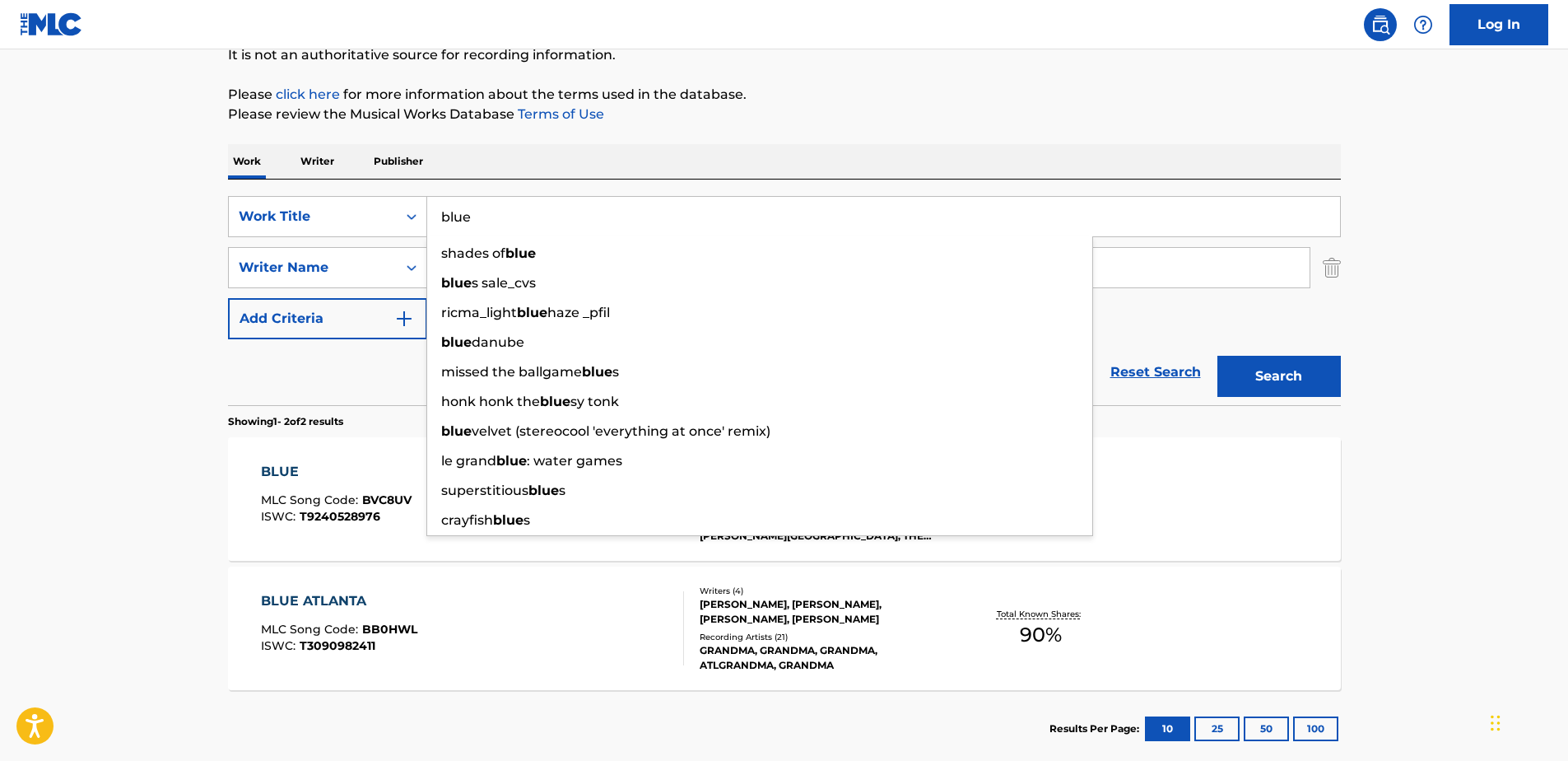
click at [503, 212] on input "blue" at bounding box center [883, 217] width 912 height 39
drag, startPoint x: 503, startPoint y: 212, endPoint x: 345, endPoint y: 219, distance: 158.2
click at [349, 218] on div "SearchWithCriteria71762fe5-6923-4545-a44e-4a4e12f981dc Work Title blue shades o…" at bounding box center [784, 217] width 1113 height 41
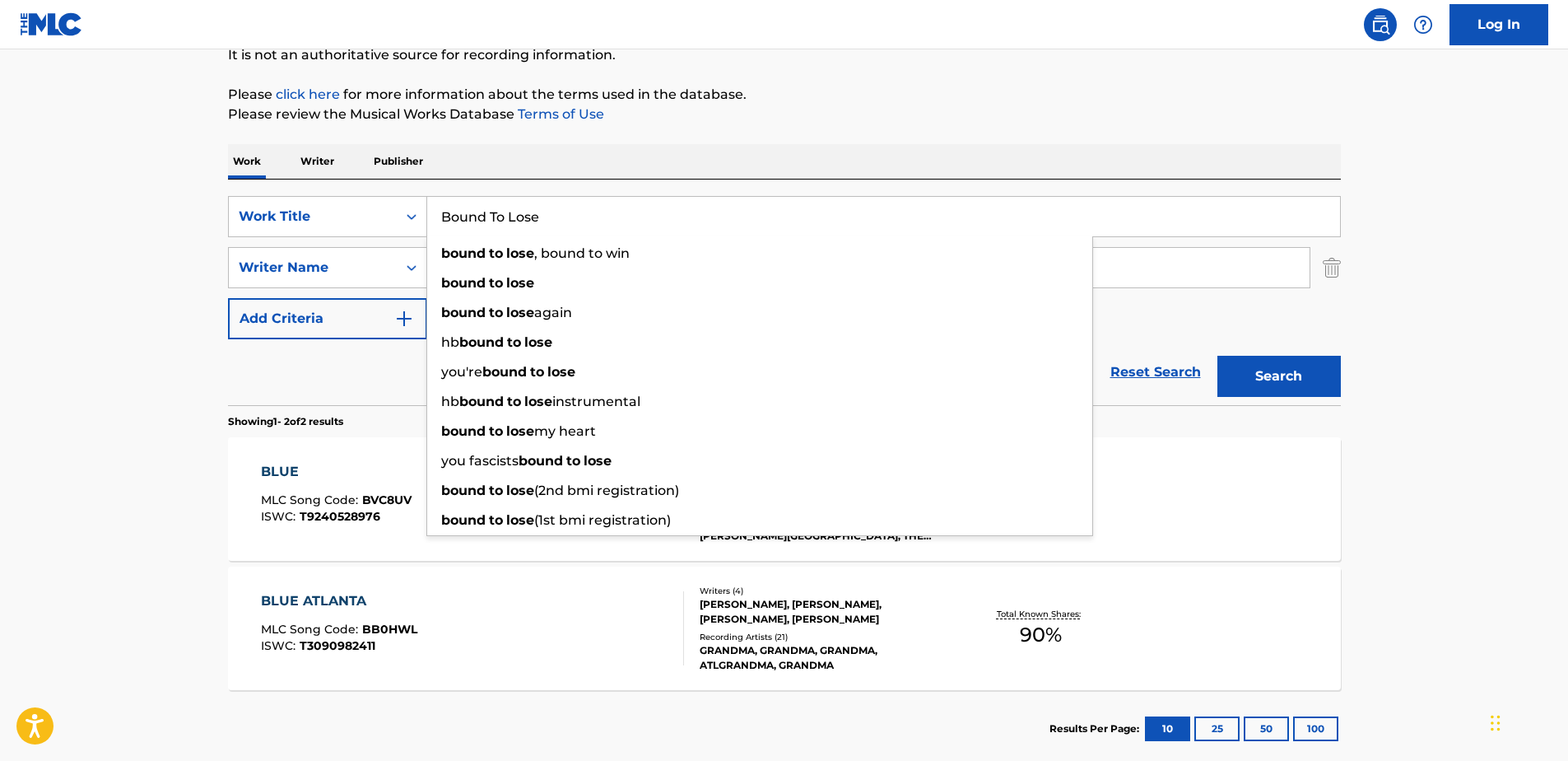
type input "Bound To Lose"
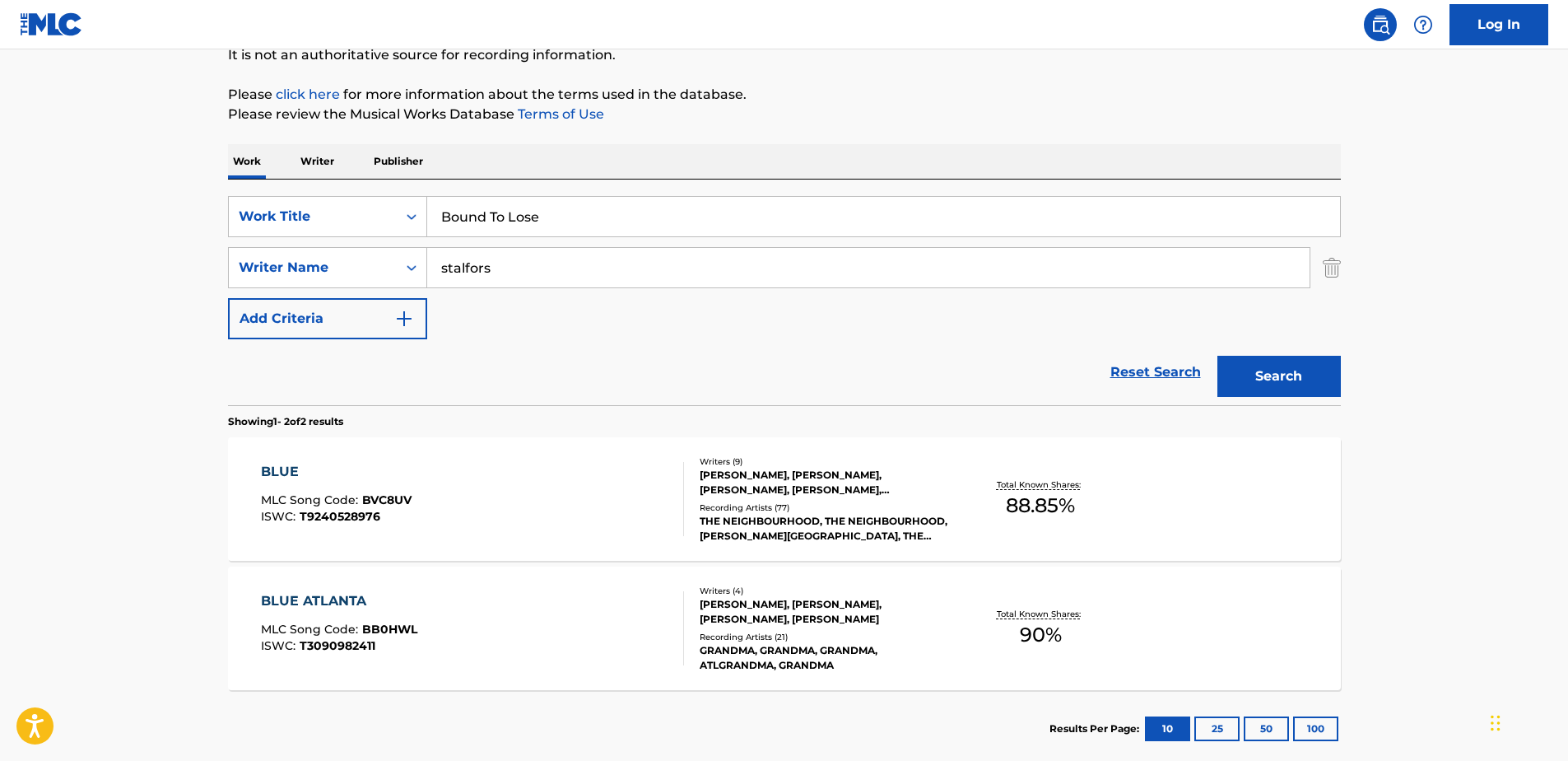
click at [1256, 368] on button "Search" at bounding box center [1279, 376] width 123 height 41
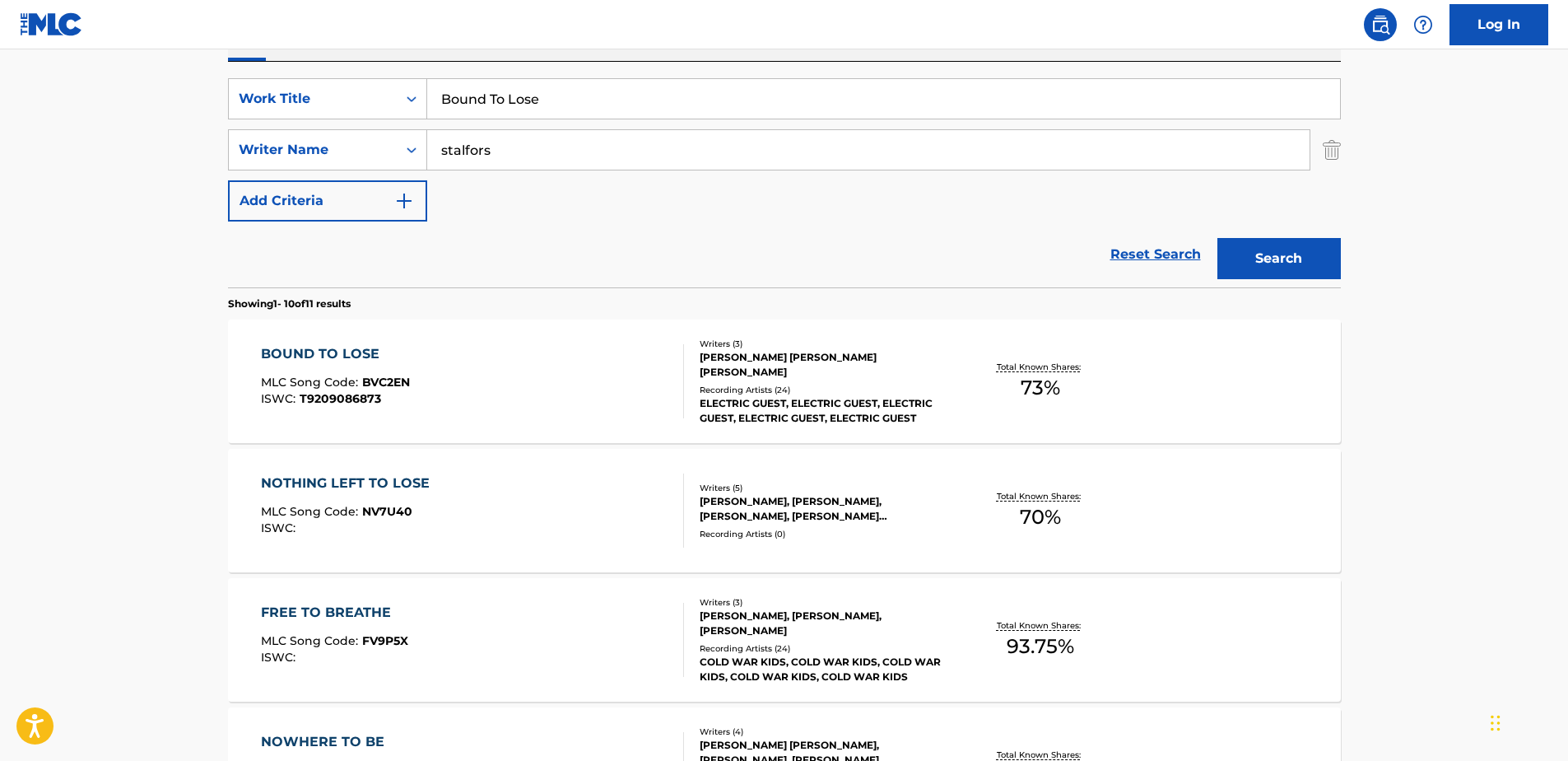
scroll to position [335, 0]
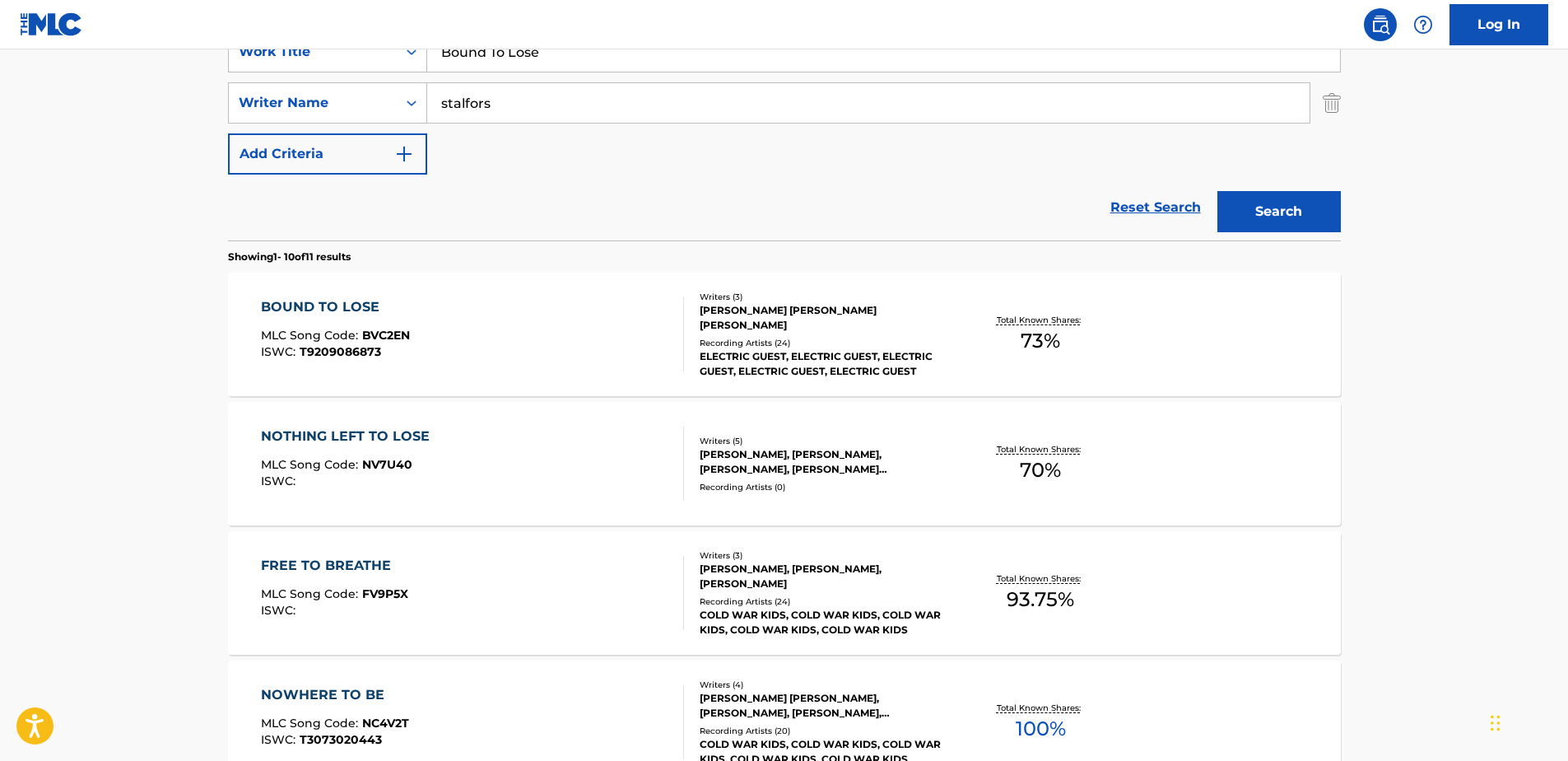
click at [716, 301] on div "Writers ( 3 )" at bounding box center [824, 296] width 249 height 13
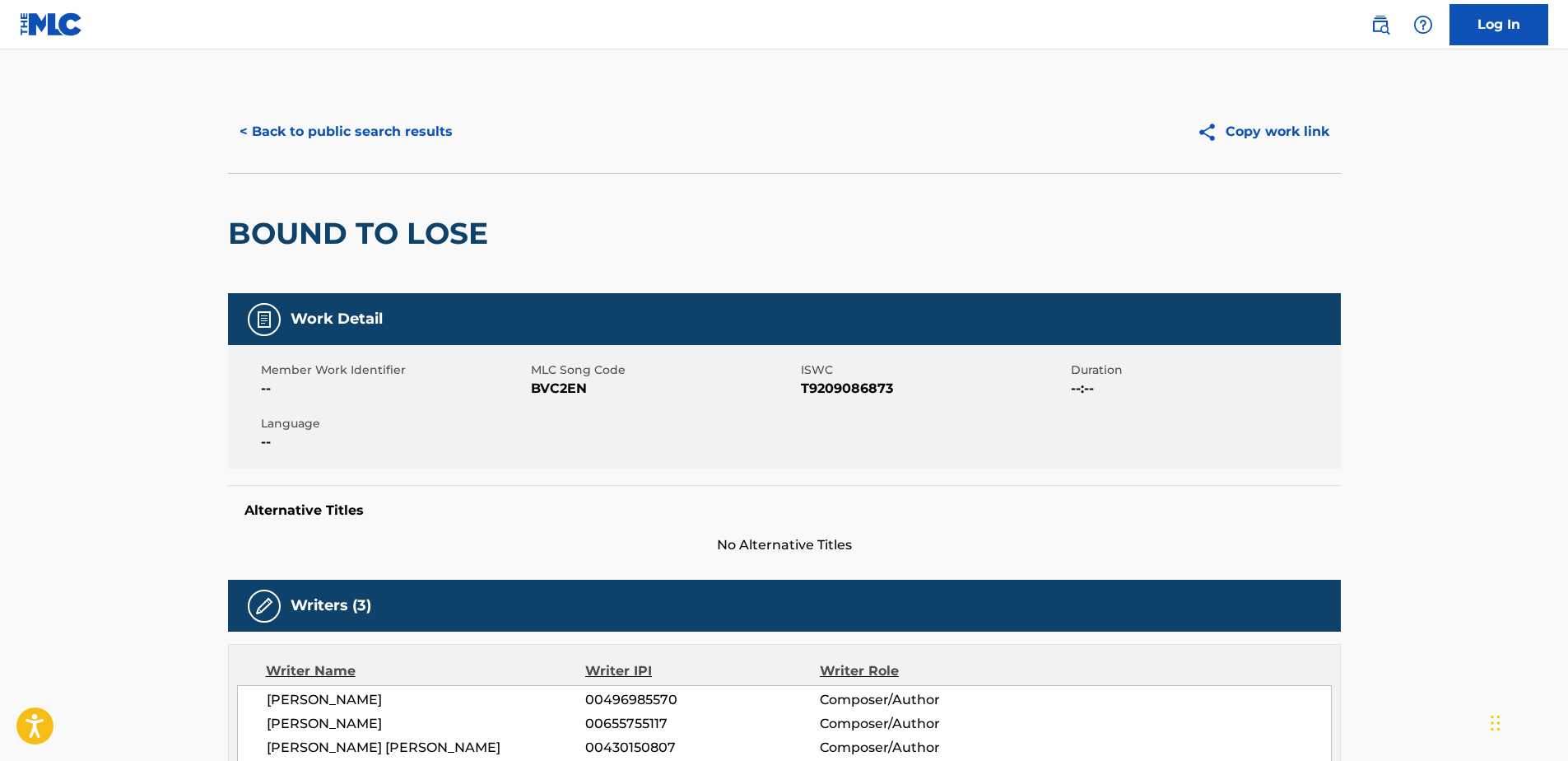
click at [250, 123] on button "< Back to public search results" at bounding box center [346, 132] width 236 height 41
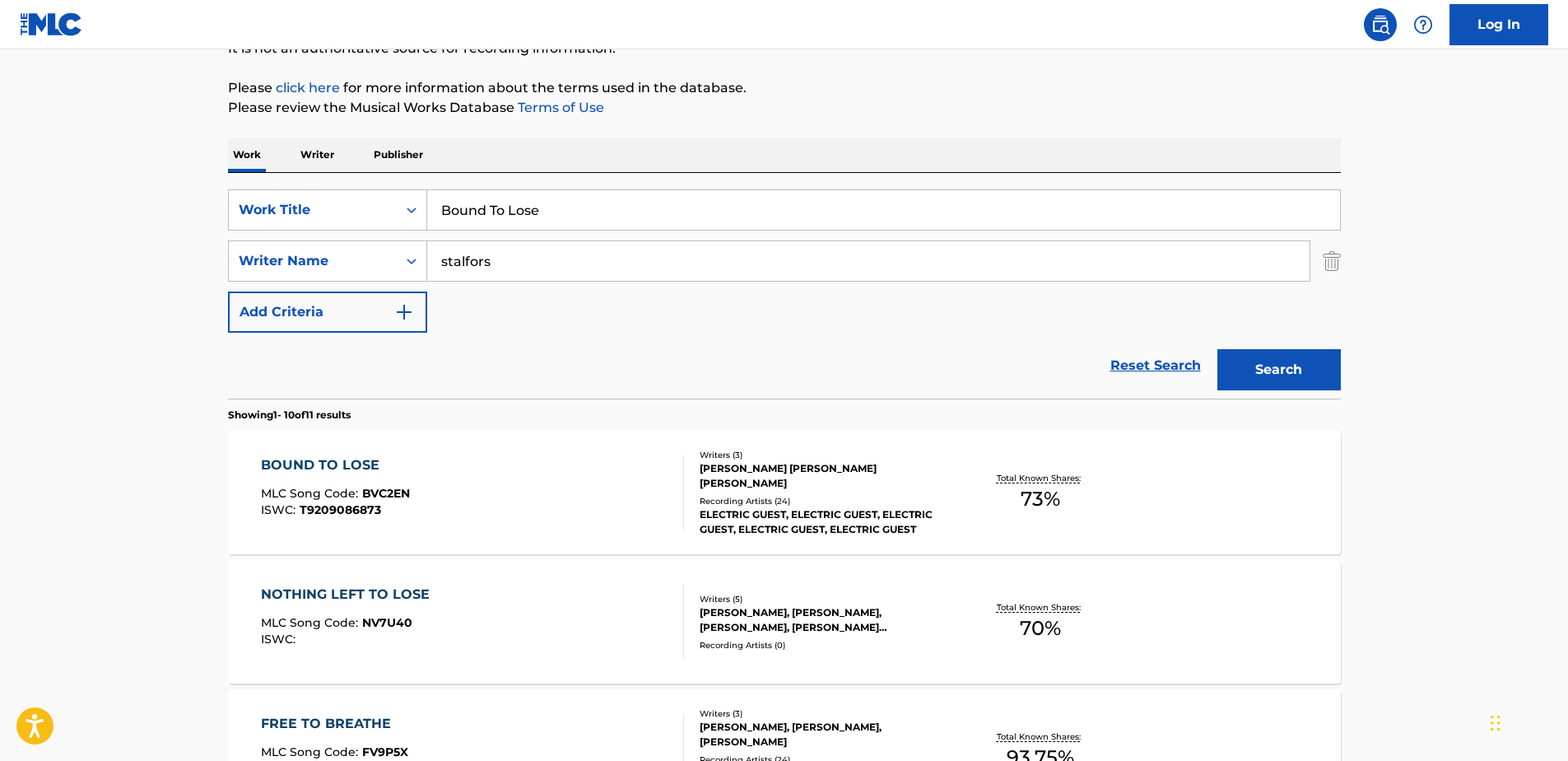
scroll to position [170, 0]
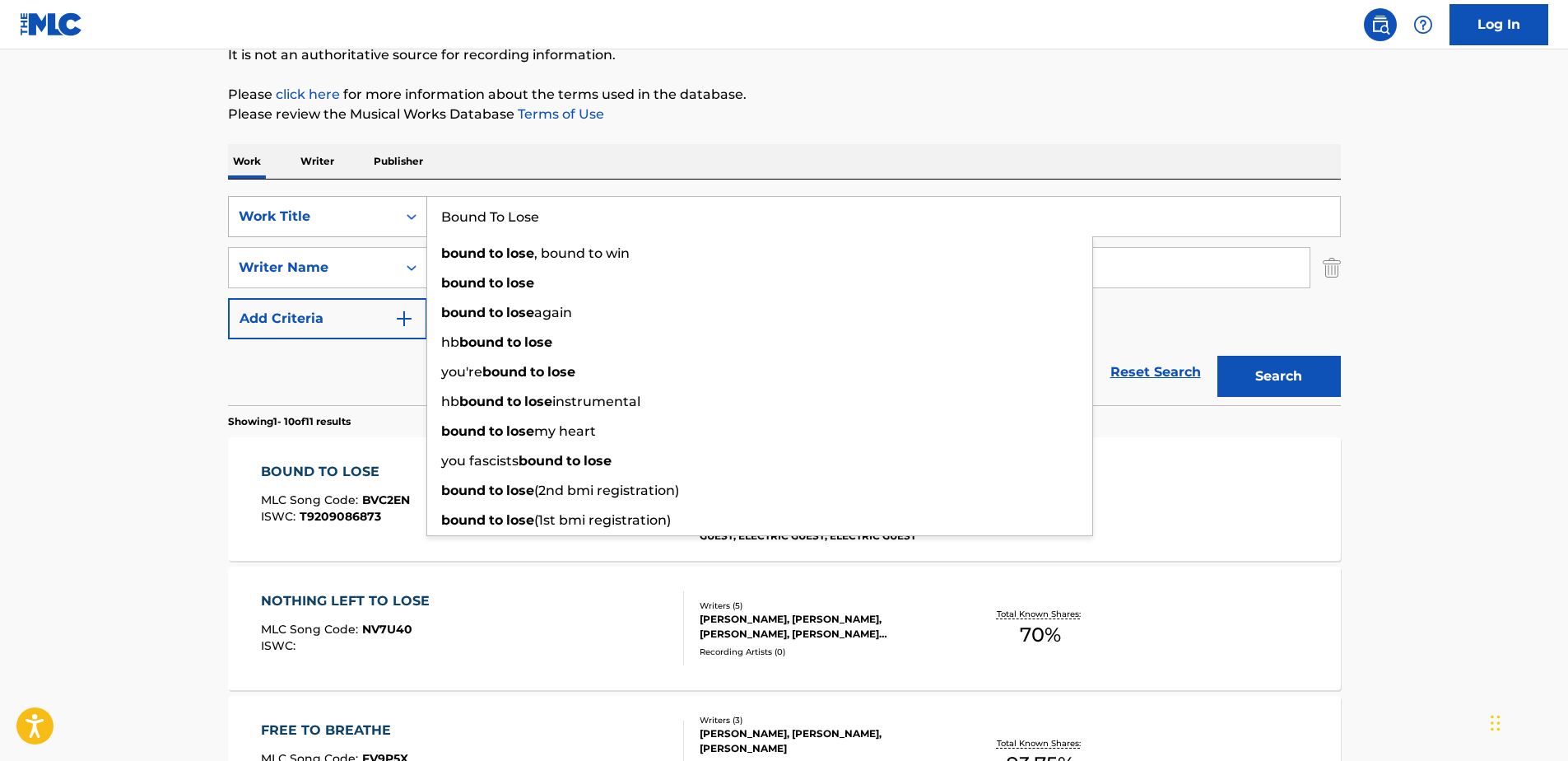
drag, startPoint x: 550, startPoint y: 219, endPoint x: 356, endPoint y: 231, distance: 194.4
click at [356, 231] on div "SearchWithCriteria71762fe5-6923-4545-a44e-4a4e12f981dc Work Title Bound To Lose…" at bounding box center [784, 217] width 1113 height 41
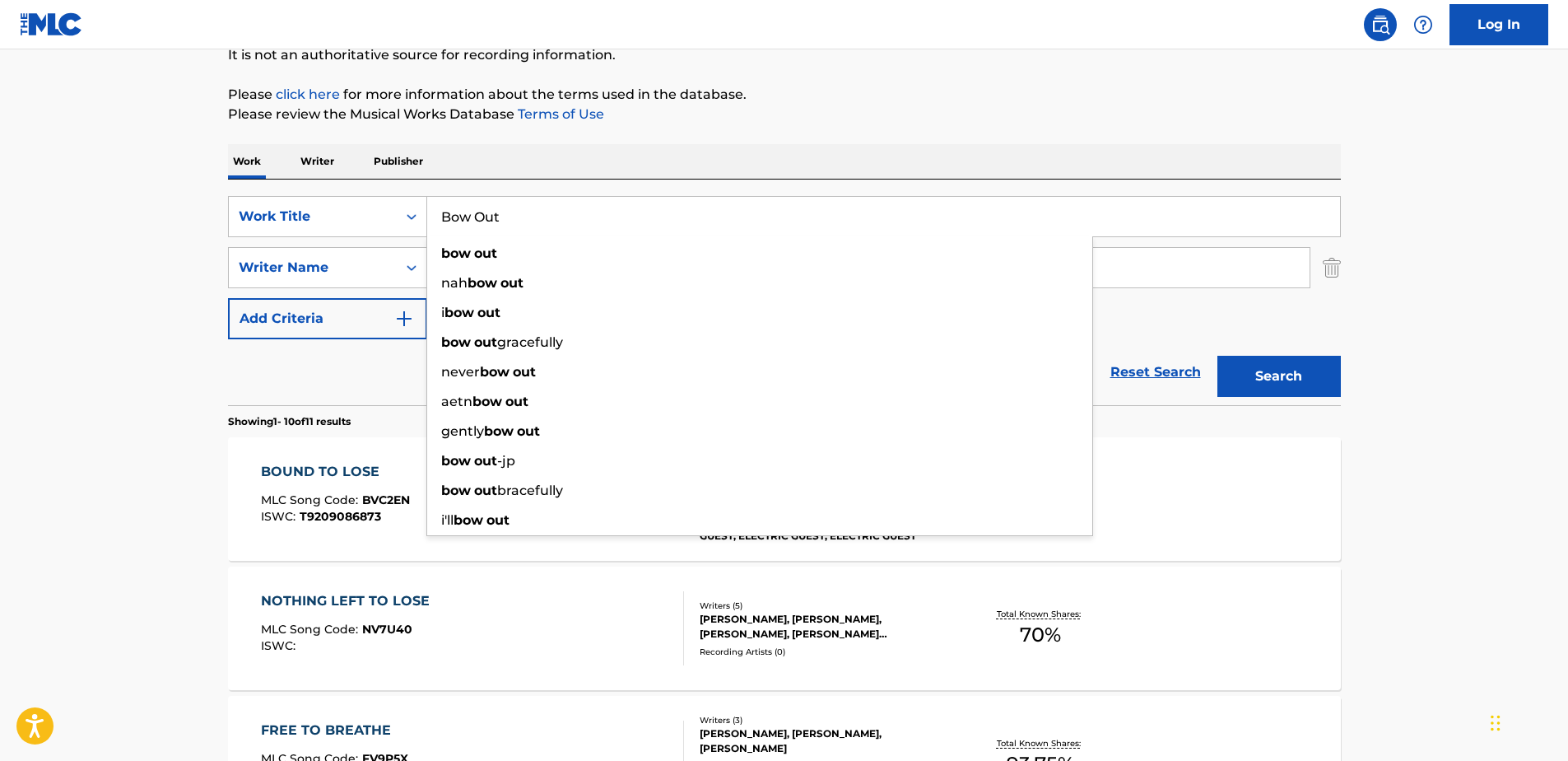
type input "Bow Out"
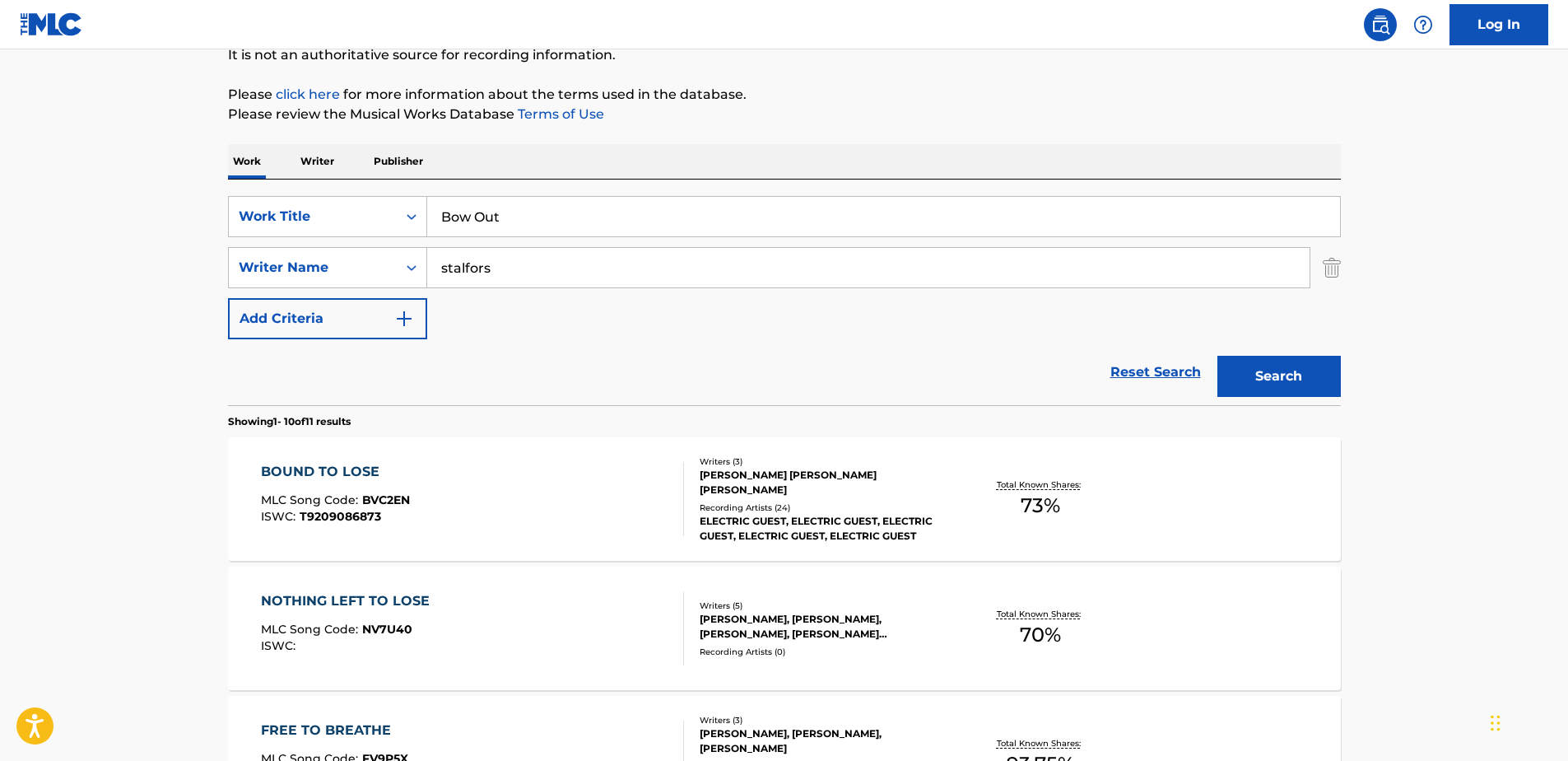
click at [1290, 380] on button "Search" at bounding box center [1279, 376] width 123 height 41
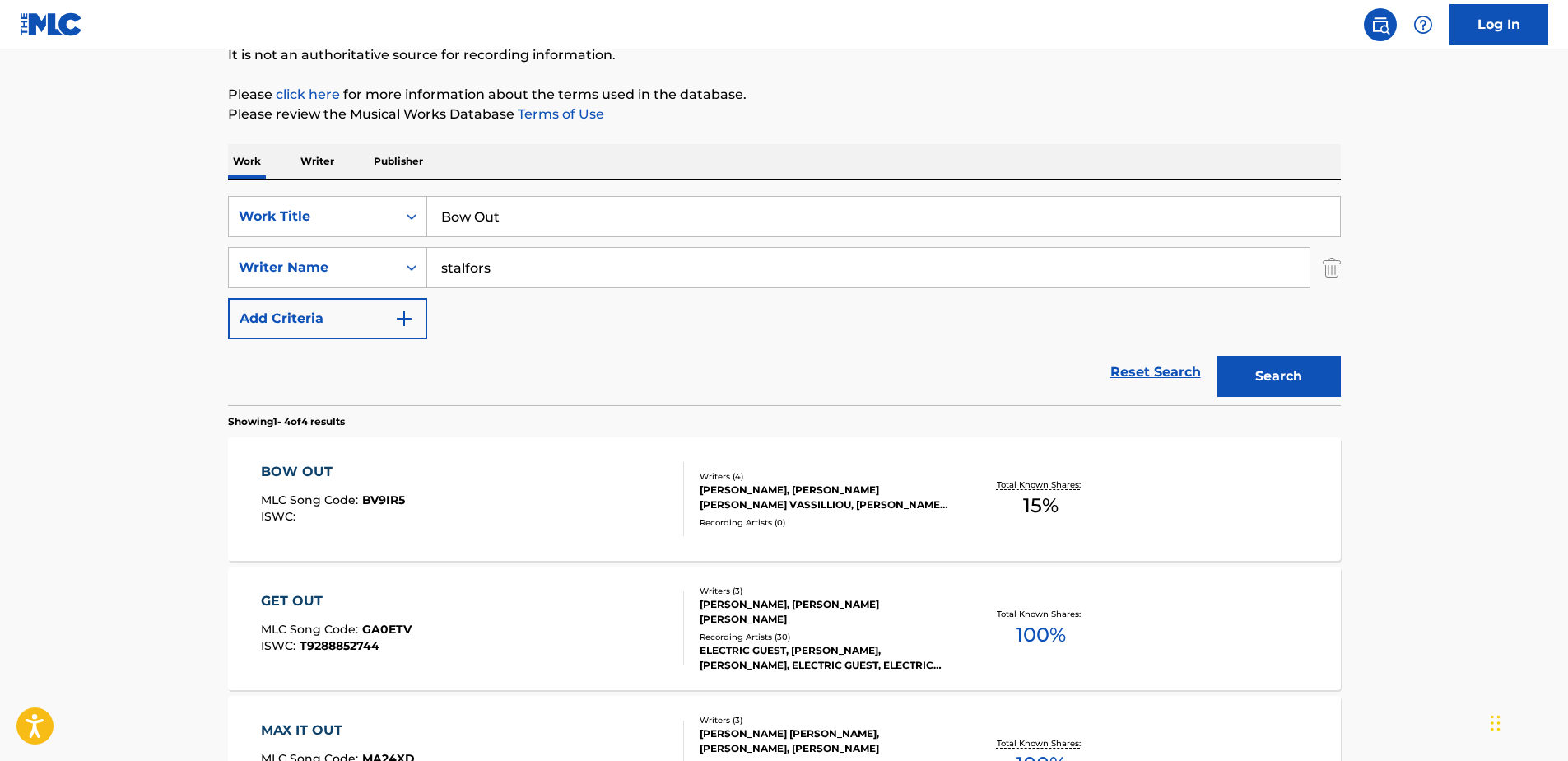
scroll to position [253, 0]
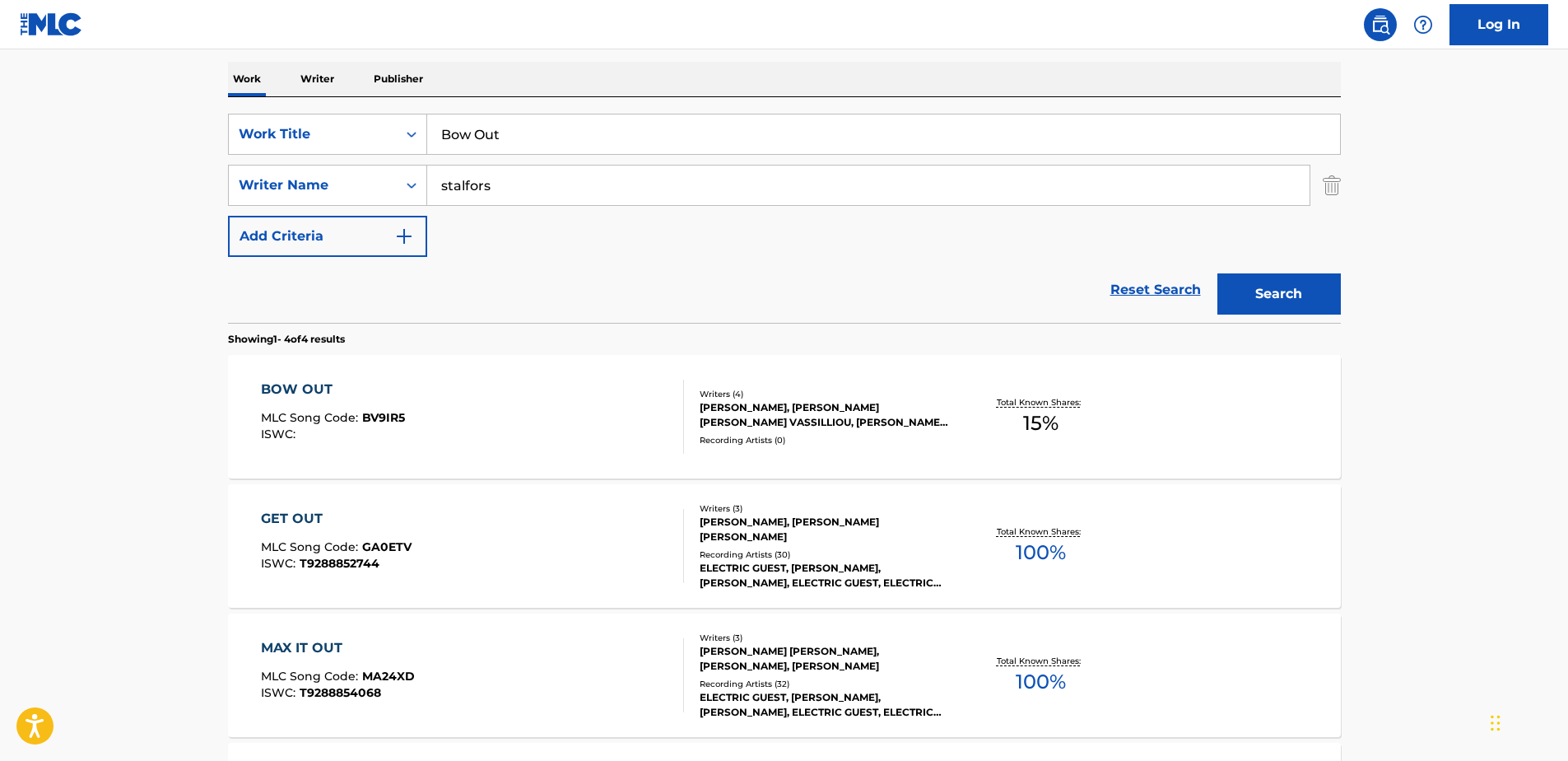
click at [757, 401] on div "[PERSON_NAME], [PERSON_NAME] [PERSON_NAME] VASSILLIOU, [PERSON_NAME], [PERSON_N…" at bounding box center [824, 414] width 249 height 30
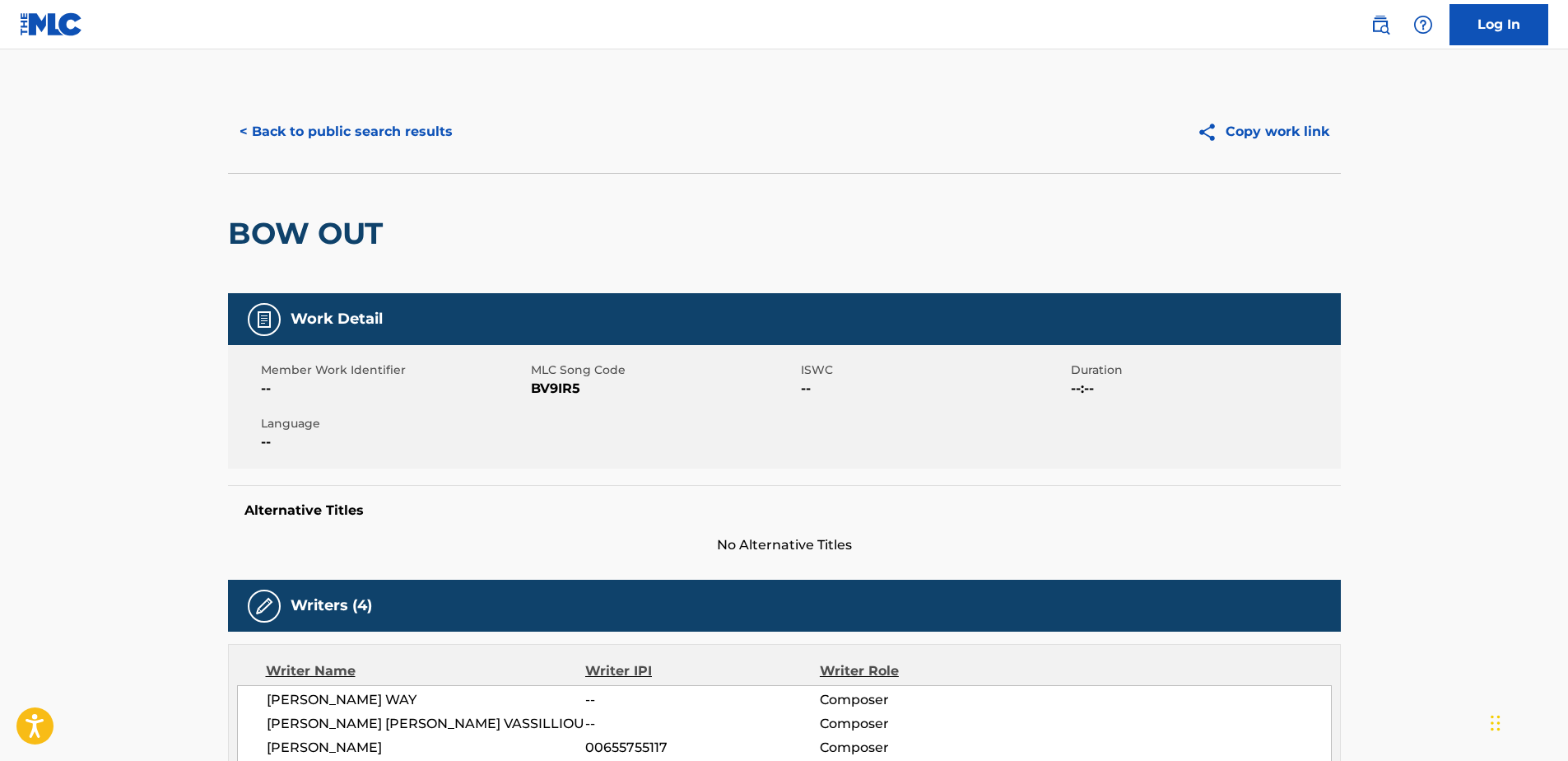
click at [244, 123] on button "< Back to public search results" at bounding box center [346, 132] width 236 height 41
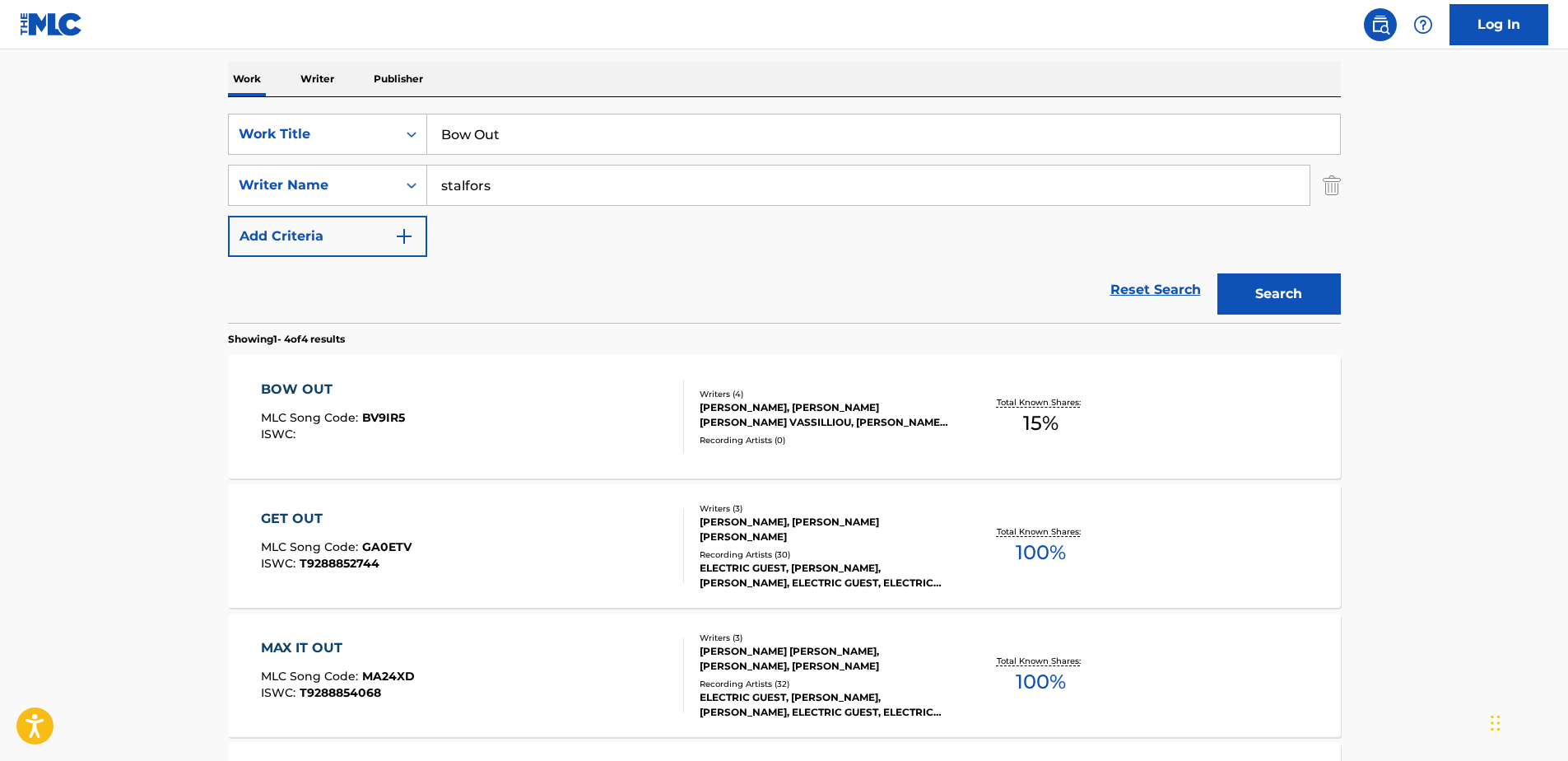
click at [549, 131] on input "Bow Out" at bounding box center [883, 134] width 912 height 39
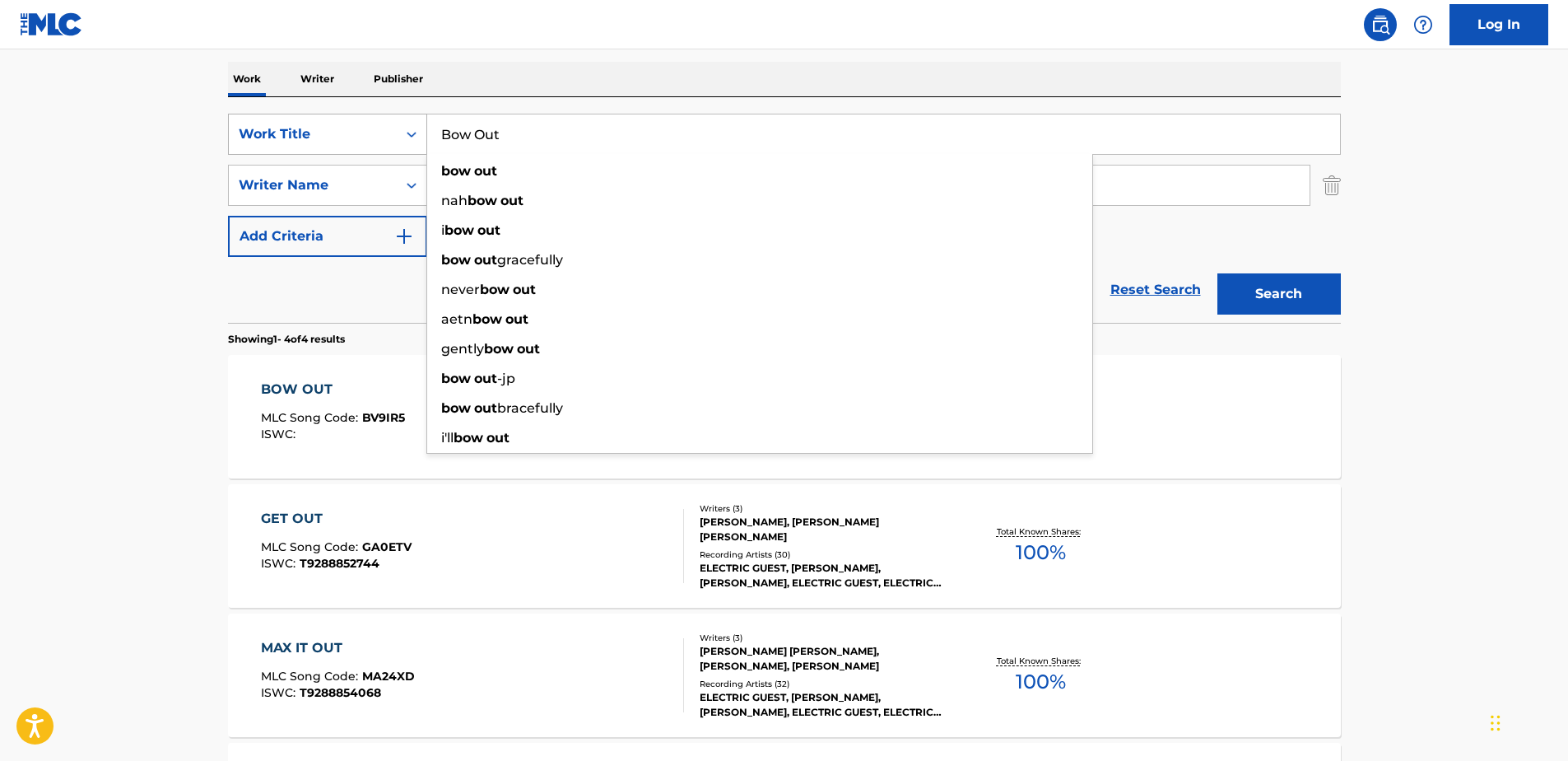
drag, startPoint x: 544, startPoint y: 129, endPoint x: 337, endPoint y: 149, distance: 208.0
click at [337, 149] on div "SearchWithCriteria71762fe5-6923-4545-a44e-4a4e12f981dc Work Title Bow Out bow o…" at bounding box center [784, 134] width 1113 height 41
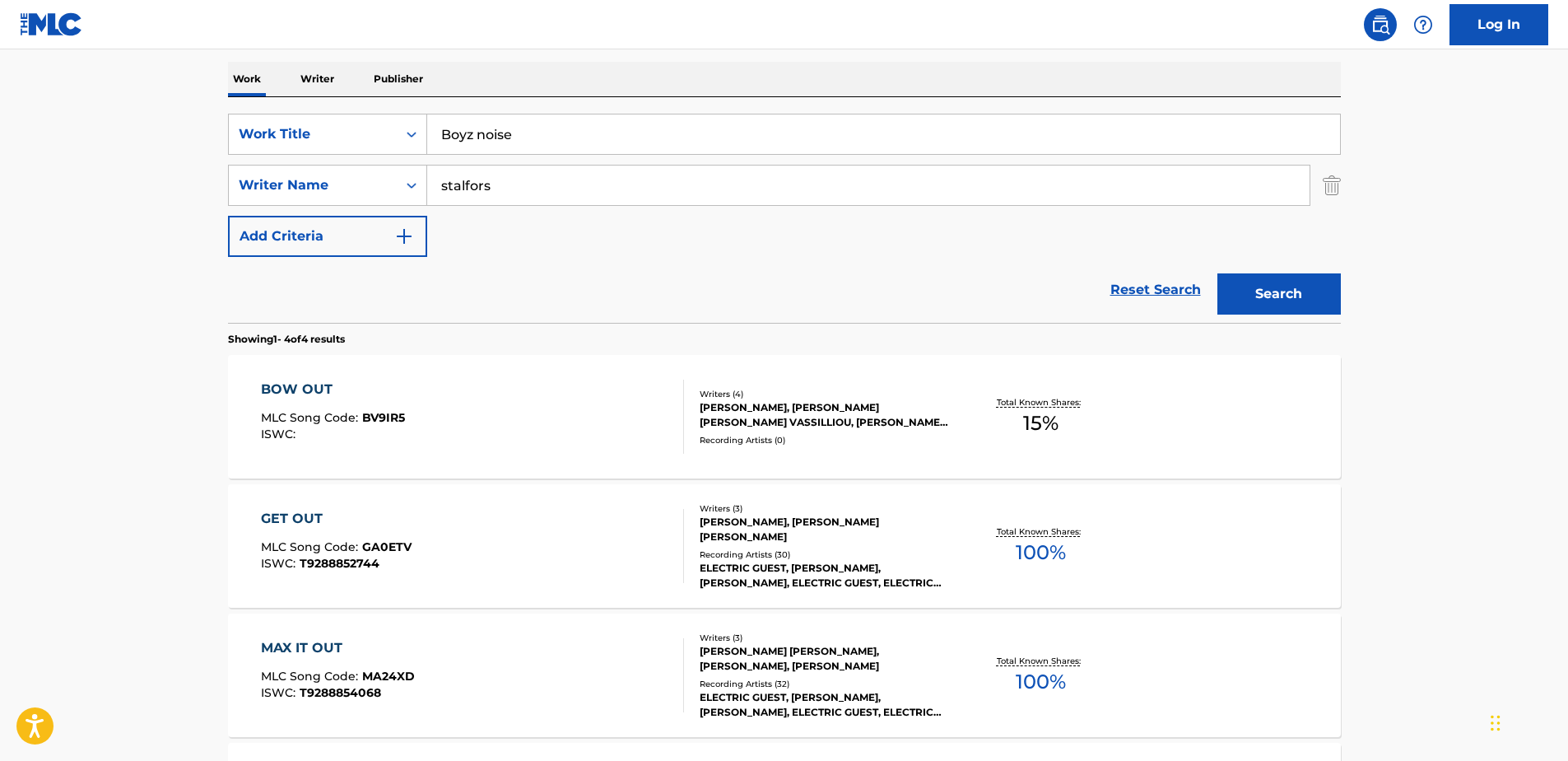
click at [1257, 287] on button "Search" at bounding box center [1279, 294] width 123 height 41
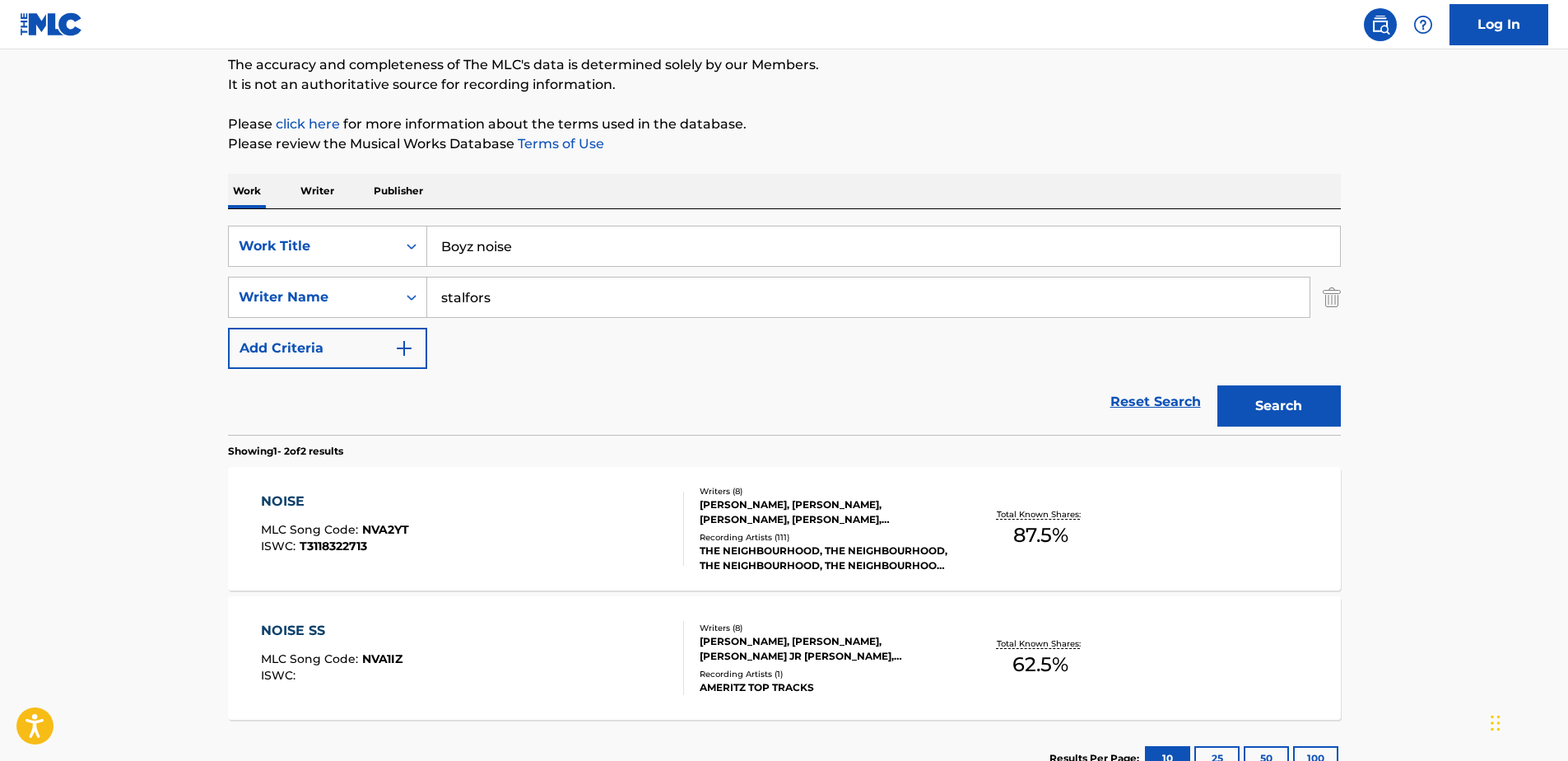
scroll to position [0, 0]
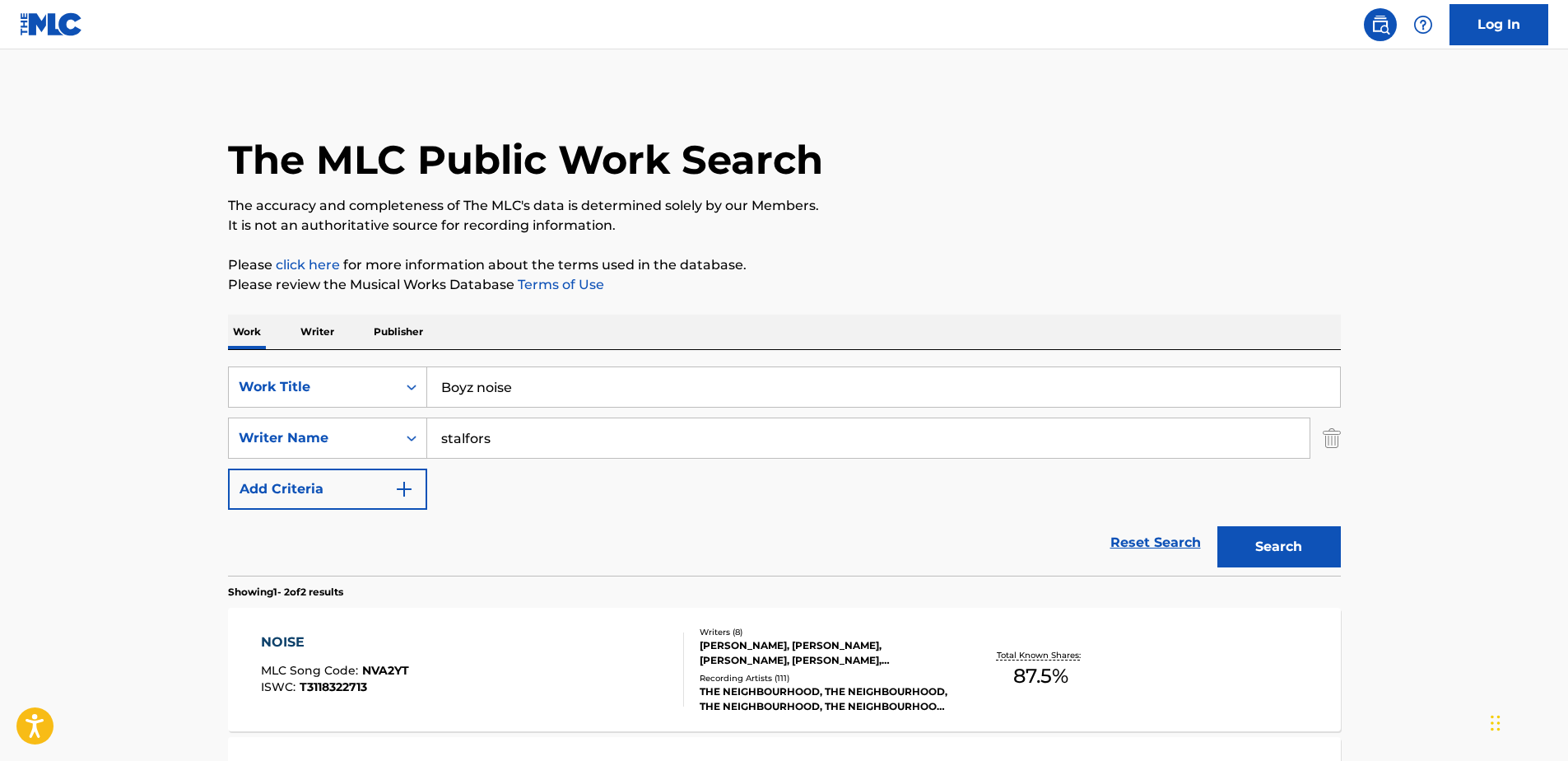
click at [527, 390] on input "Boyz noise" at bounding box center [883, 387] width 912 height 39
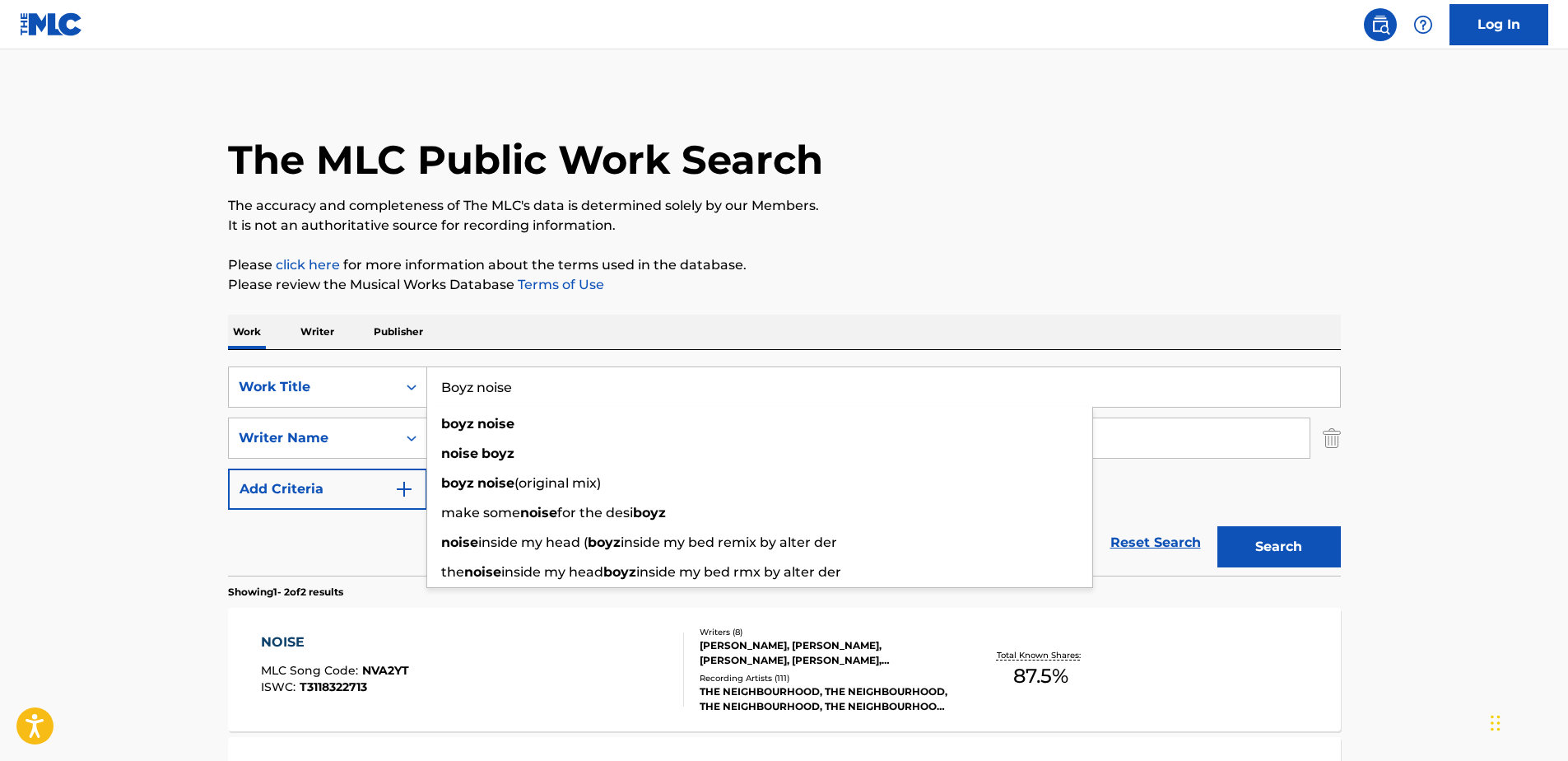
click at [528, 390] on input "Boyz noise" at bounding box center [883, 387] width 912 height 39
click at [529, 390] on input "Boyz noise" at bounding box center [883, 387] width 912 height 39
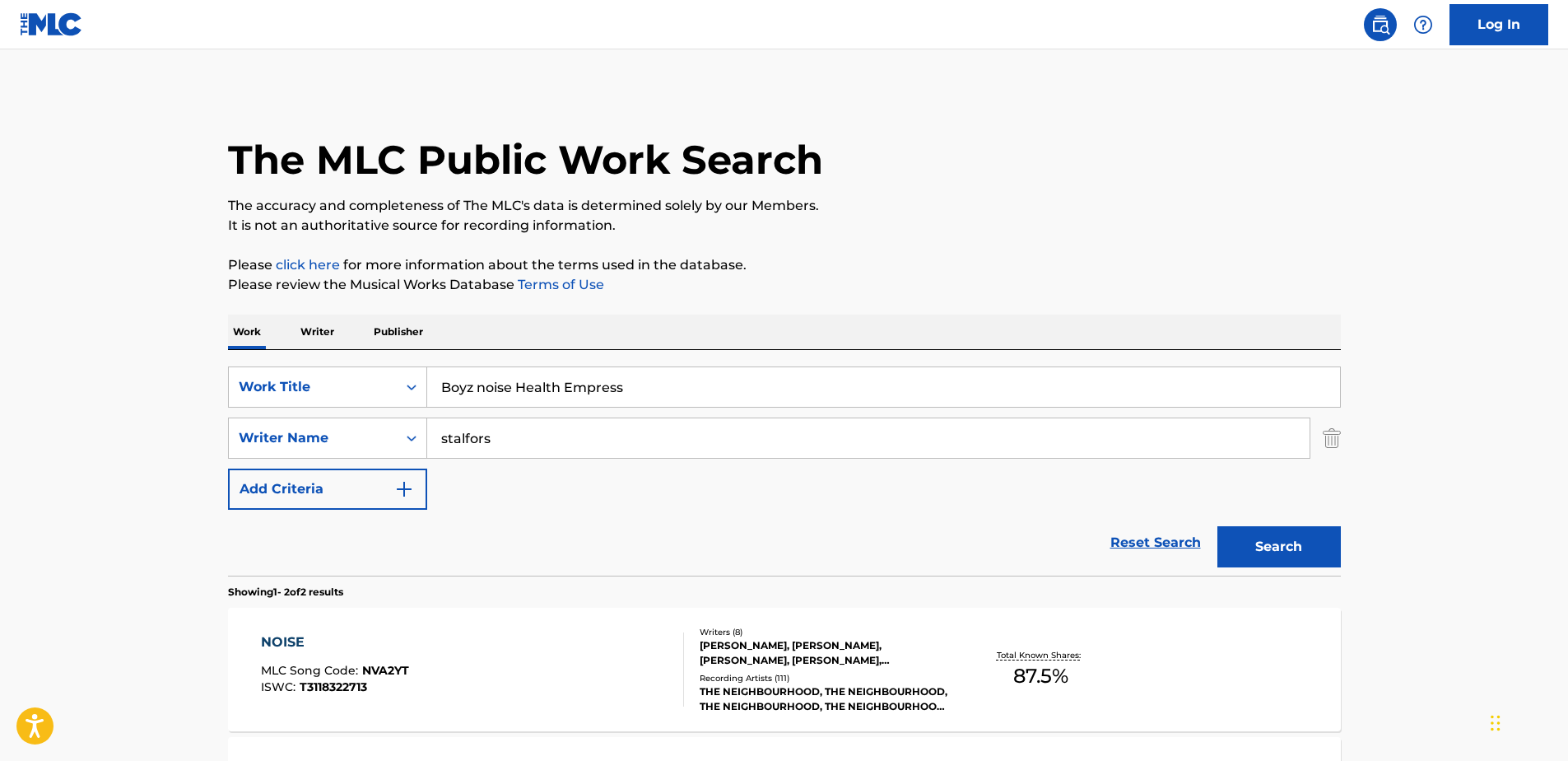
click at [1218, 526] on button "Search" at bounding box center [1279, 546] width 123 height 41
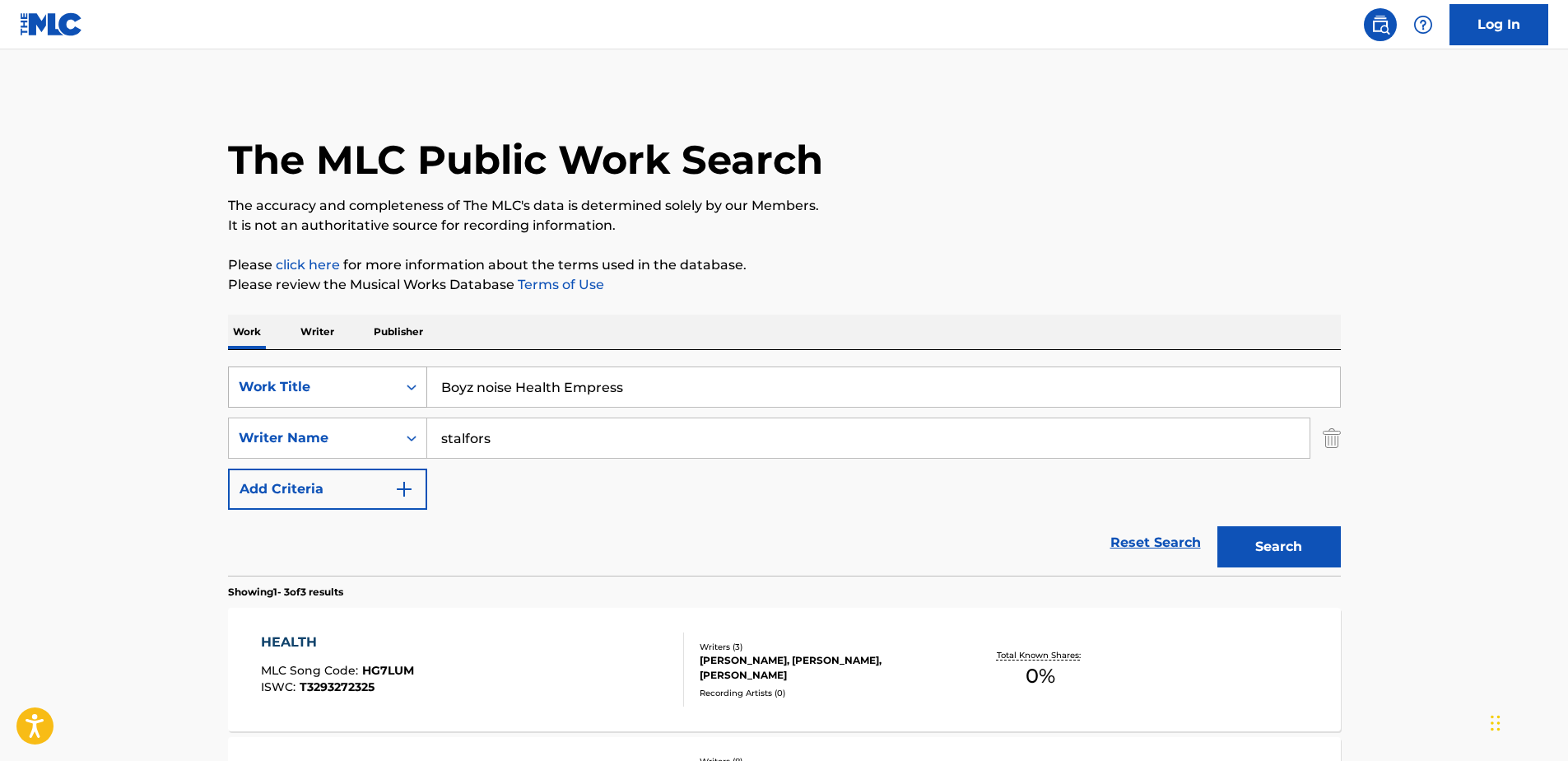
drag, startPoint x: 654, startPoint y: 384, endPoint x: 405, endPoint y: 390, distance: 249.1
click at [405, 390] on div "SearchWithCriteria71762fe5-6923-4545-a44e-4a4e12f981dc Work Title Boyz noise He…" at bounding box center [784, 387] width 1113 height 41
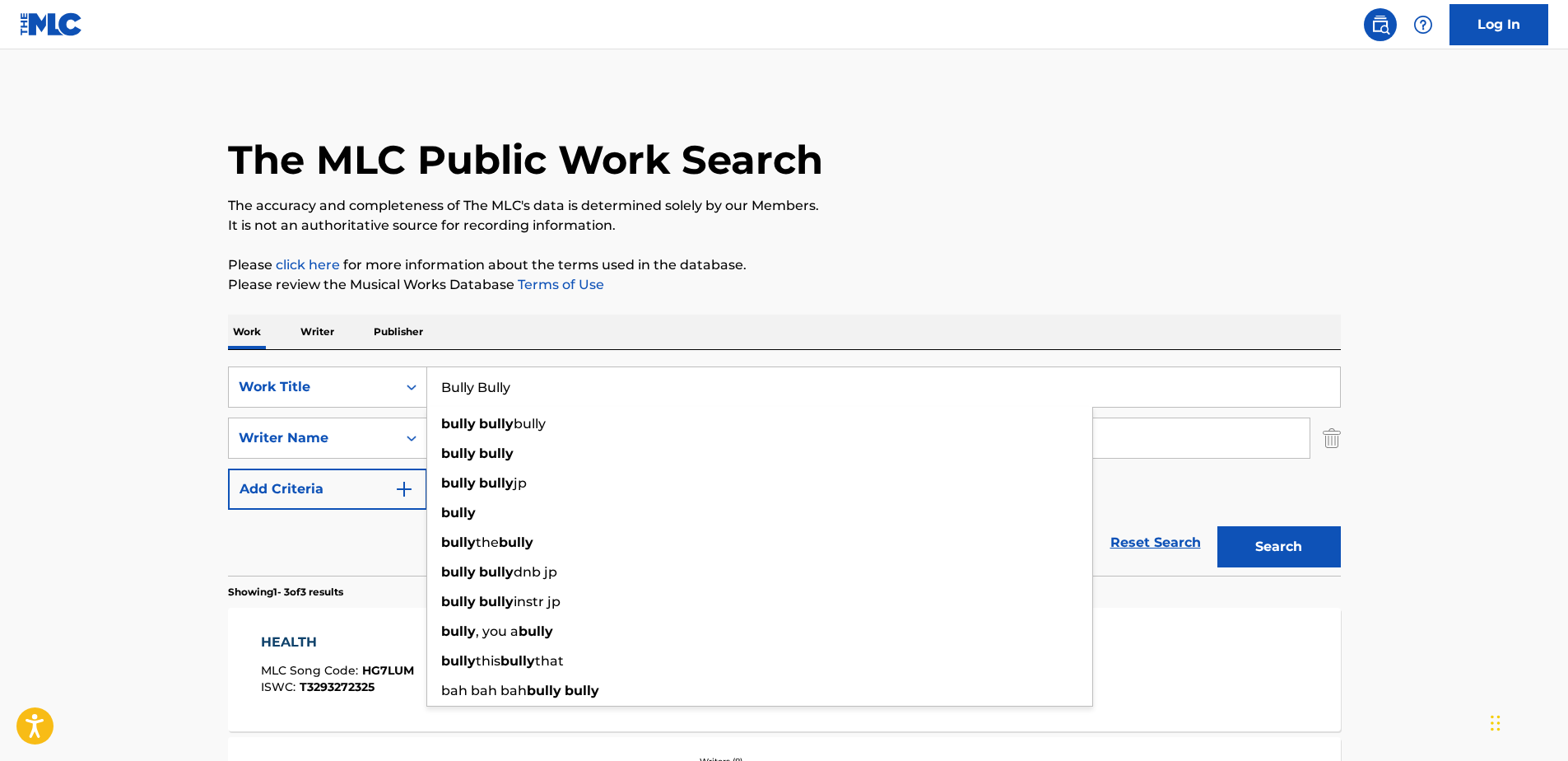
type input "Bully Bully"
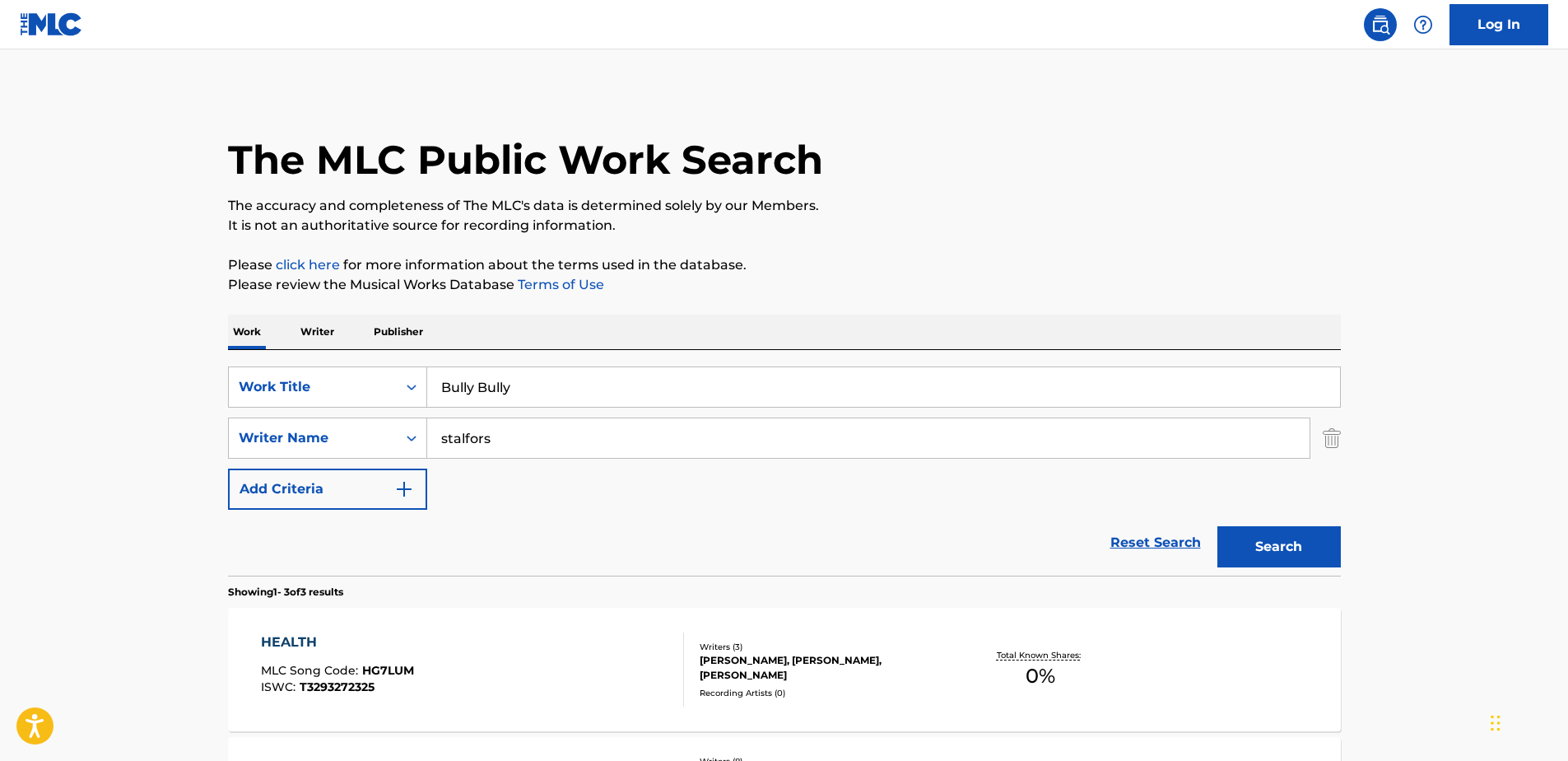
click at [1255, 550] on button "Search" at bounding box center [1279, 546] width 123 height 41
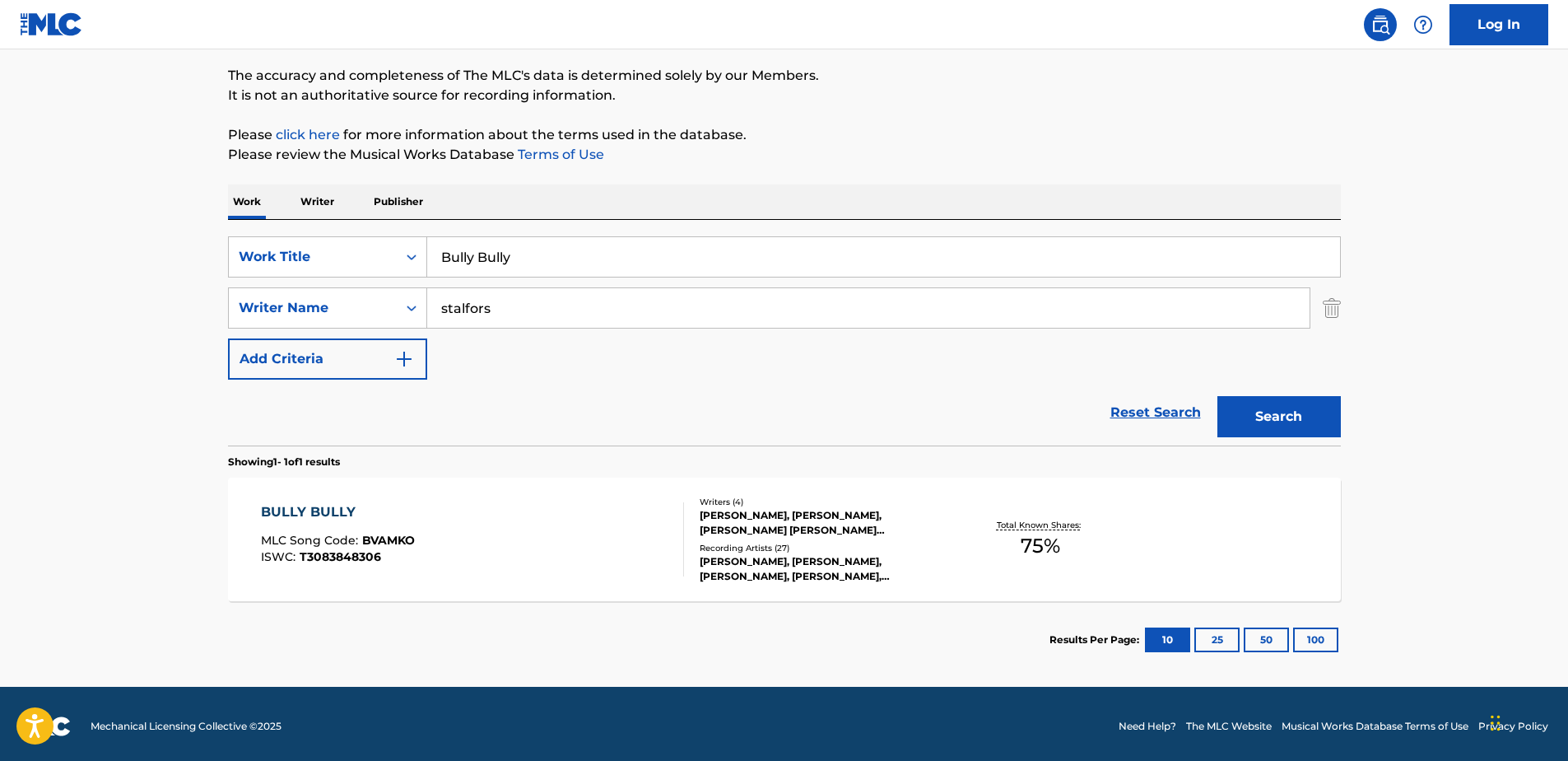
scroll to position [135, 0]
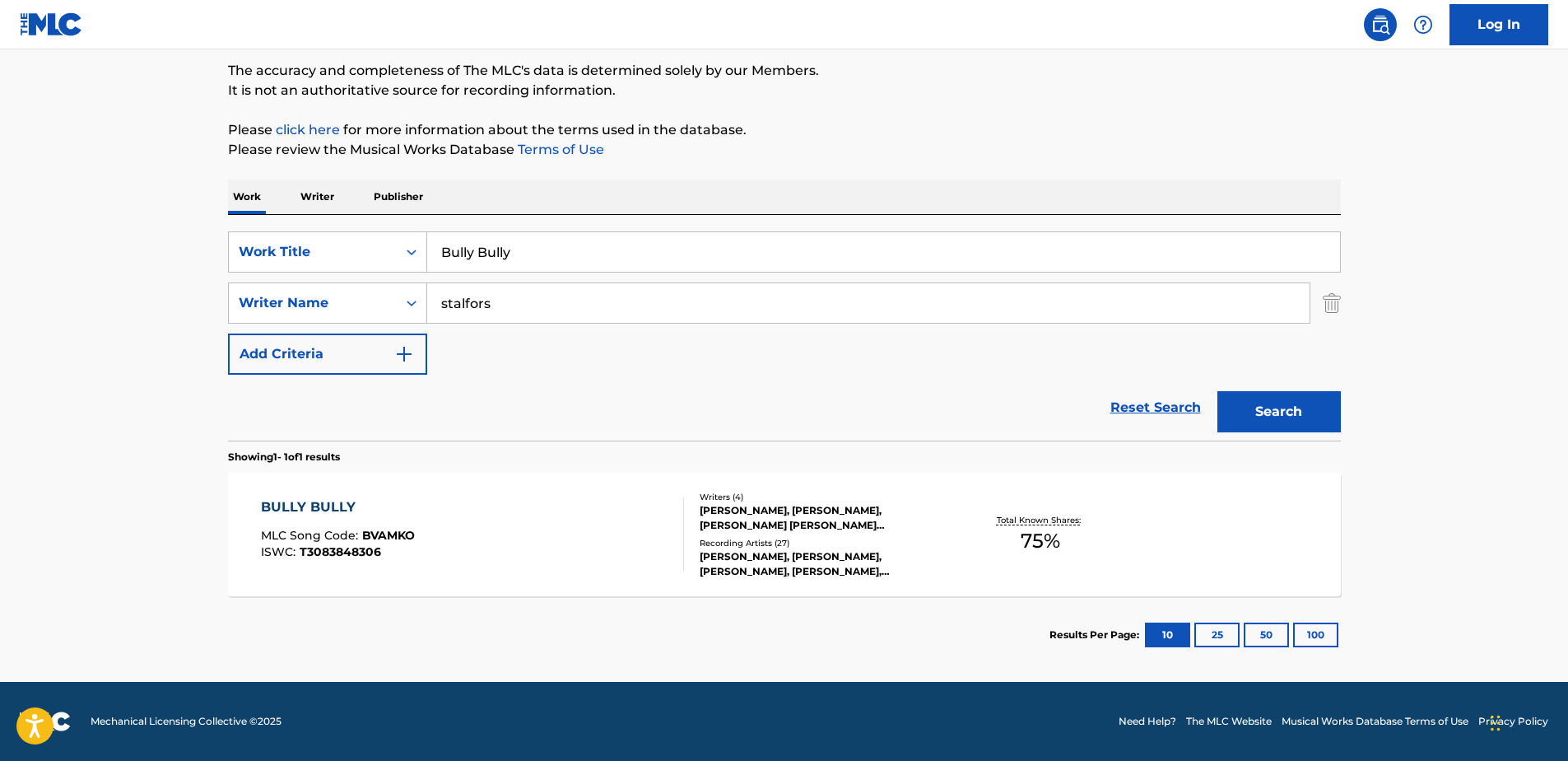
click at [327, 499] on div "BULLY BULLY" at bounding box center [338, 507] width 154 height 20
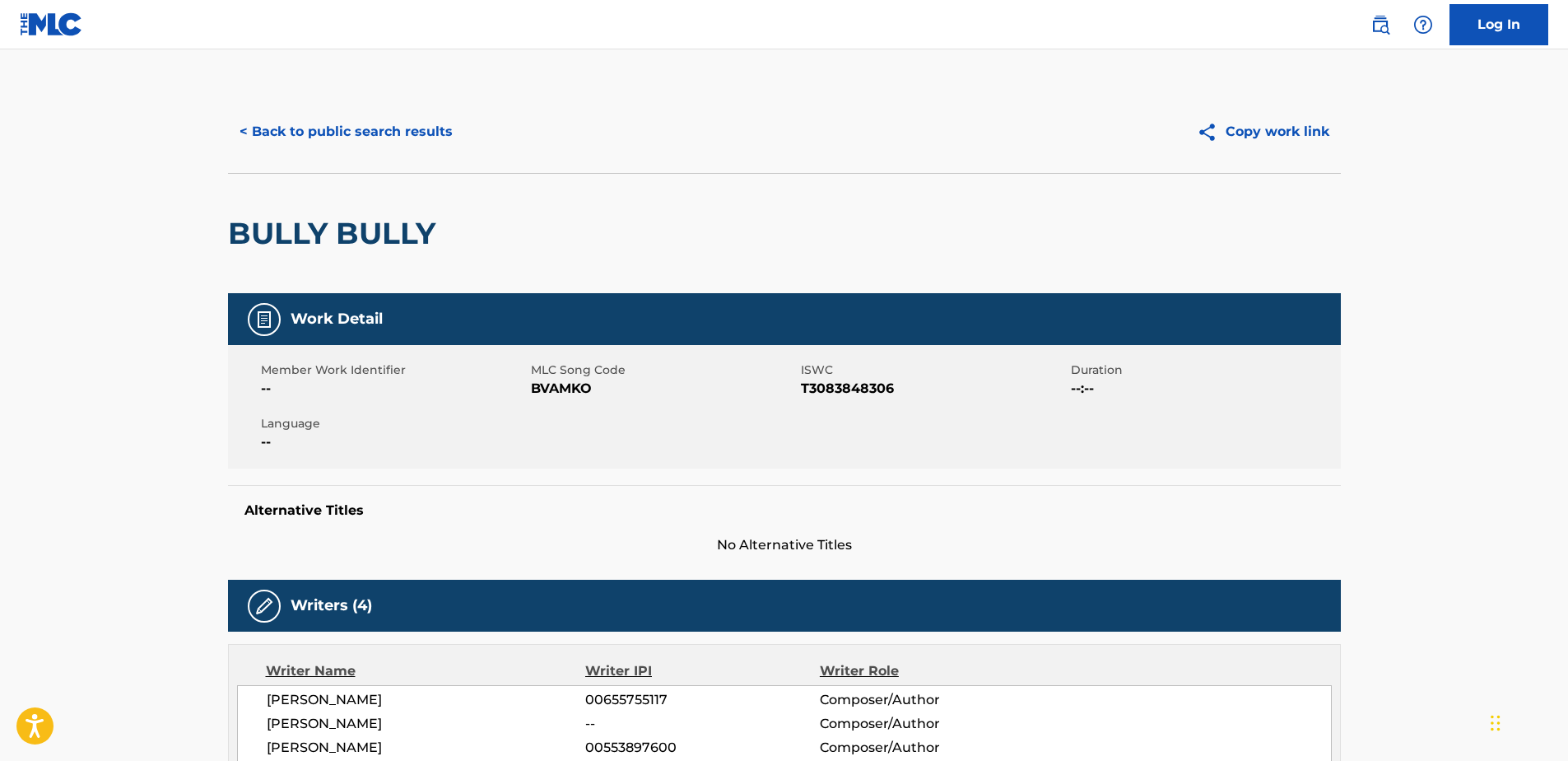
click at [259, 126] on button "< Back to public search results" at bounding box center [346, 132] width 236 height 41
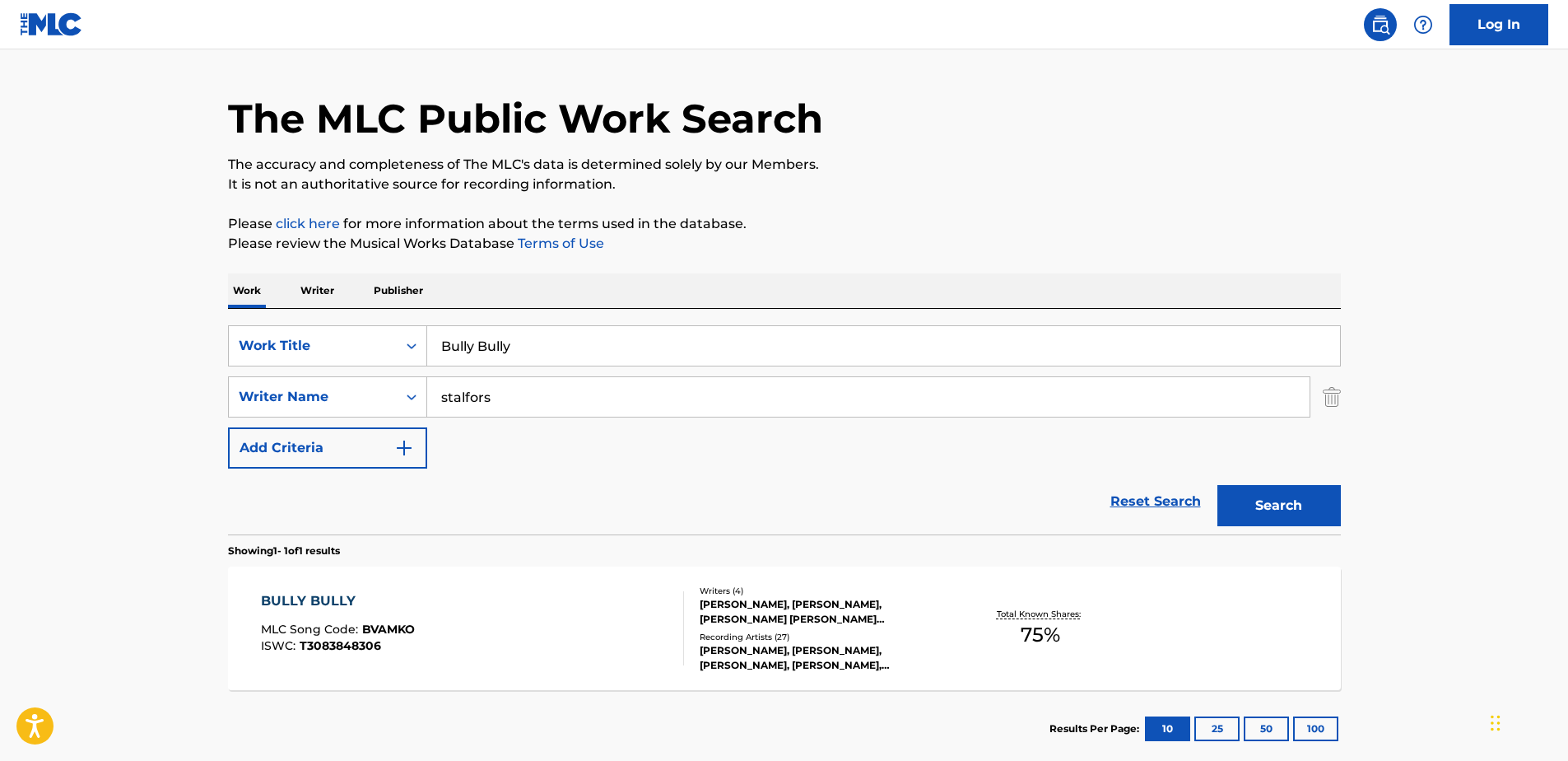
click at [538, 342] on input "Bully Bully" at bounding box center [883, 346] width 912 height 39
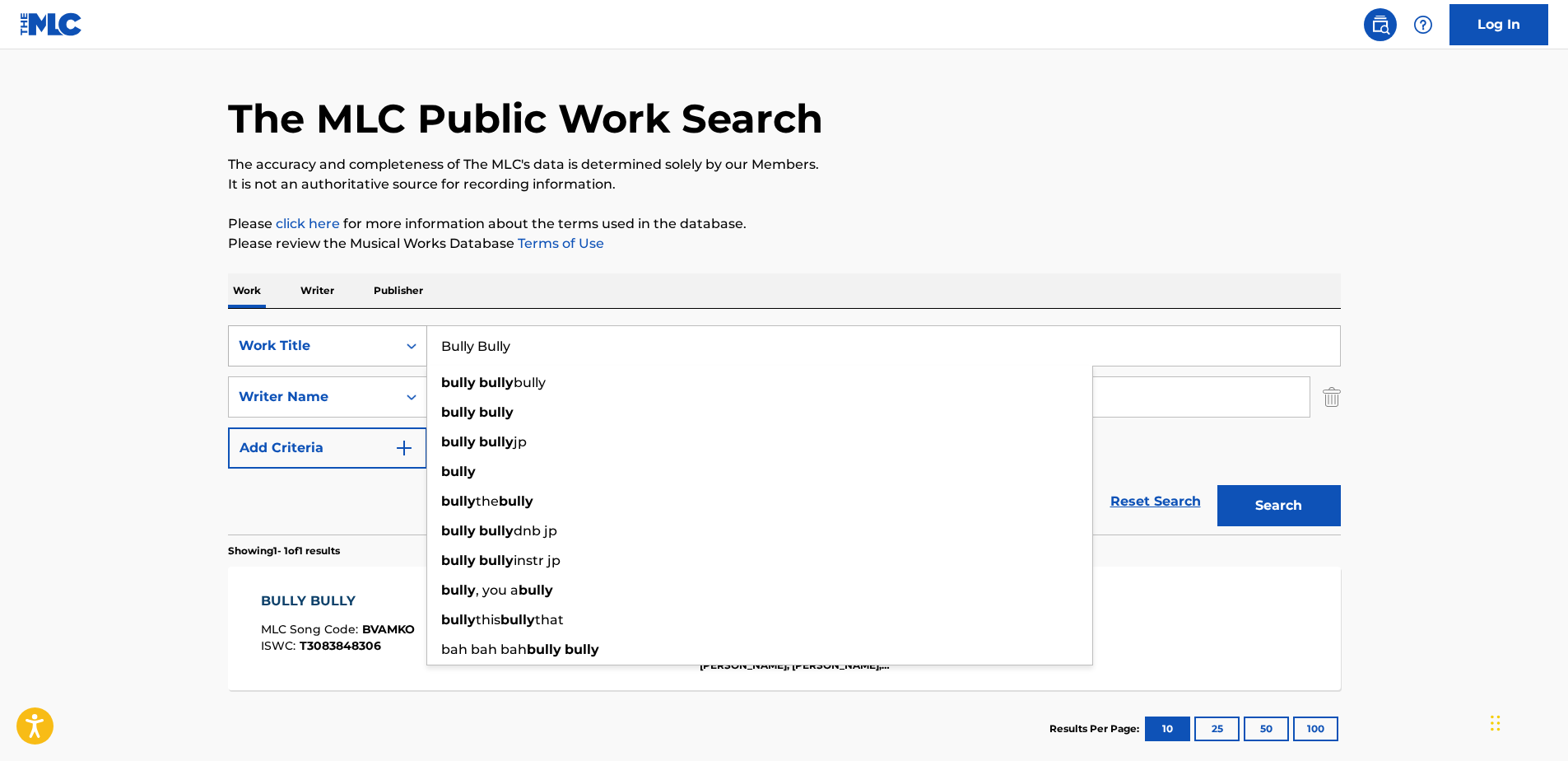
drag, startPoint x: 537, startPoint y: 344, endPoint x: 357, endPoint y: 363, distance: 181.0
click at [358, 362] on div "SearchWithCriteria71762fe5-6923-4545-a44e-4a4e12f981dc Work Title Bully Bully b…" at bounding box center [784, 346] width 1113 height 41
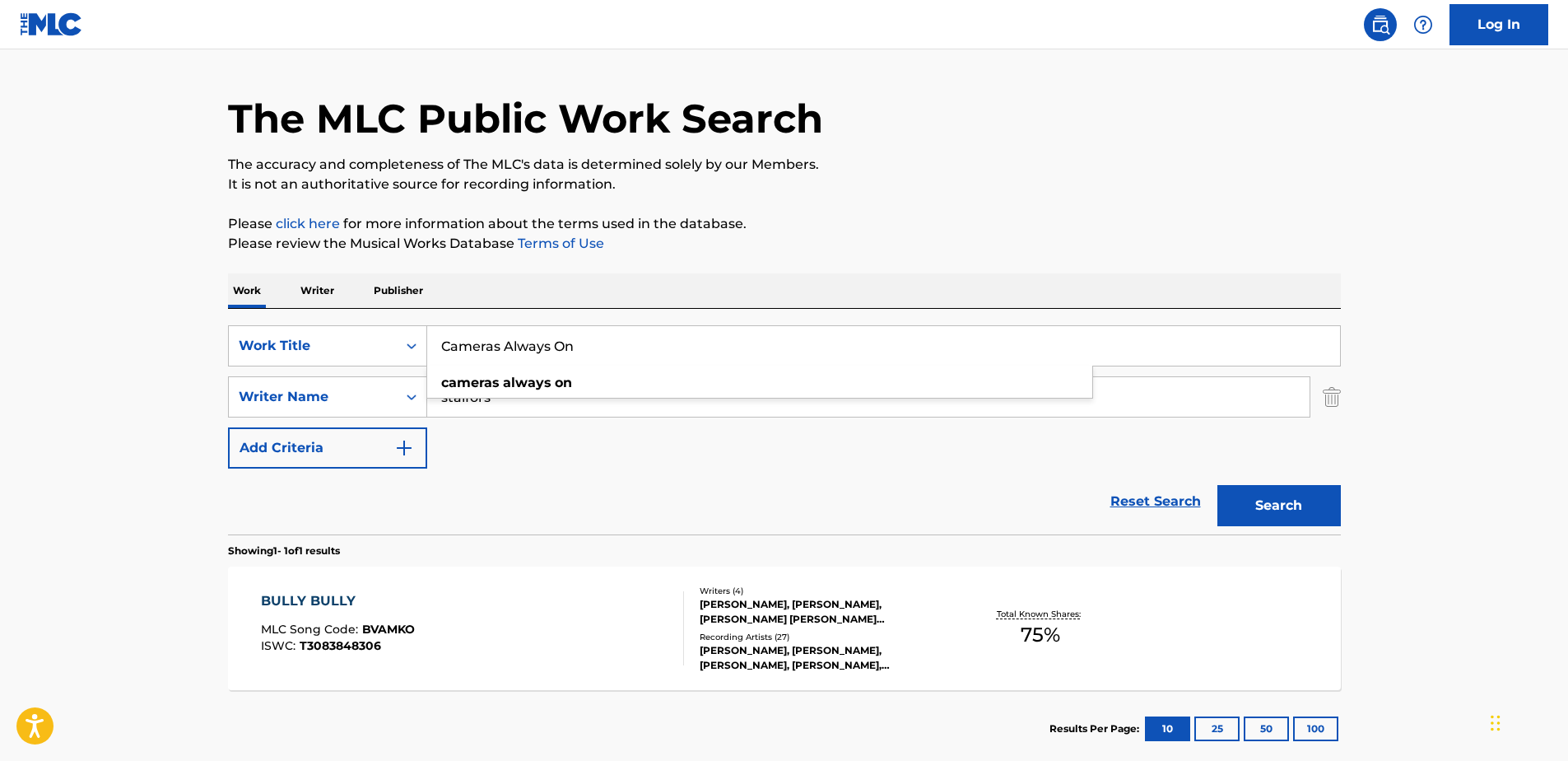
type input "Cameras Always On"
click at [1308, 505] on button "Search" at bounding box center [1279, 506] width 123 height 41
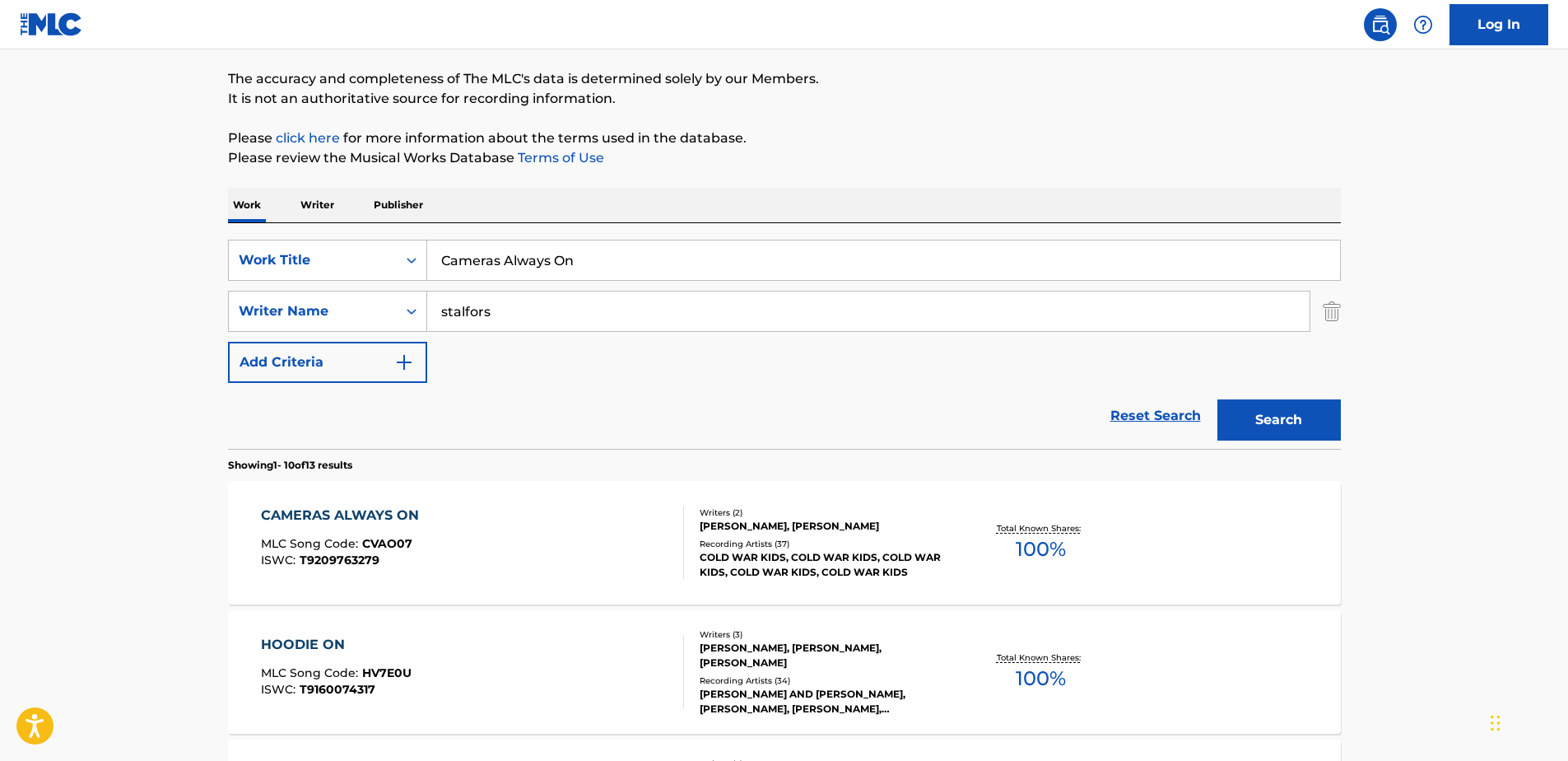
scroll to position [164, 0]
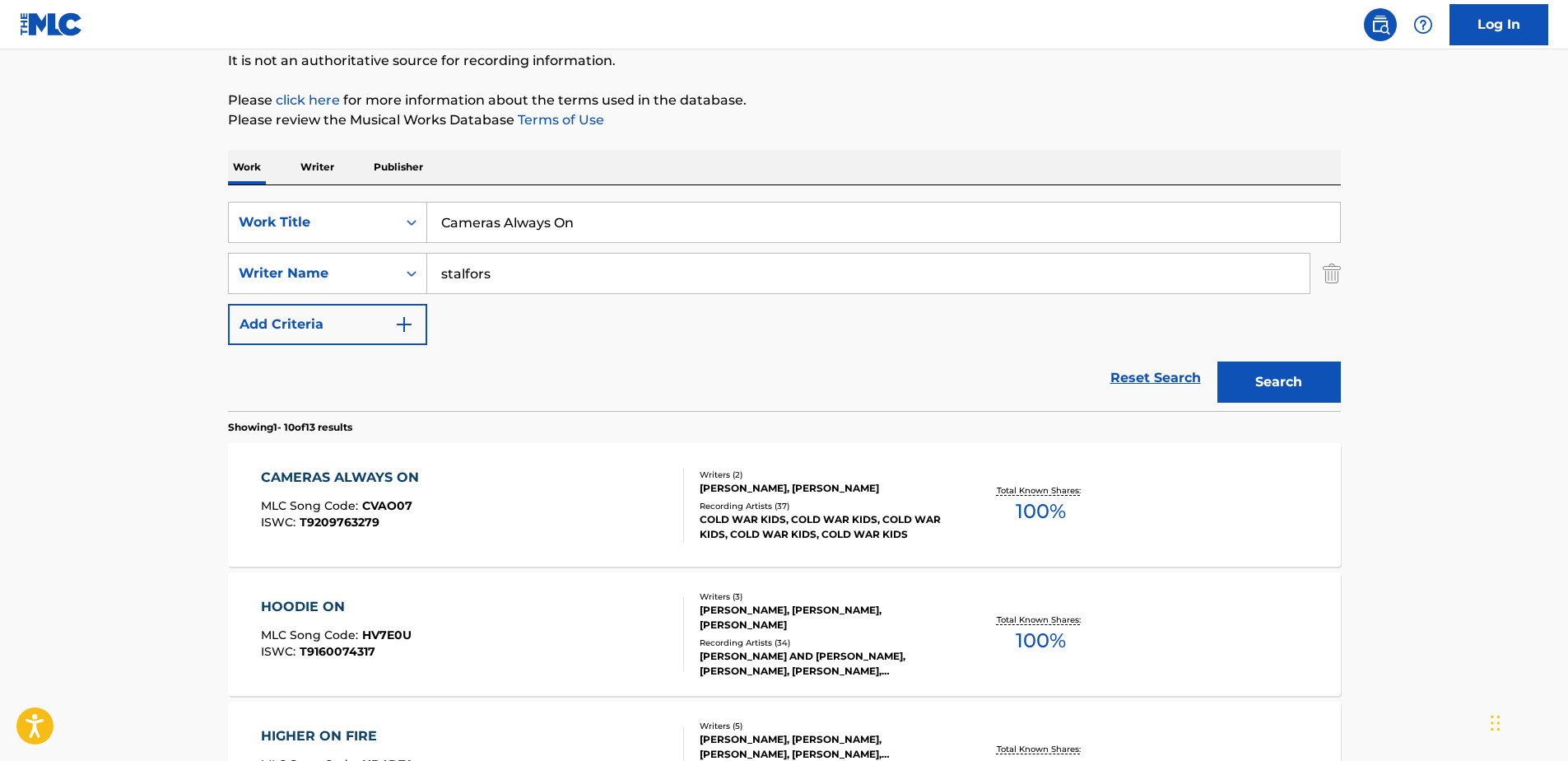
click at [394, 480] on div "CAMERAS ALWAYS ON" at bounding box center [344, 477] width 166 height 20
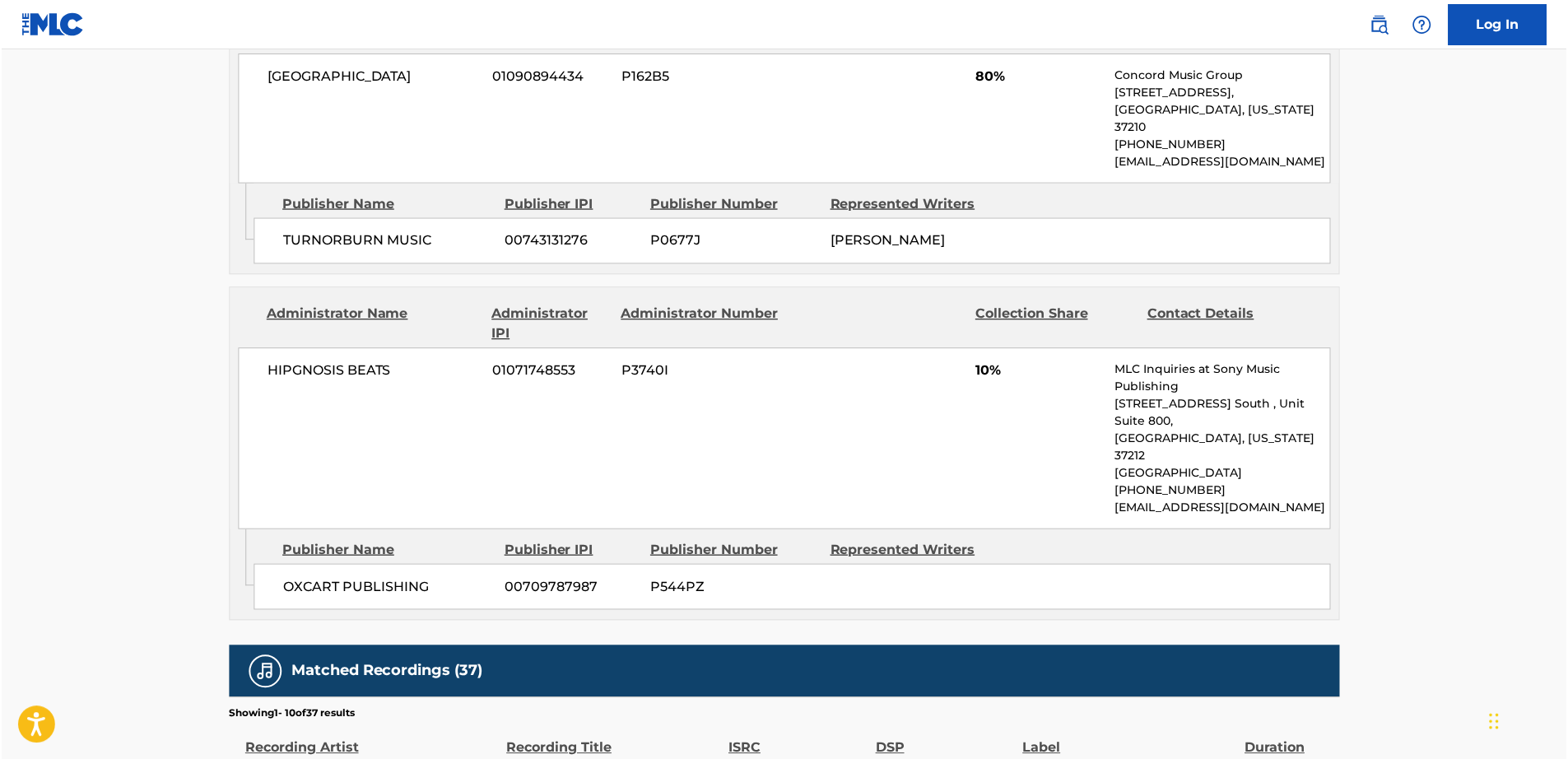
scroll to position [1153, 0]
